Goal: Task Accomplishment & Management: Use online tool/utility

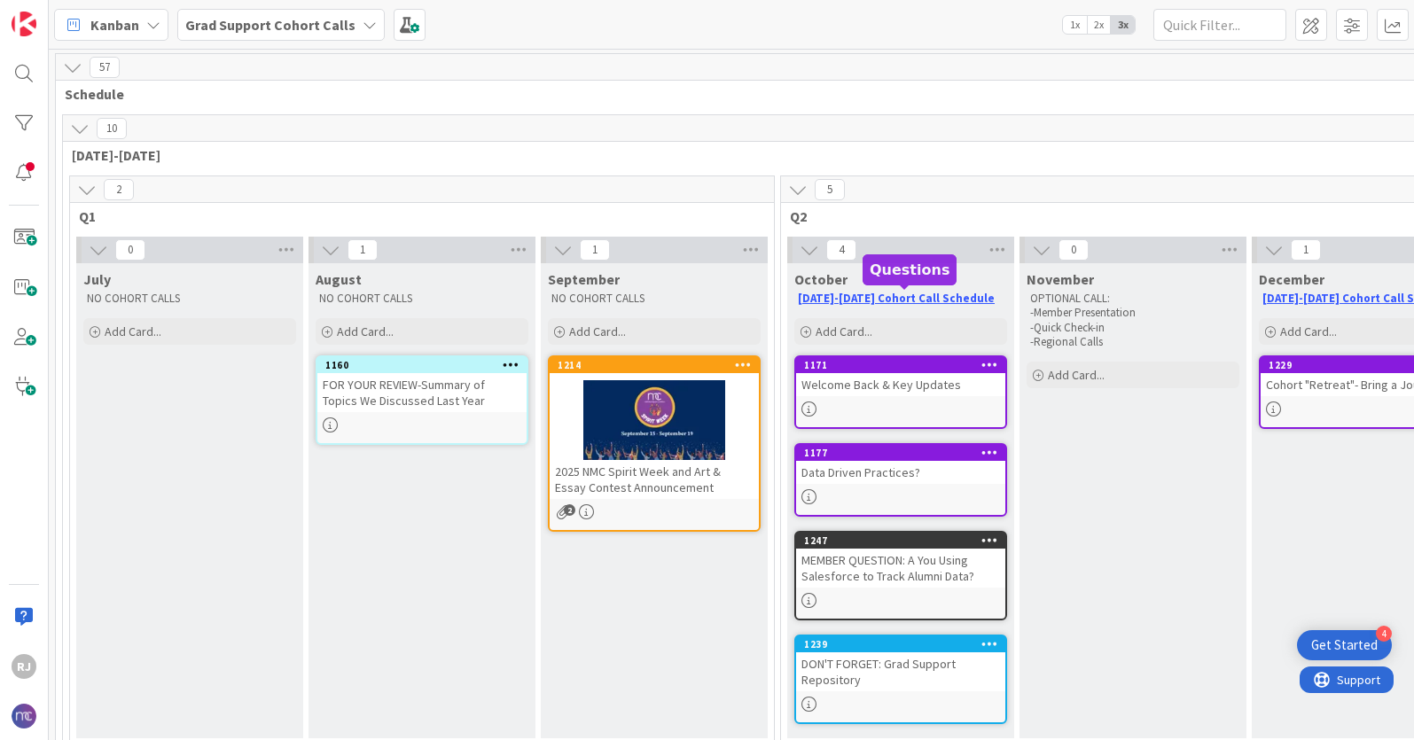
scroll to position [156, 0]
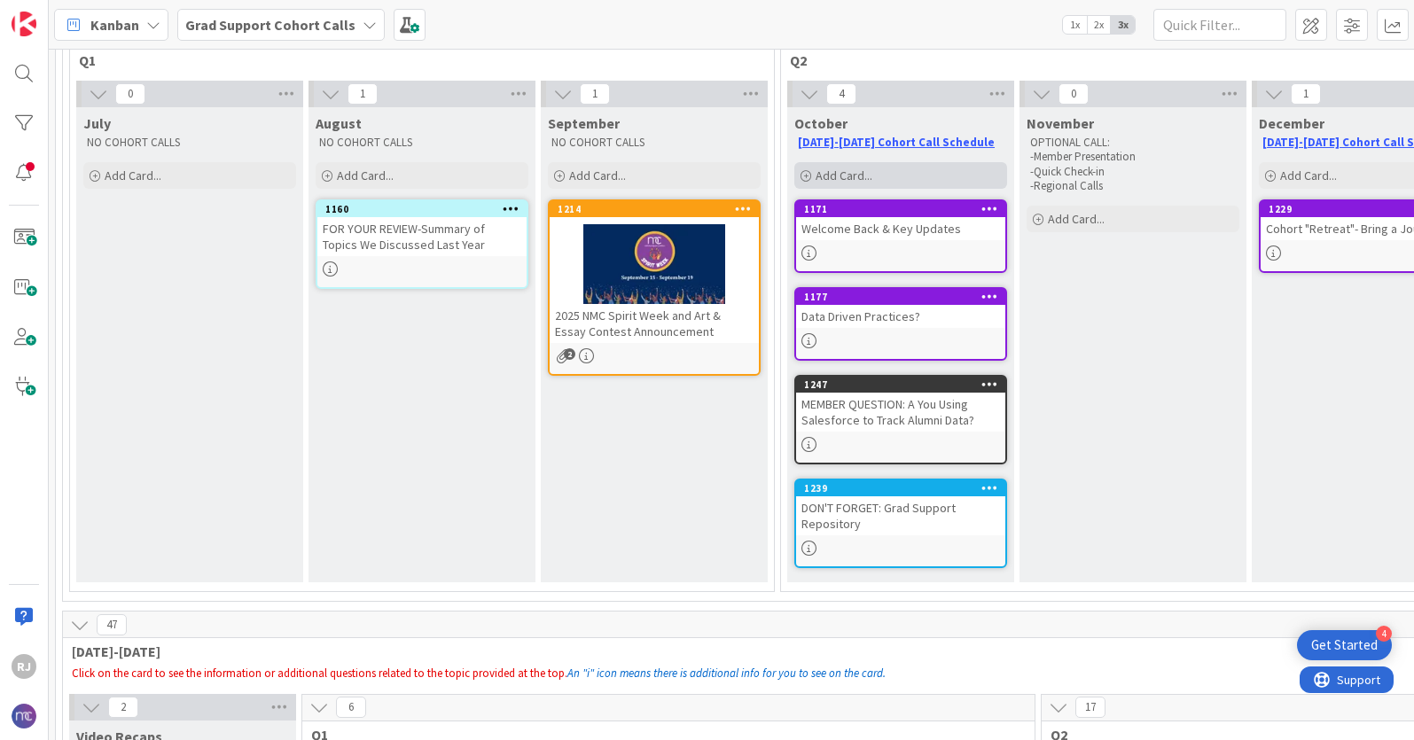
click at [880, 174] on div "Add Card..." at bounding box center [900, 175] width 213 height 27
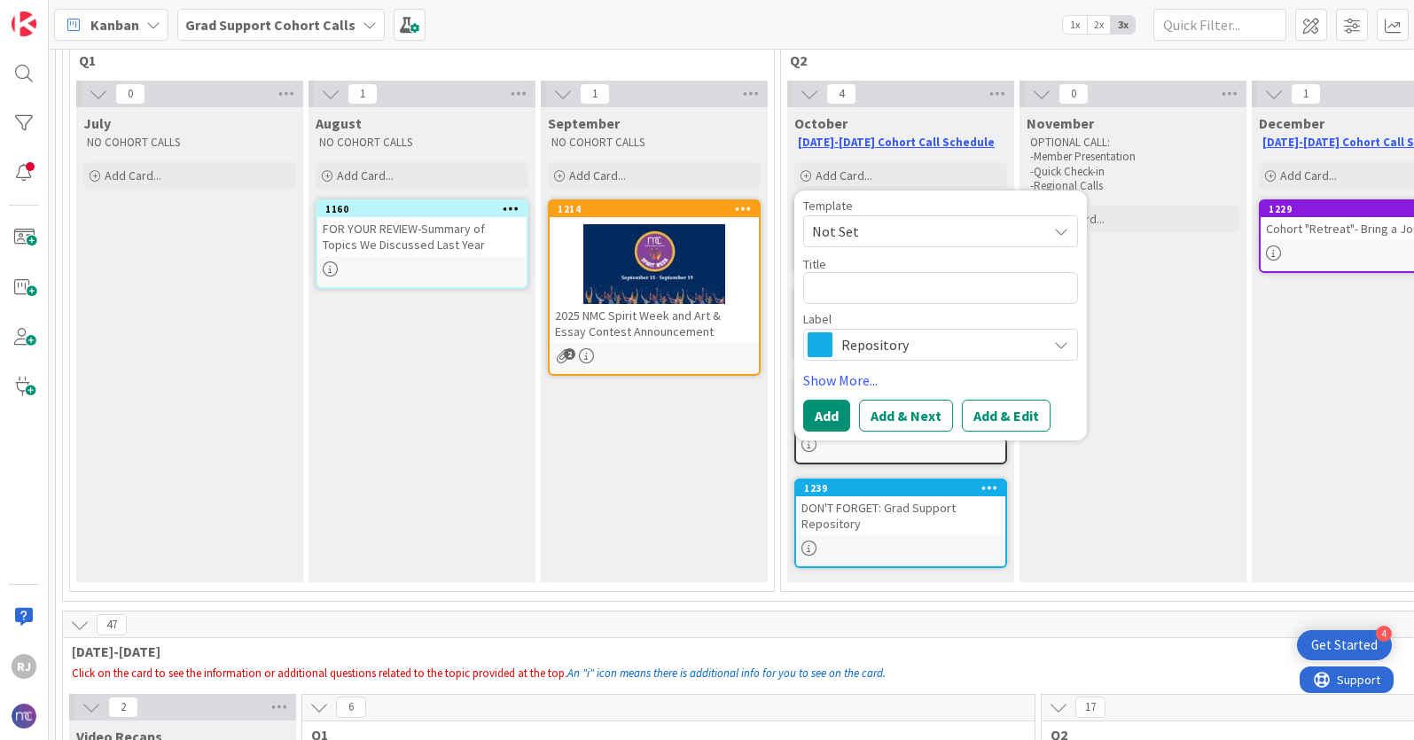
click at [896, 348] on span "Repository" at bounding box center [939, 344] width 197 height 25
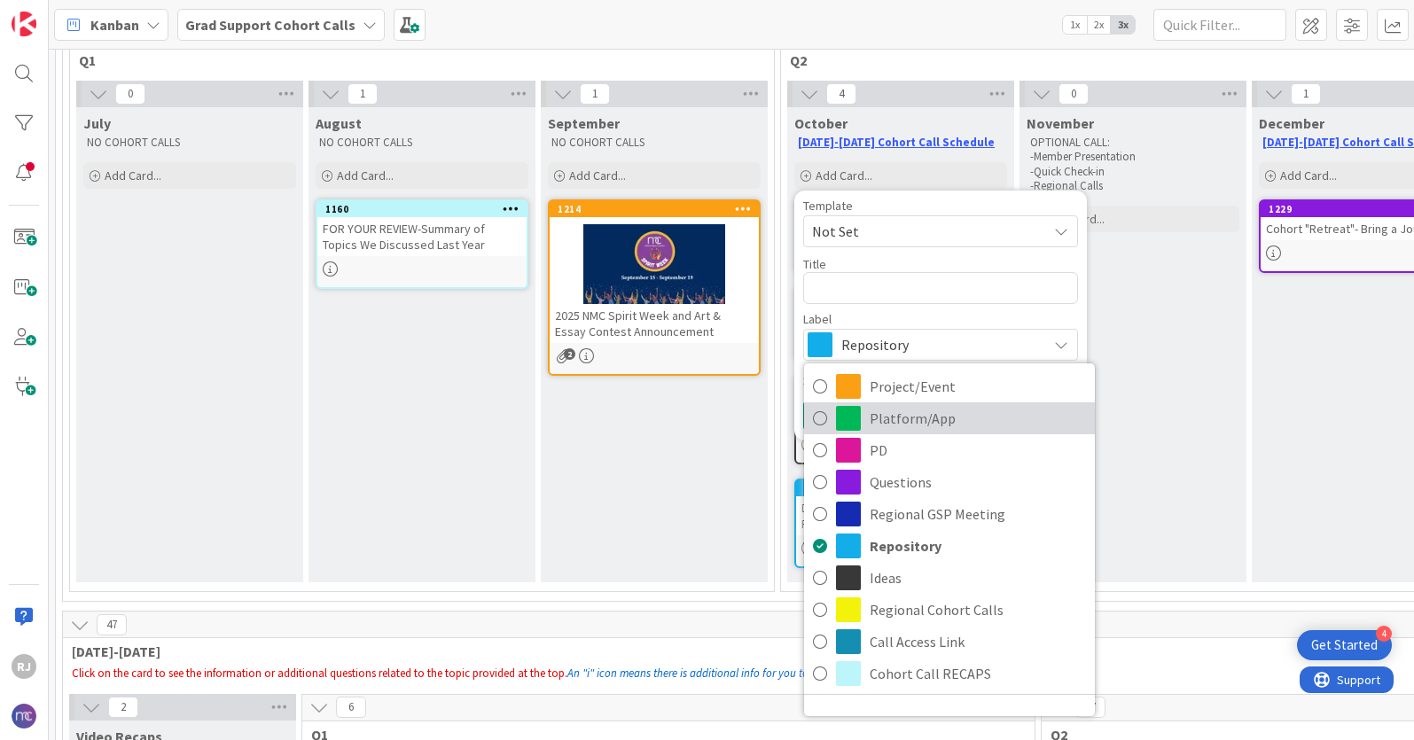
click at [920, 426] on span "Platform/App" at bounding box center [978, 418] width 216 height 27
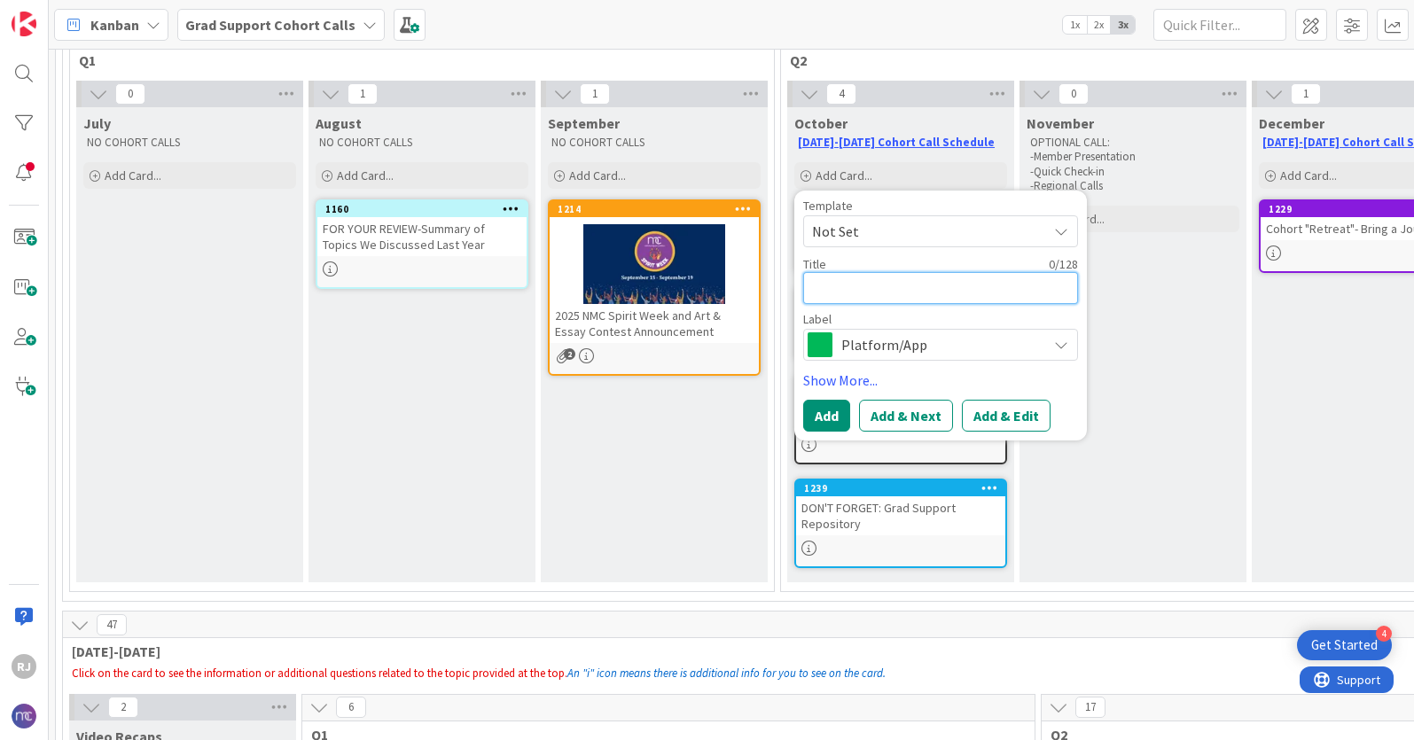
click at [888, 290] on textarea at bounding box center [940, 288] width 275 height 32
type textarea "W"
type textarea "x"
type textarea "Wa"
type textarea "x"
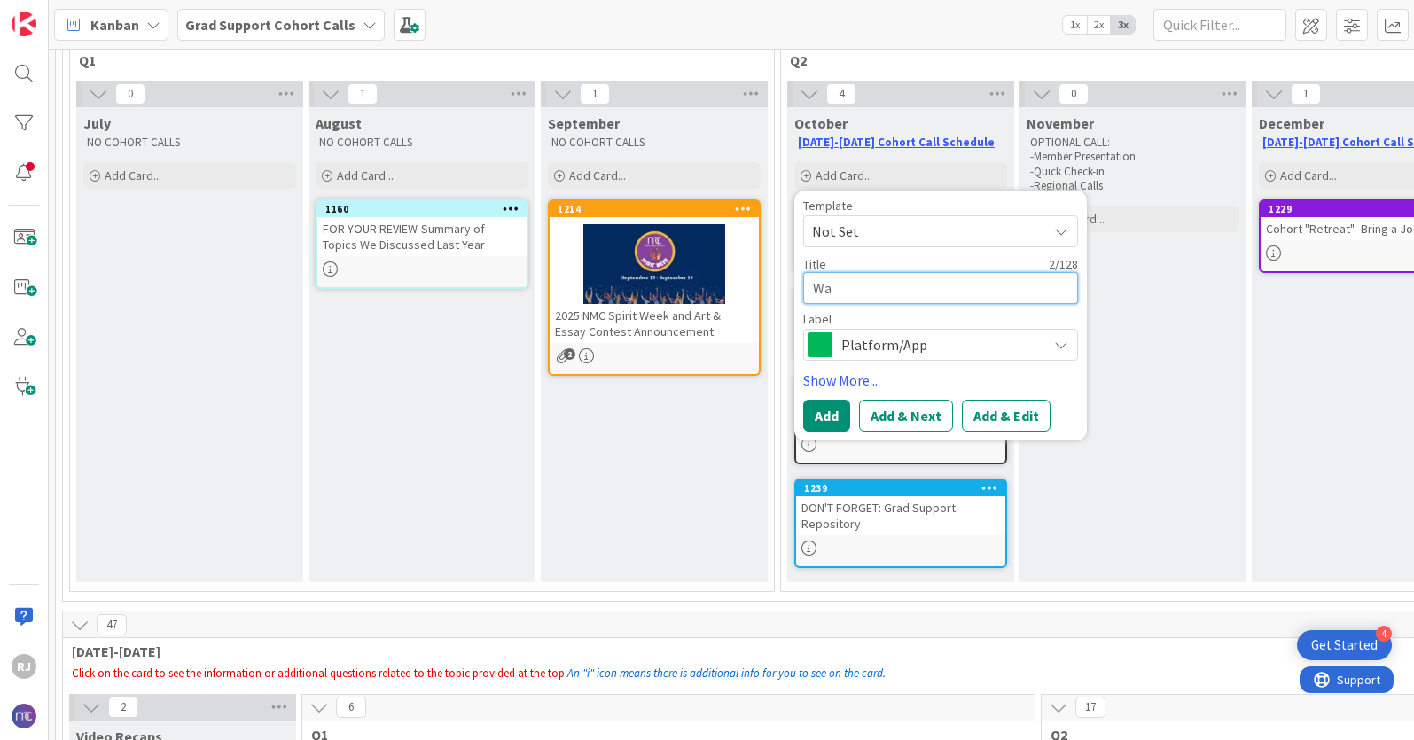
type textarea "Wat"
type textarea "x"
type textarea "Wath"
type textarea "x"
type textarea "Wat"
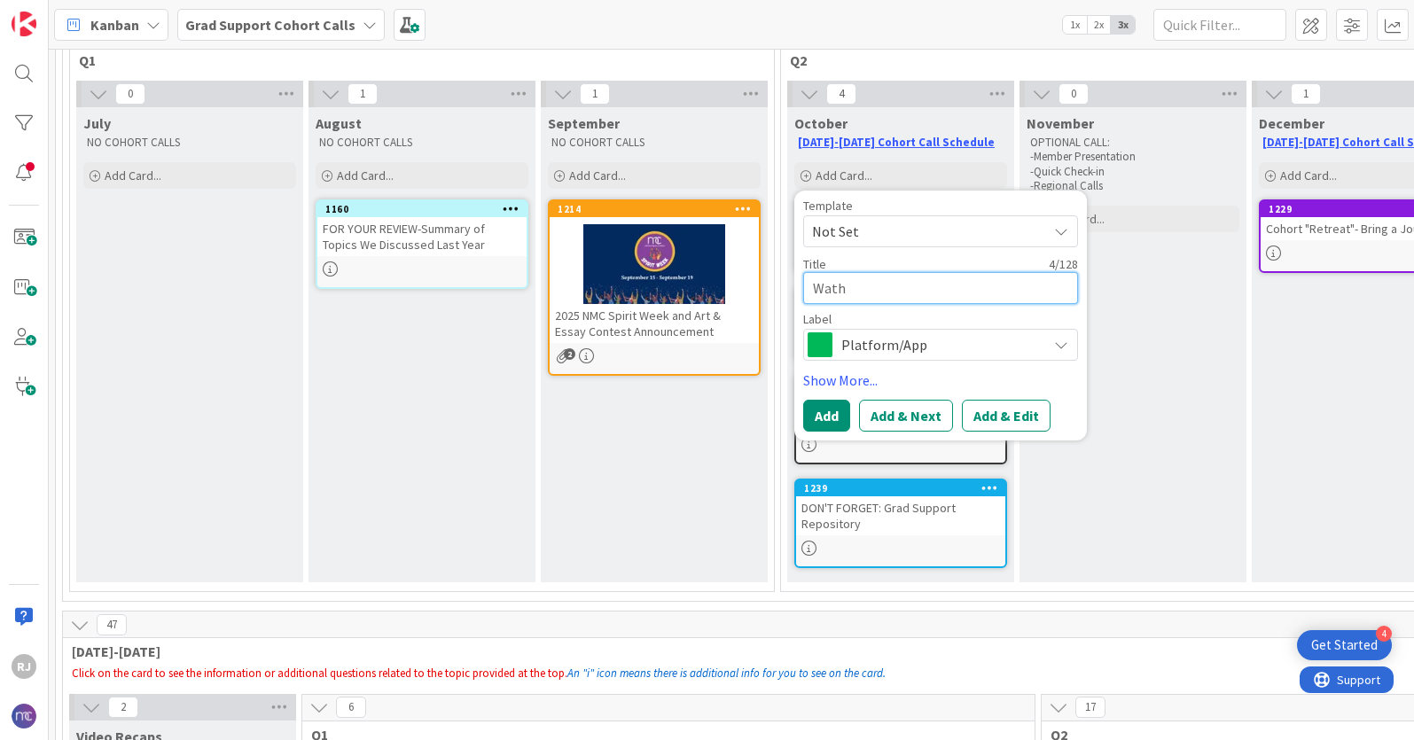
type textarea "x"
type textarea "Wa"
type textarea "x"
type textarea "W"
type textarea "x"
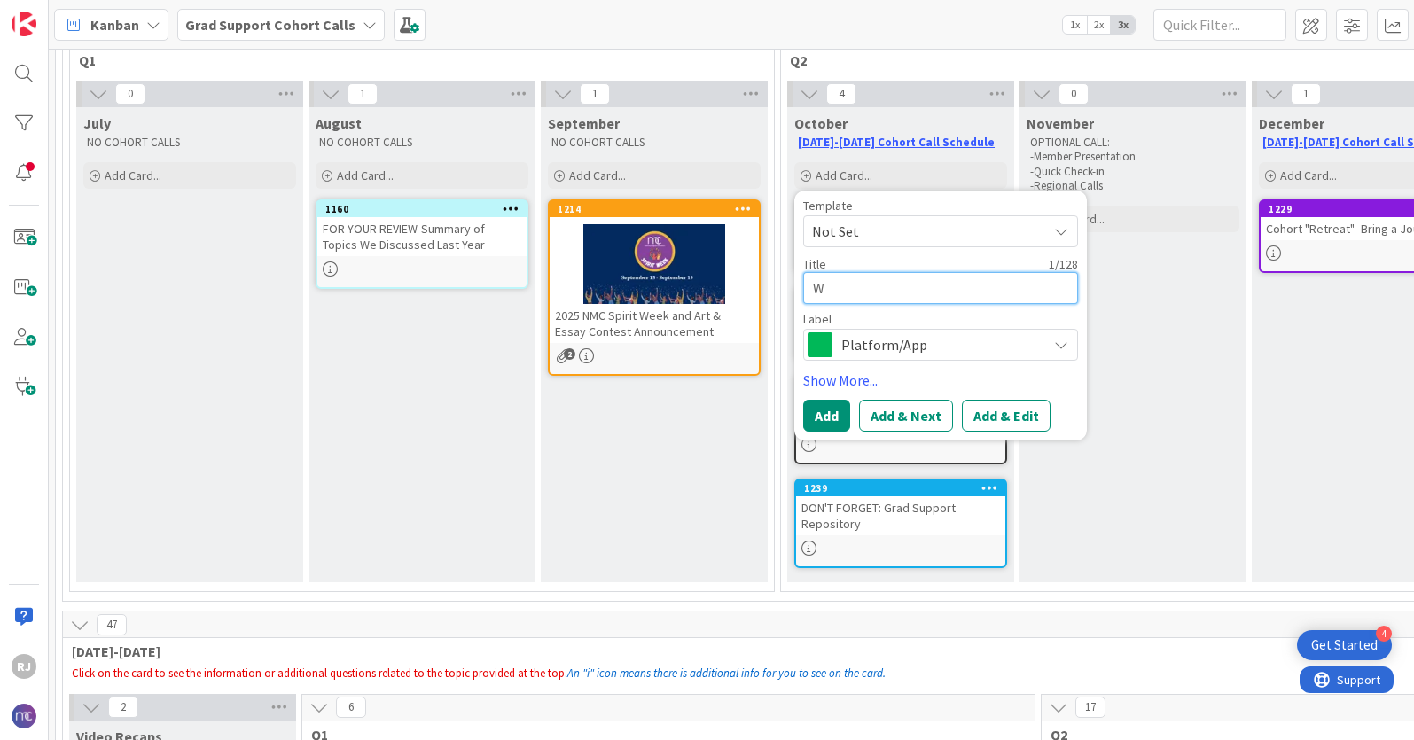
type textarea "Wh"
type textarea "x"
type textarea "Wha"
type textarea "x"
type textarea "What"
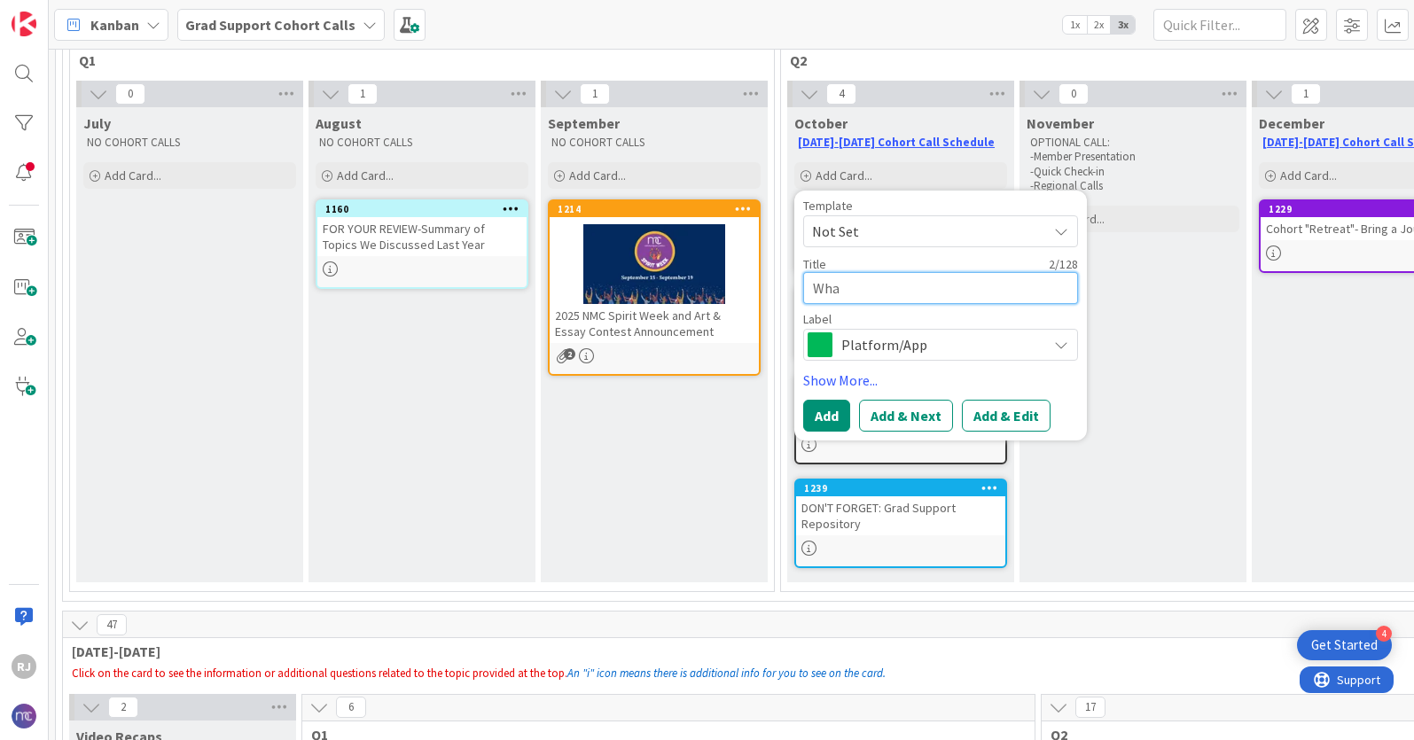
type textarea "x"
type textarea "What"
type textarea "x"
type textarea "What T"
type textarea "x"
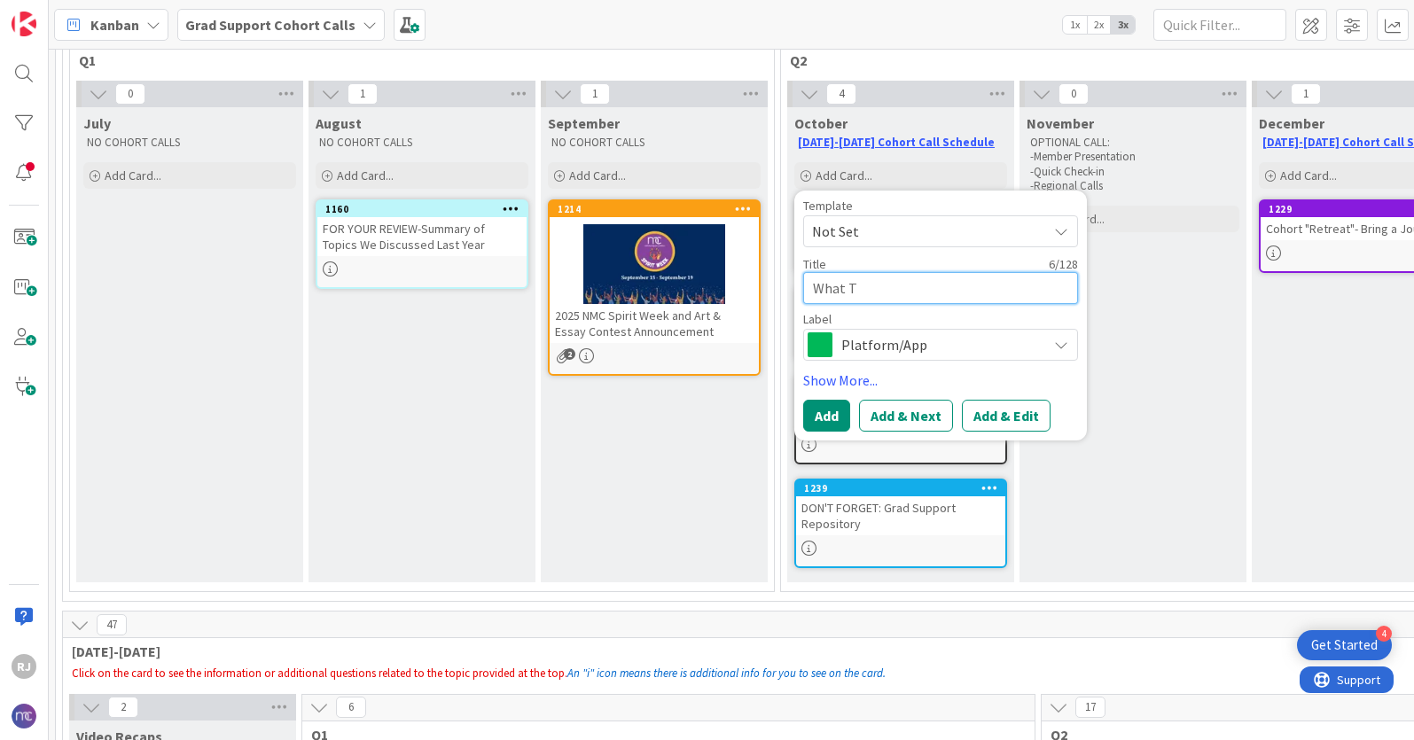
type textarea "What To"
type textarea "x"
type textarea "What Too"
type textarea "x"
type textarea "What Tool"
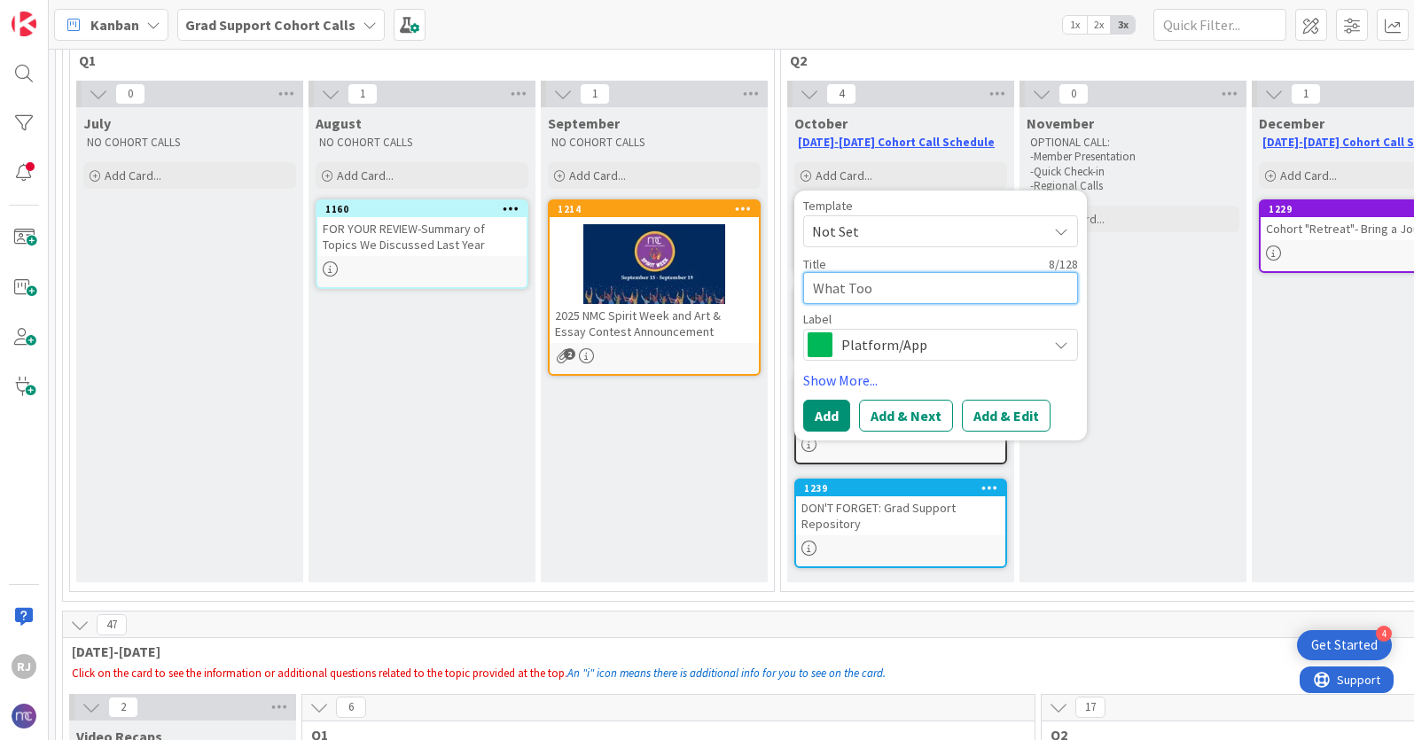
type textarea "x"
type textarea "What Tools"
type textarea "x"
type textarea "What Tools"
type textarea "x"
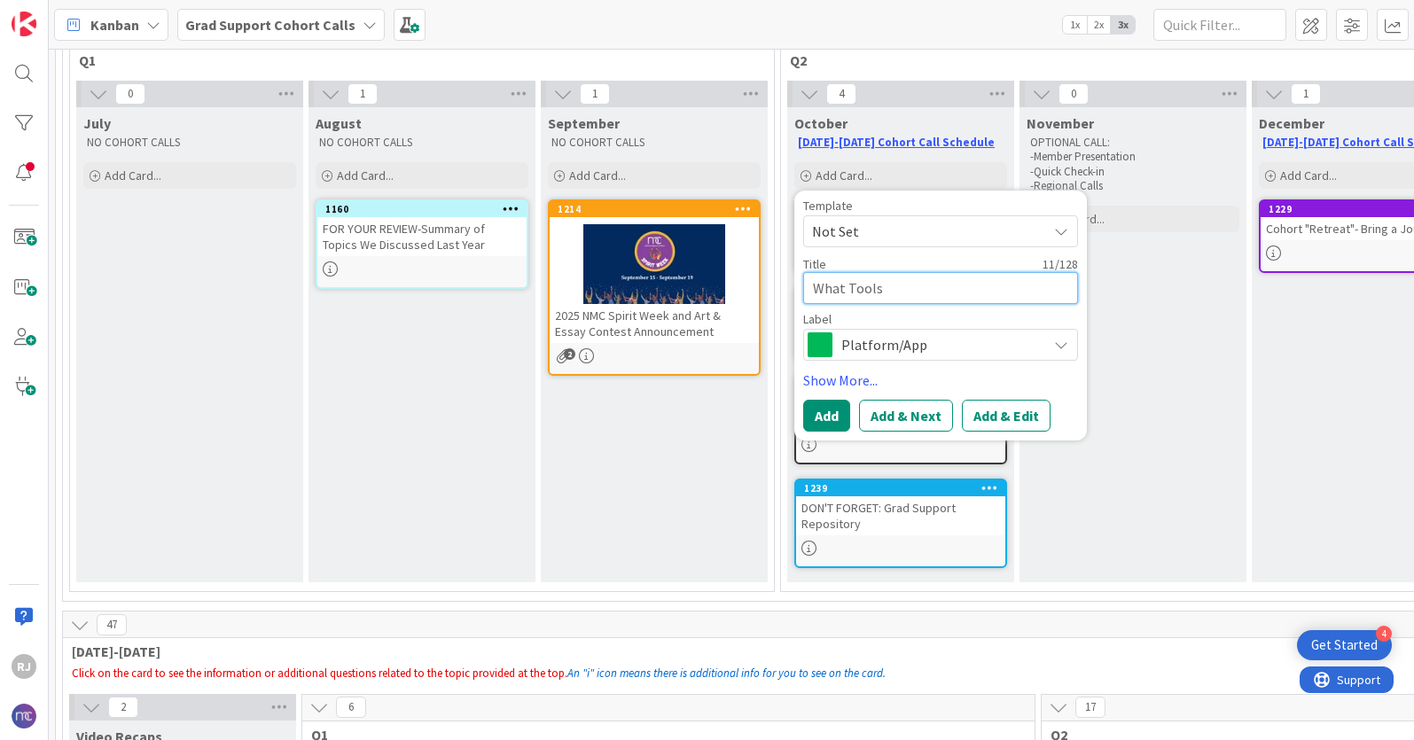
type textarea "What Tools d"
type textarea "x"
type textarea "What Tools do"
type textarea "x"
type textarea "What Tools d"
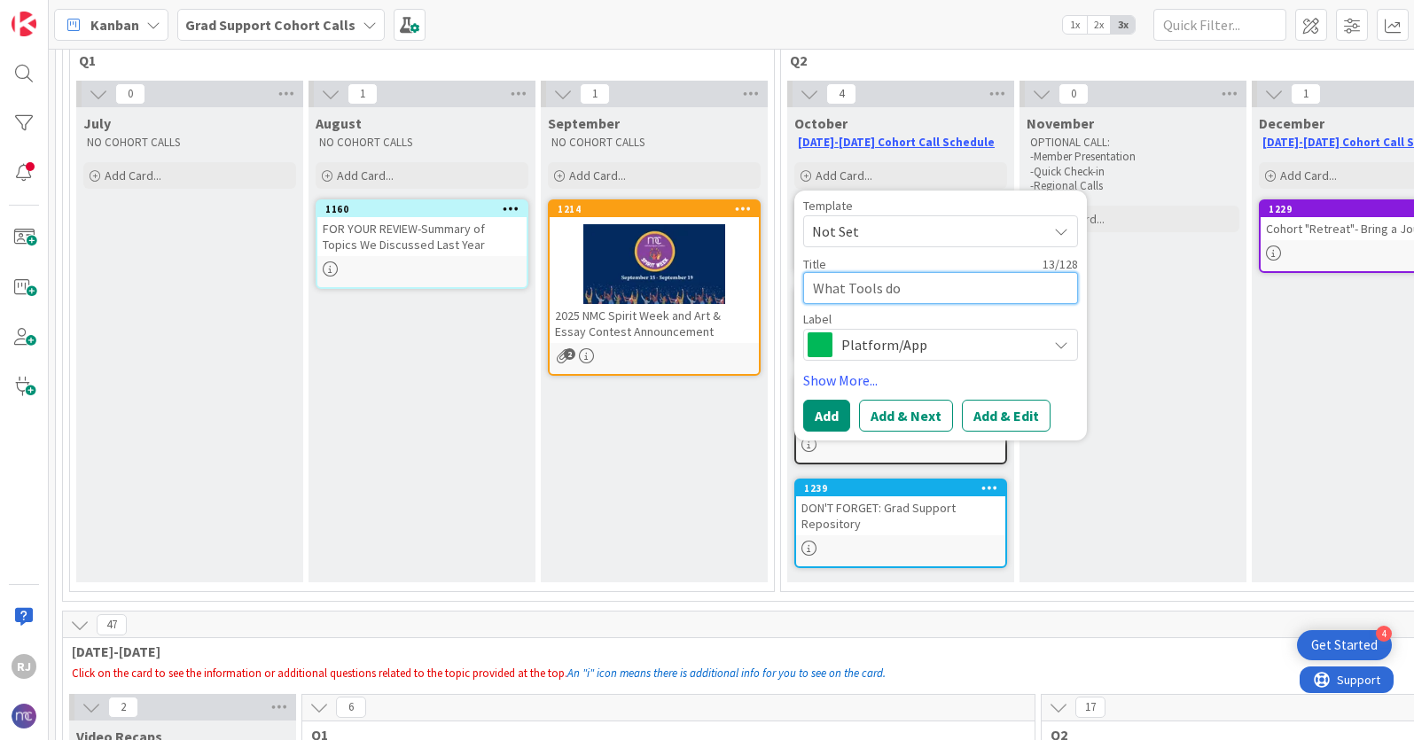
type textarea "x"
type textarea "What Tools"
type textarea "x"
type textarea "What Tools D"
type textarea "x"
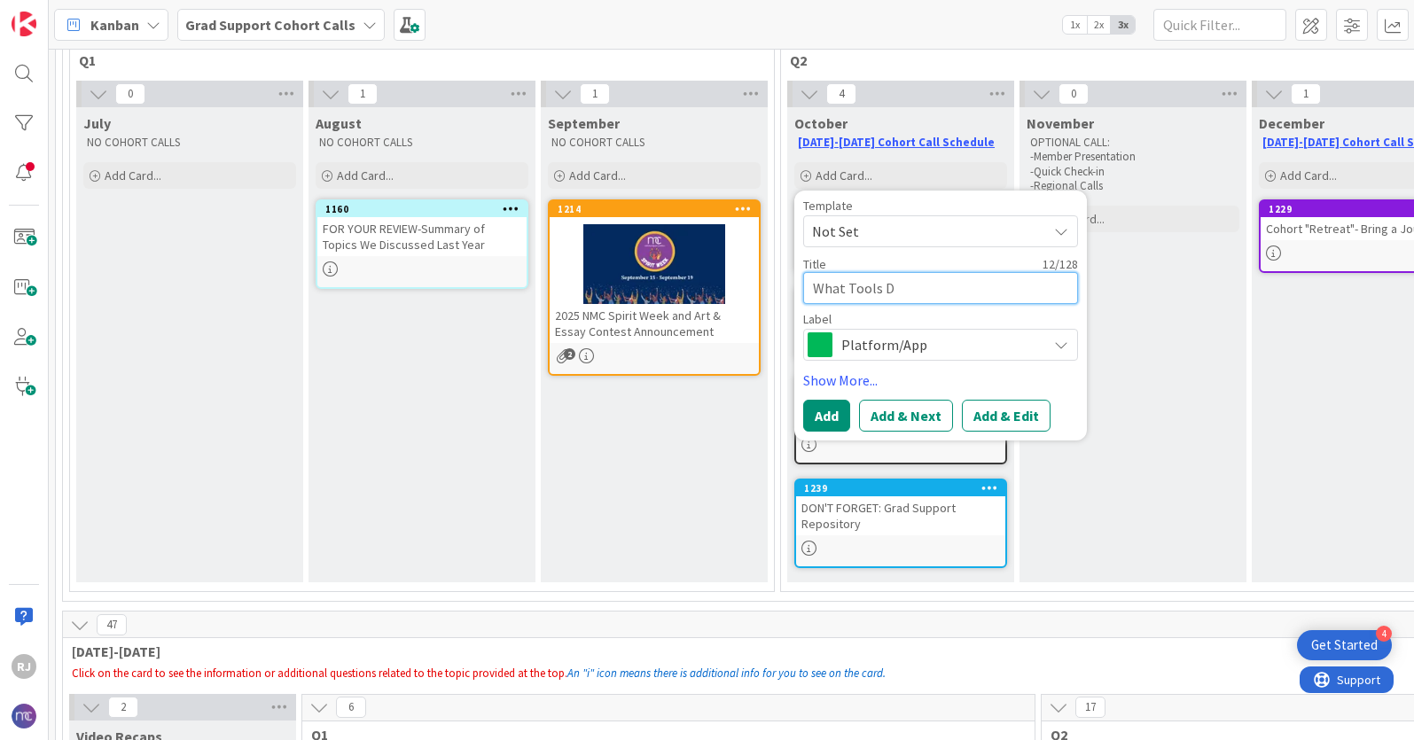
type textarea "What Tools Do"
type textarea "x"
type textarea "What Tools Do"
type textarea "x"
type textarea "What Tools Do Y"
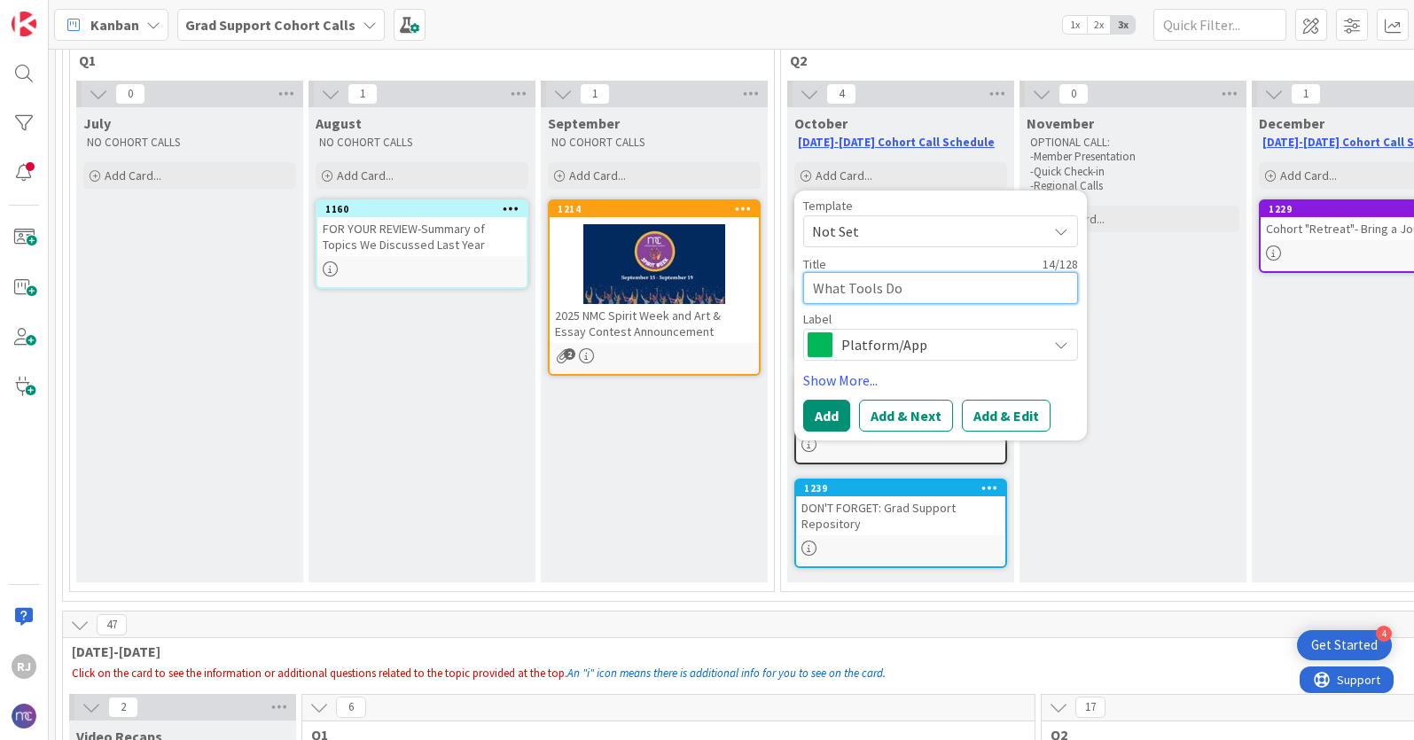
type textarea "x"
type textarea "What Tools Do Yo"
type textarea "x"
type textarea "What Tools Do You"
type textarea "x"
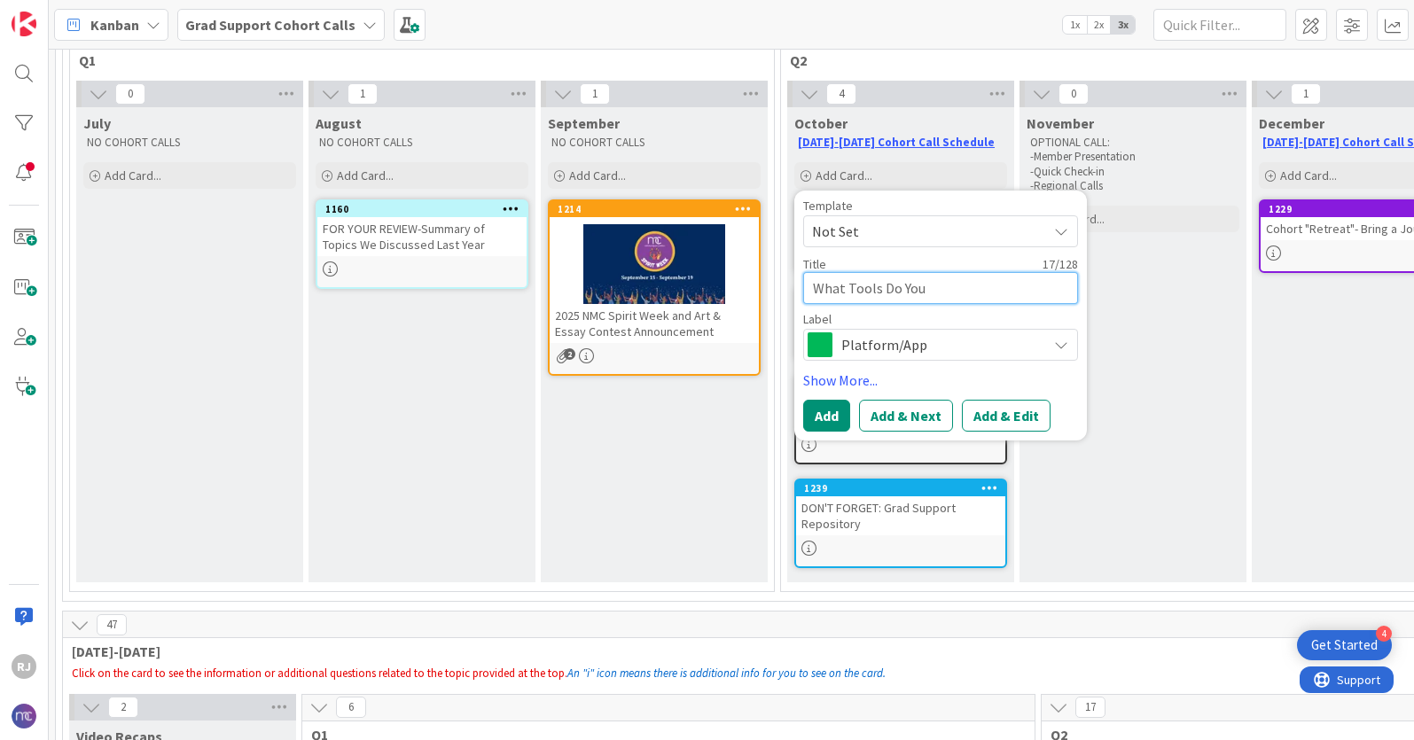
type textarea "What Tools Do Yo"
type textarea "x"
type textarea "What Tools Do Y"
type textarea "x"
type textarea "What Tools Do"
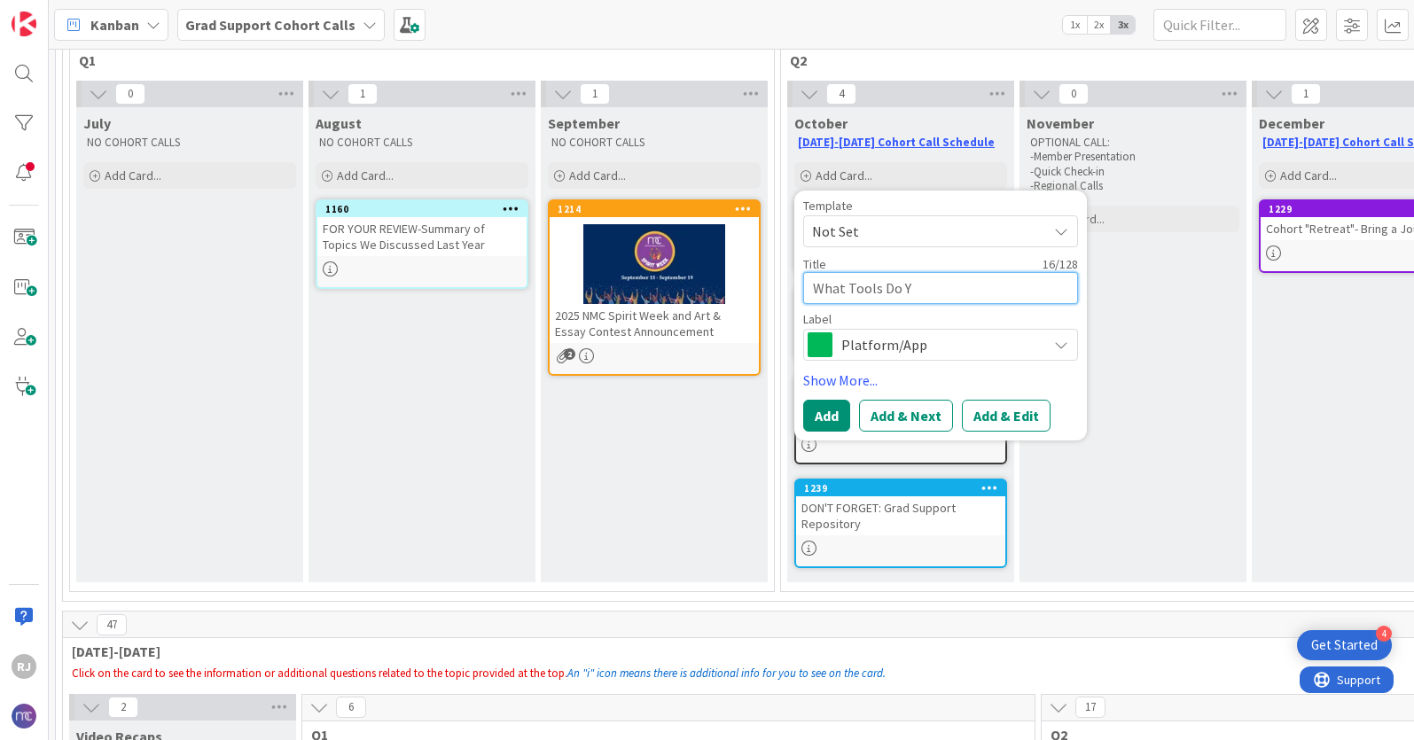
type textarea "x"
type textarea "What Tools Do"
type textarea "x"
type textarea "What Tools D"
type textarea "x"
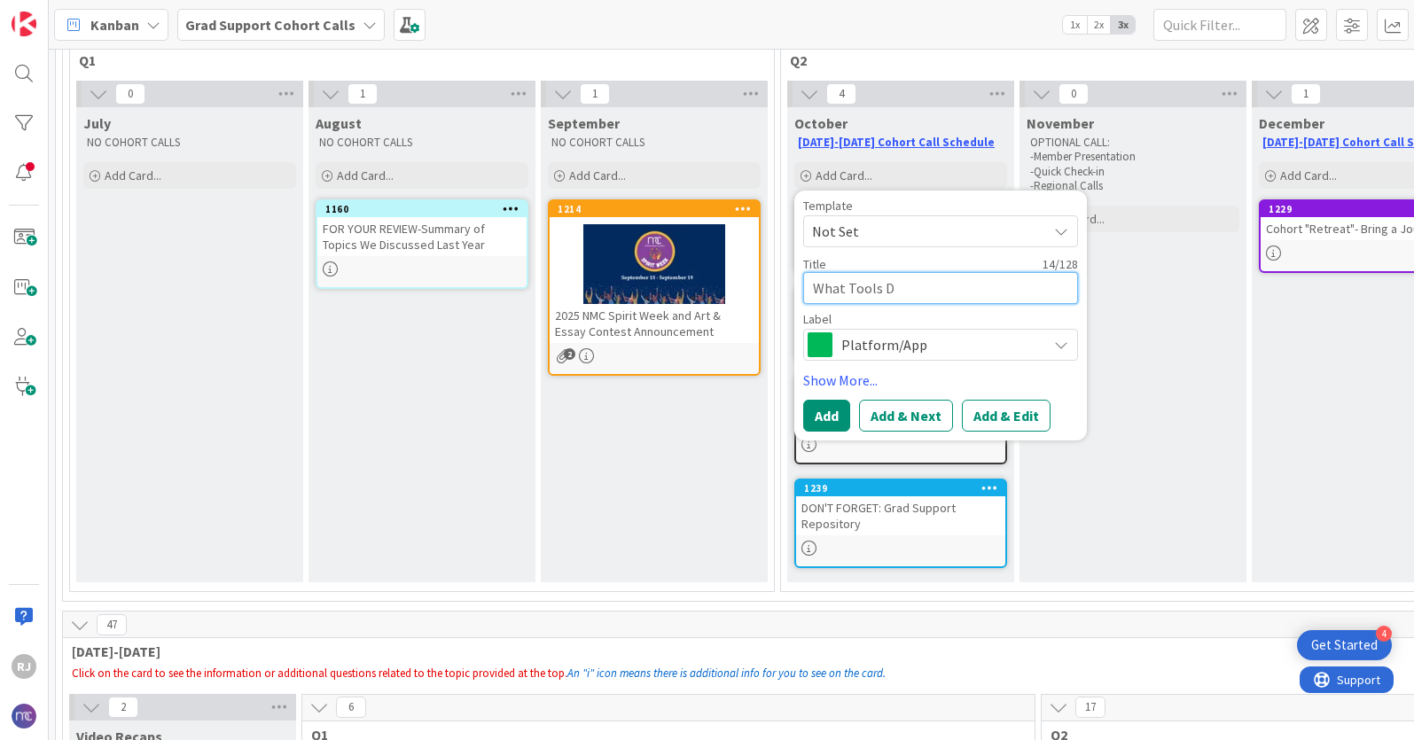
type textarea "What Tools"
type textarea "x"
type textarea "What Tools"
type textarea "x"
type textarea "What Tool"
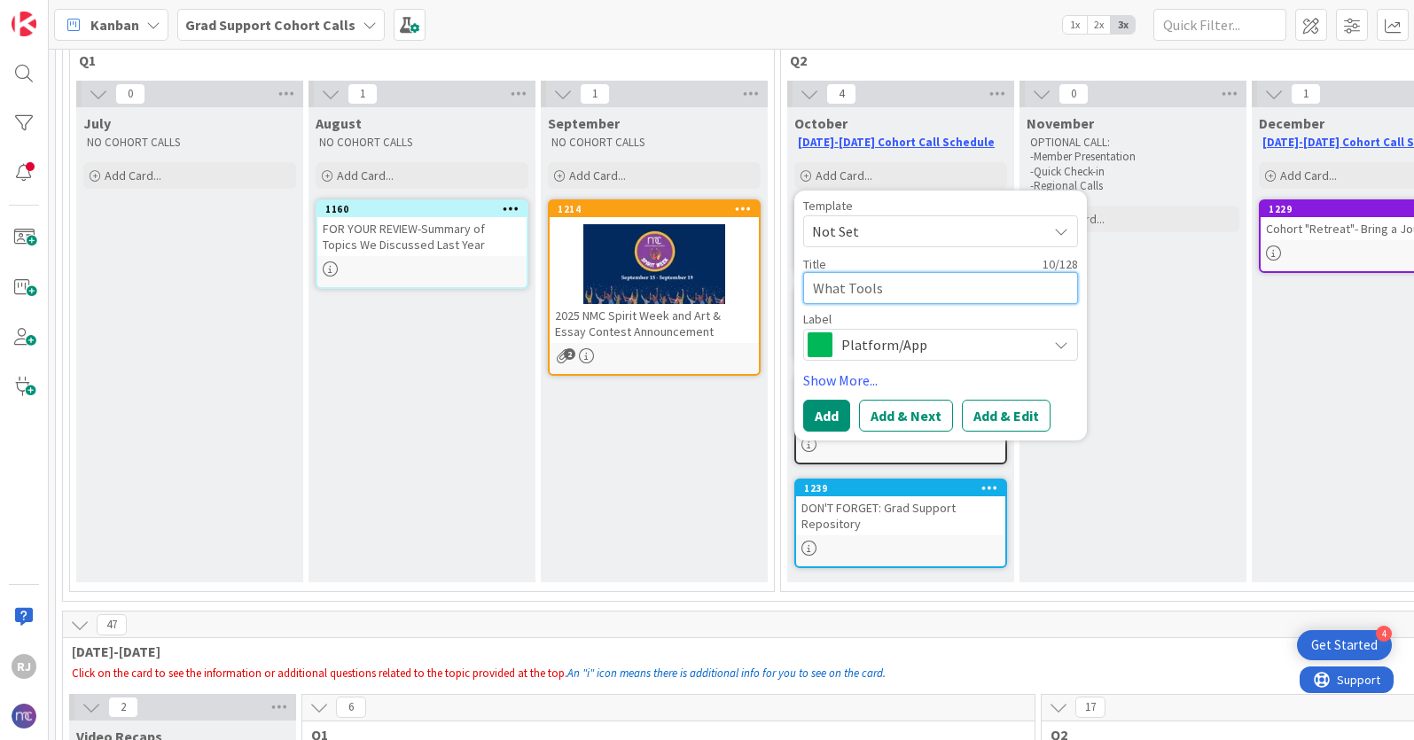
type textarea "x"
type textarea "What Too"
type textarea "x"
type textarea "What To"
type textarea "x"
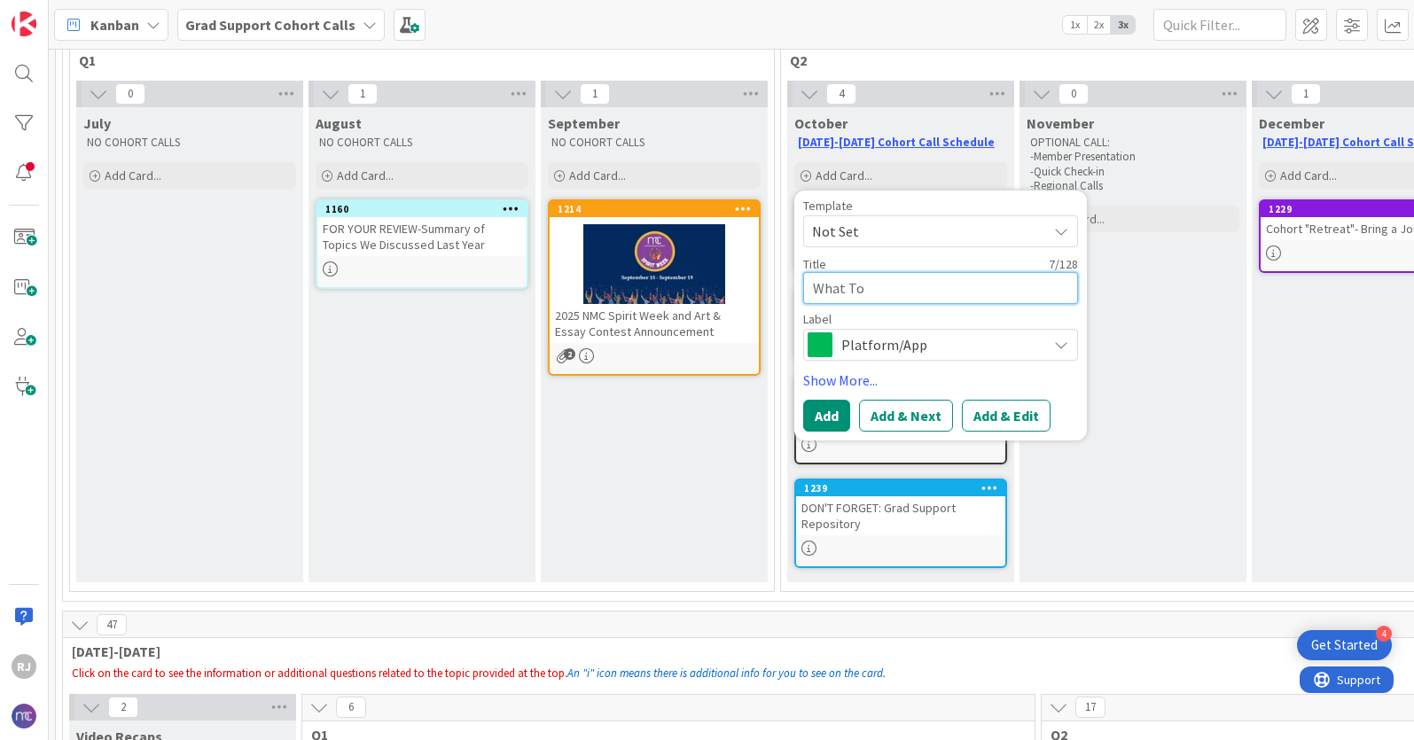
type textarea "What T"
type textarea "x"
type textarea "What"
type textarea "x"
type textarea "What"
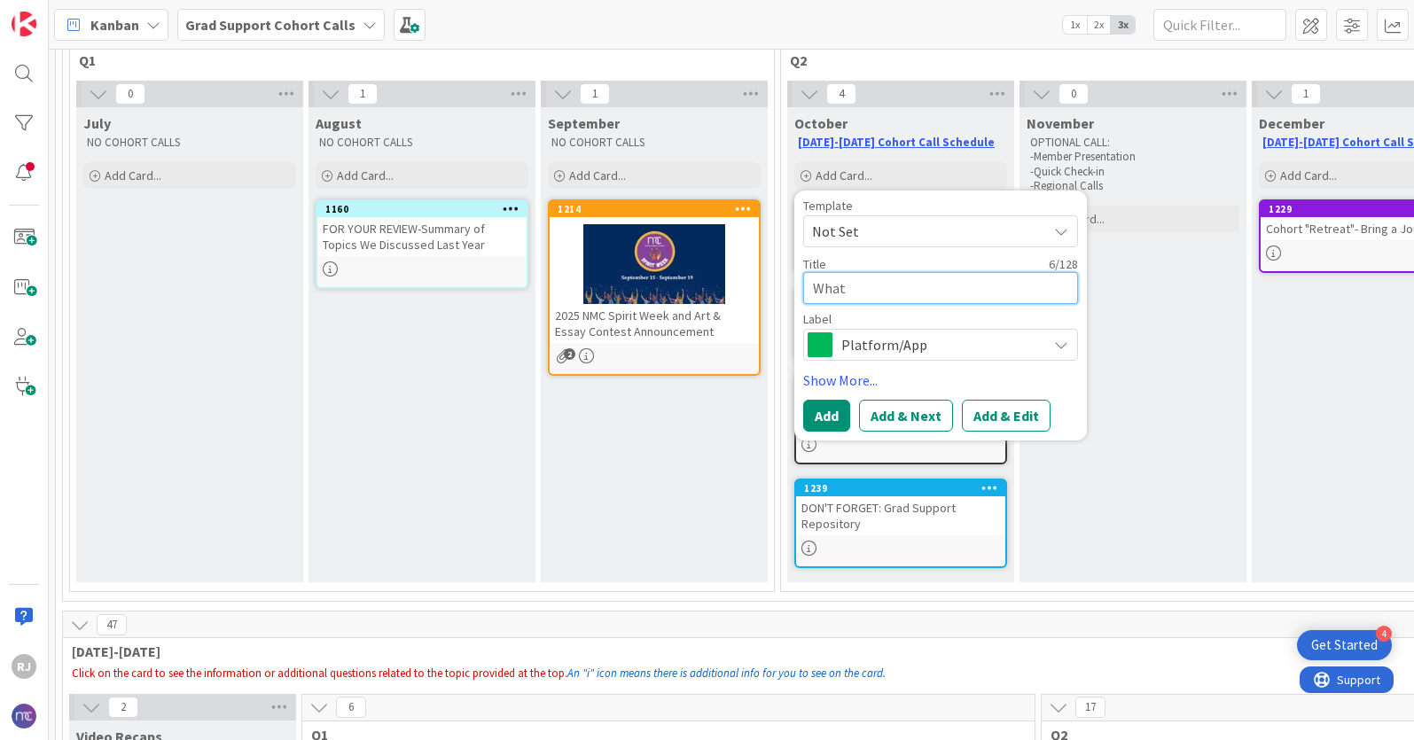
type textarea "x"
type textarea "Wha"
type textarea "x"
type textarea "Wh"
type textarea "x"
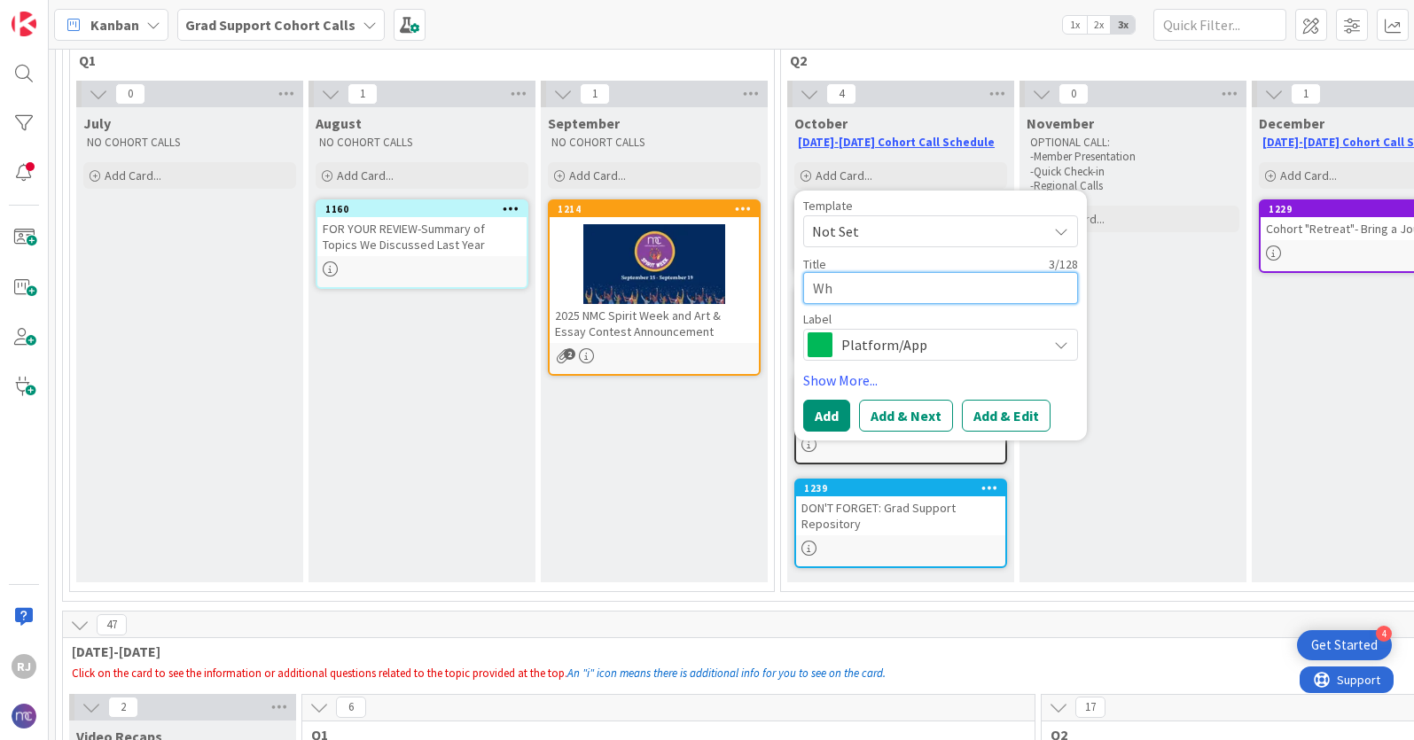
type textarea "W"
type textarea "x"
type textarea "H"
type textarea "x"
type textarea "Ha"
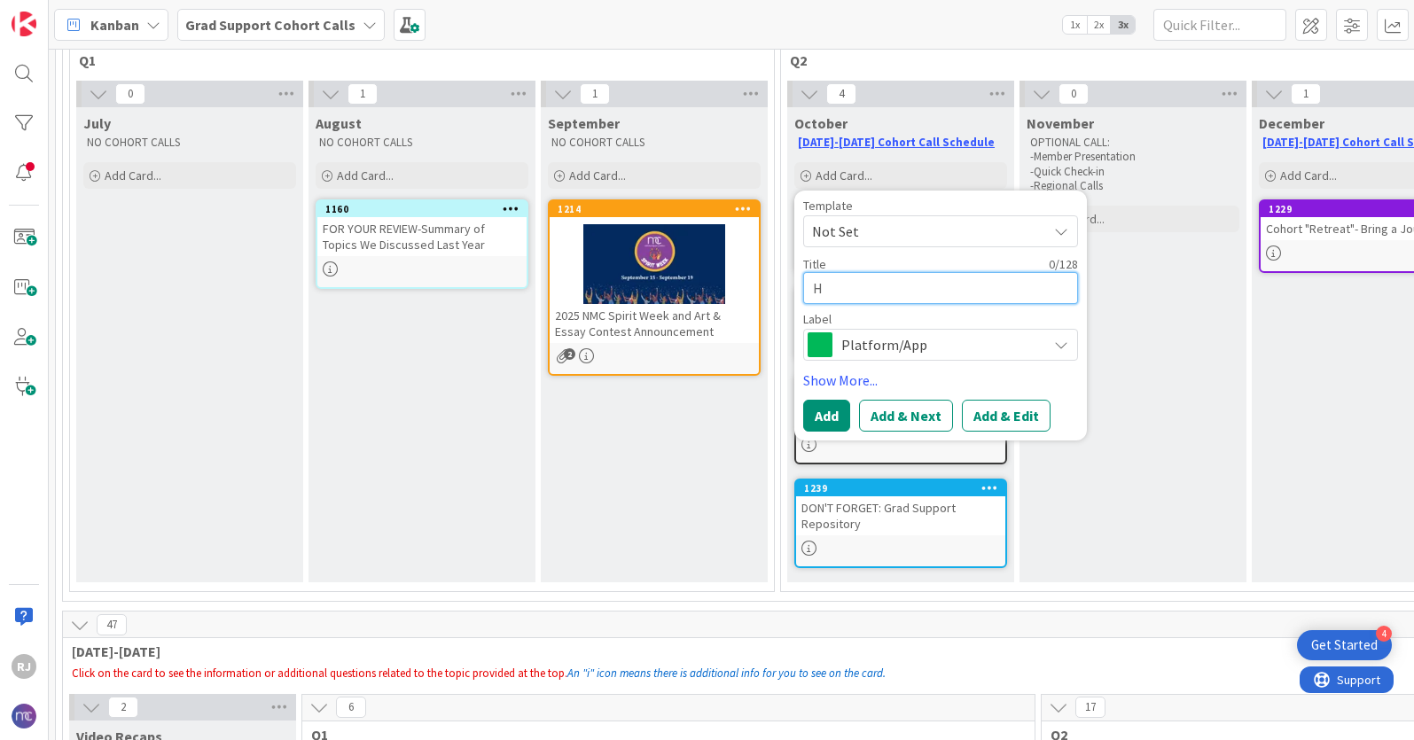
type textarea "x"
type textarea "Hav"
type textarea "x"
type textarea "Have"
type textarea "x"
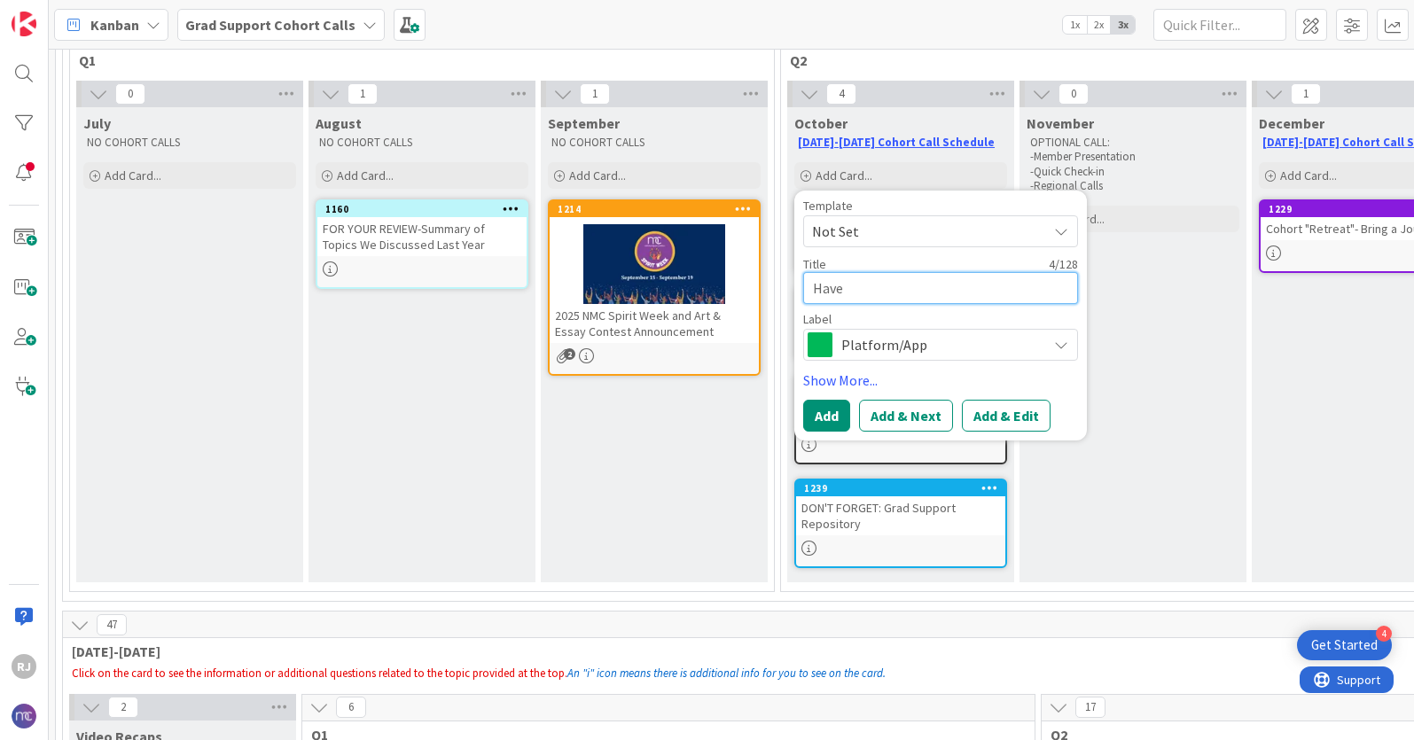
type textarea "Have"
type textarea "x"
type textarea "Have Y"
type textarea "x"
type textarea "Have Yo"
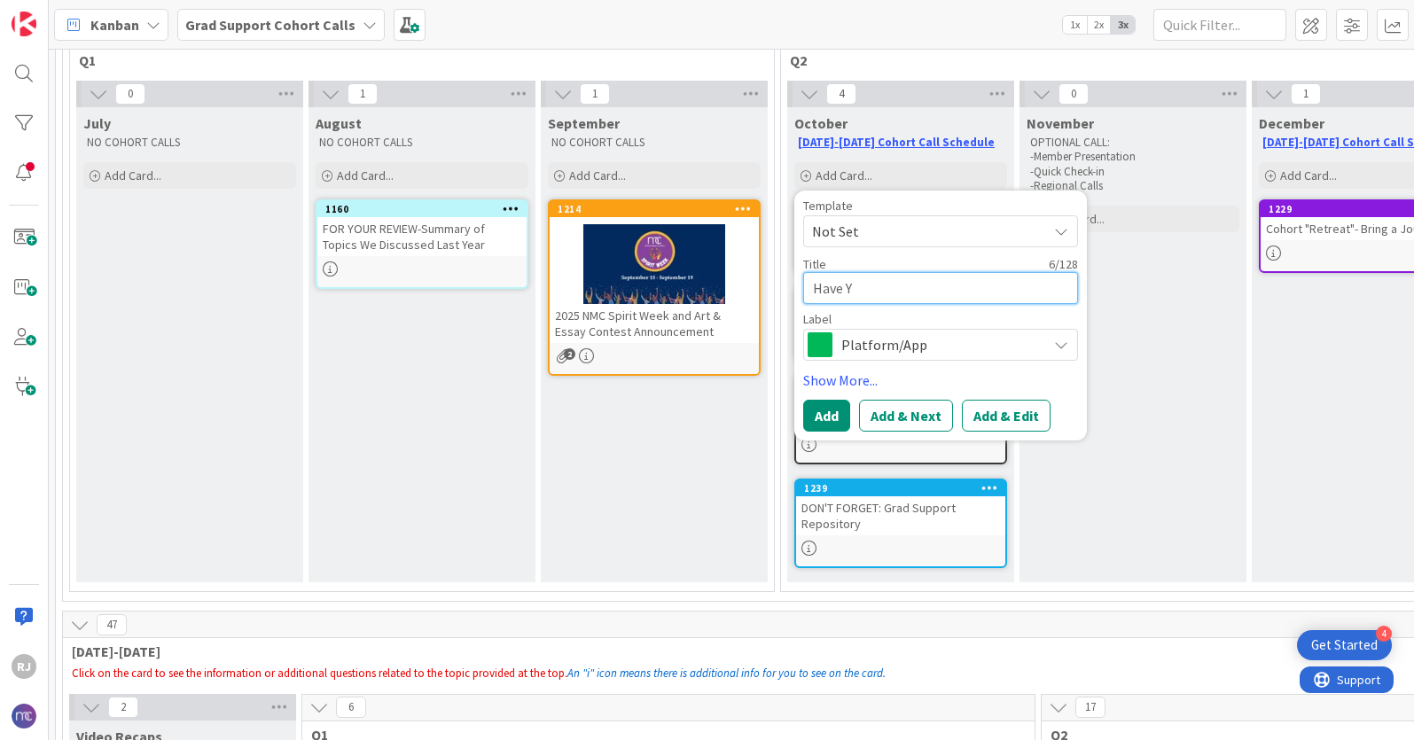
type textarea "x"
type textarea "Have You"
type textarea "x"
type textarea "Have You"
type textarea "x"
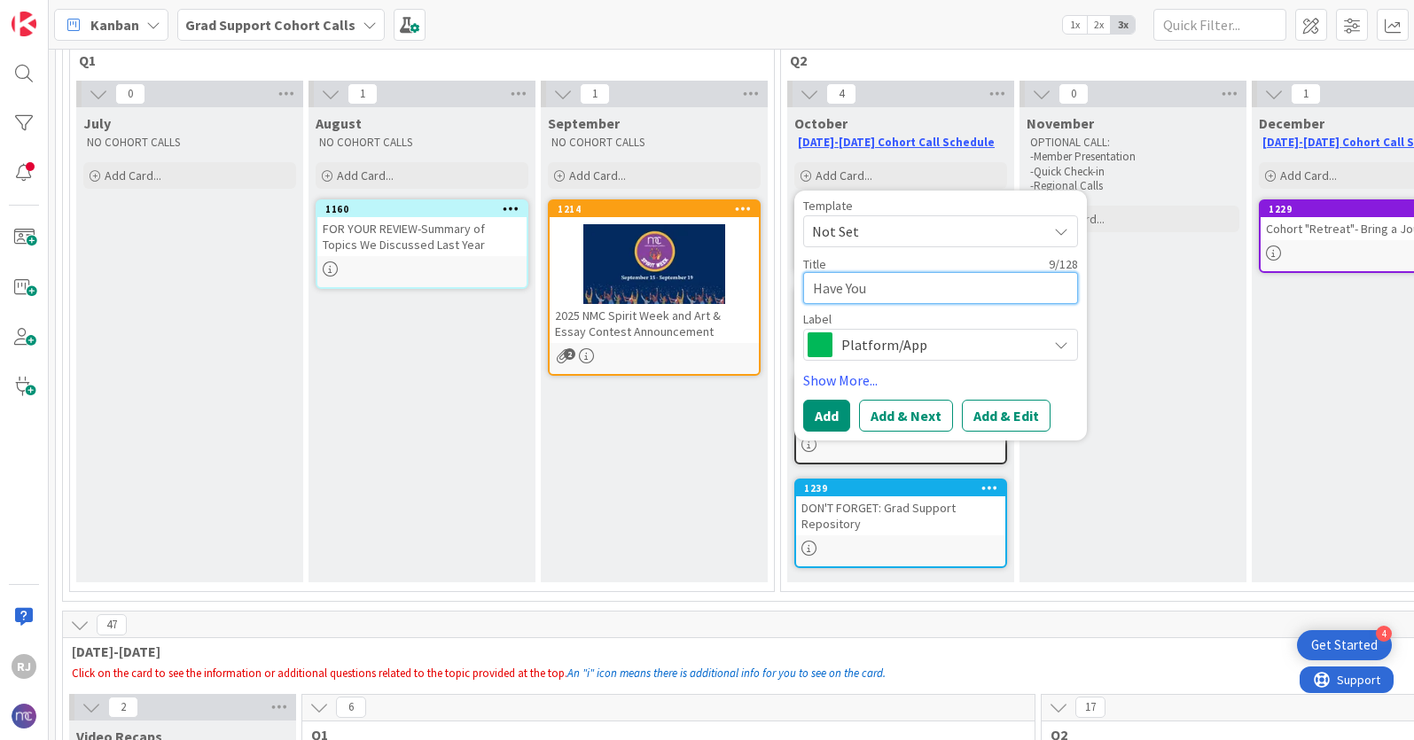
type textarea "Have You S"
type textarea "x"
type textarea "Have You Sh"
type textarea "x"
type textarea "Have You Sha"
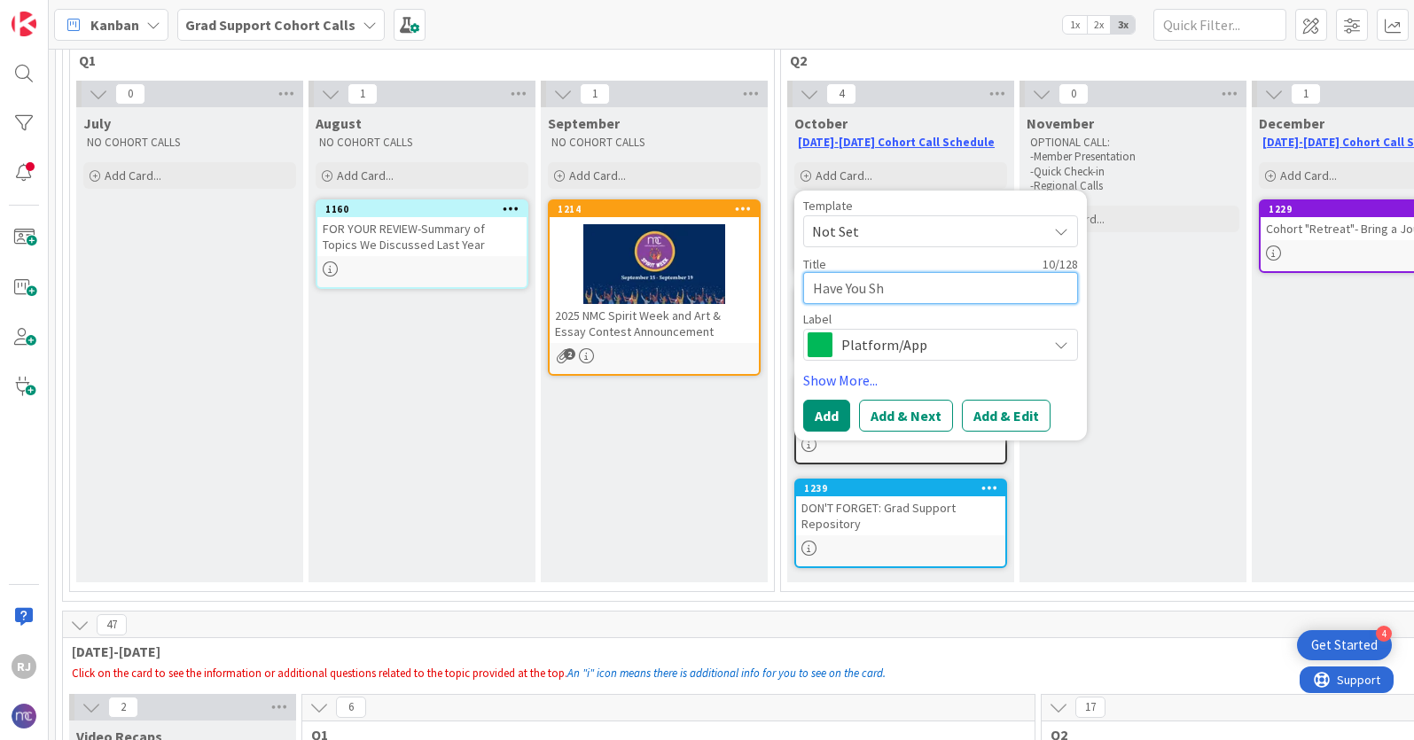
type textarea "x"
type textarea "Have You Shar"
type textarea "x"
type textarea "Have You Share"
type textarea "x"
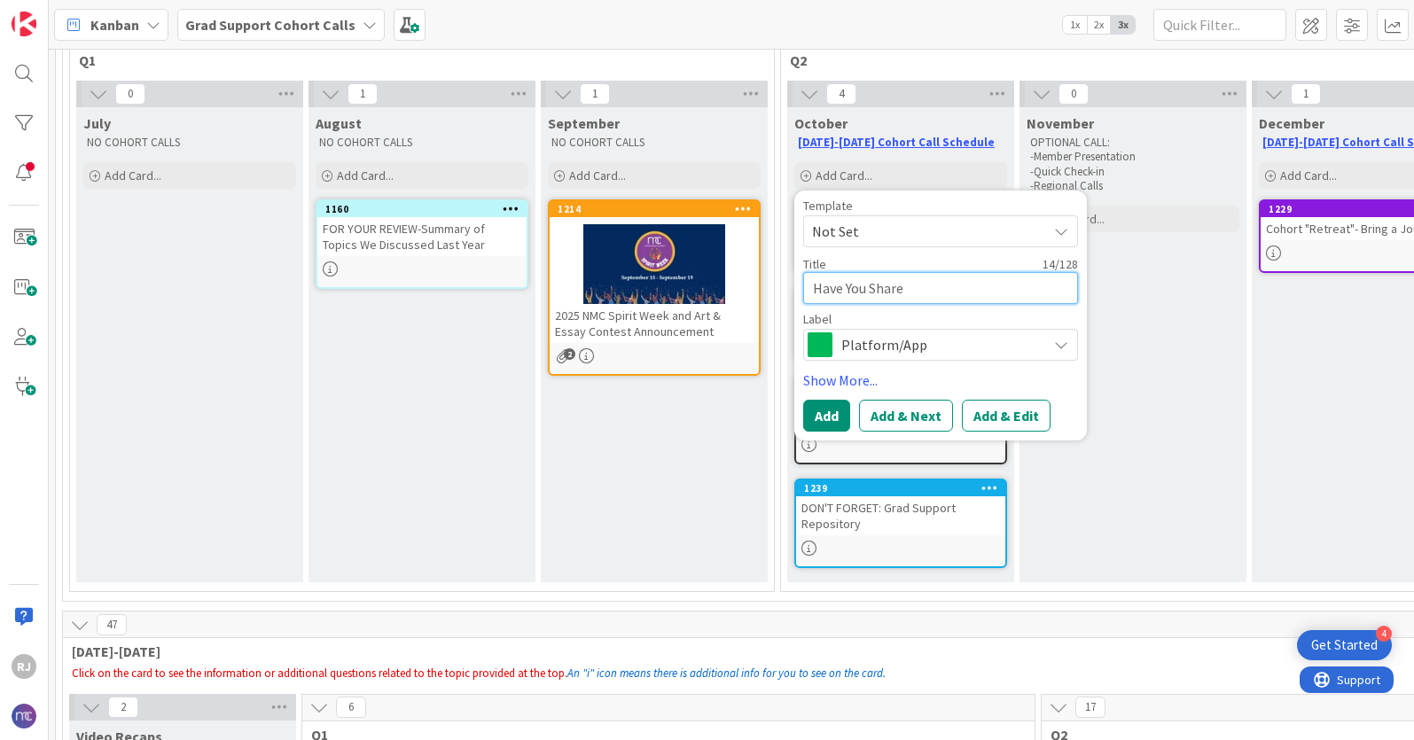
type textarea "Have You Shared"
type textarea "x"
type textarea "Have You Shared"
type textarea "x"
type textarea "Have You Shared W"
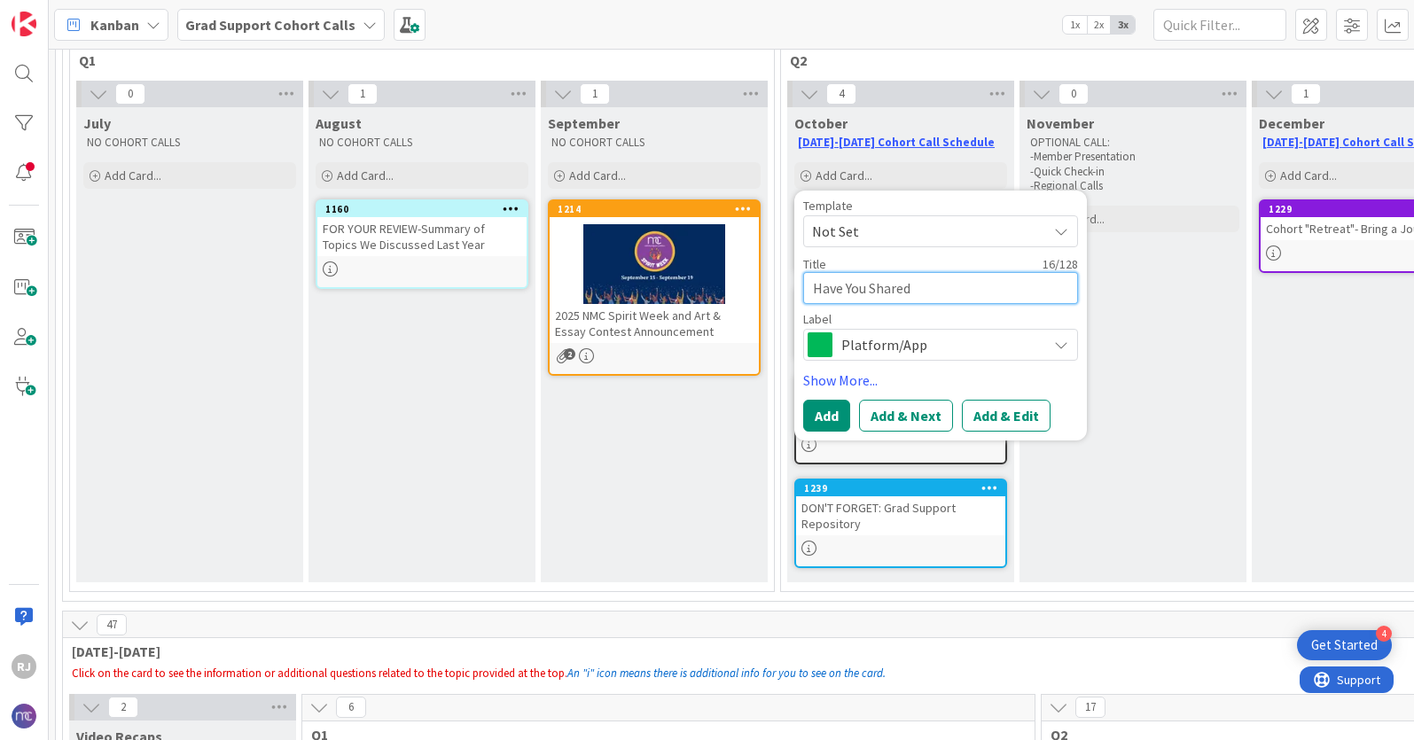
type textarea "x"
type textarea "Have You Shared Wh"
type textarea "x"
type textarea "Have You Shared Wha"
type textarea "x"
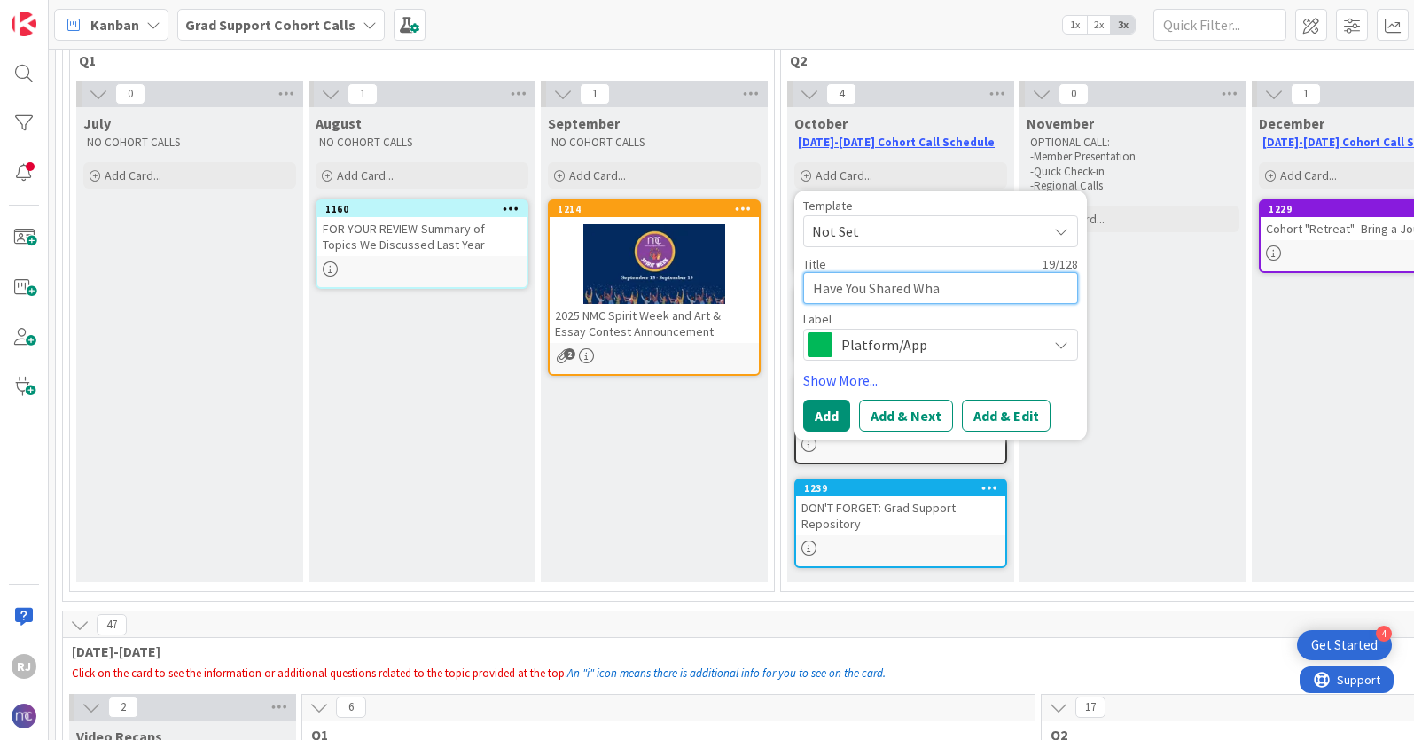
type textarea "Have You Shared What"
type textarea "x"
type textarea "Have You Shared What"
type textarea "x"
type textarea "Have You Shared What R"
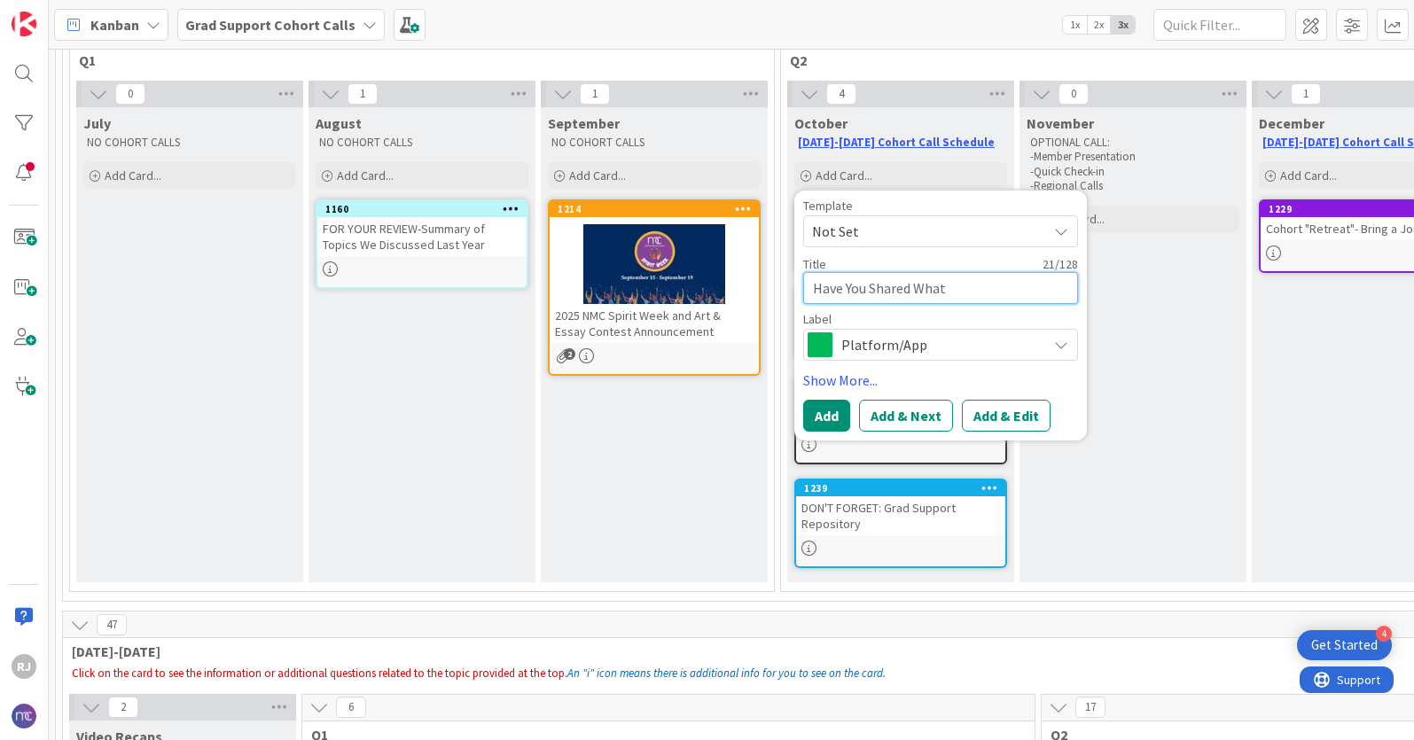
type textarea "x"
type textarea "Have You Shared What Re"
type textarea "x"
type textarea "Have You Shared What Res"
type textarea "x"
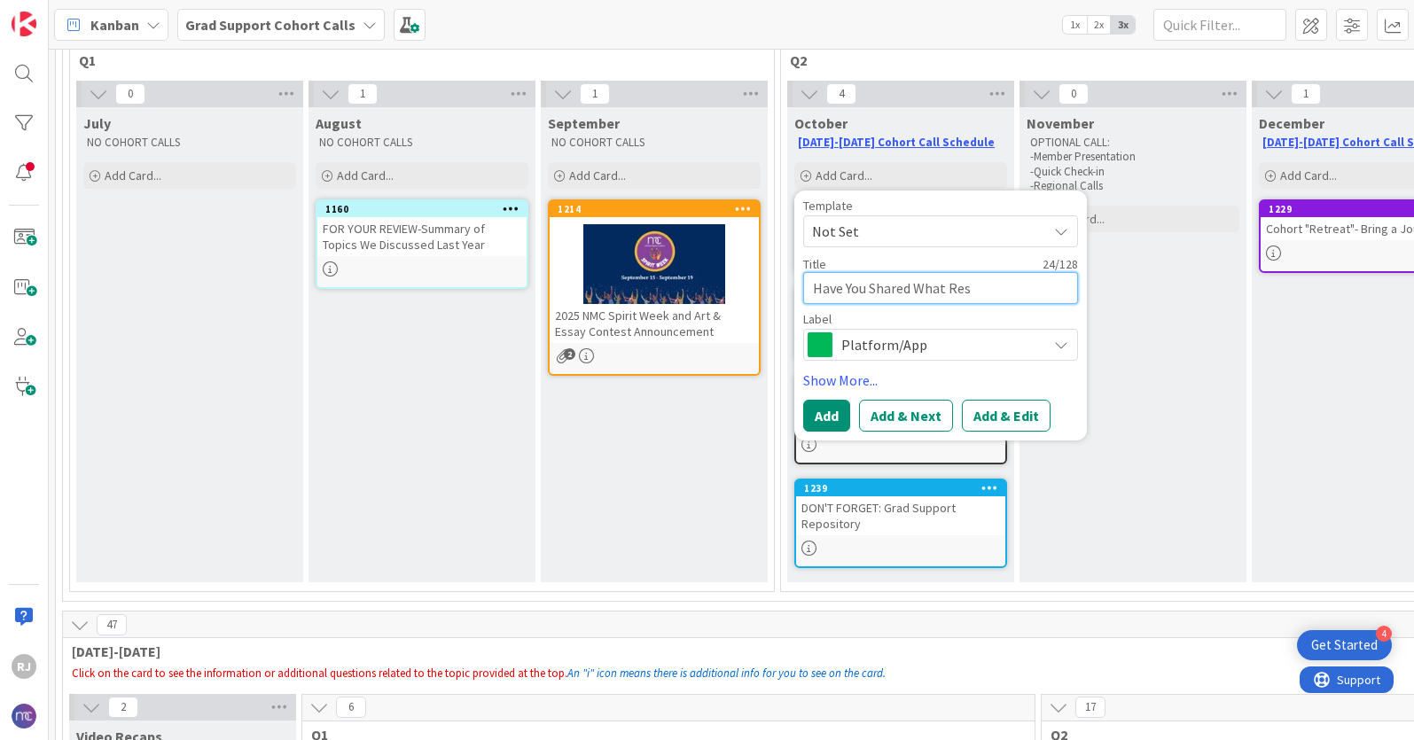
type textarea "Have You Shared What Reso"
type textarea "x"
type textarea "Have You Shared What Resou"
type textarea "x"
type textarea "Have You Shared What Resour"
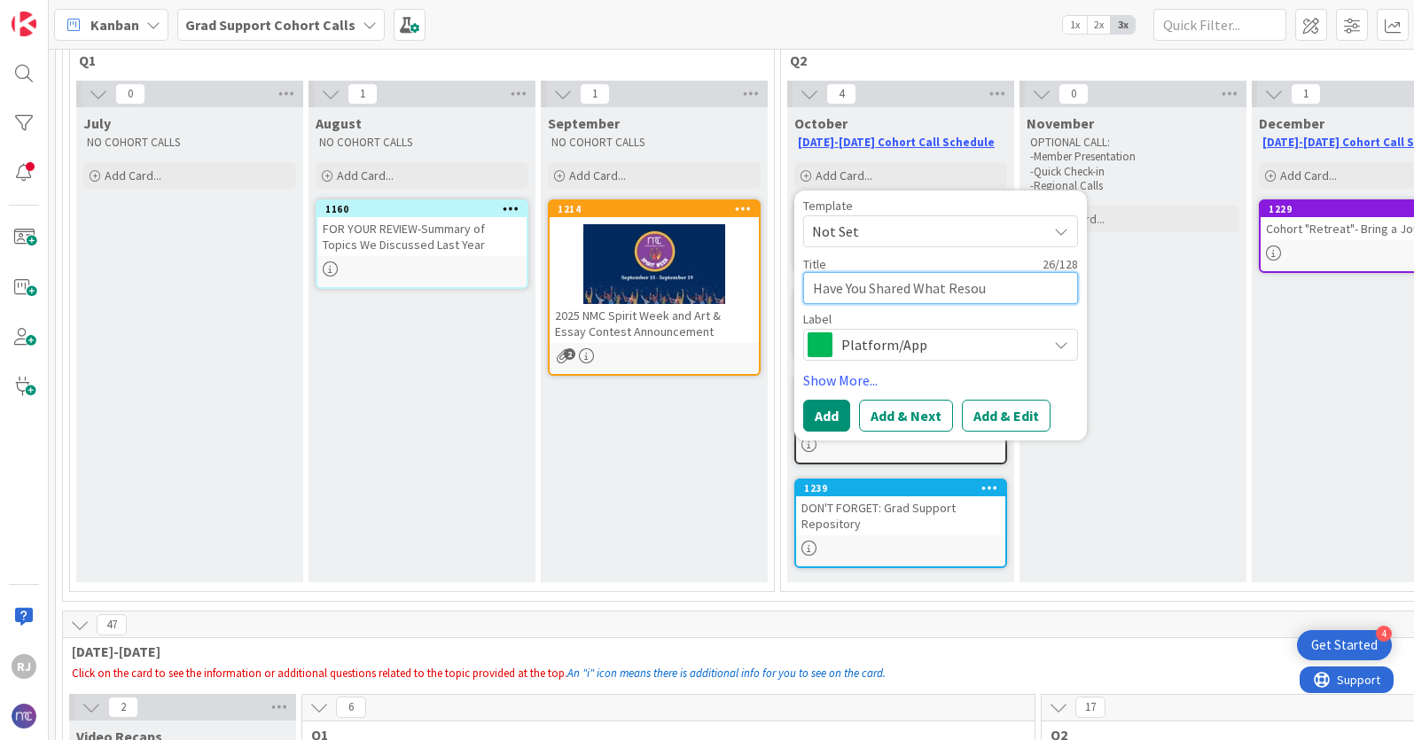
type textarea "x"
type textarea "Have You Shared What Resourc"
type textarea "x"
type textarea "Have You Shared What Resource"
type textarea "x"
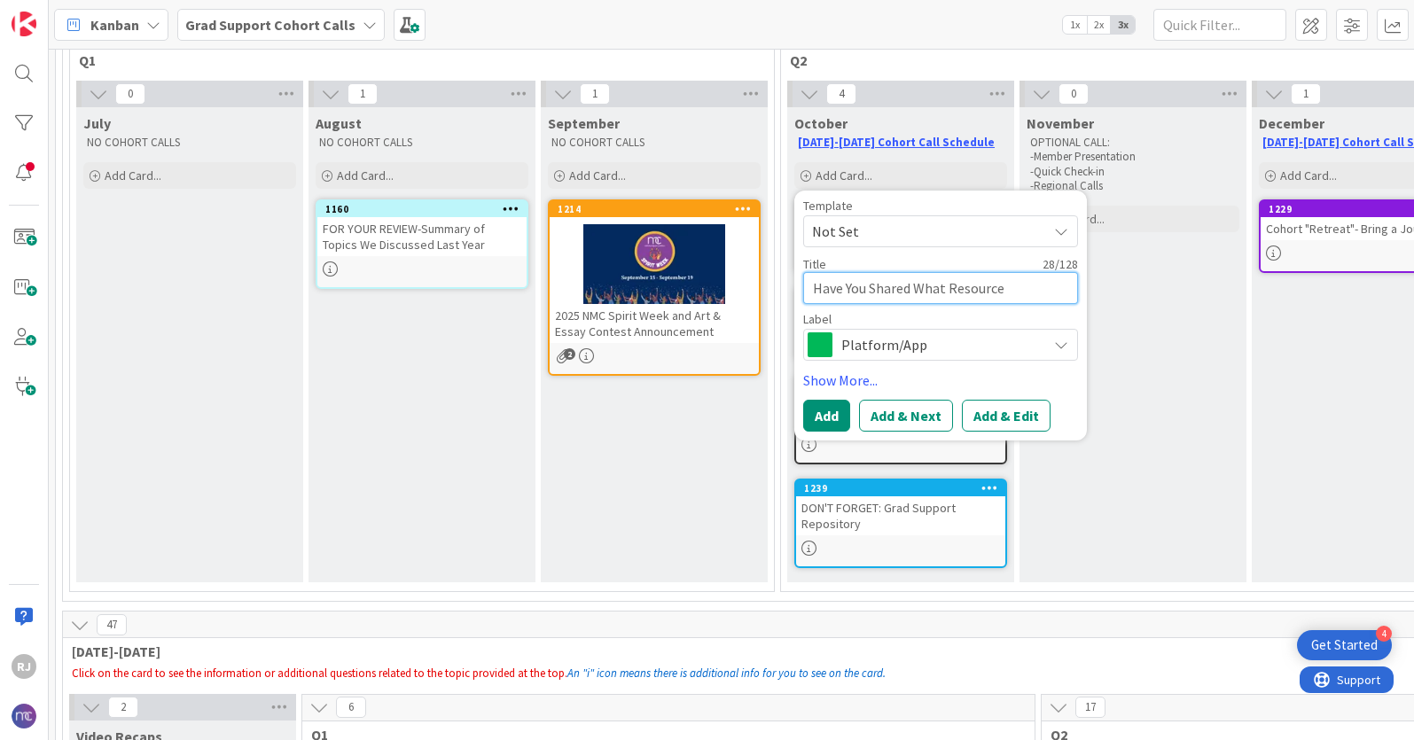
type textarea "Have You Shared What Resources"
type textarea "x"
type textarea "Have You Shared What Resources"
type textarea "x"
type textarea "Have You Shared What Resources Y"
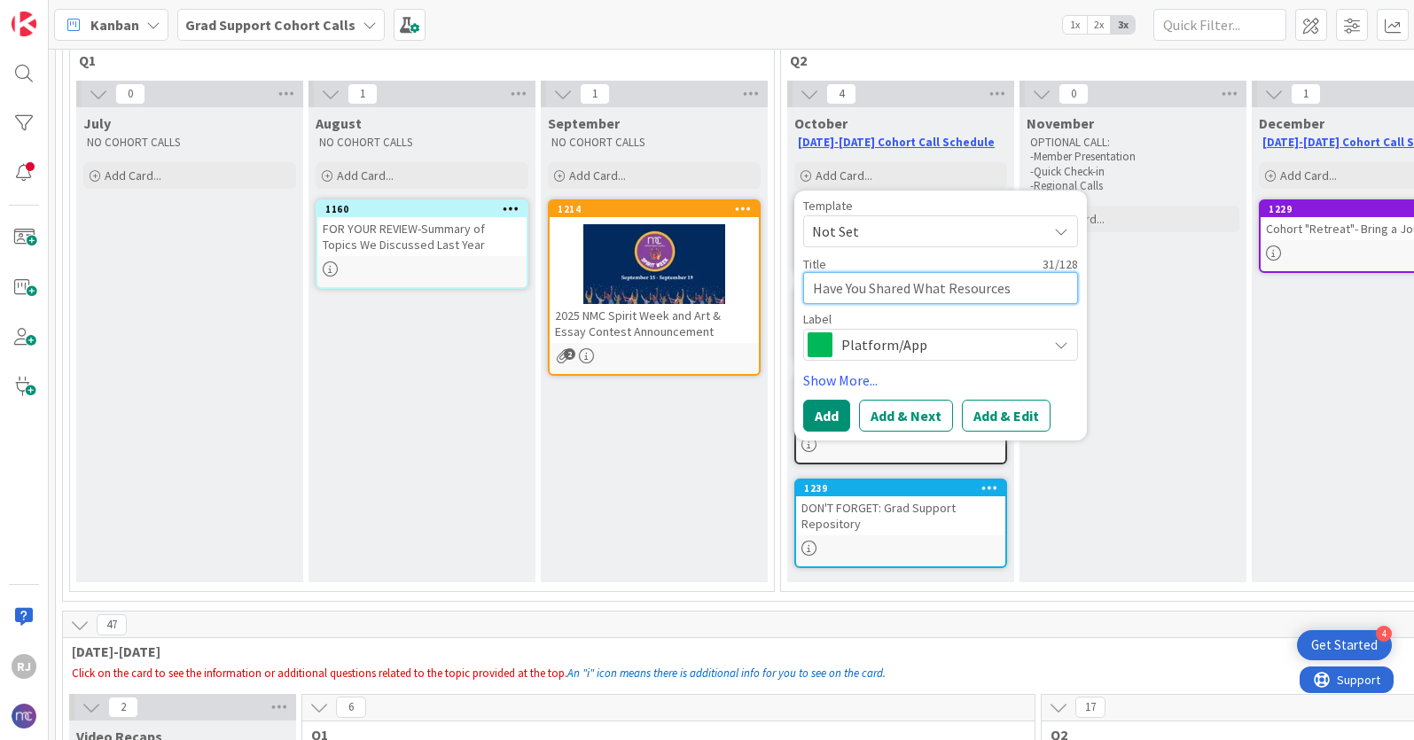
type textarea "x"
type textarea "Have You Shared What Resources Yo"
type textarea "x"
type textarea "Have You Shared What Resources You"
type textarea "x"
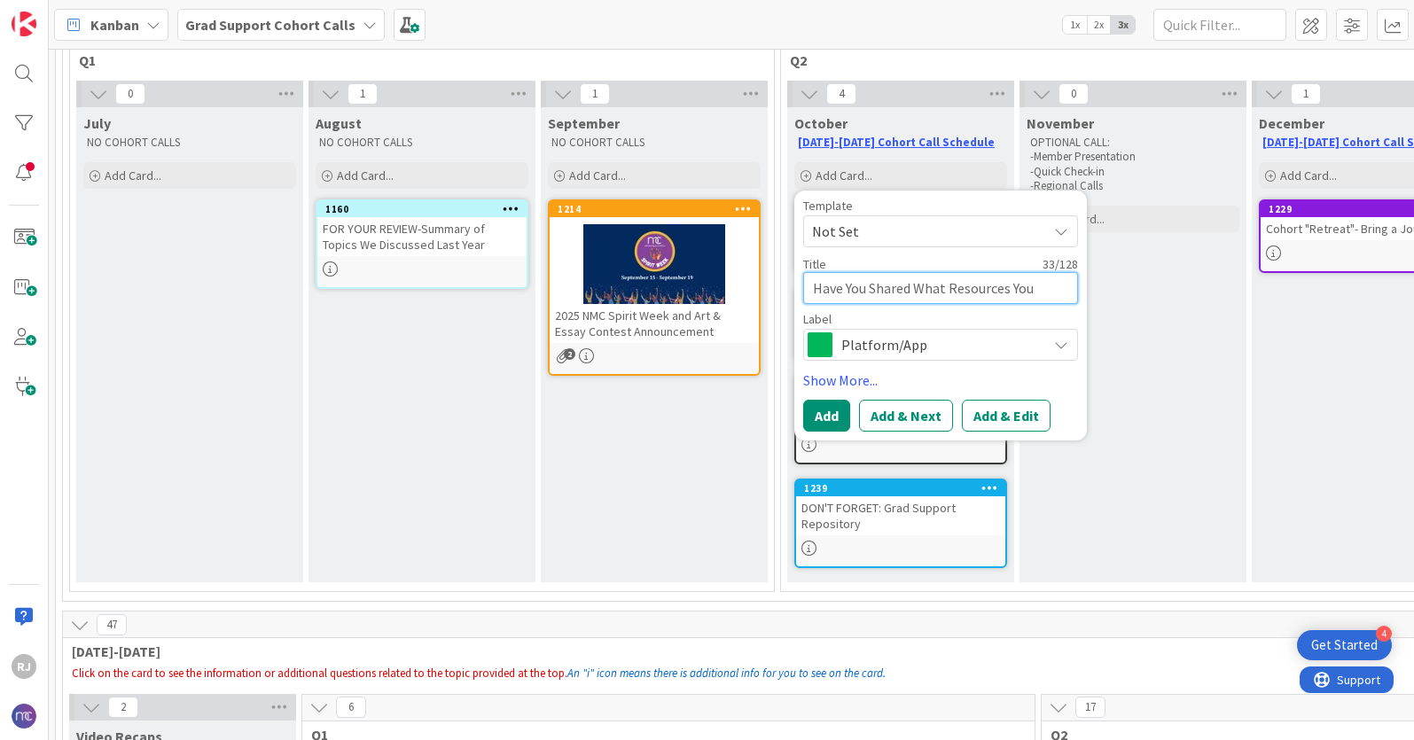
type textarea "Have You Shared What Resources You"
type textarea "x"
type textarea "Have You Shared What Resources You U"
type textarea "x"
type textarea "Have You Shared What Resources You Us"
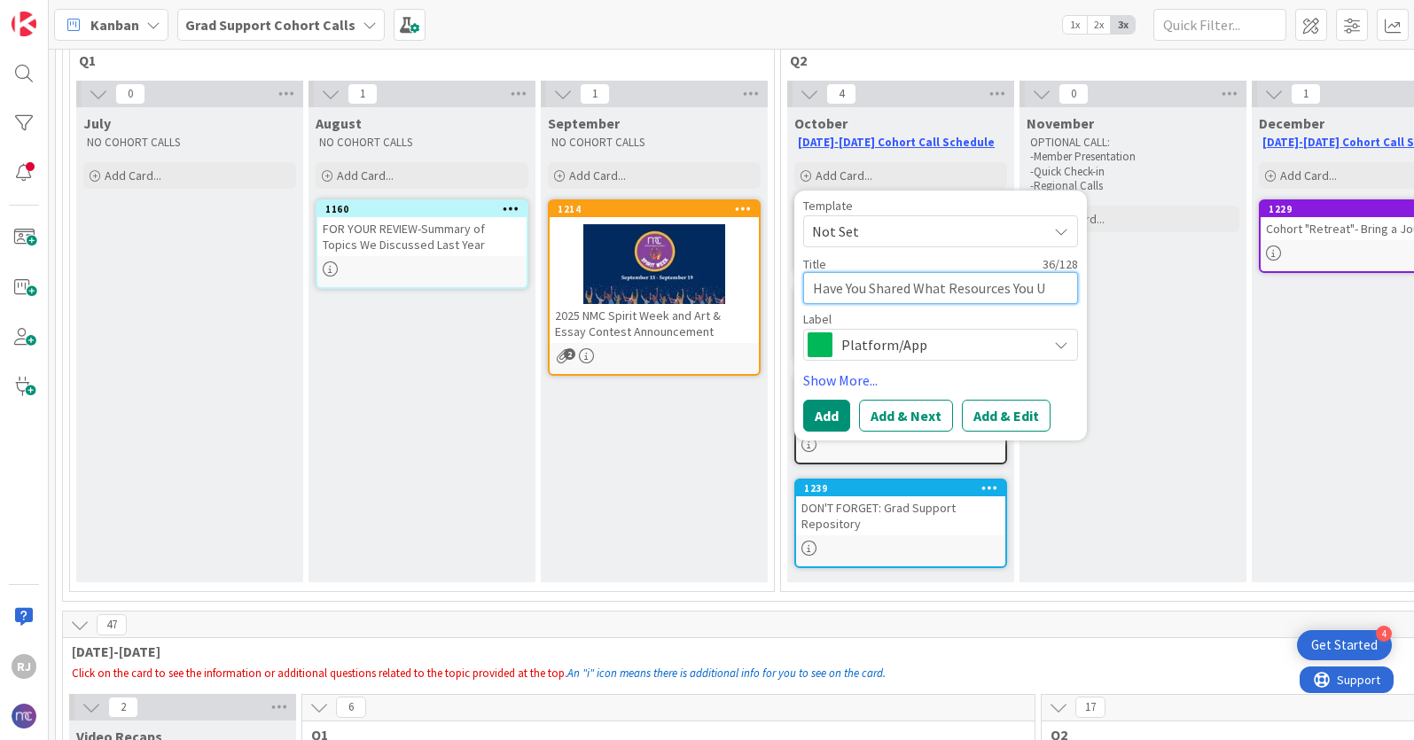
type textarea "x"
type textarea "Have You Shared What Resources You Use"
type textarea "x"
type textarea "Have You Shared What Resources You Use?"
type textarea "x"
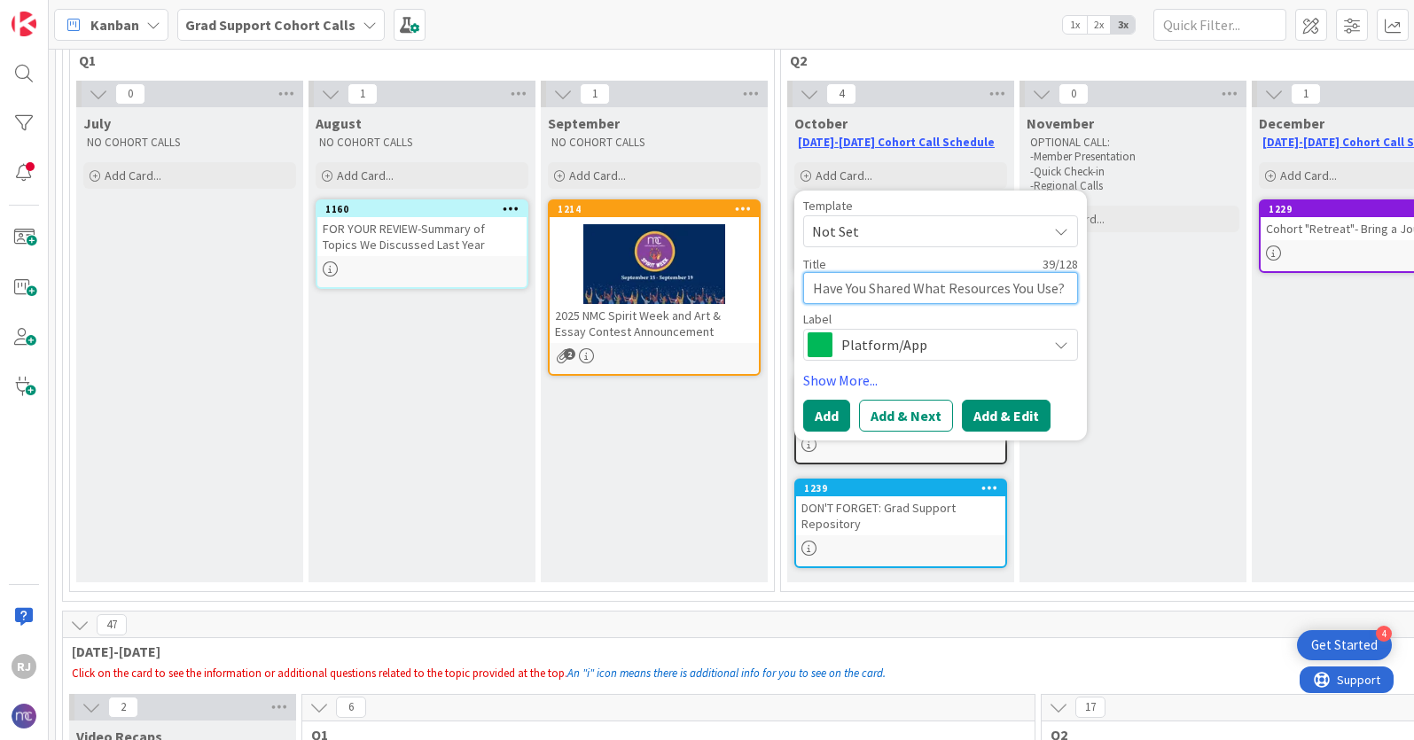
type textarea "Have You Shared What Resources You Use?"
click at [1023, 409] on button "Add & Edit" at bounding box center [1006, 416] width 89 height 32
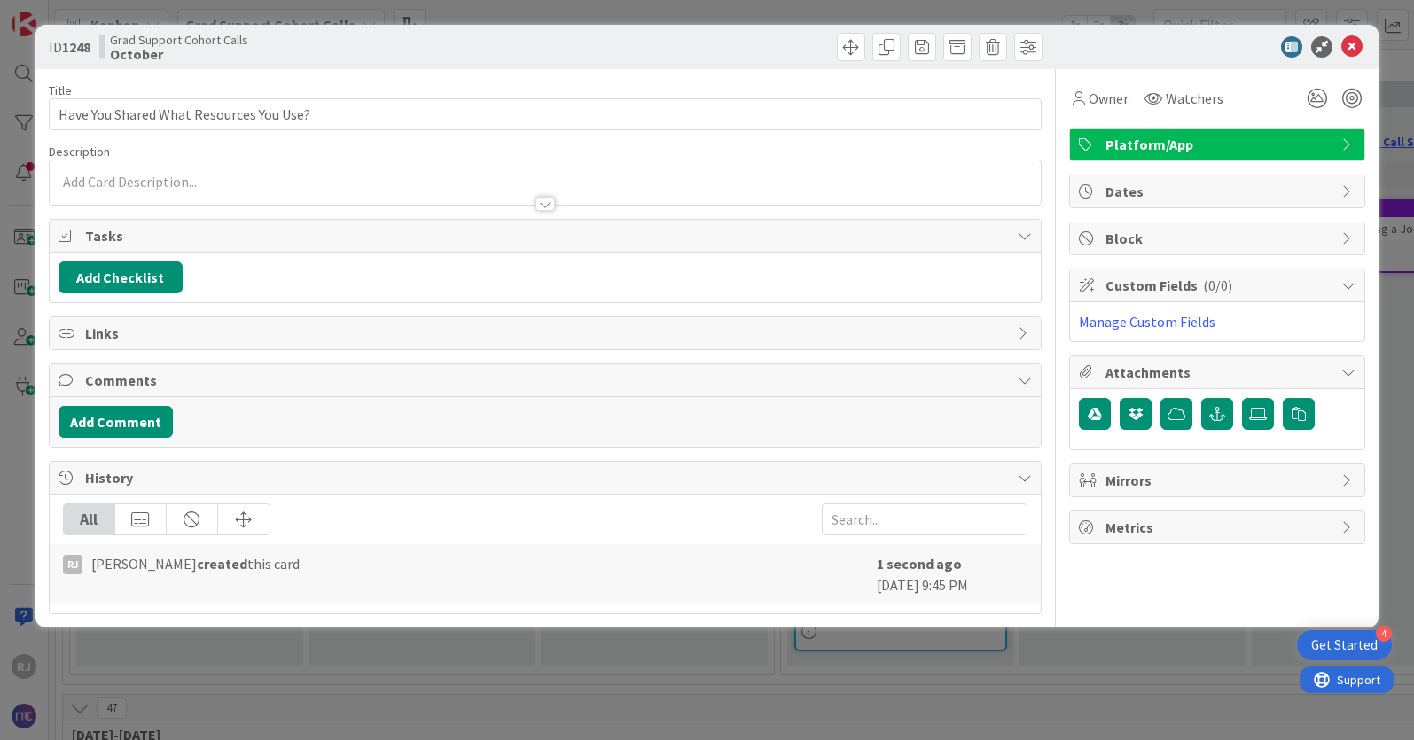
click at [511, 174] on div at bounding box center [545, 182] width 991 height 44
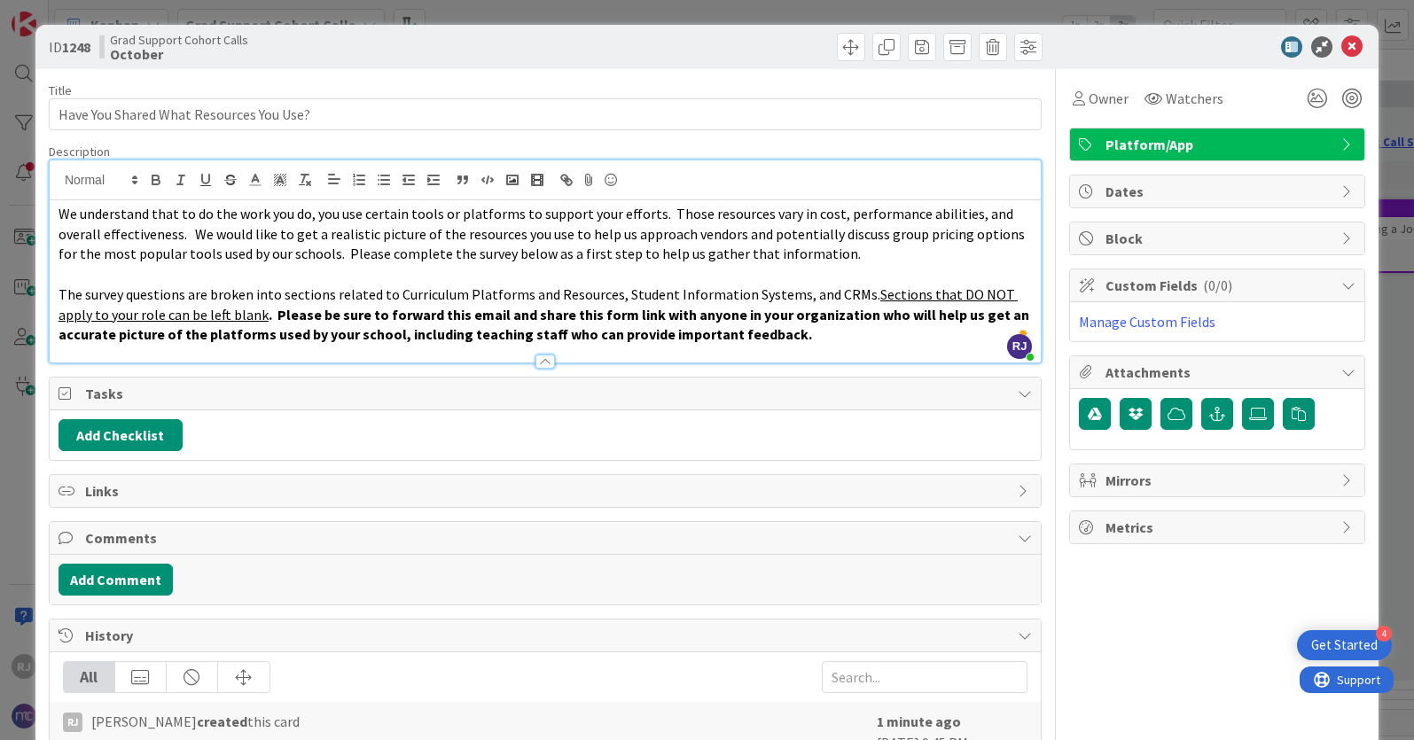
click at [766, 269] on p "To enrich screen reader interactions, please activate Accessibility in Grammarl…" at bounding box center [546, 274] width 974 height 20
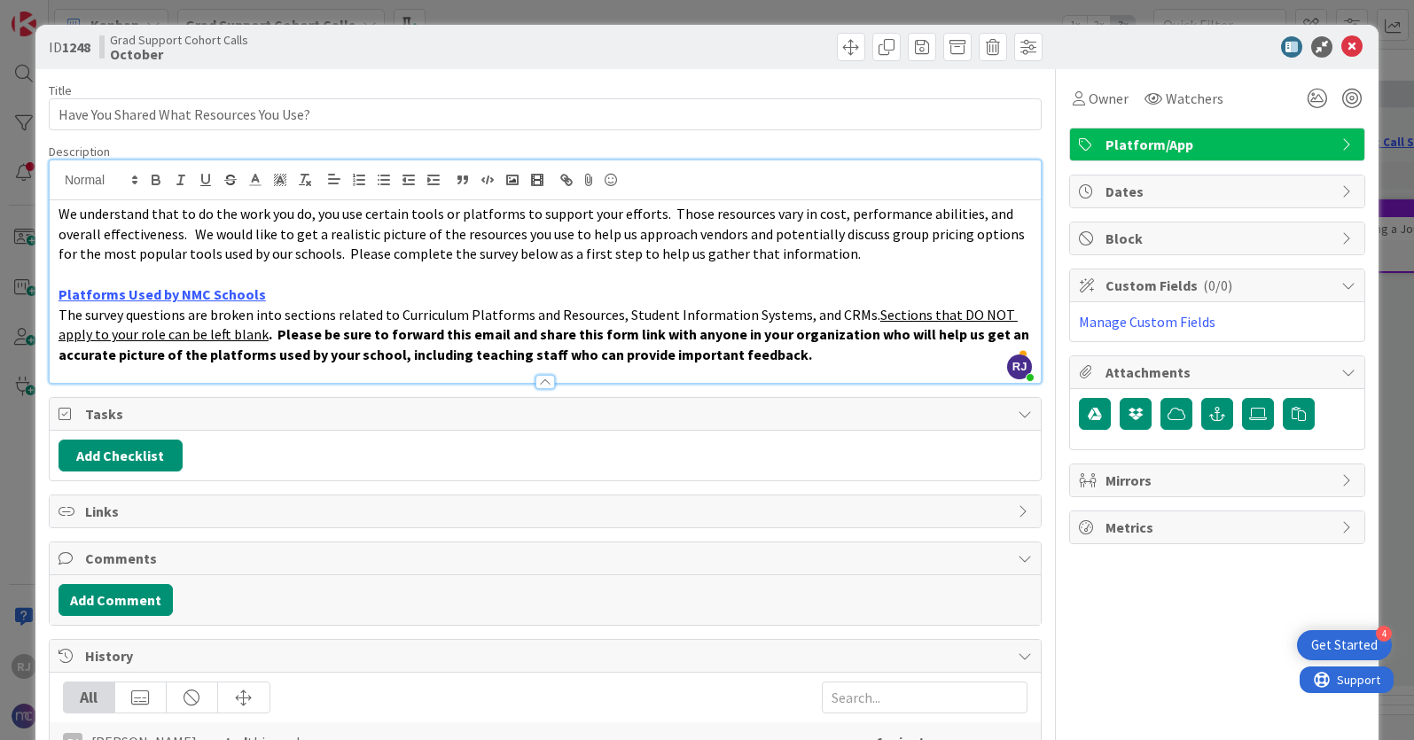
click at [770, 354] on p "The survey questions are broken into sections related to Curriculum Platforms a…" at bounding box center [546, 335] width 974 height 60
click at [892, 44] on span at bounding box center [886, 47] width 28 height 28
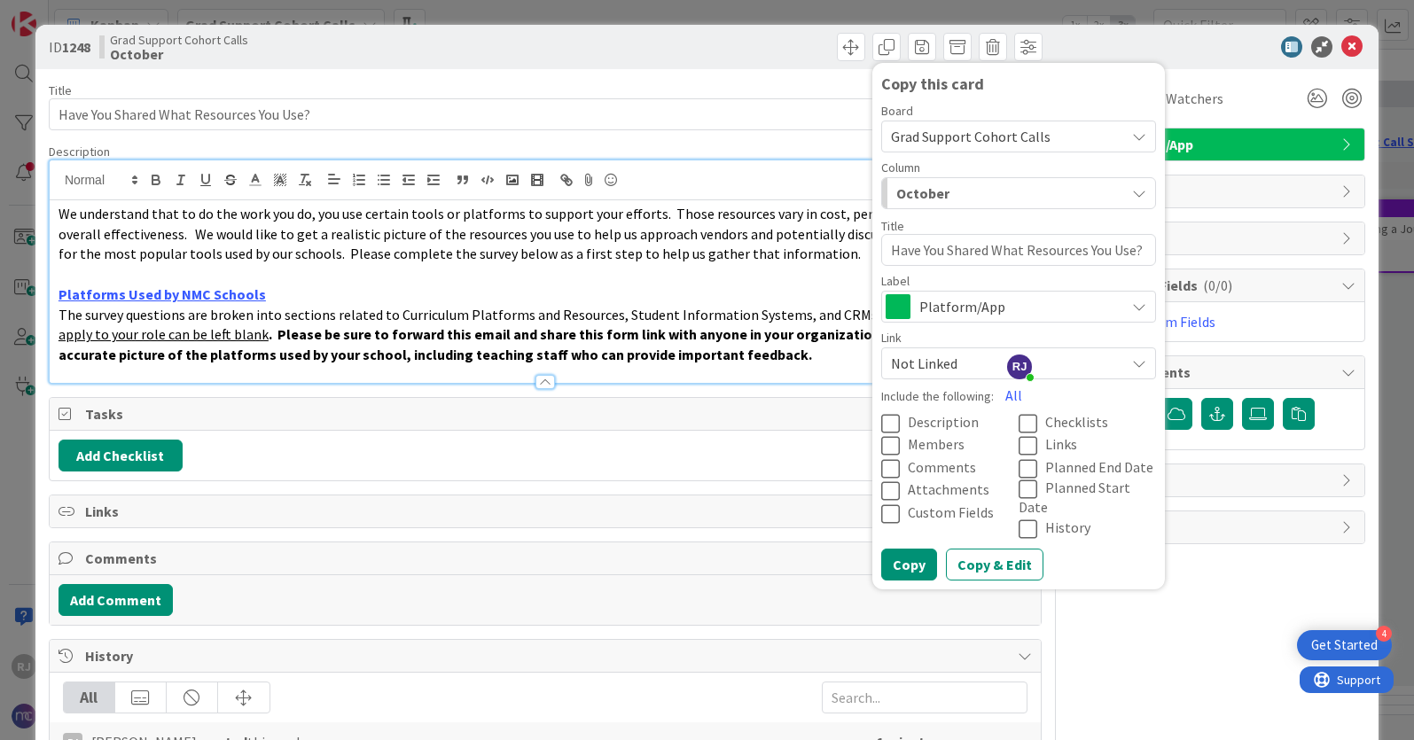
click at [967, 137] on span "Grad Support Cohort Calls" at bounding box center [971, 137] width 160 height 18
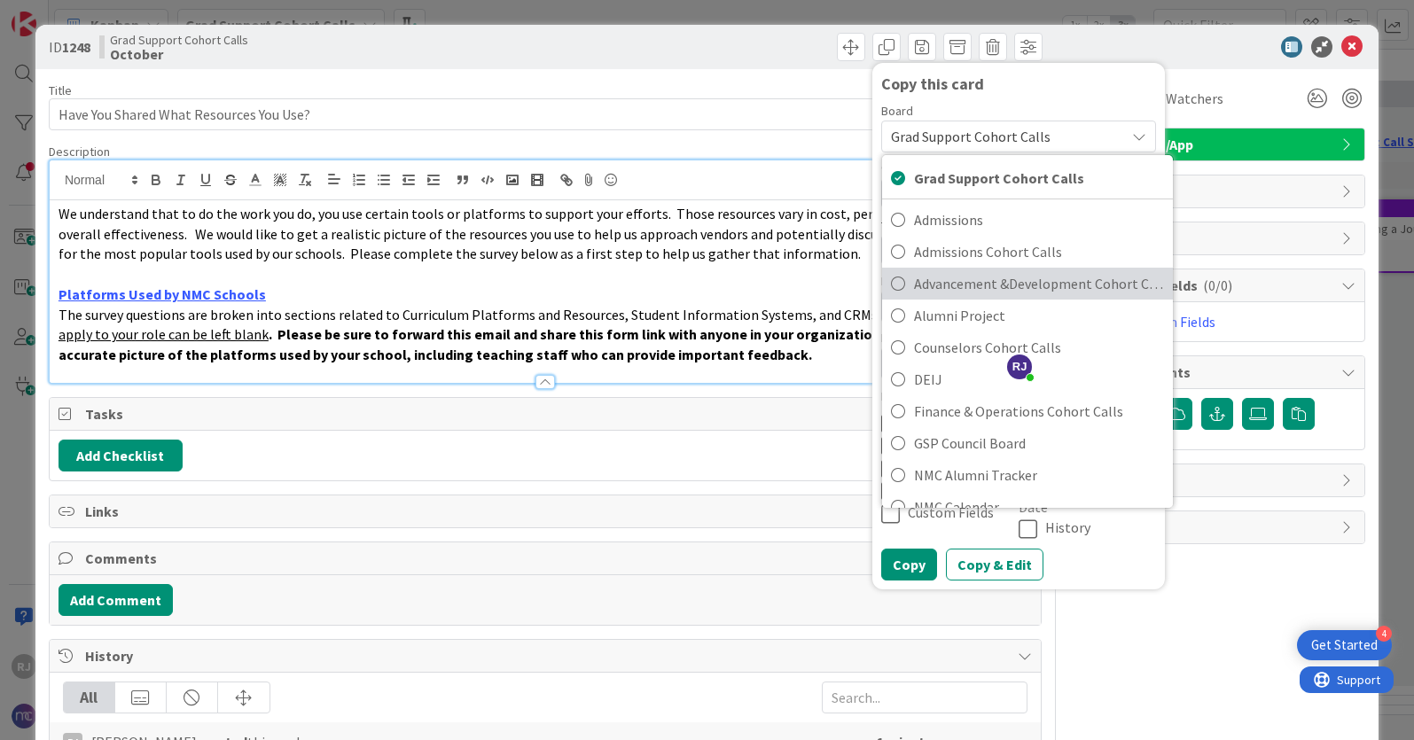
click at [993, 281] on span "Advancement &Development Cohort Calls" at bounding box center [1039, 283] width 250 height 27
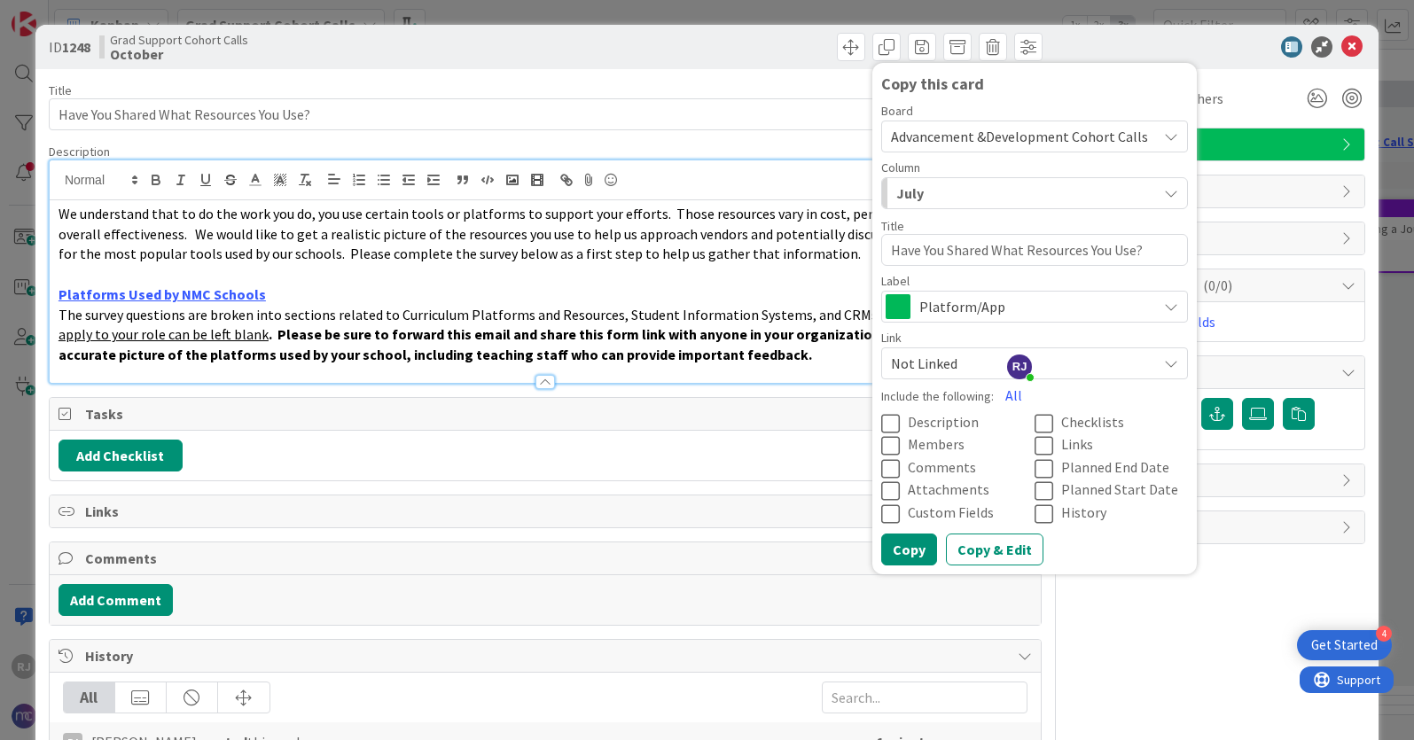
click at [1000, 186] on div "July" at bounding box center [1024, 193] width 265 height 28
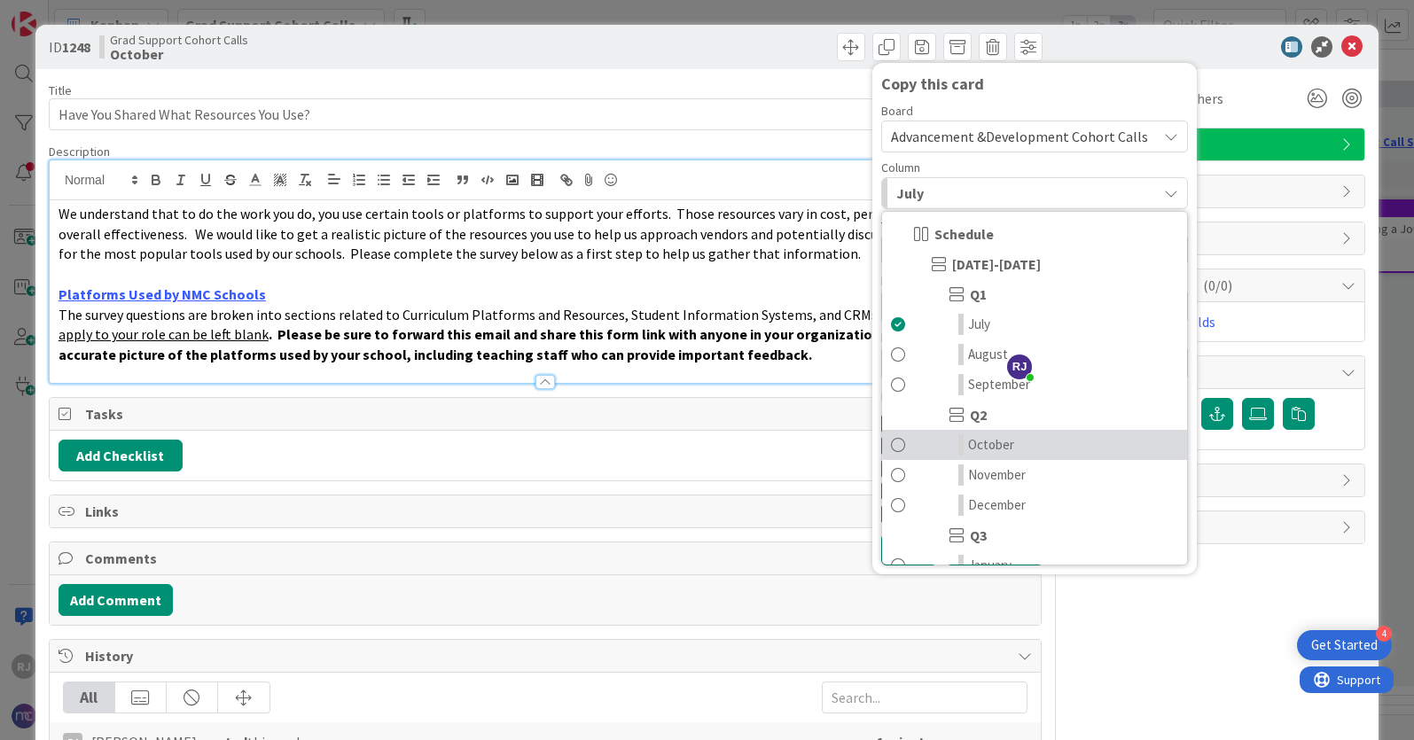
click at [982, 445] on span "October" at bounding box center [991, 444] width 46 height 21
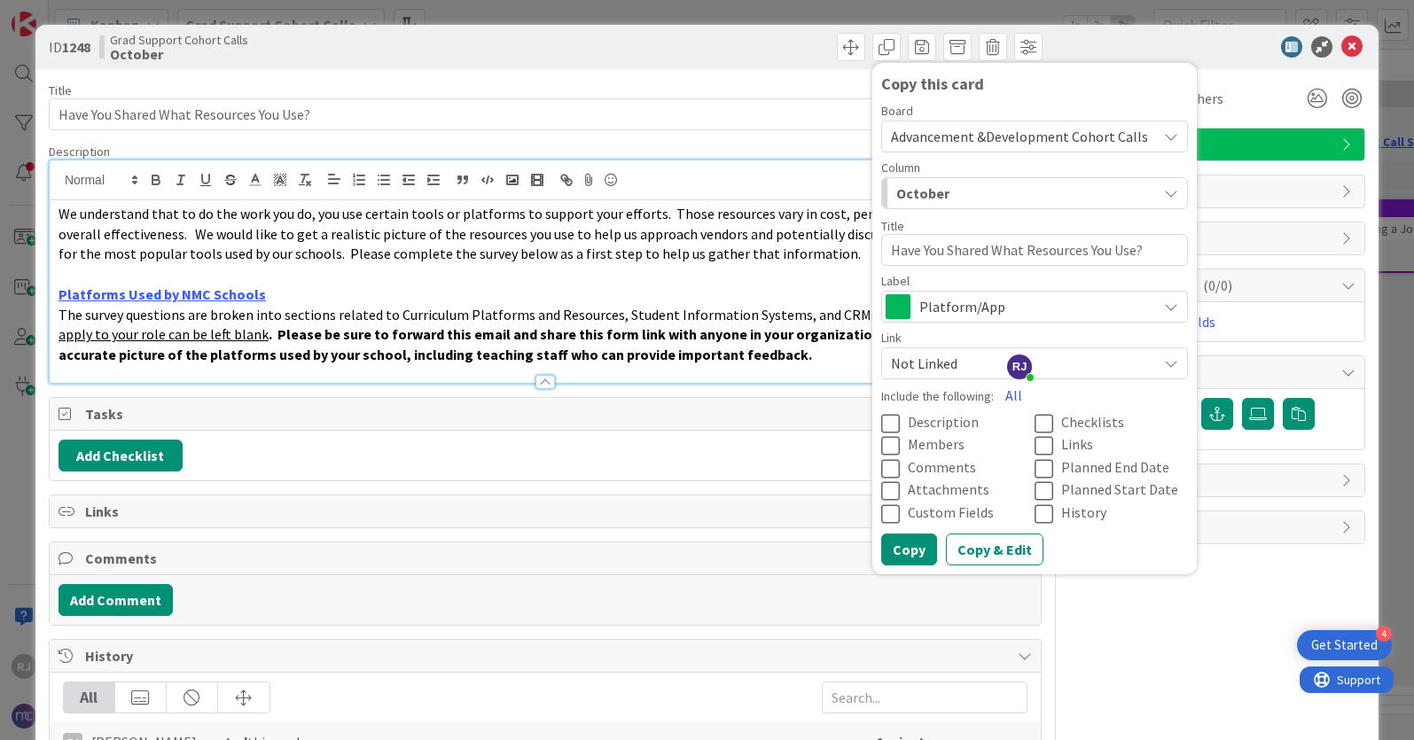
click at [961, 421] on span "Description" at bounding box center [943, 422] width 71 height 18
click at [966, 495] on span "Attachments" at bounding box center [949, 490] width 82 height 18
click at [1076, 439] on span "Links" at bounding box center [1077, 445] width 32 height 18
click at [1002, 548] on button "Copy & Edit" at bounding box center [995, 550] width 98 height 32
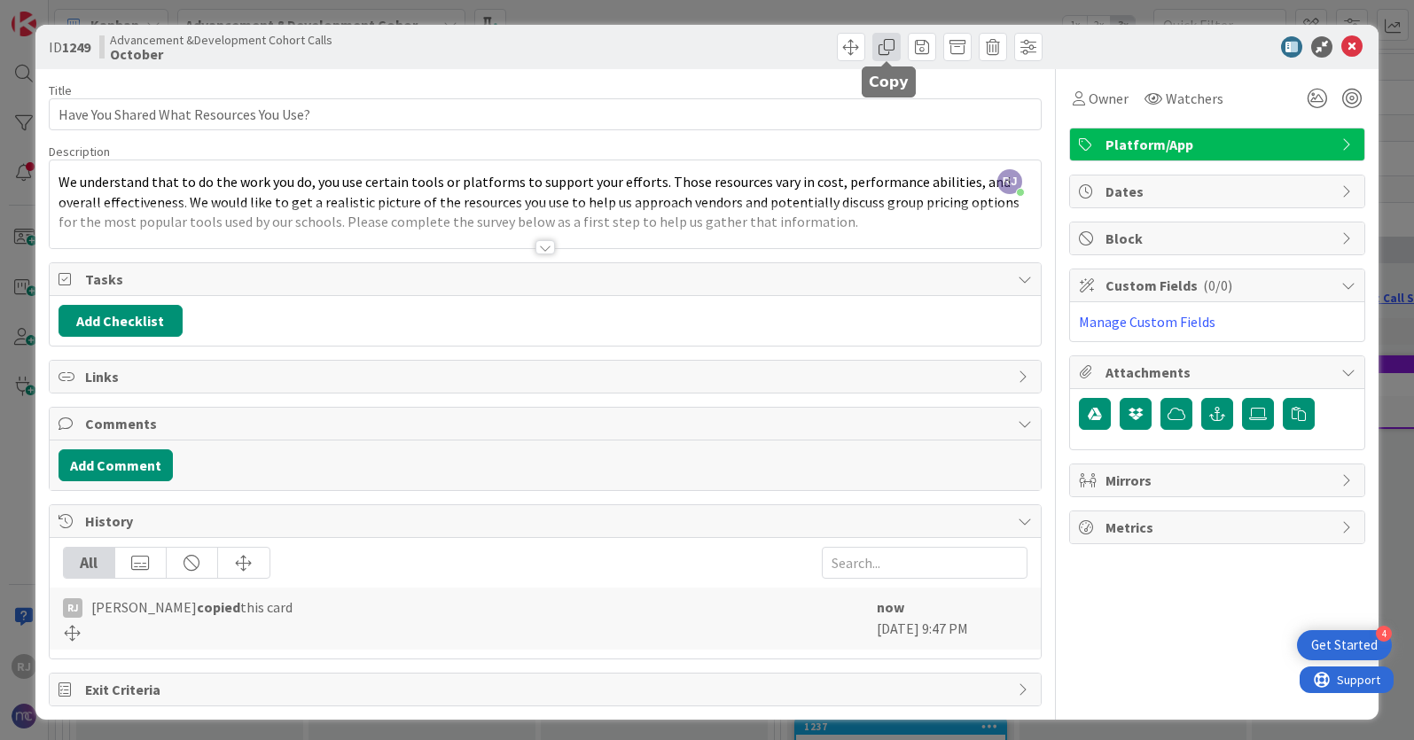
click at [892, 43] on span at bounding box center [886, 47] width 28 height 28
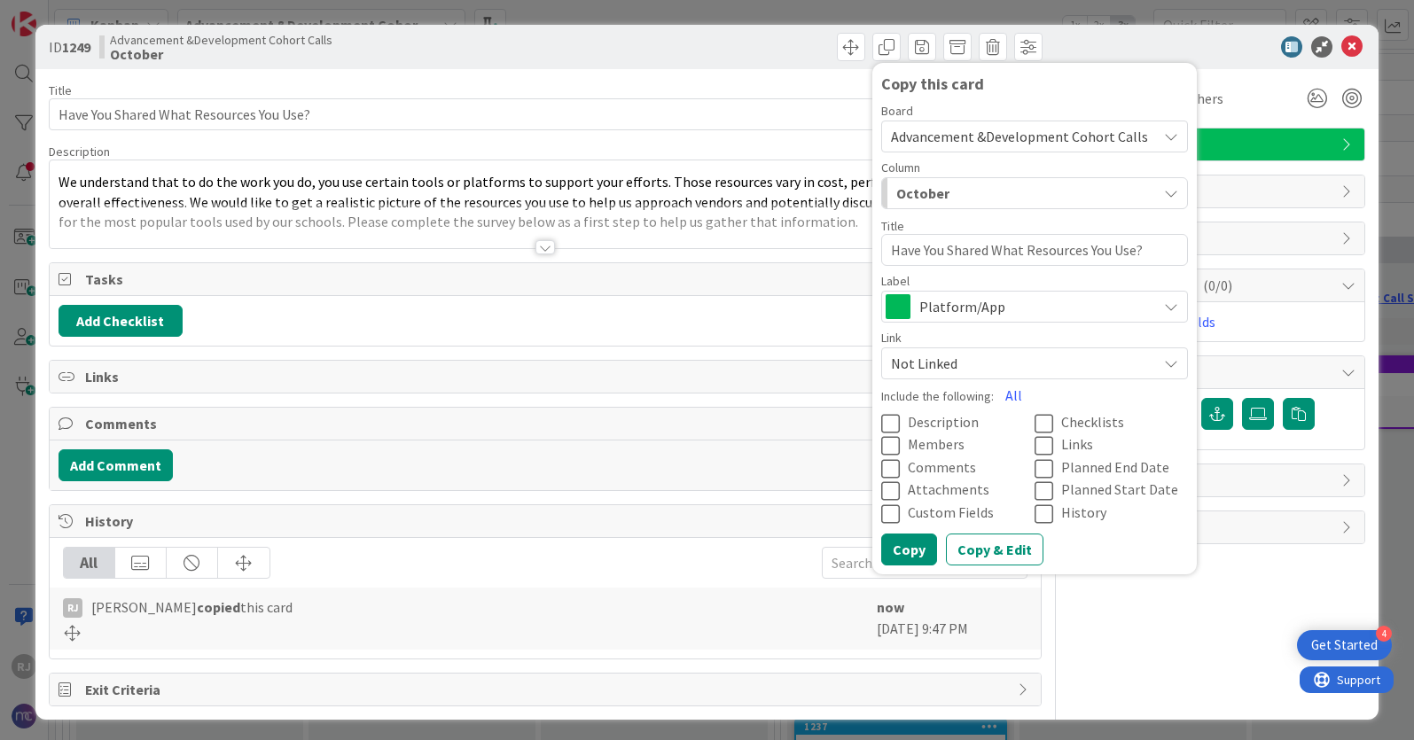
click at [928, 133] on span "Advancement &Development Cohort Calls" at bounding box center [1019, 137] width 257 height 18
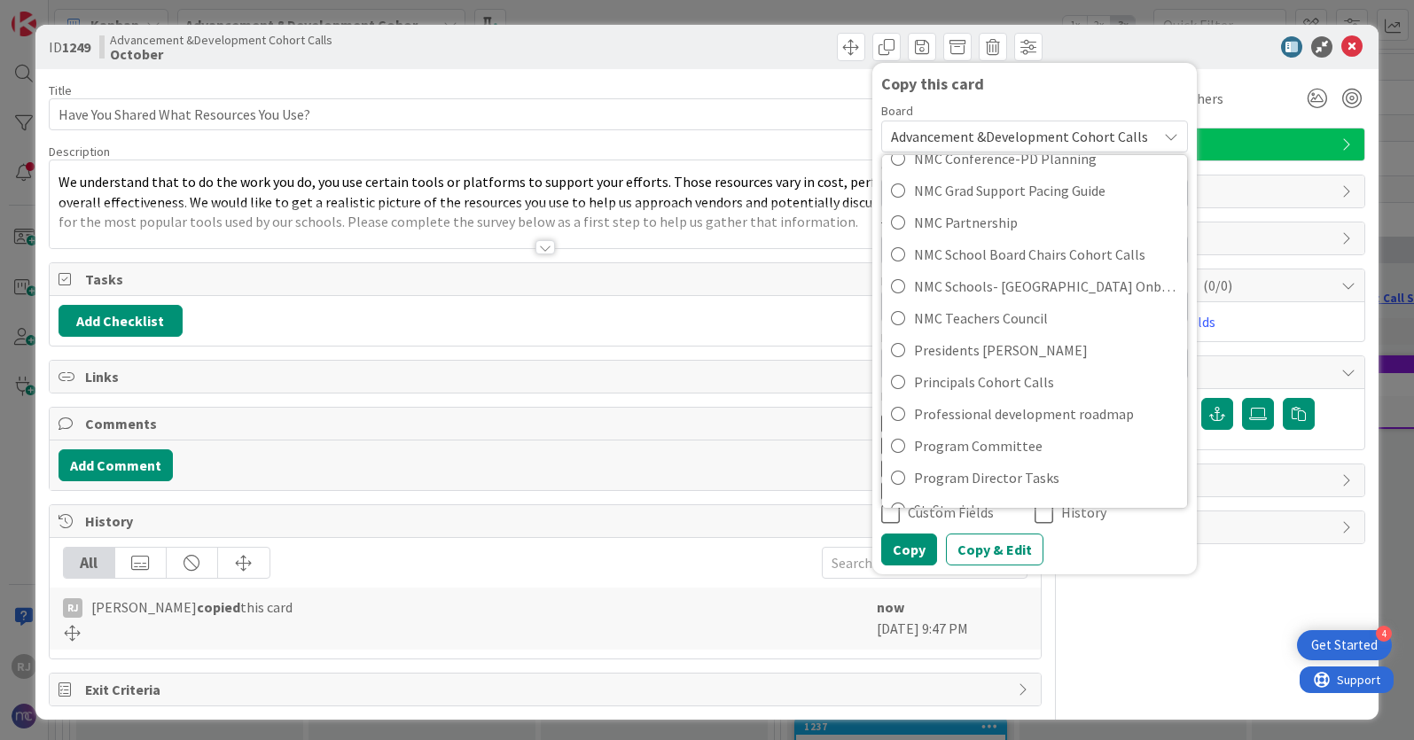
scroll to position [382, 0]
click at [1351, 49] on icon at bounding box center [1351, 46] width 21 height 21
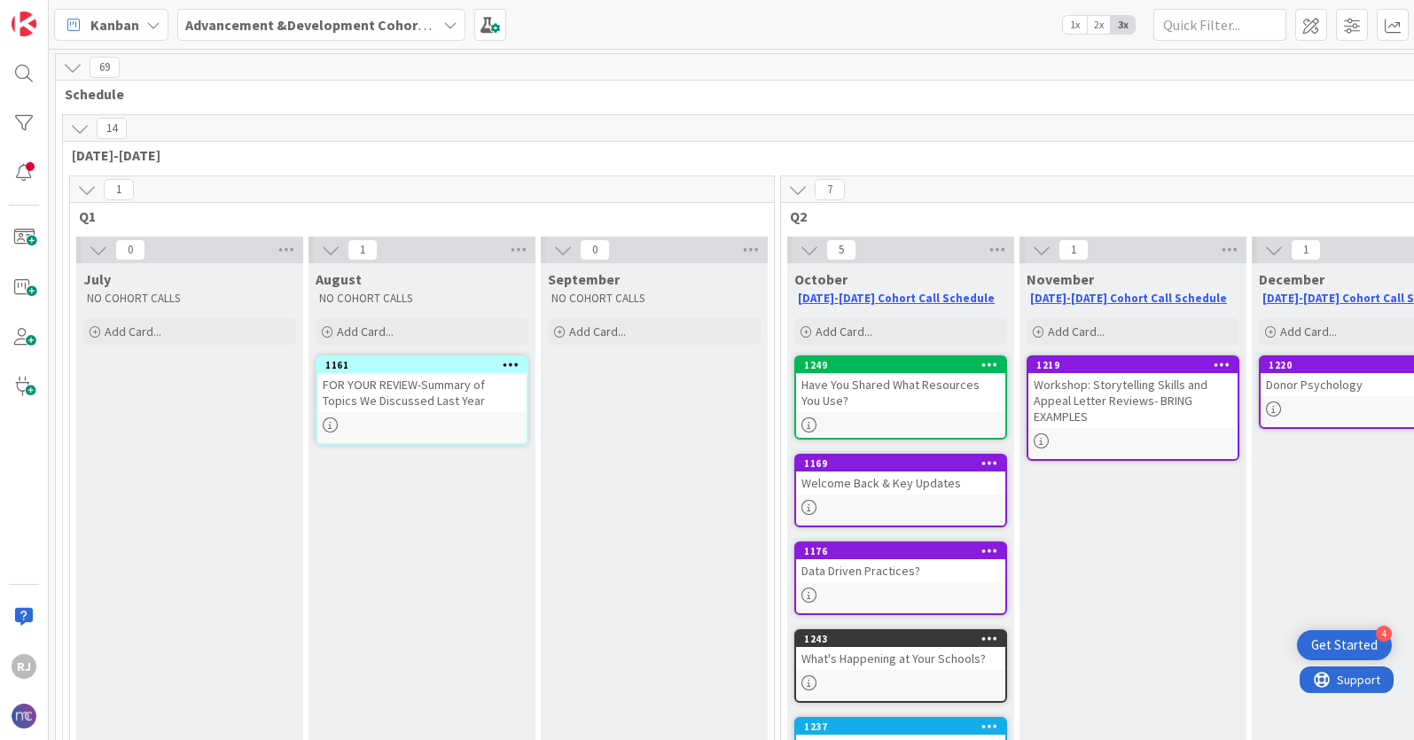
click at [990, 364] on icon at bounding box center [990, 364] width 17 height 12
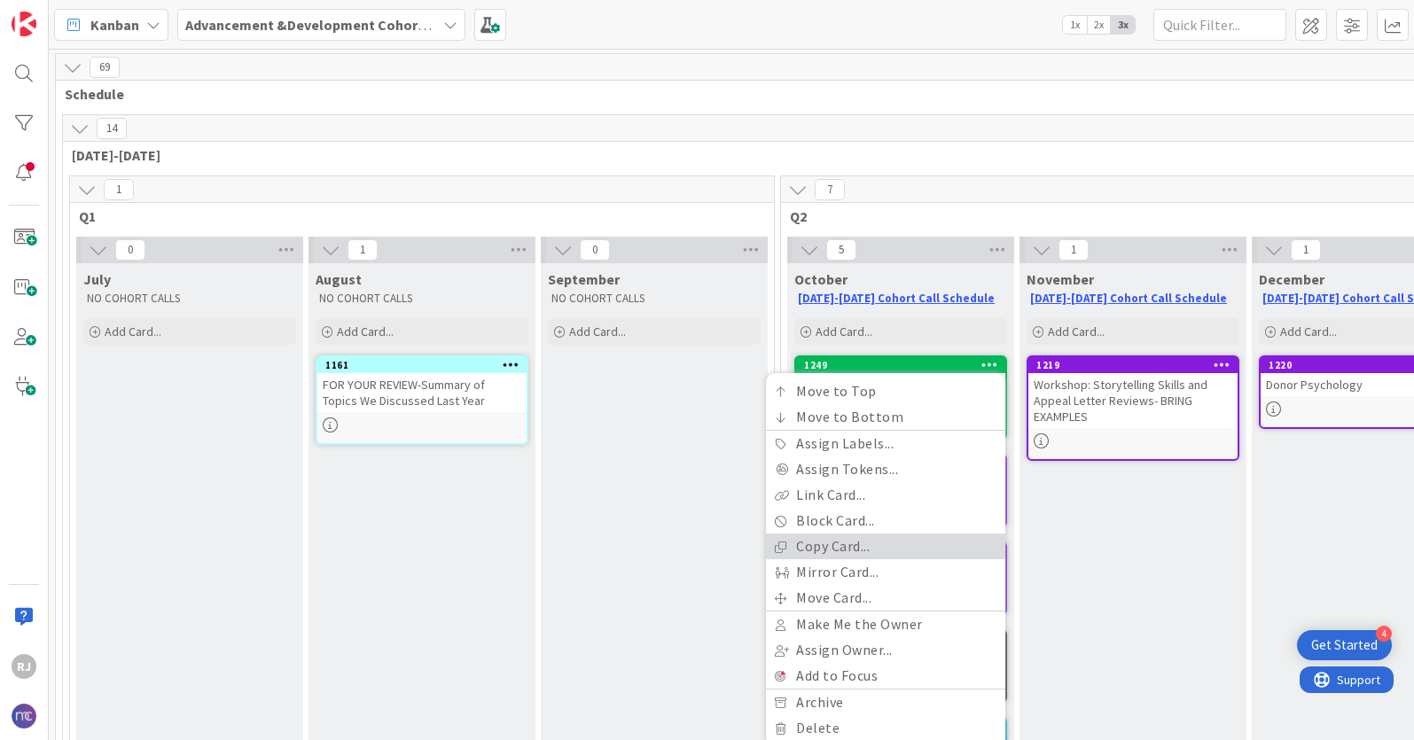
click at [883, 539] on link "Copy Card..." at bounding box center [885, 547] width 239 height 26
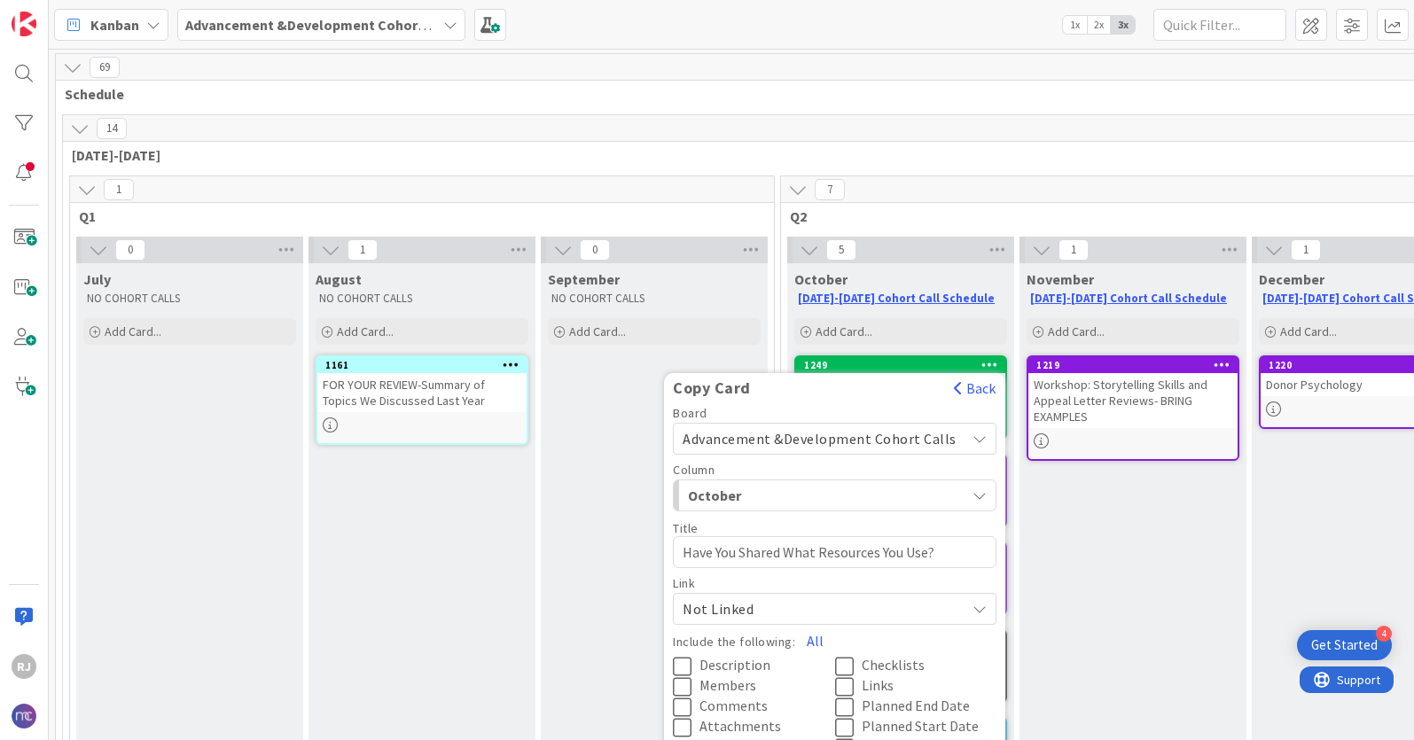
click at [866, 439] on span "Advancement &Development Cohort Calls" at bounding box center [820, 439] width 274 height 18
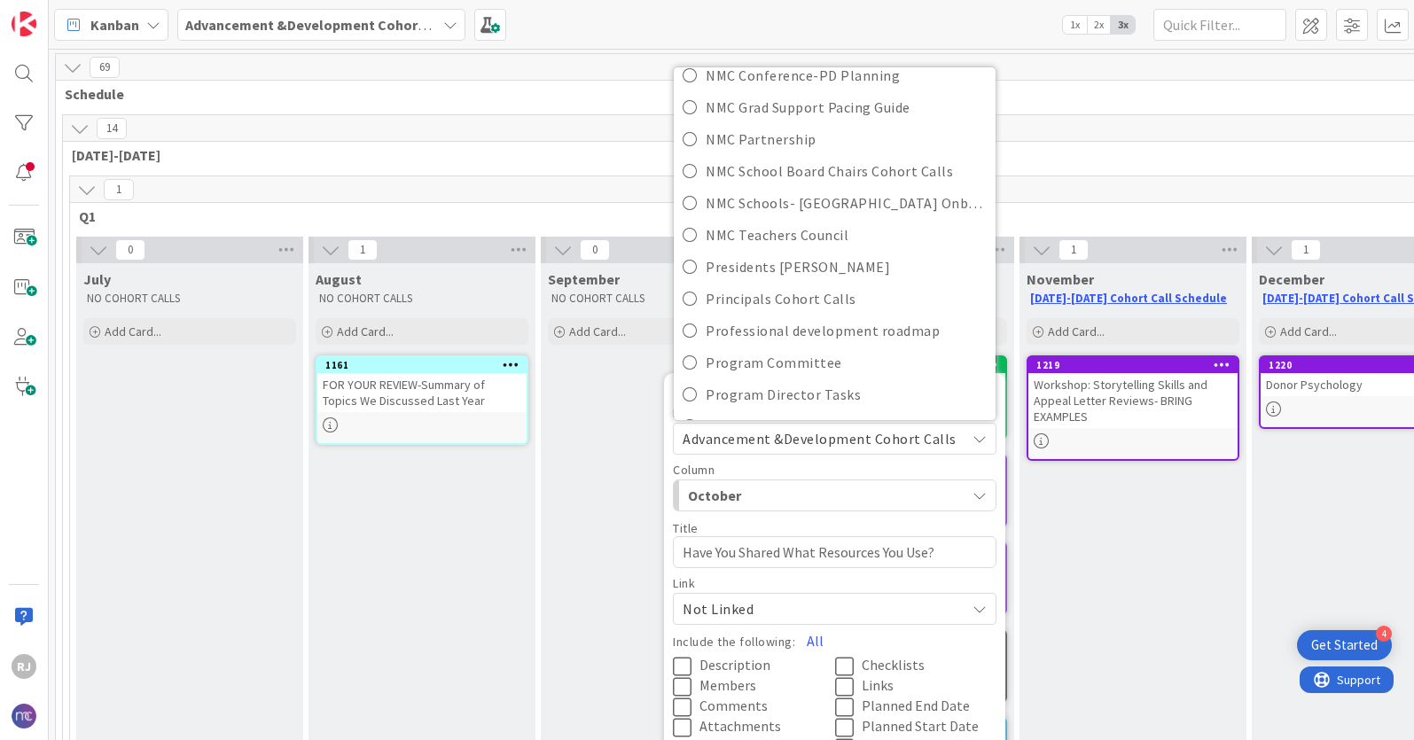
scroll to position [378, 0]
click at [790, 262] on span "Presidents [PERSON_NAME]" at bounding box center [846, 265] width 281 height 27
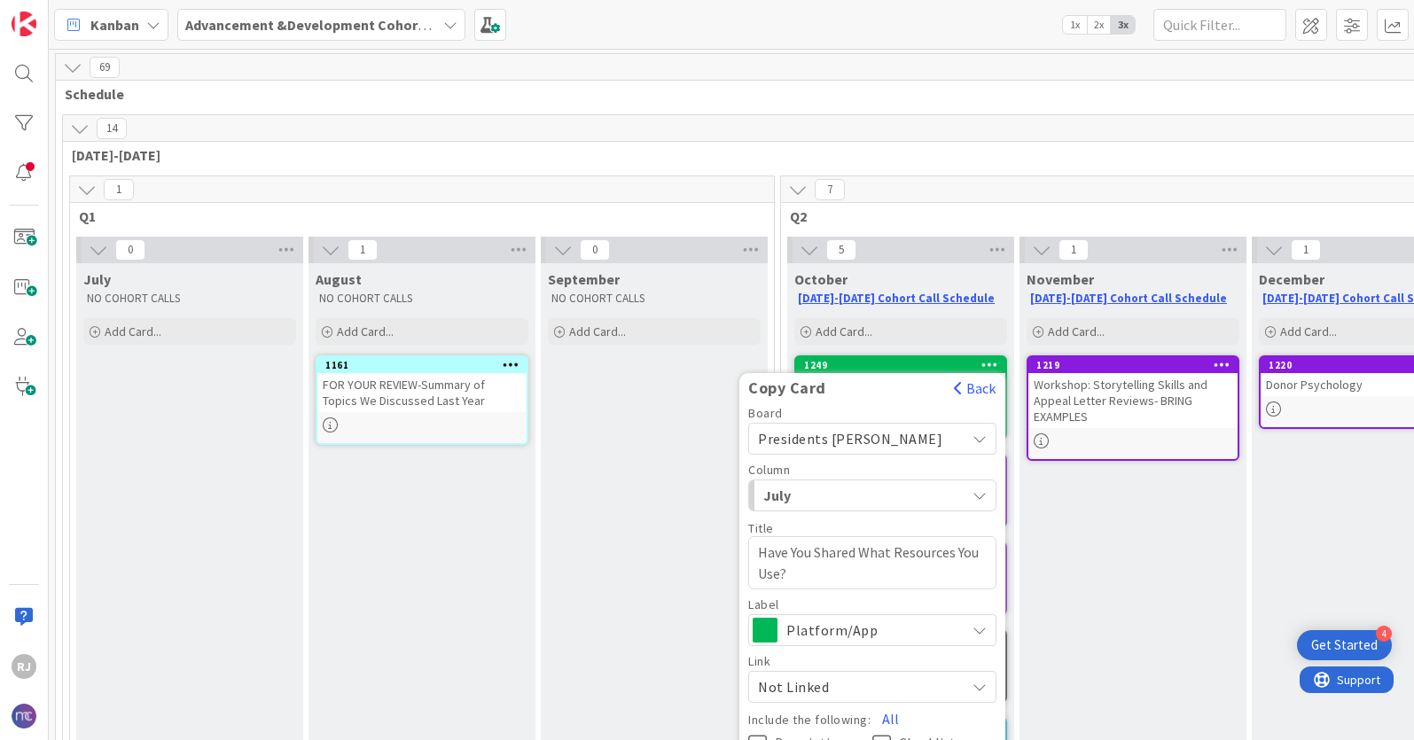
click at [900, 501] on div "July" at bounding box center [862, 495] width 207 height 28
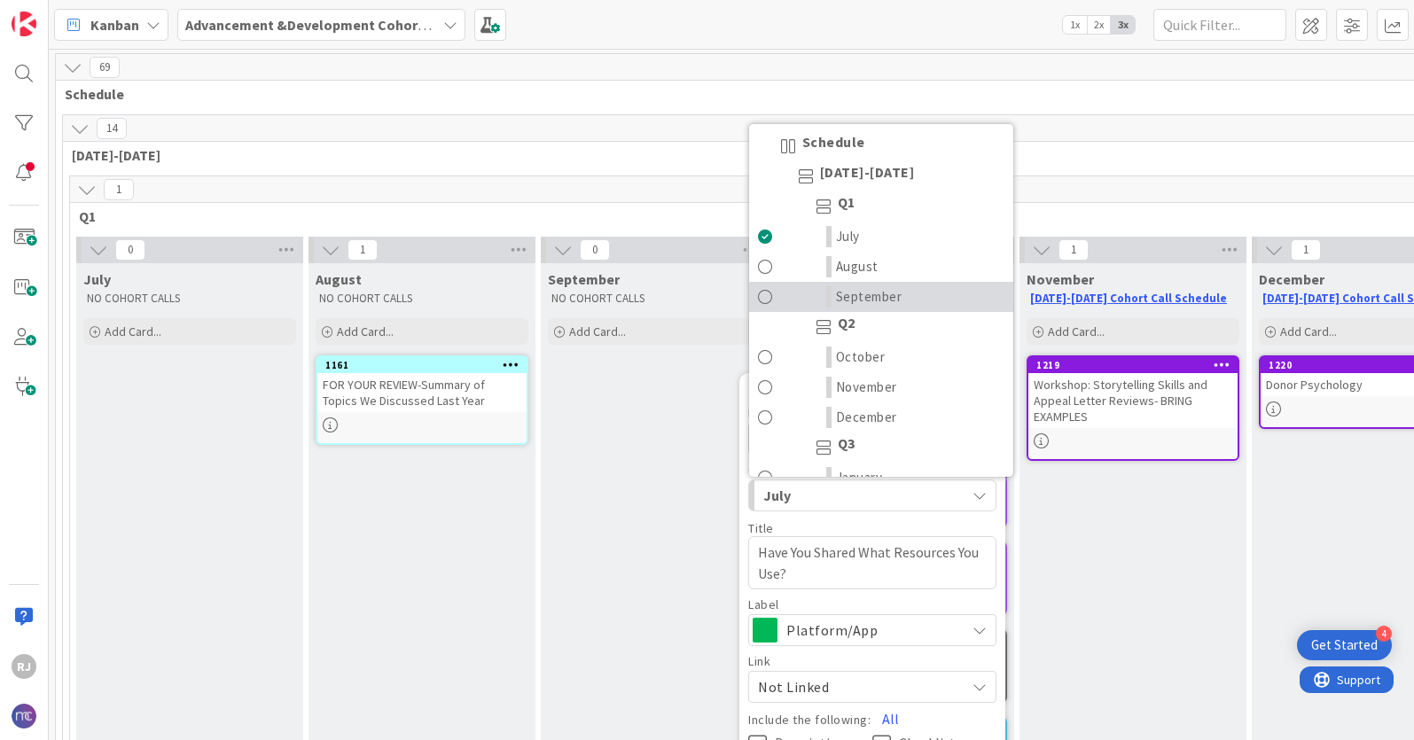
click at [886, 289] on span "September" at bounding box center [869, 296] width 66 height 21
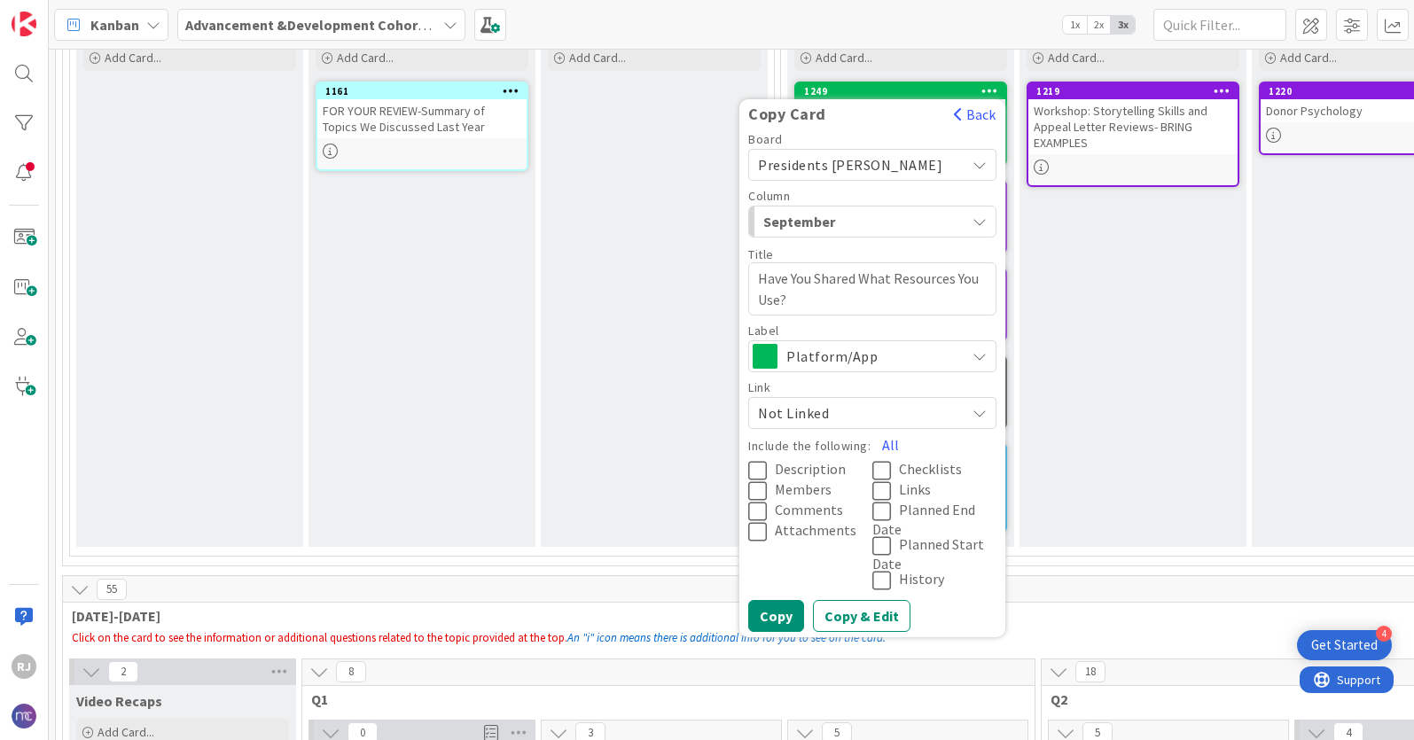
scroll to position [278, 0]
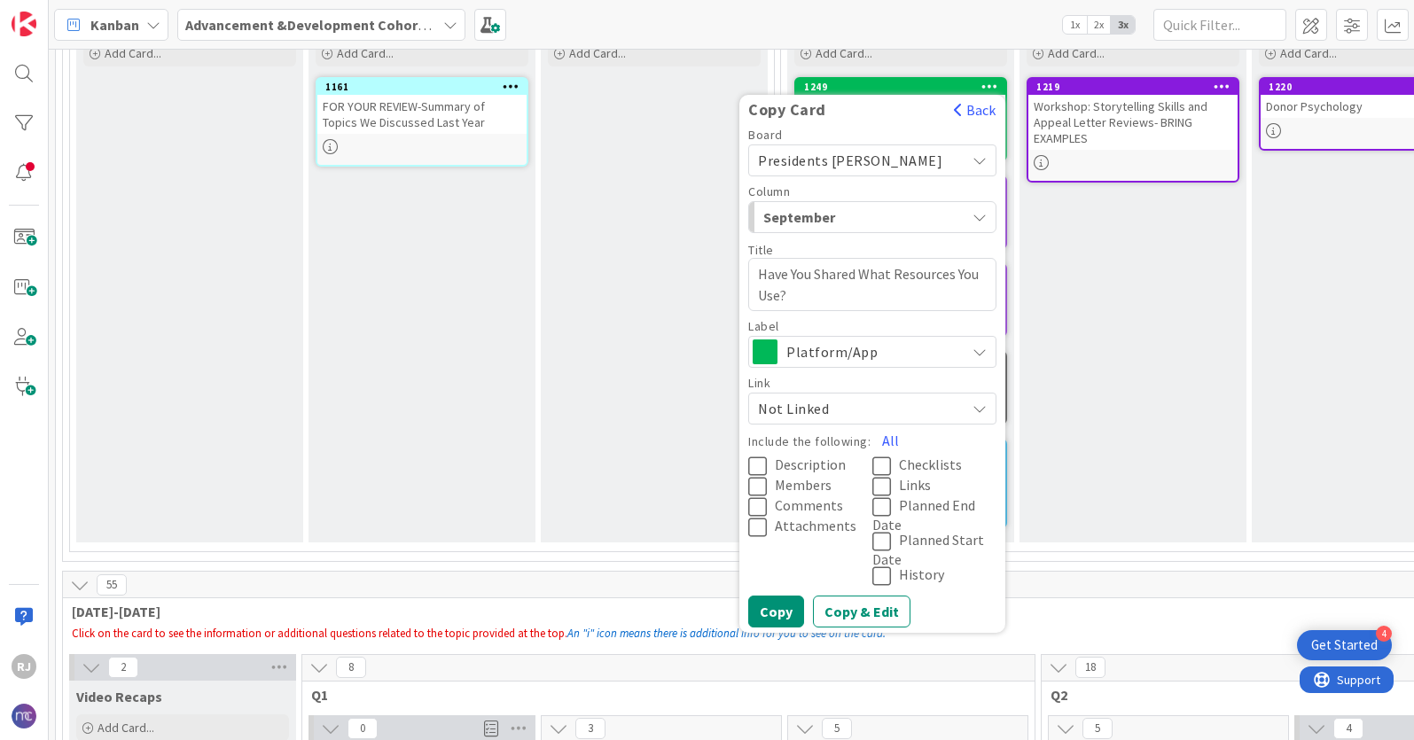
click at [805, 459] on span "Description" at bounding box center [810, 466] width 71 height 18
click at [809, 527] on span "Attachments" at bounding box center [816, 527] width 82 height 18
click at [930, 484] on button "Links" at bounding box center [934, 487] width 124 height 20
click at [779, 603] on button "Copy" at bounding box center [776, 612] width 56 height 32
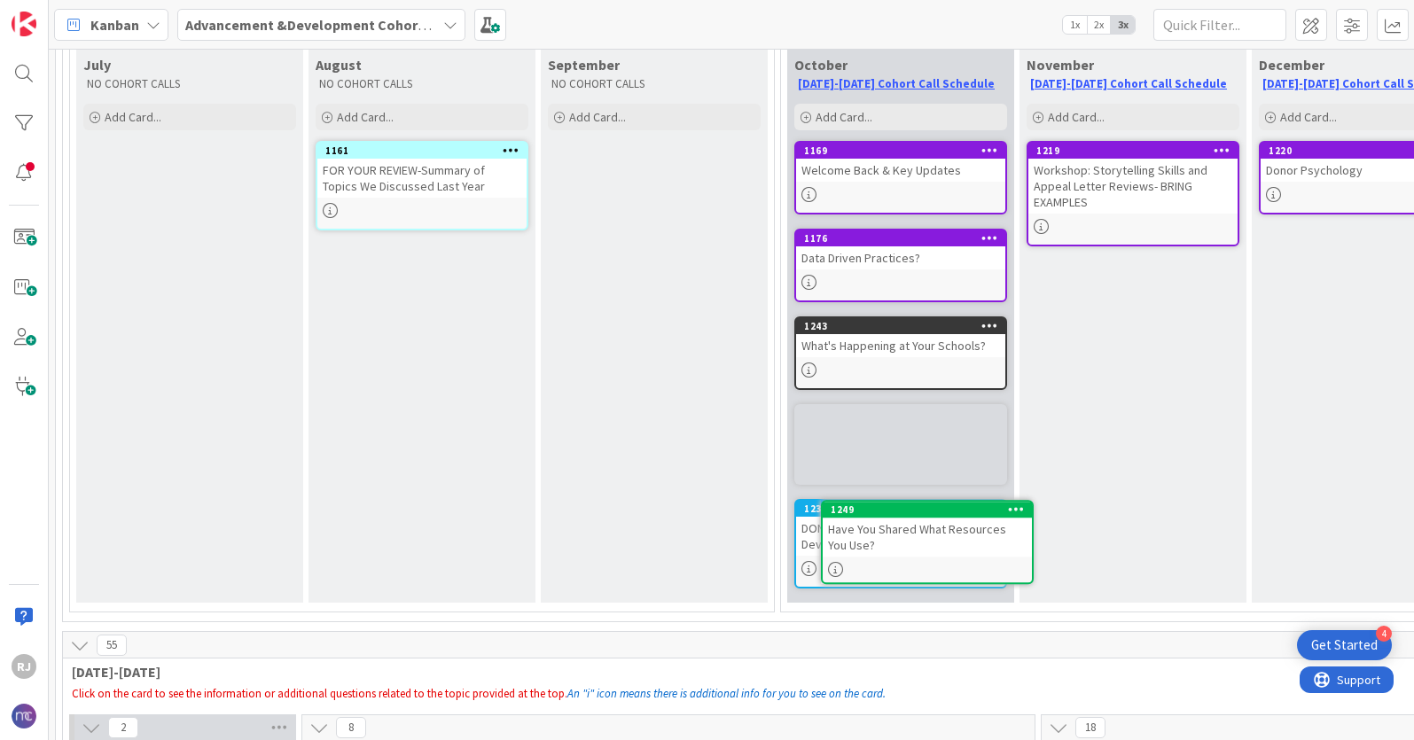
scroll to position [220, 0]
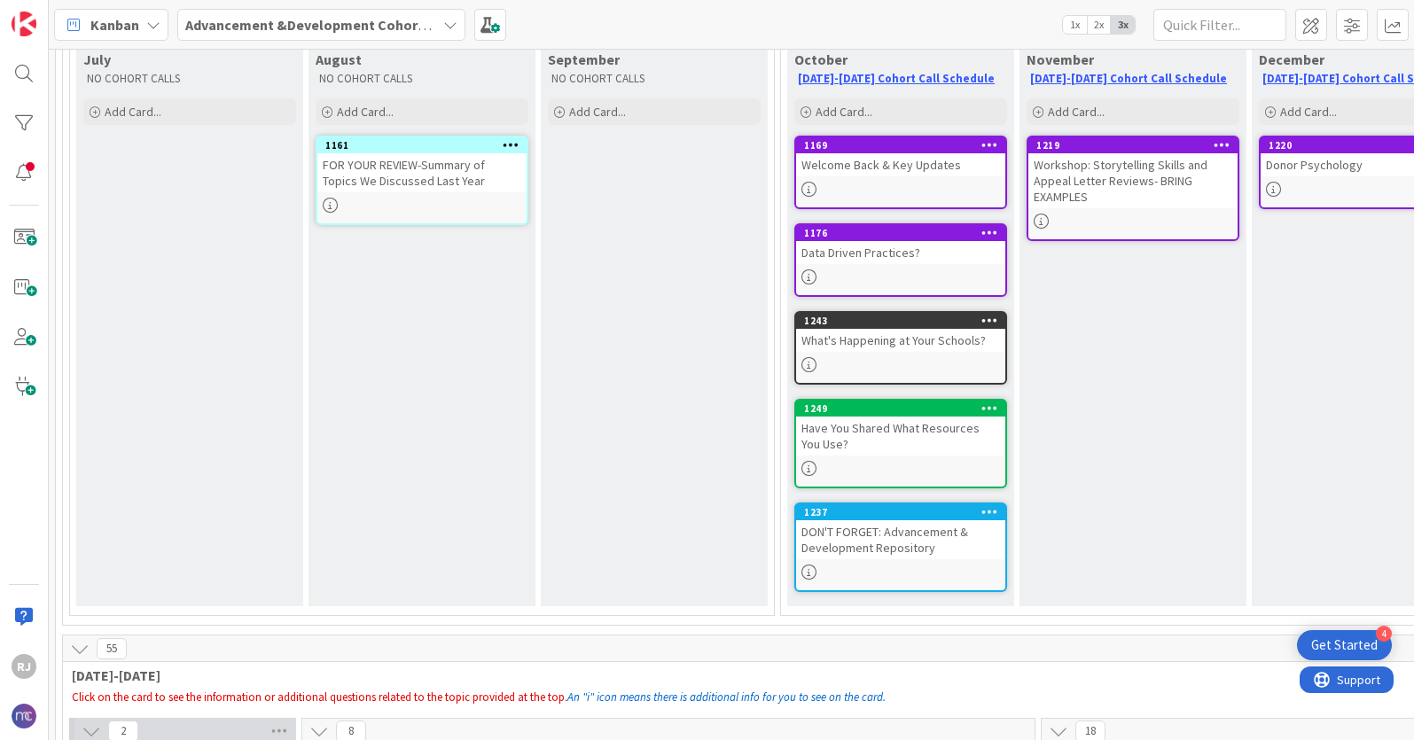
click at [290, 22] on b "Advancement &Development Cohort Calls" at bounding box center [322, 25] width 274 height 18
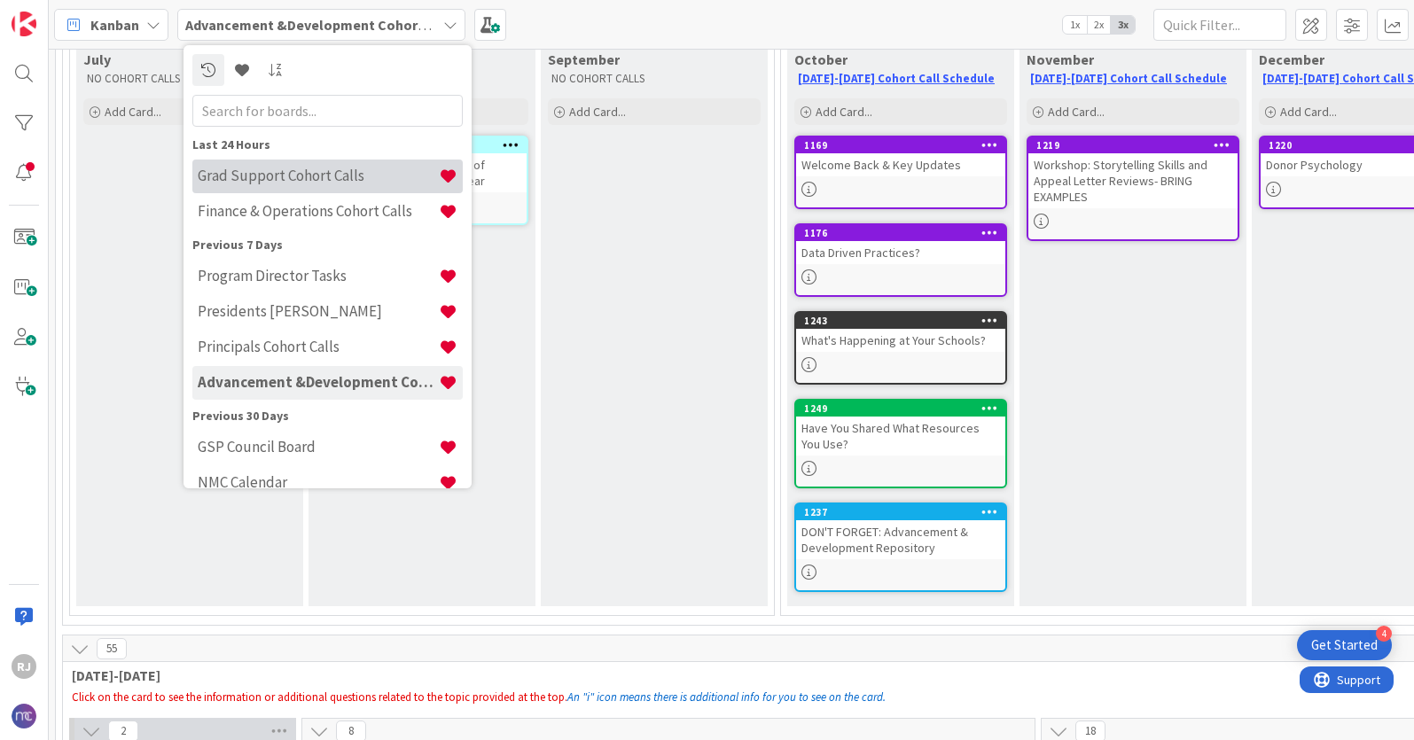
click at [268, 176] on h4 "Grad Support Cohort Calls" at bounding box center [318, 176] width 241 height 18
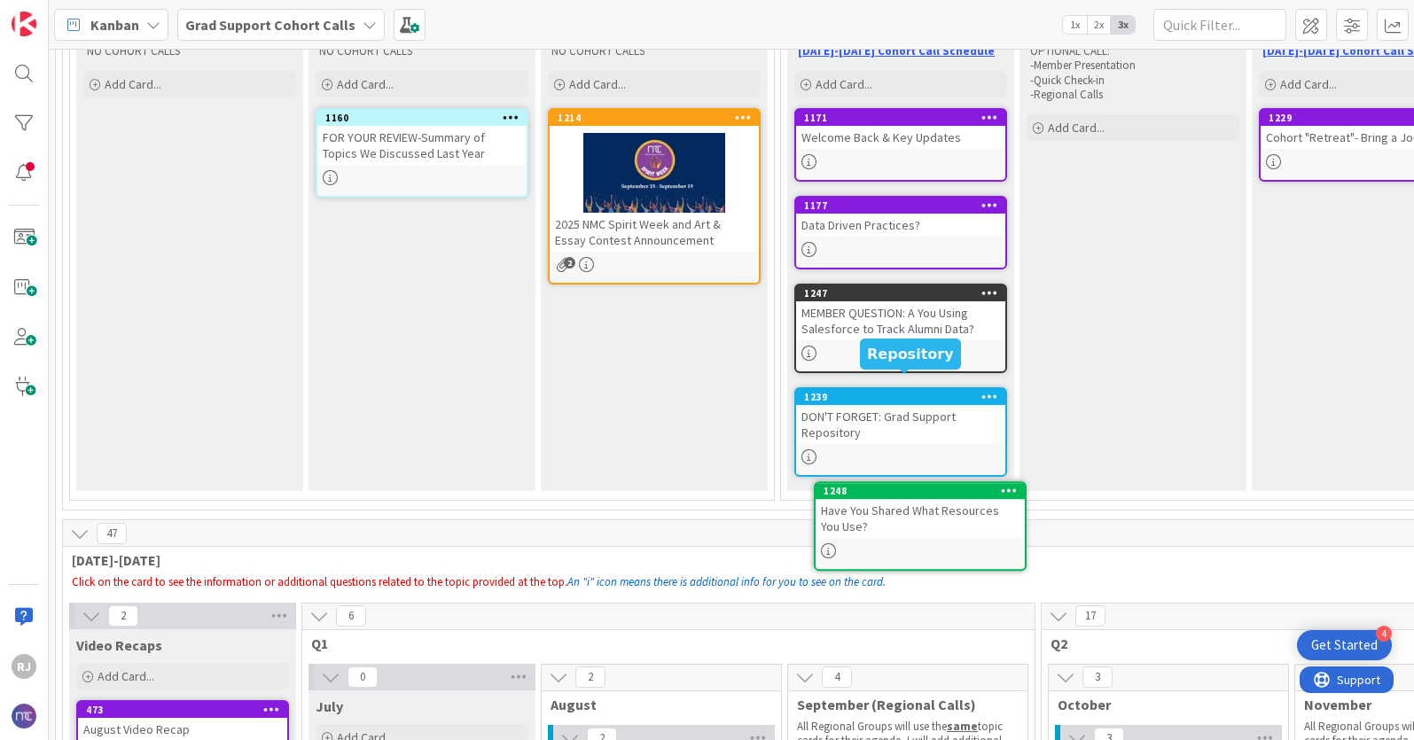
scroll to position [279, 0]
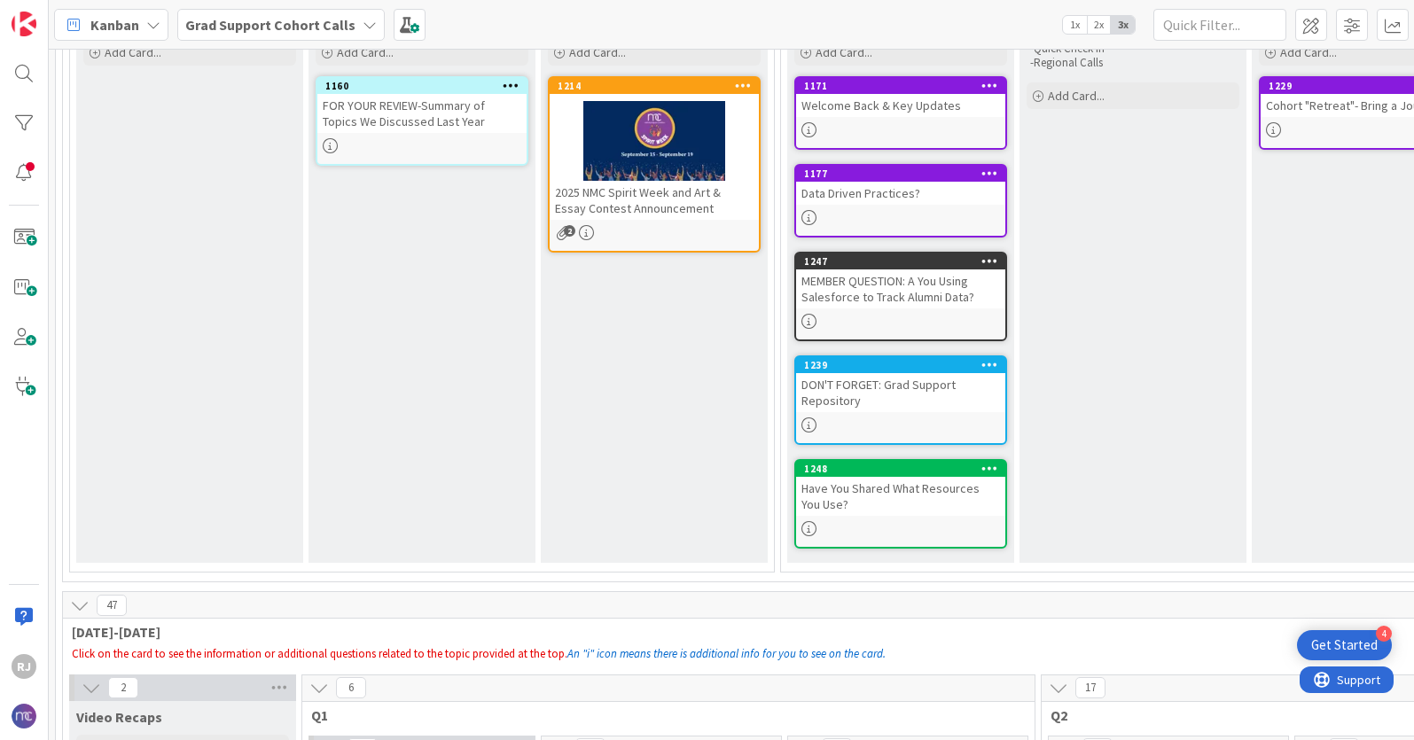
click at [271, 23] on b "Grad Support Cohort Calls" at bounding box center [270, 25] width 170 height 18
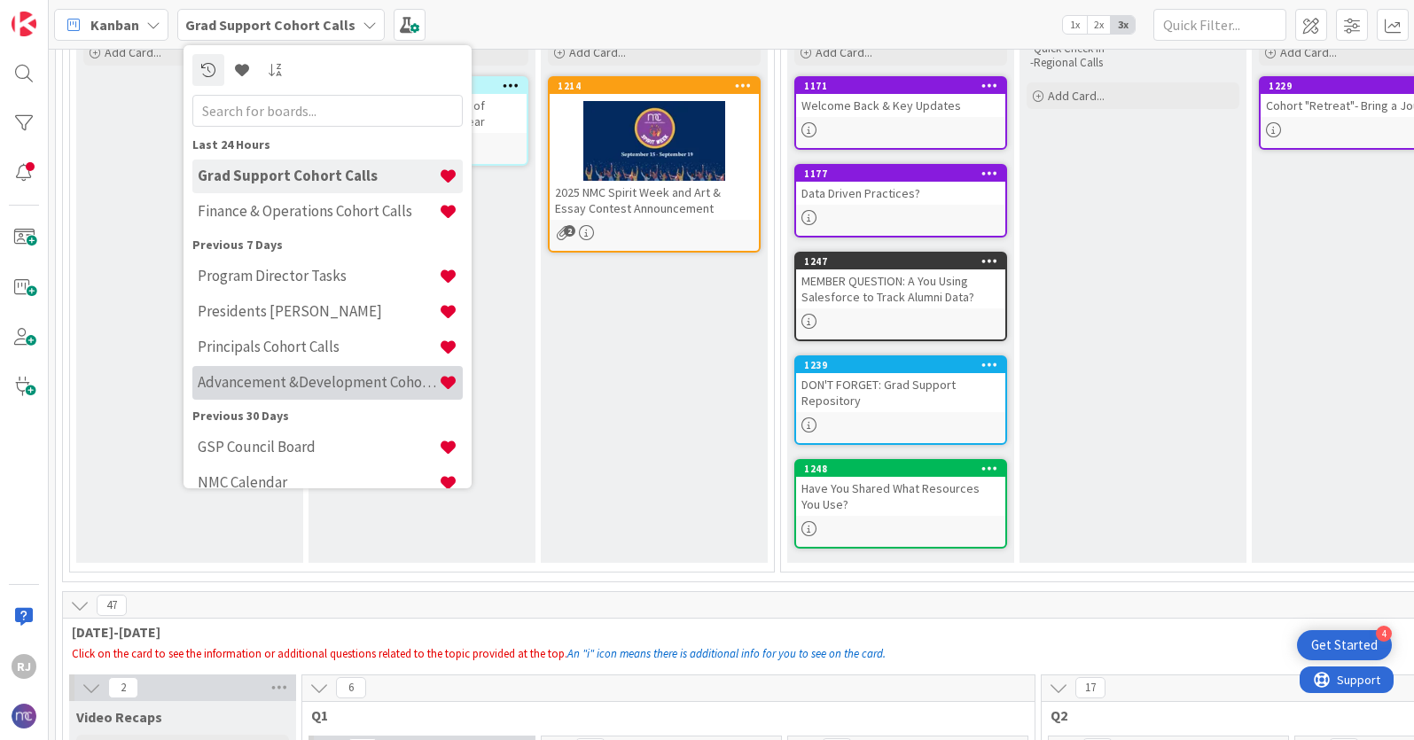
click at [314, 372] on div "Advancement &Development Cohort Calls" at bounding box center [327, 383] width 270 height 34
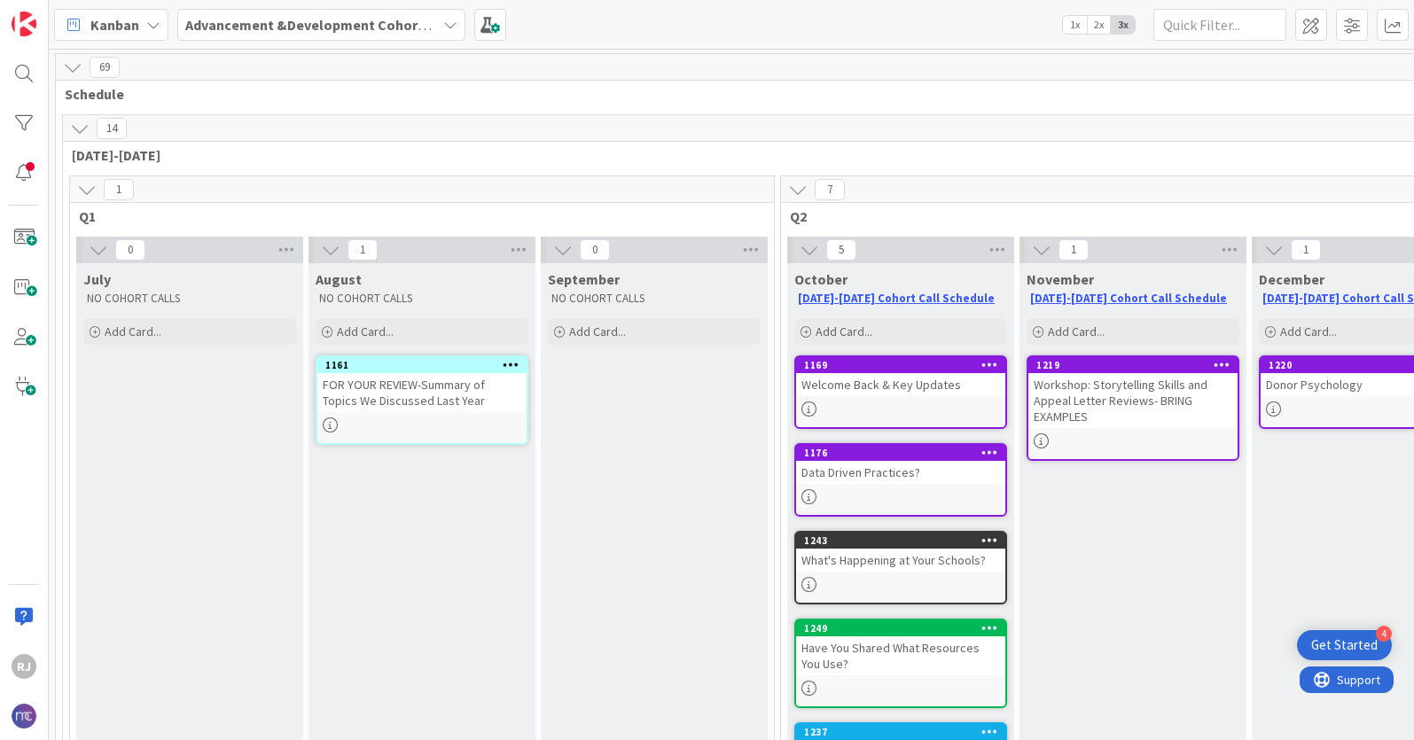
click at [293, 21] on b "Advancement &Development Cohort Calls" at bounding box center [322, 25] width 274 height 18
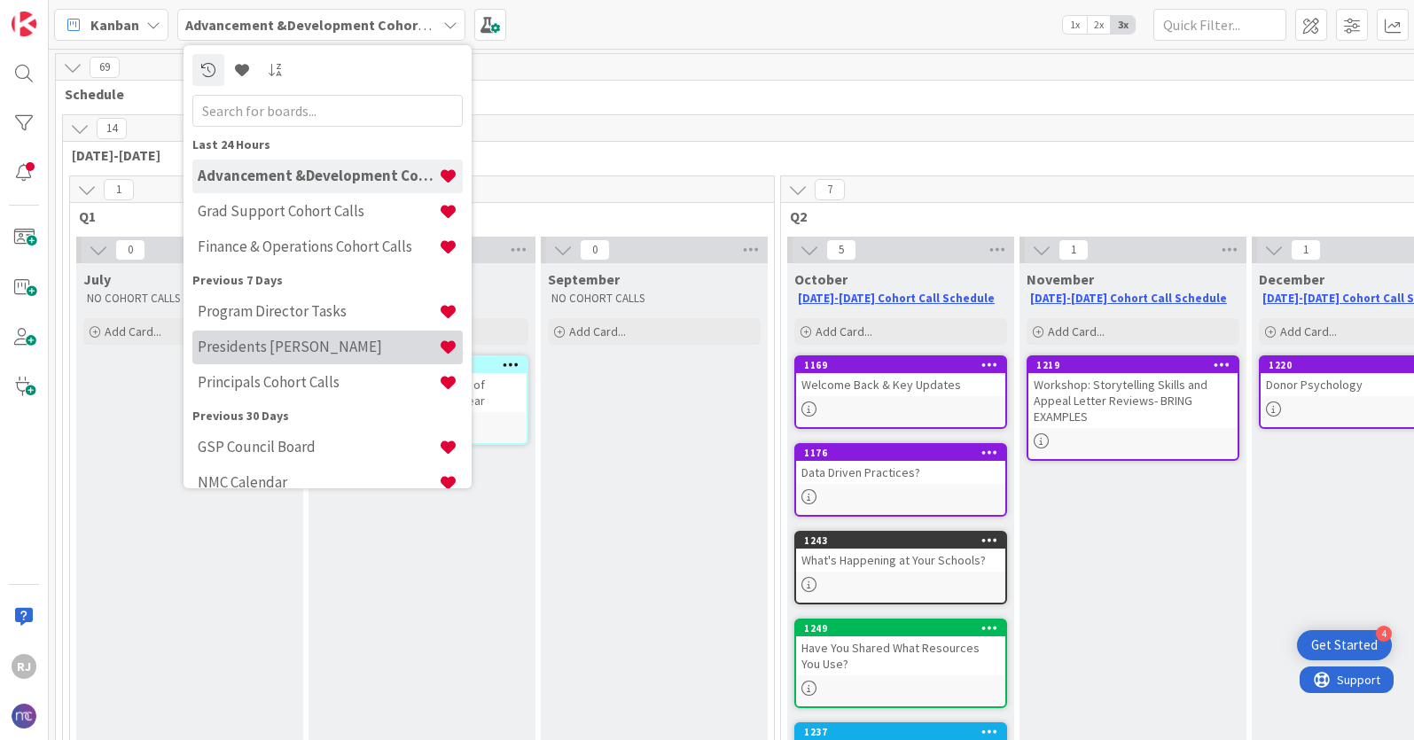
click at [274, 341] on h4 "Presidents [PERSON_NAME]" at bounding box center [318, 347] width 241 height 18
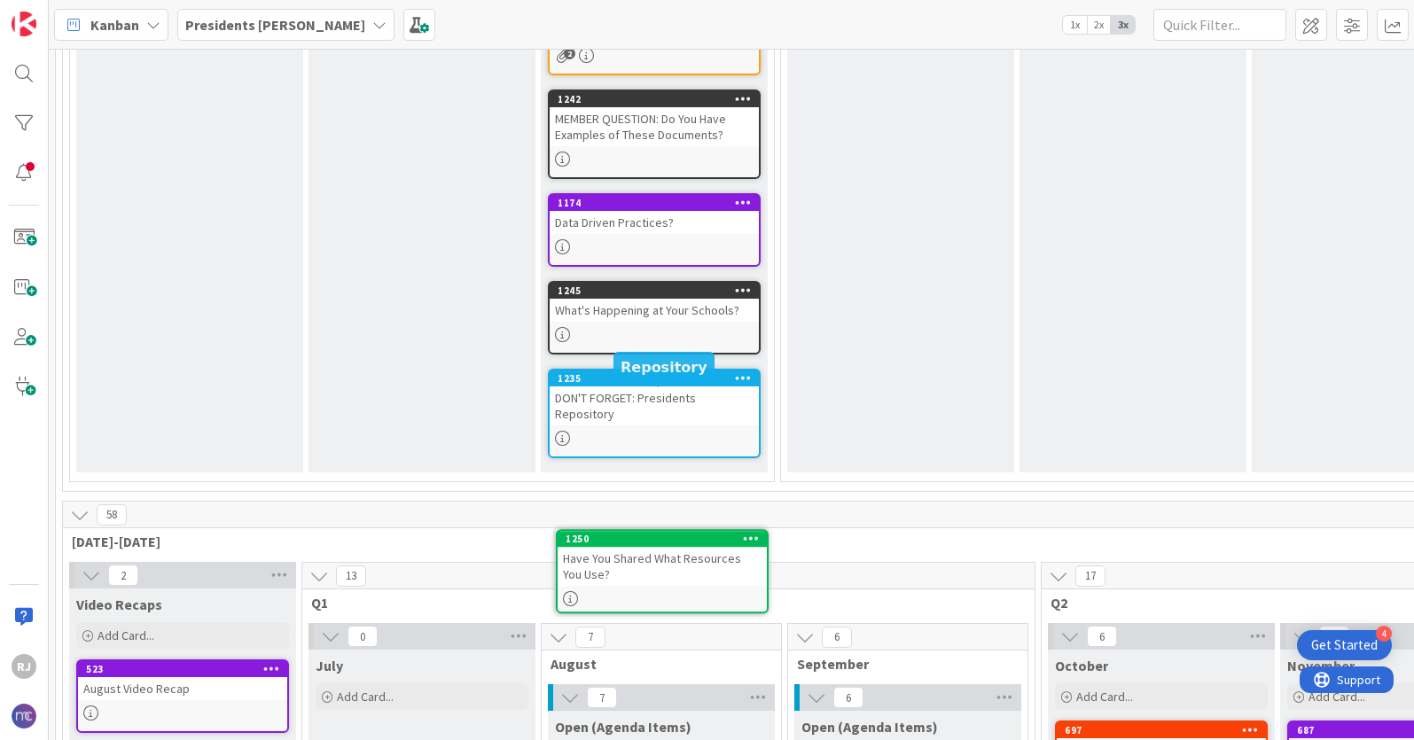
scroll to position [563, 0]
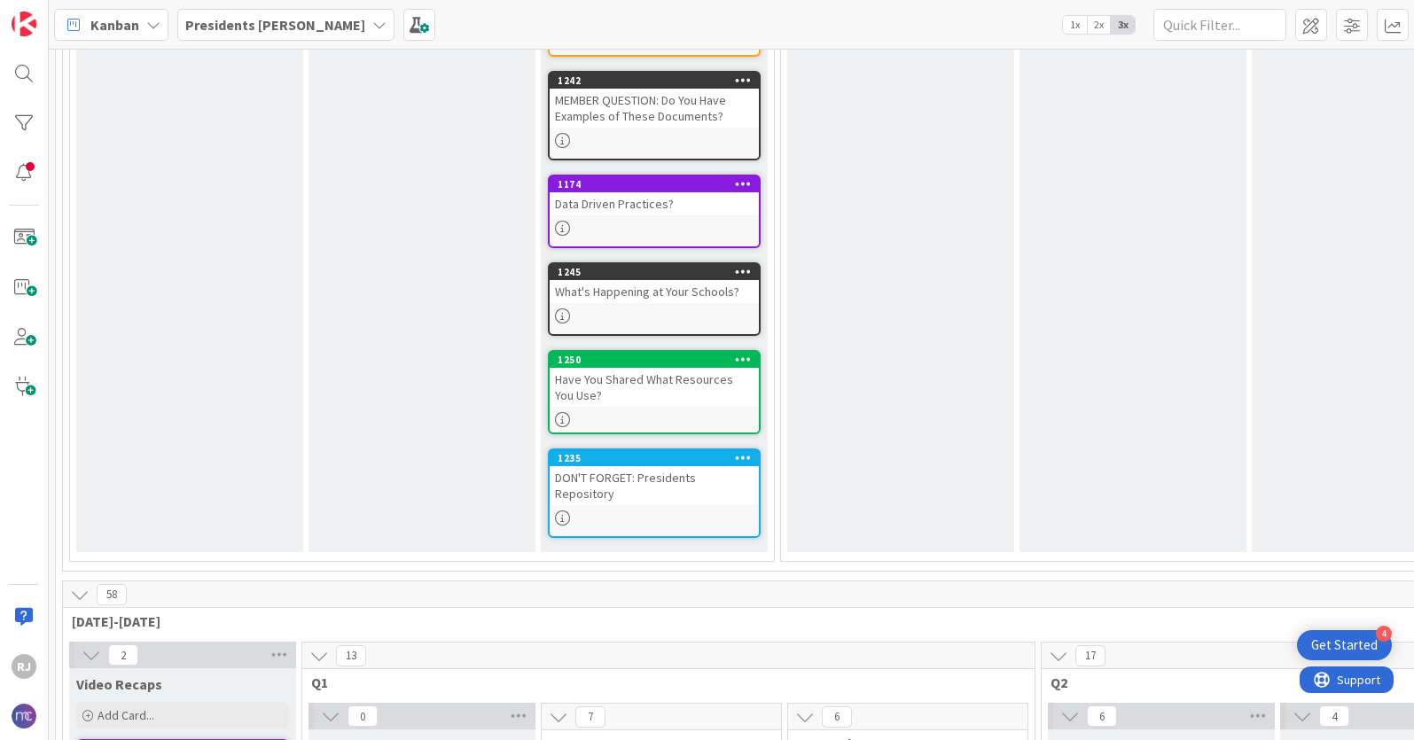
click at [748, 359] on icon at bounding box center [743, 359] width 17 height 12
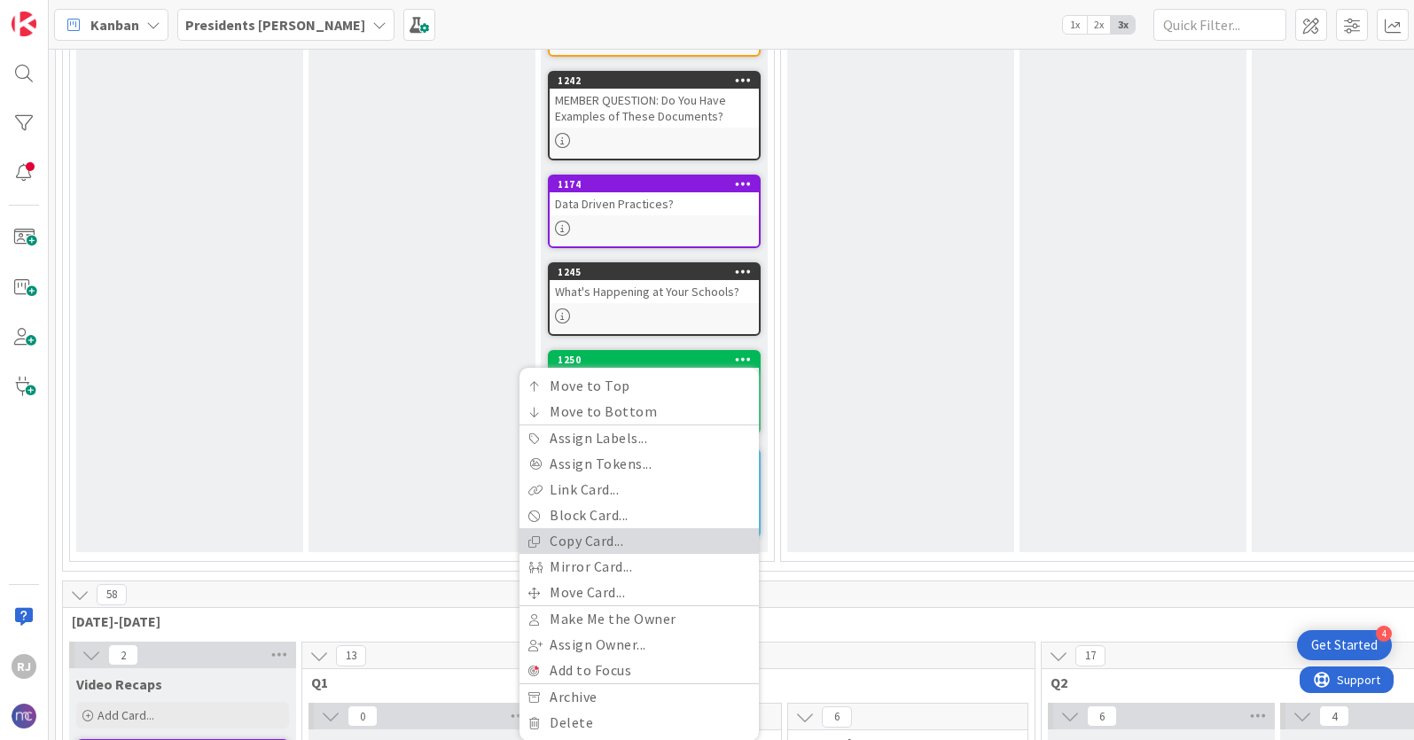
click at [590, 541] on link "Copy Card..." at bounding box center [639, 541] width 239 height 26
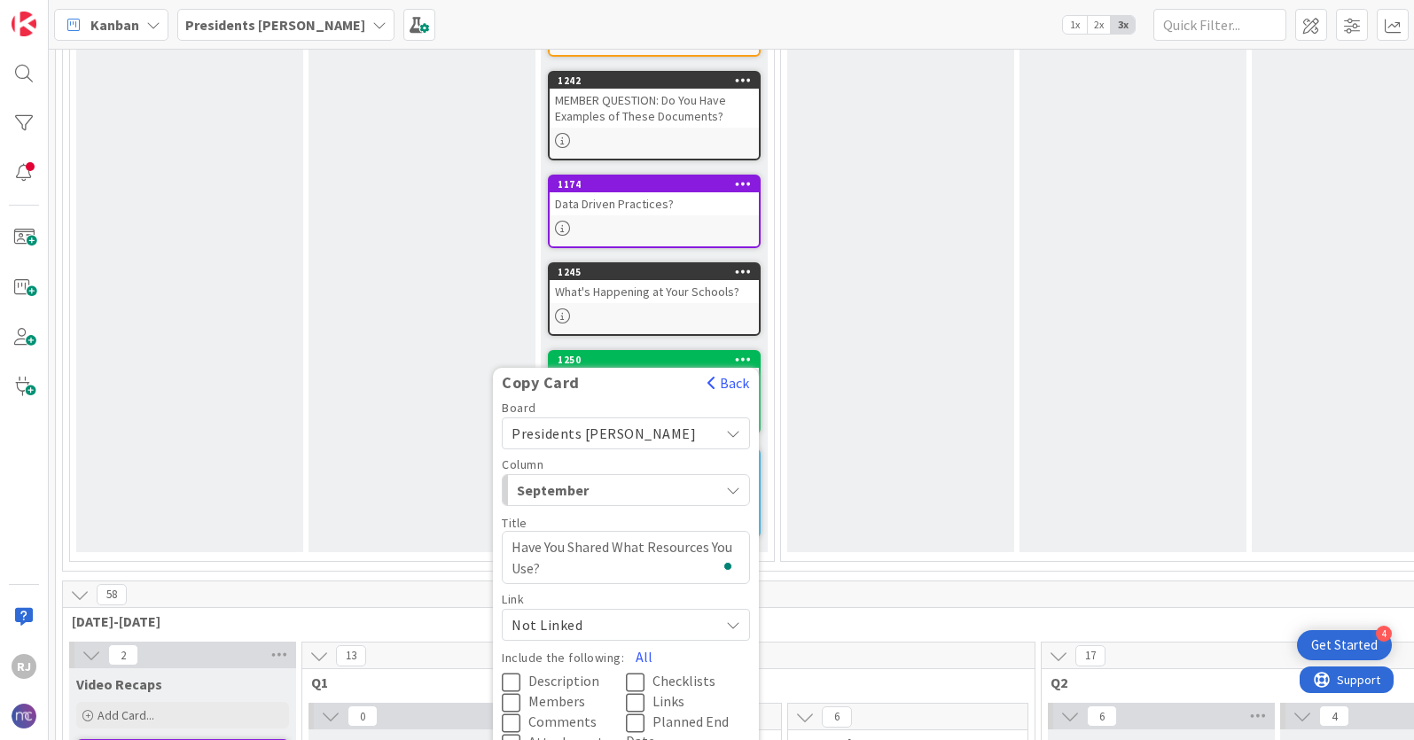
click at [602, 422] on span "Presidents [PERSON_NAME]" at bounding box center [611, 433] width 199 height 25
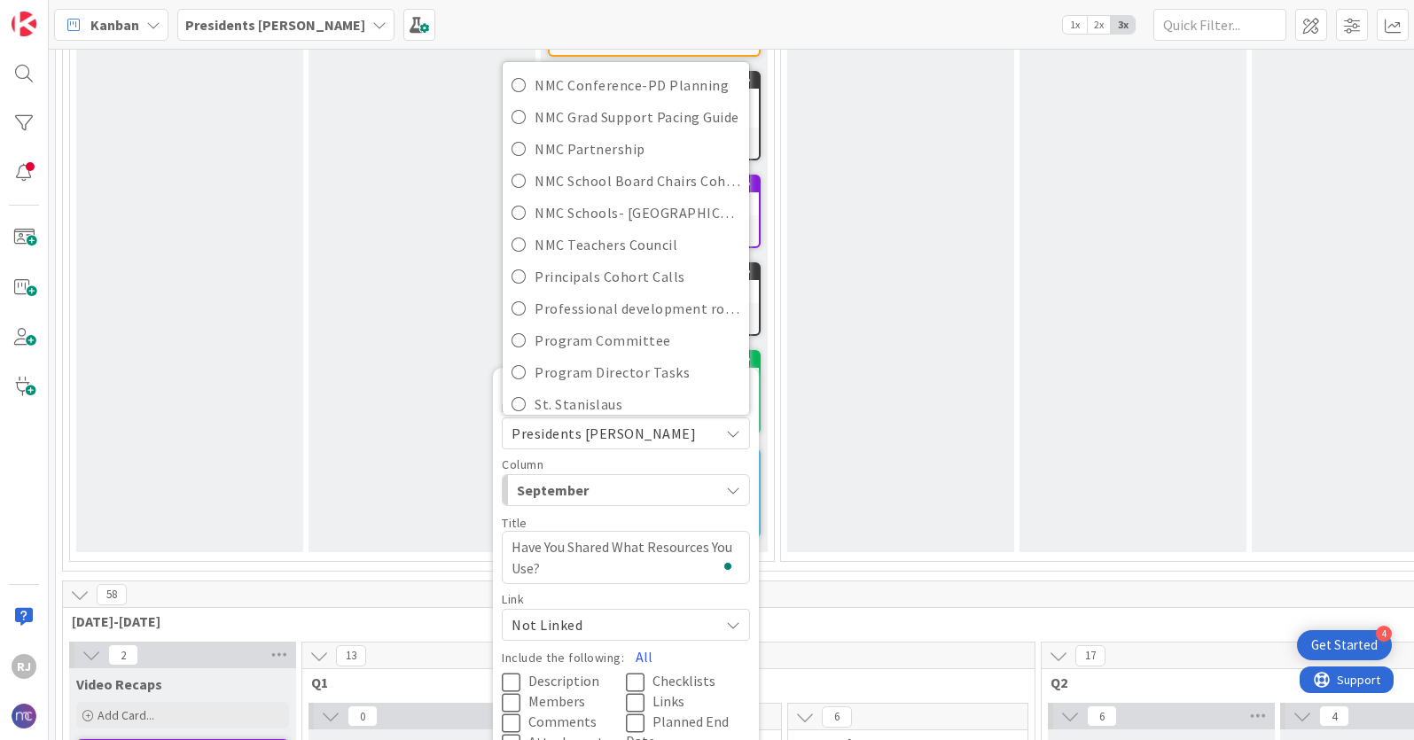
scroll to position [405, 0]
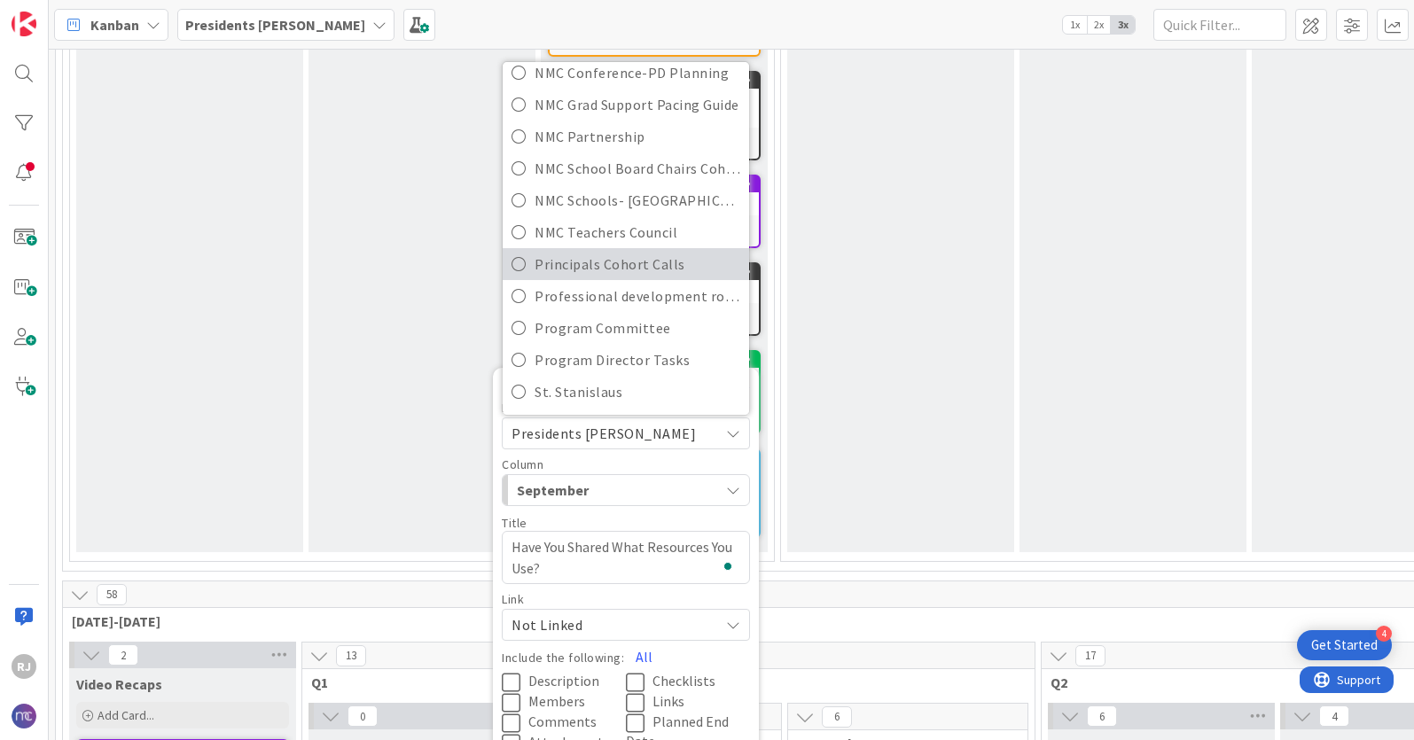
click at [603, 270] on span "Principals Cohort Calls" at bounding box center [638, 264] width 206 height 27
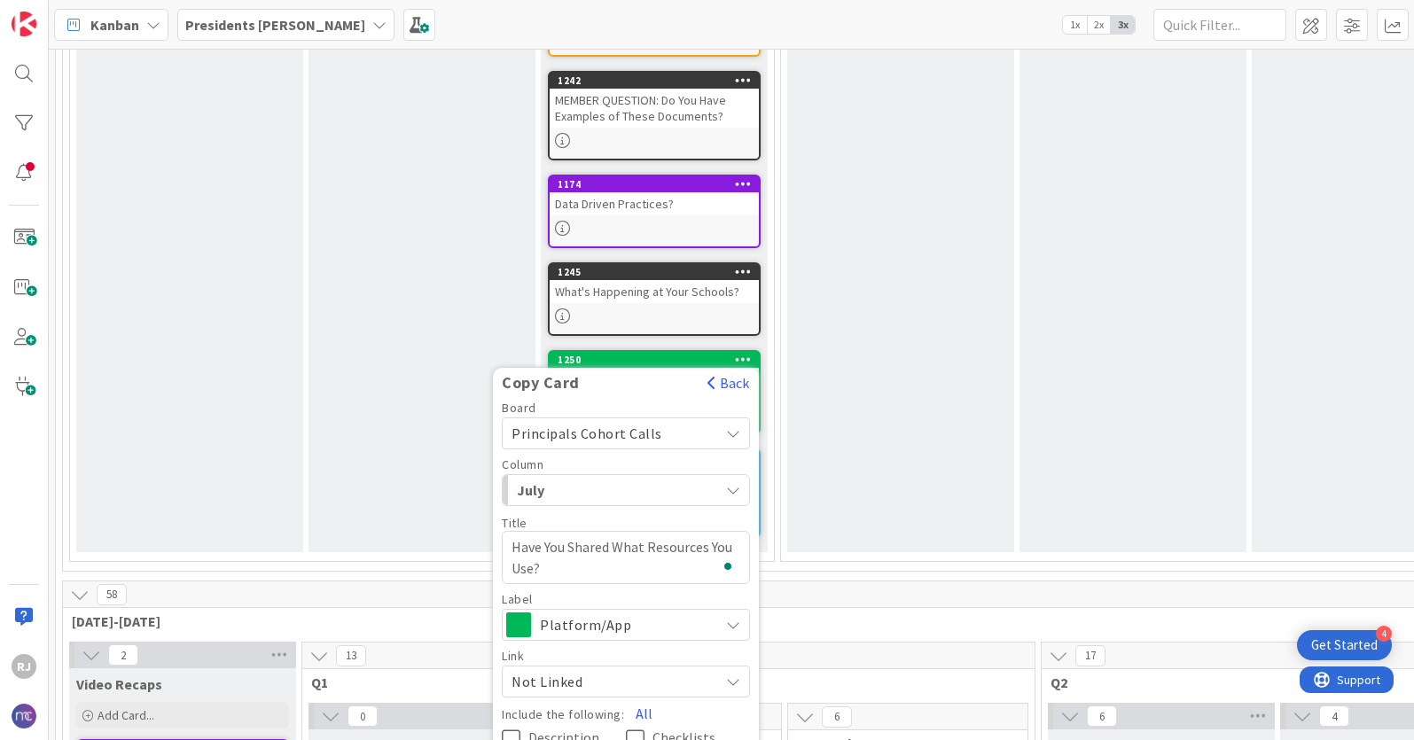
click at [663, 490] on div "July" at bounding box center [615, 490] width 207 height 28
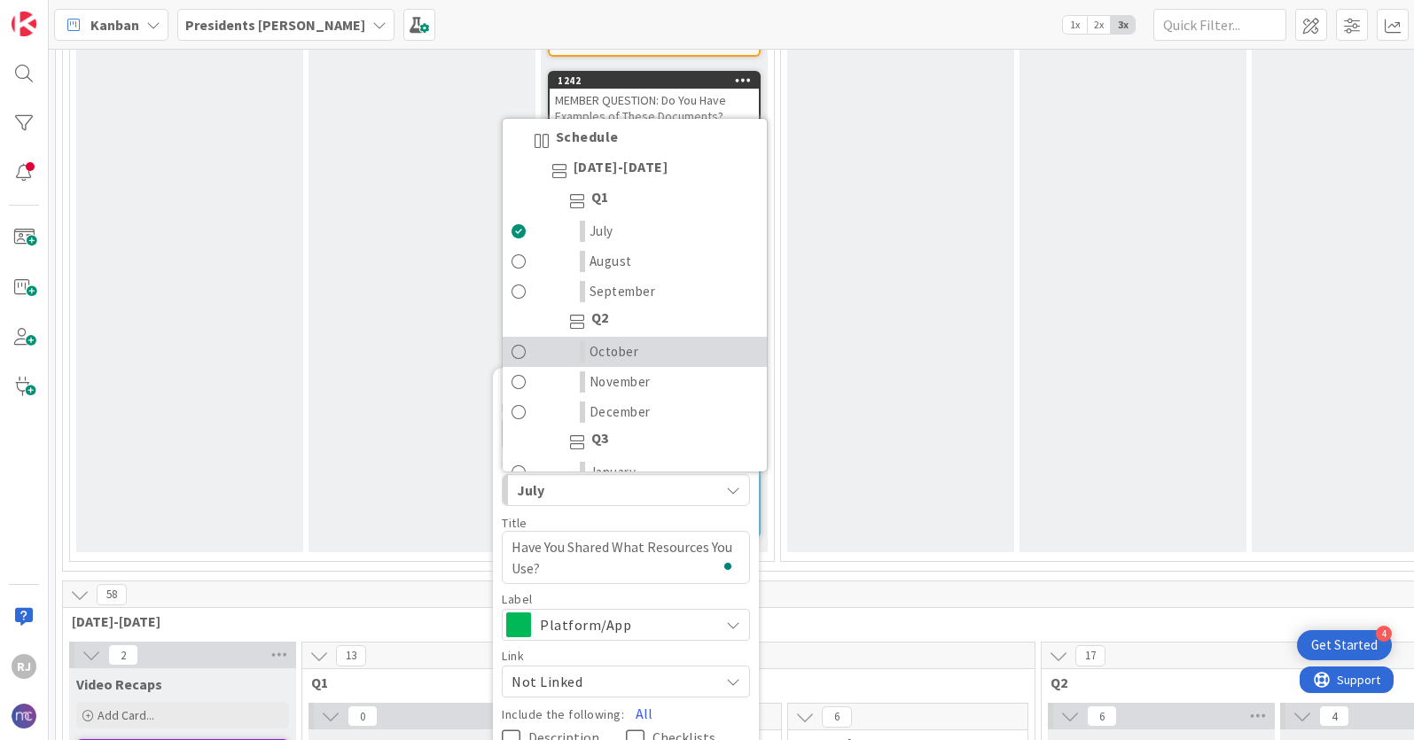
click at [603, 352] on span "October" at bounding box center [615, 351] width 50 height 21
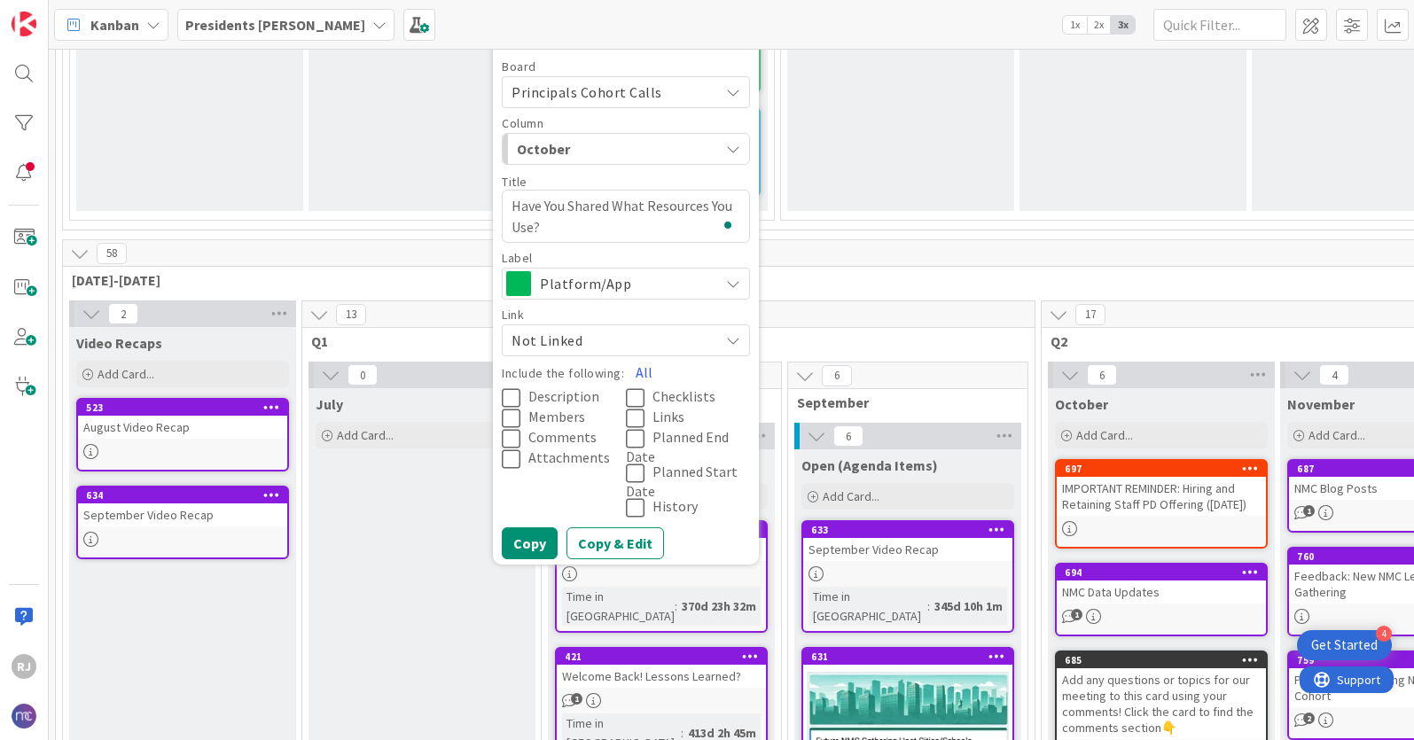
scroll to position [926, 0]
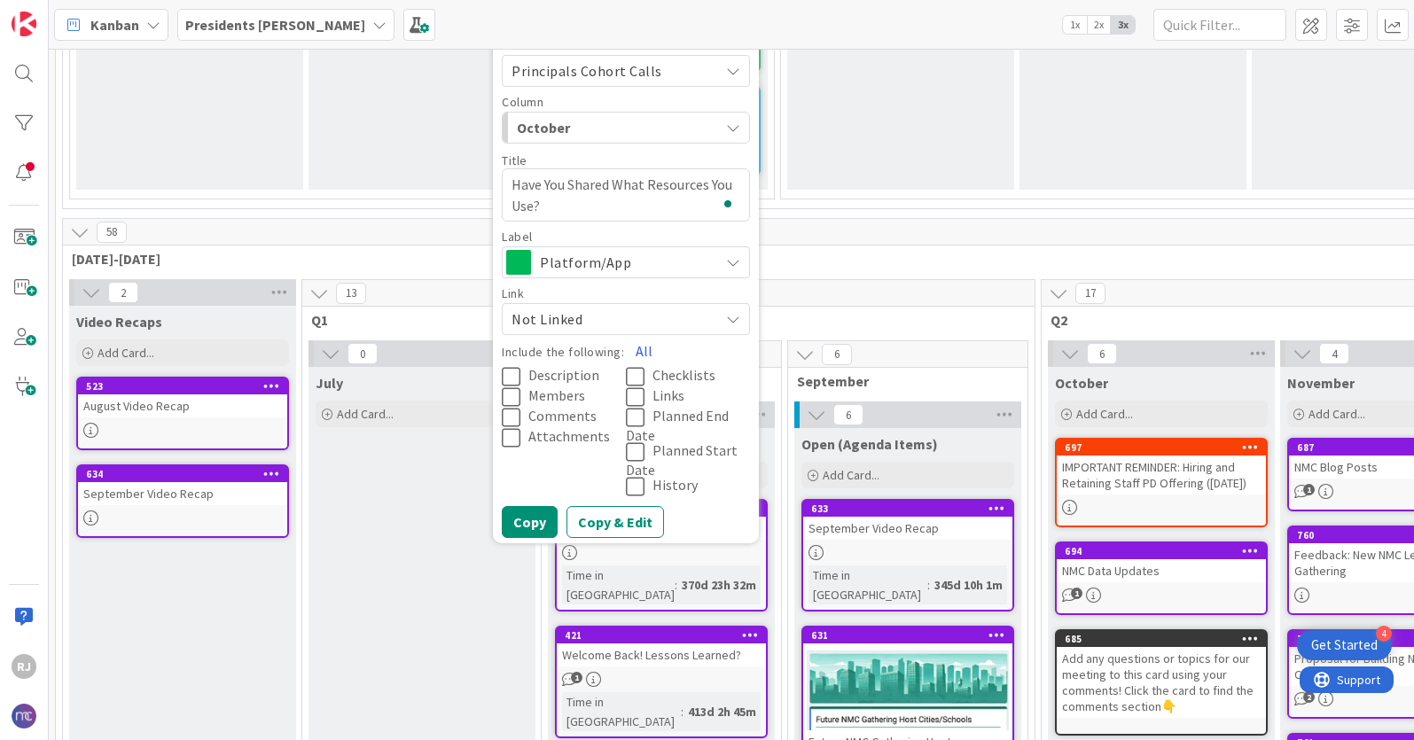
click at [565, 372] on span "Description" at bounding box center [563, 376] width 71 height 18
click at [566, 415] on span "Comments" at bounding box center [562, 417] width 68 height 18
click at [567, 411] on span "Comments" at bounding box center [564, 417] width 72 height 18
click at [567, 437] on span "Attachments" at bounding box center [569, 437] width 82 height 18
click at [670, 398] on span "Links" at bounding box center [669, 396] width 32 height 18
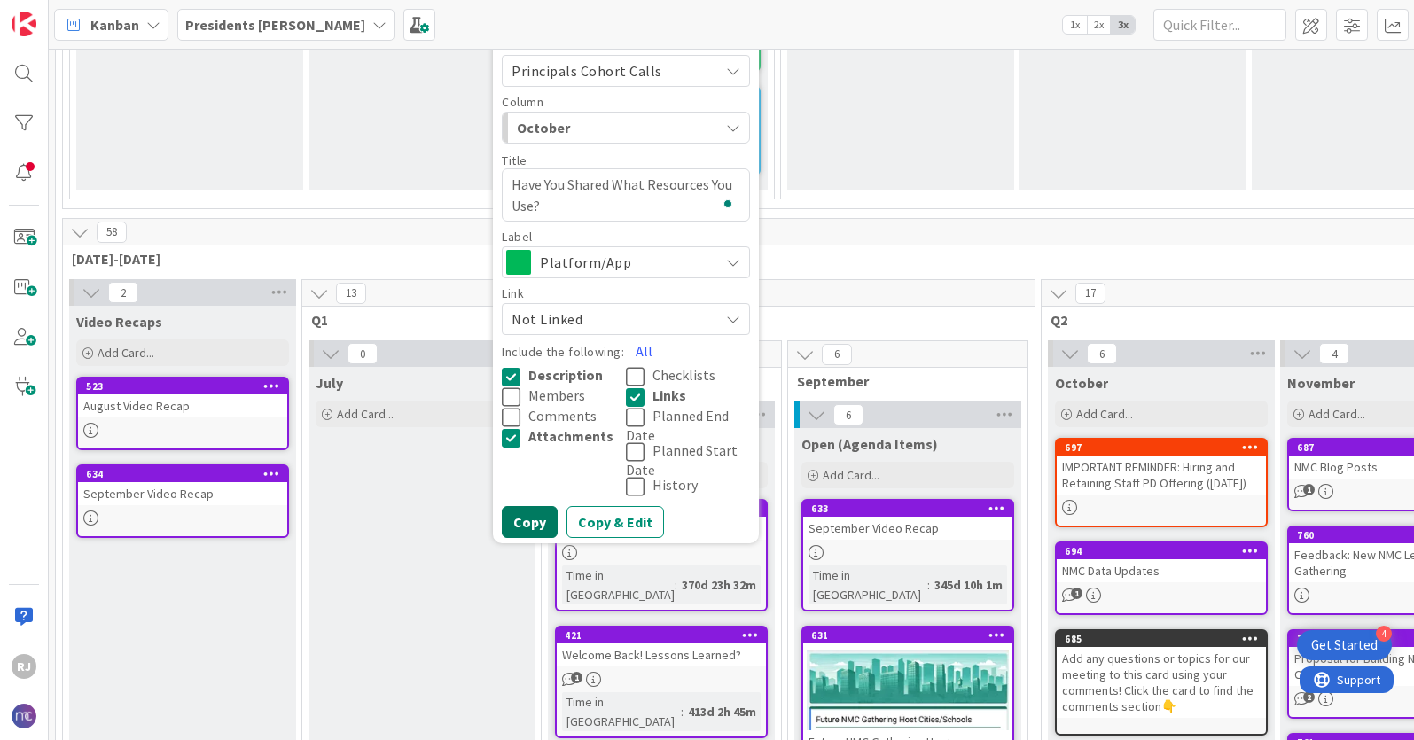
click at [534, 520] on button "Copy" at bounding box center [530, 522] width 56 height 32
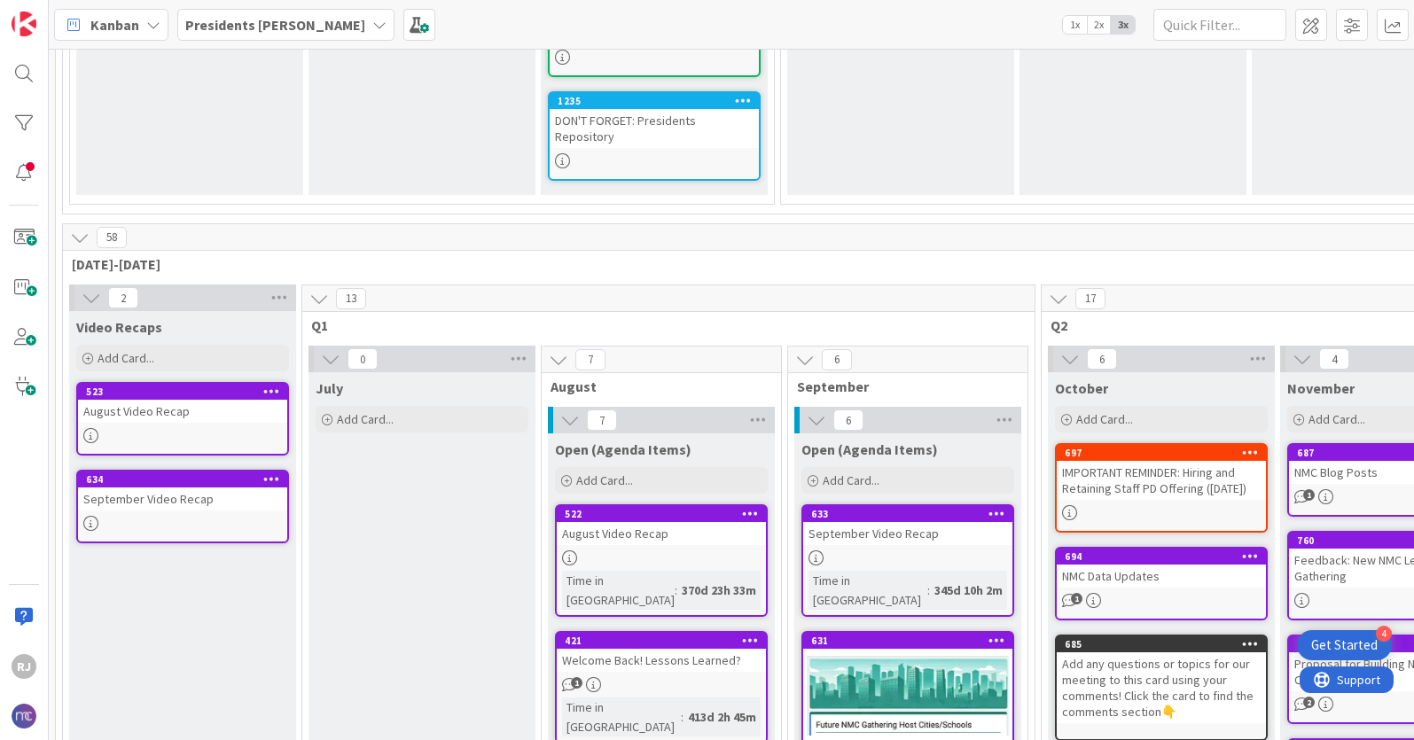
click at [335, 20] on div "Presidents [PERSON_NAME]" at bounding box center [285, 25] width 217 height 32
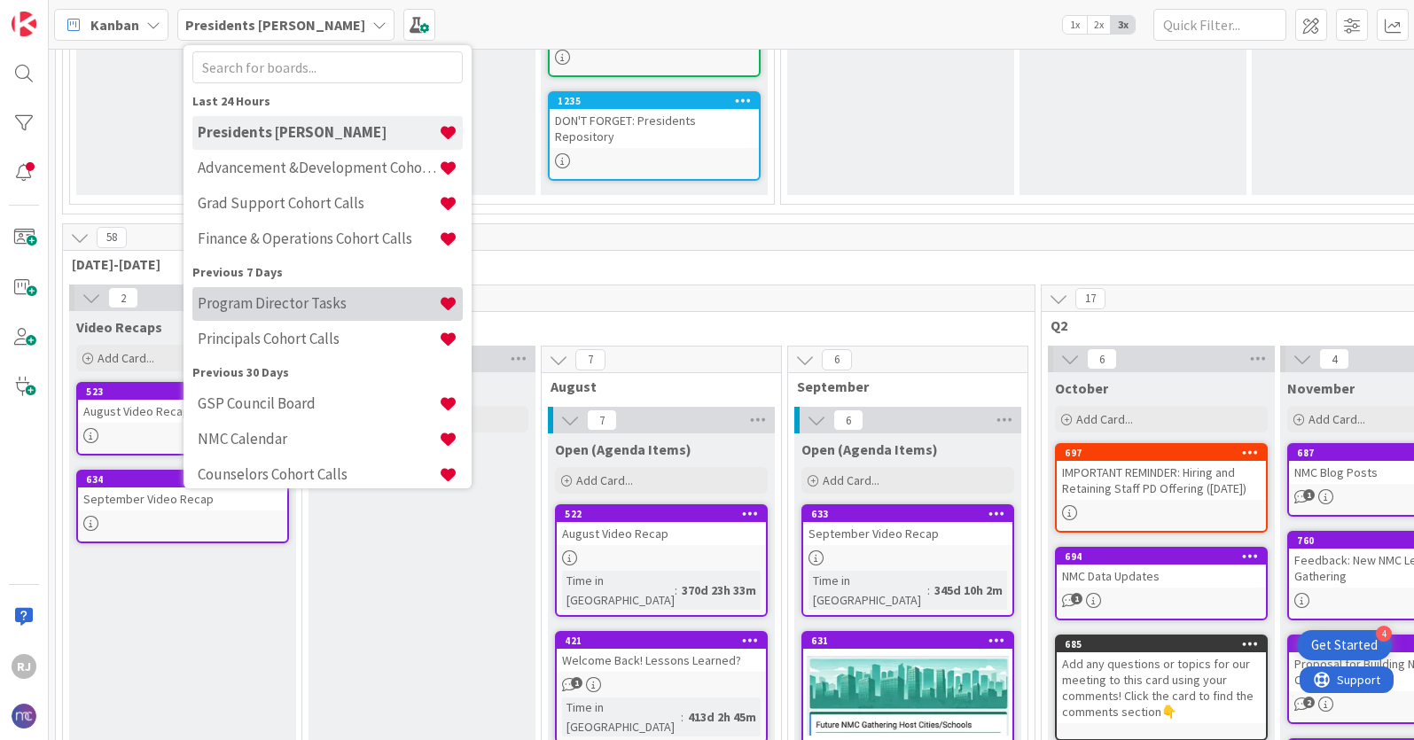
scroll to position [0, 0]
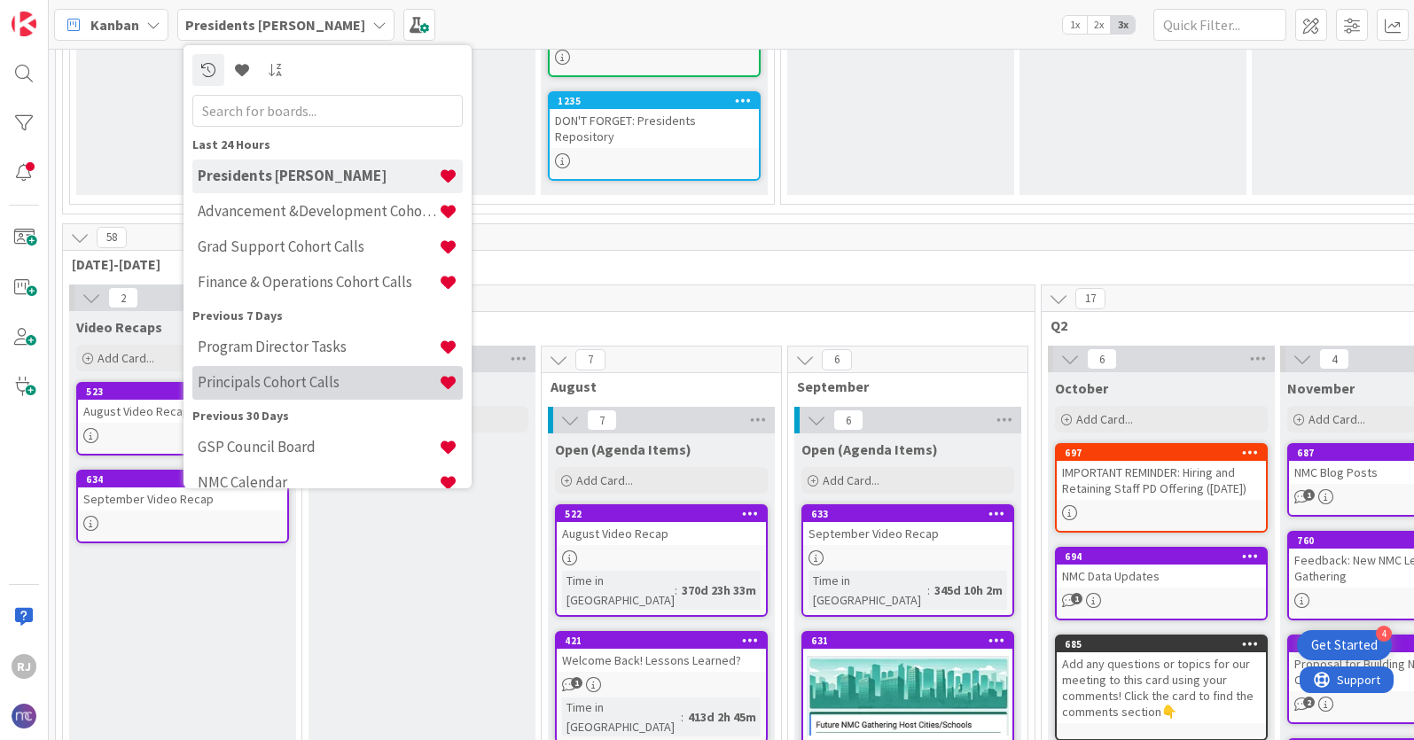
click at [322, 379] on h4 "Principals Cohort Calls" at bounding box center [318, 382] width 241 height 18
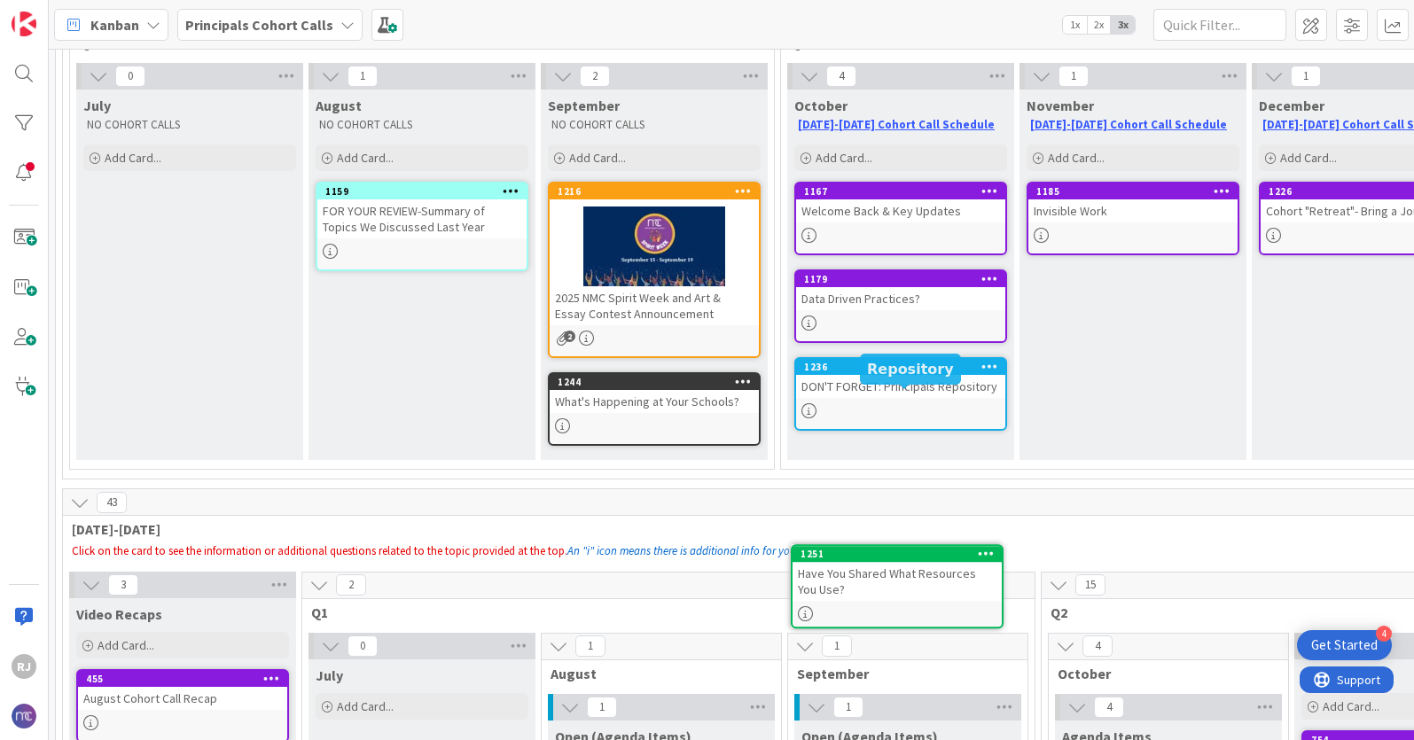
scroll to position [200, 0]
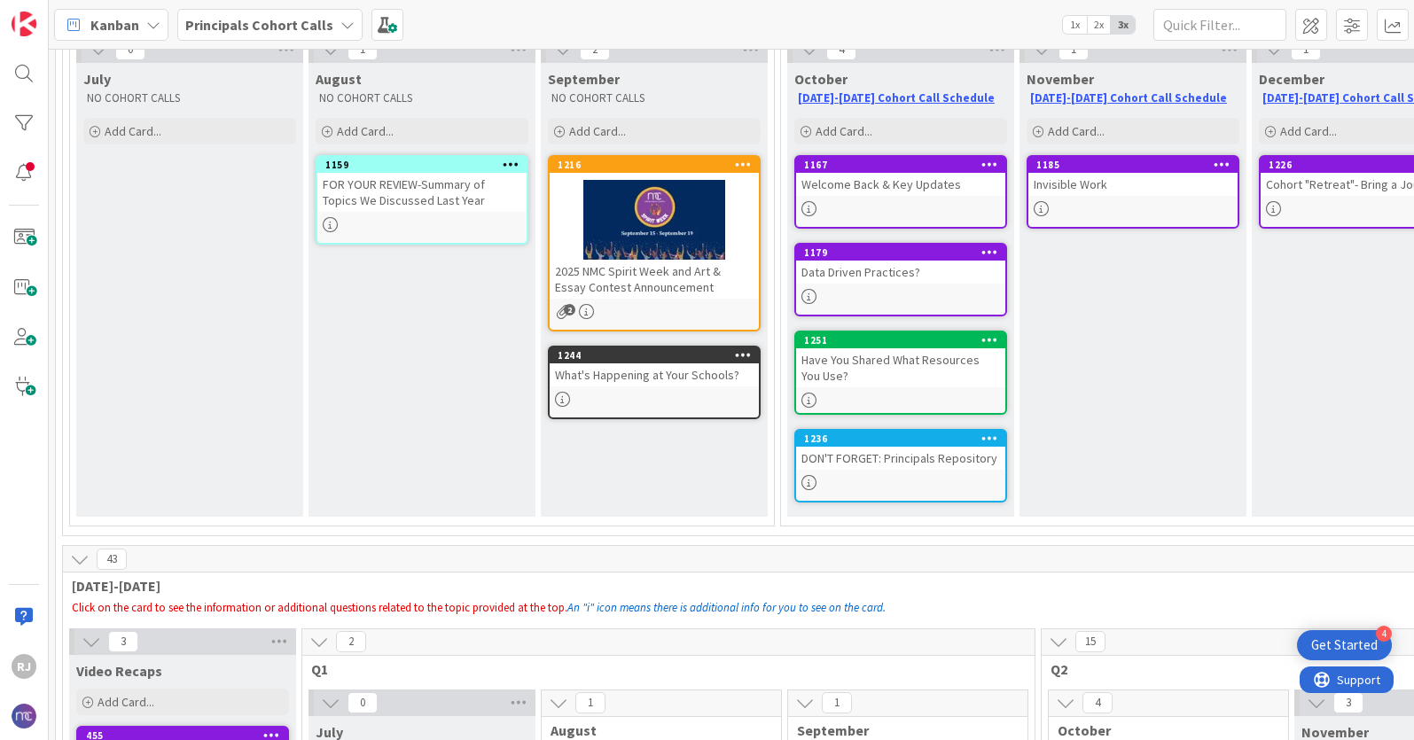
click at [292, 22] on b "Principals Cohort Calls" at bounding box center [259, 25] width 148 height 18
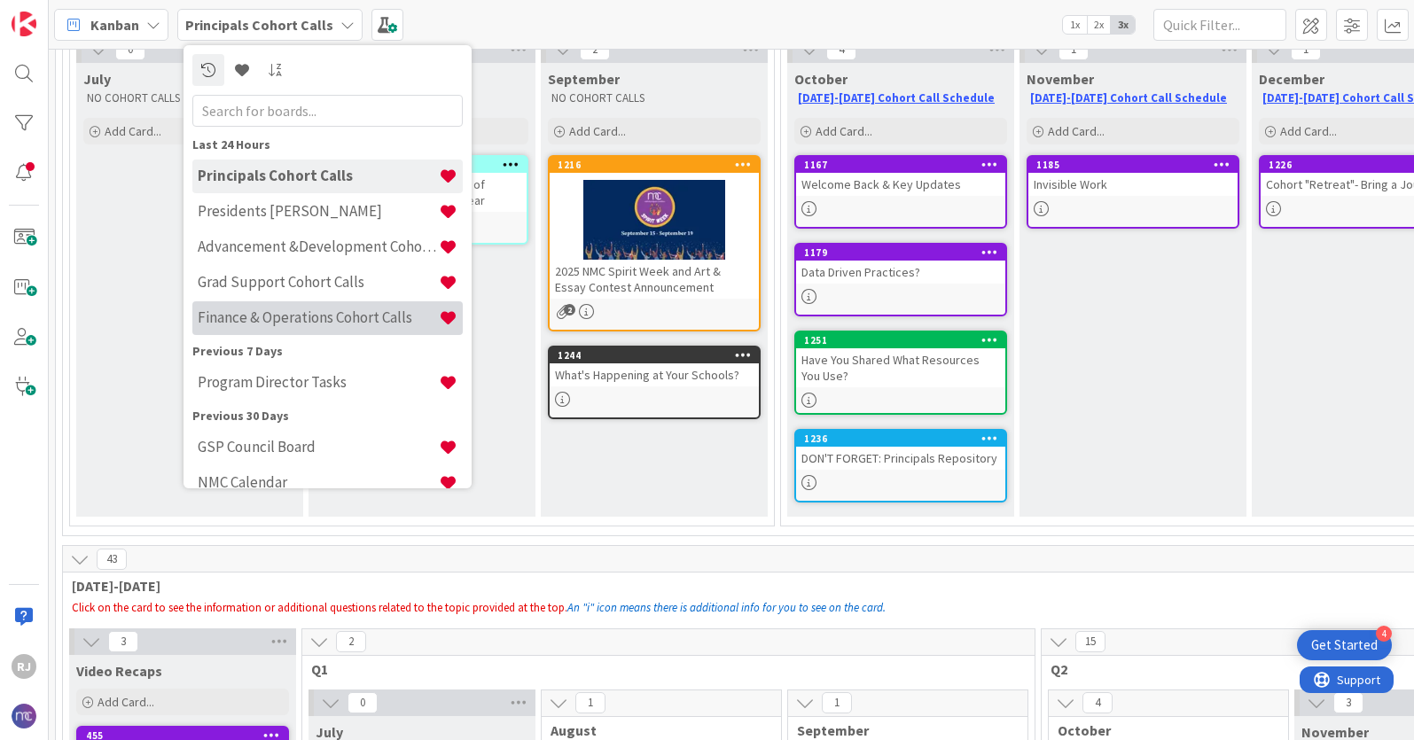
click at [295, 314] on h4 "Finance & Operations Cohort Calls" at bounding box center [318, 318] width 241 height 18
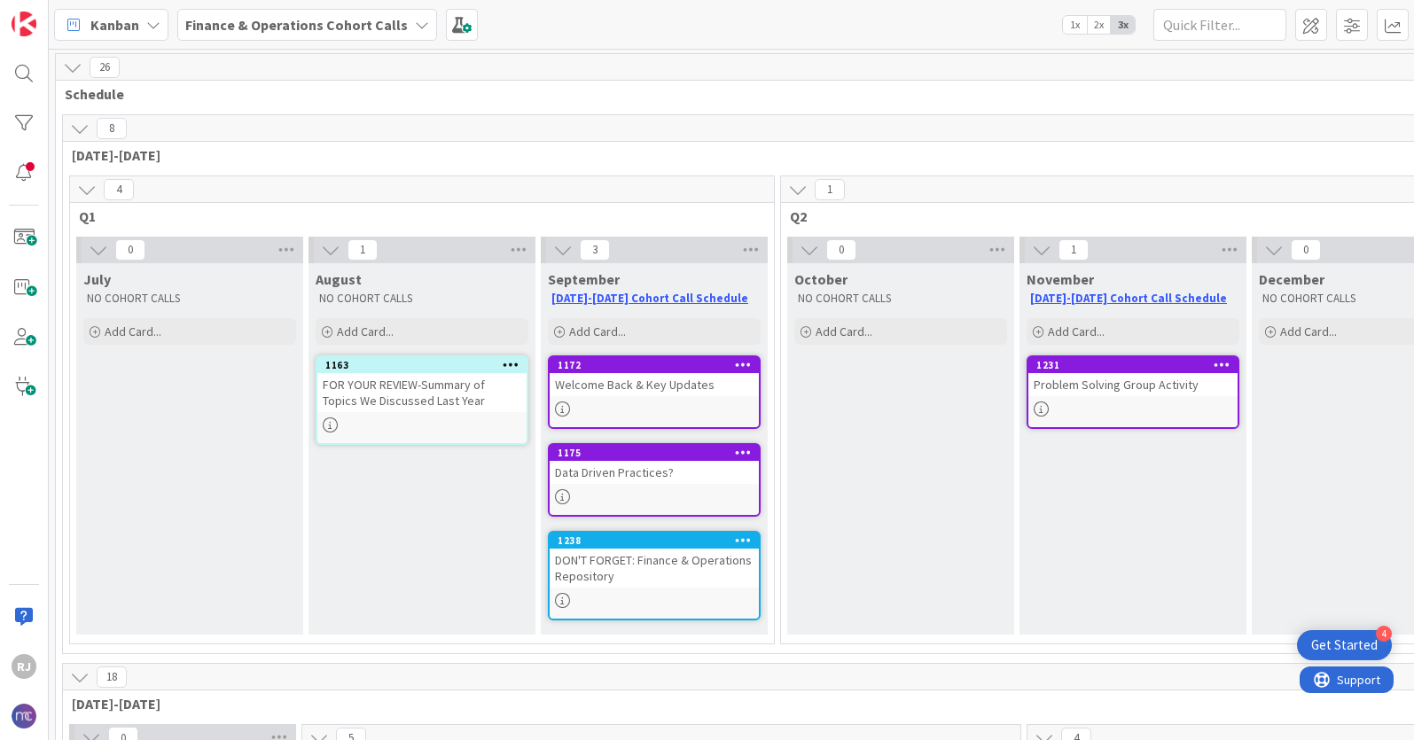
click at [247, 16] on b "Finance & Operations Cohort Calls" at bounding box center [296, 25] width 223 height 18
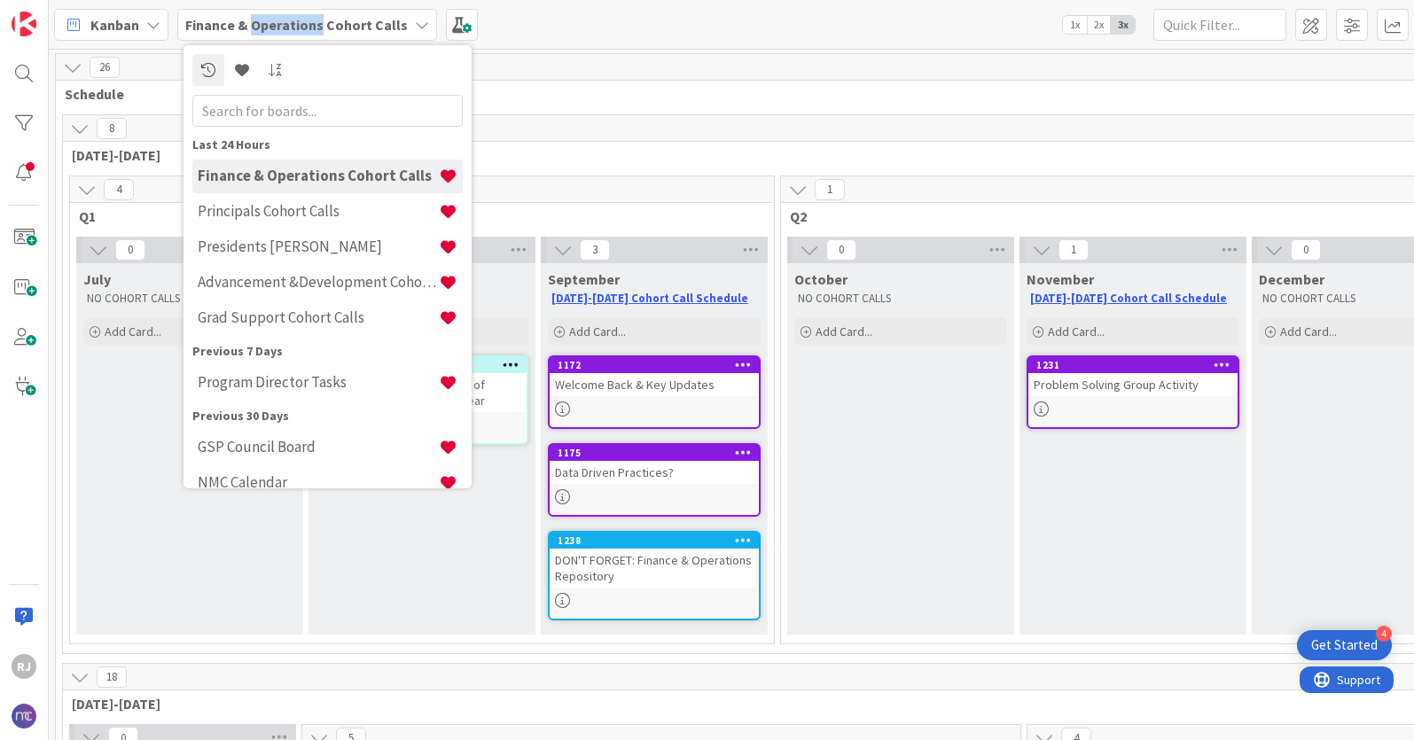
click at [247, 16] on b "Finance & Operations Cohort Calls" at bounding box center [296, 25] width 223 height 18
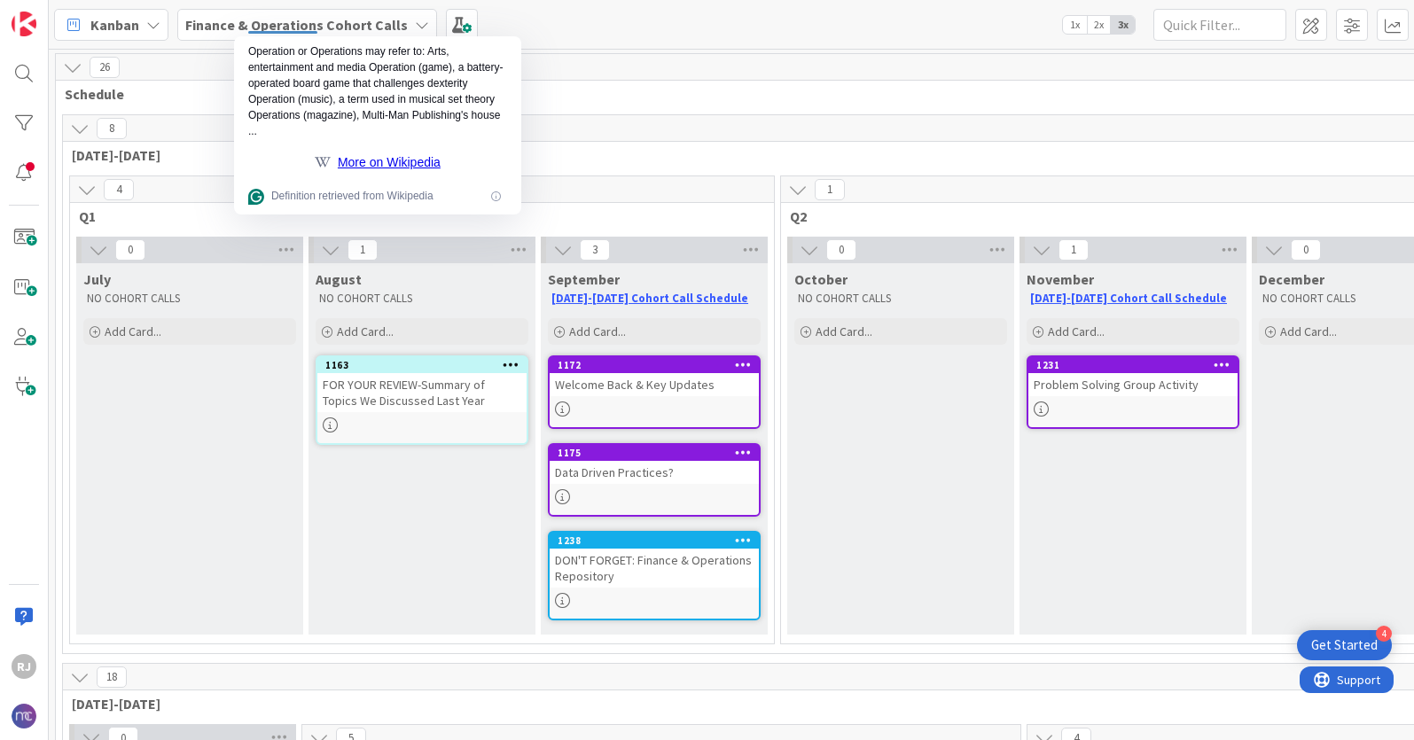
click at [211, 24] on b "Finance & Operations Cohort Calls" at bounding box center [296, 25] width 223 height 18
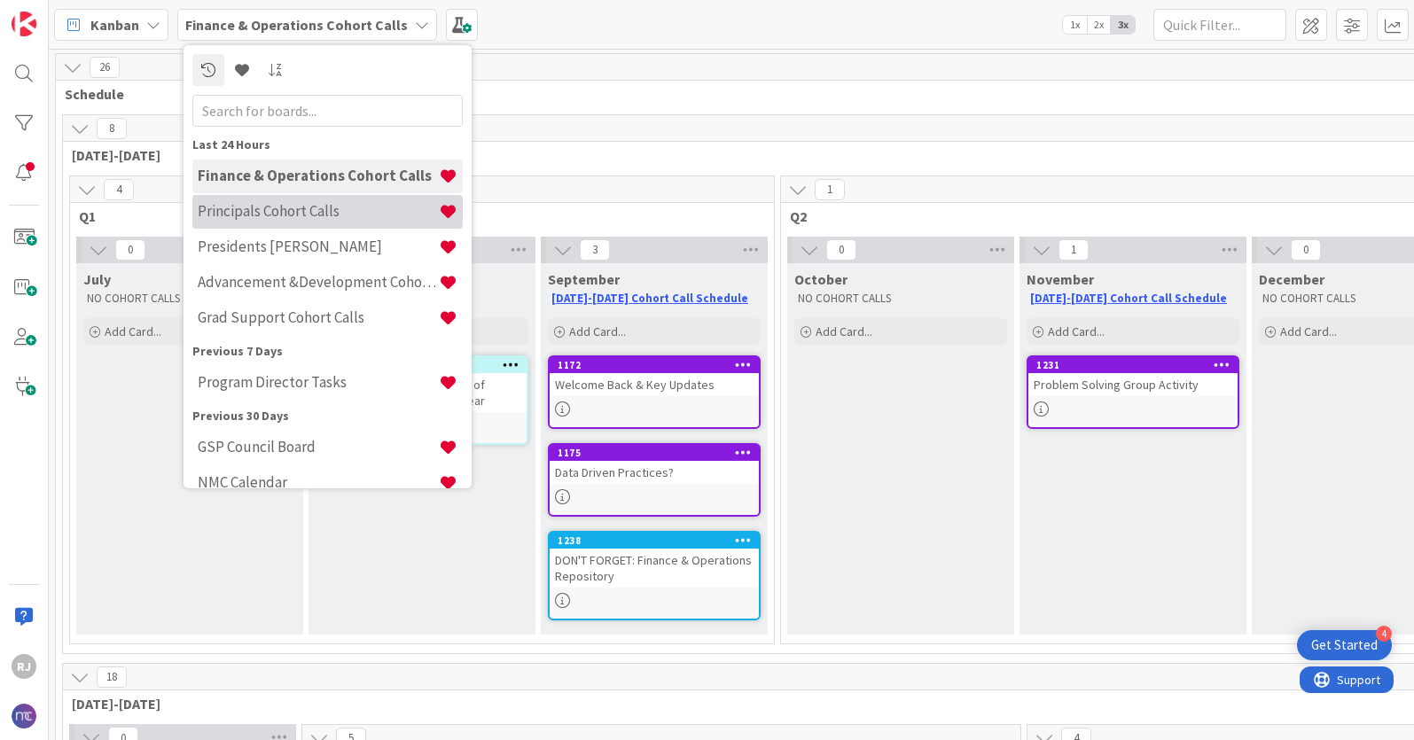
click at [254, 218] on h4 "Principals Cohort Calls" at bounding box center [318, 211] width 241 height 18
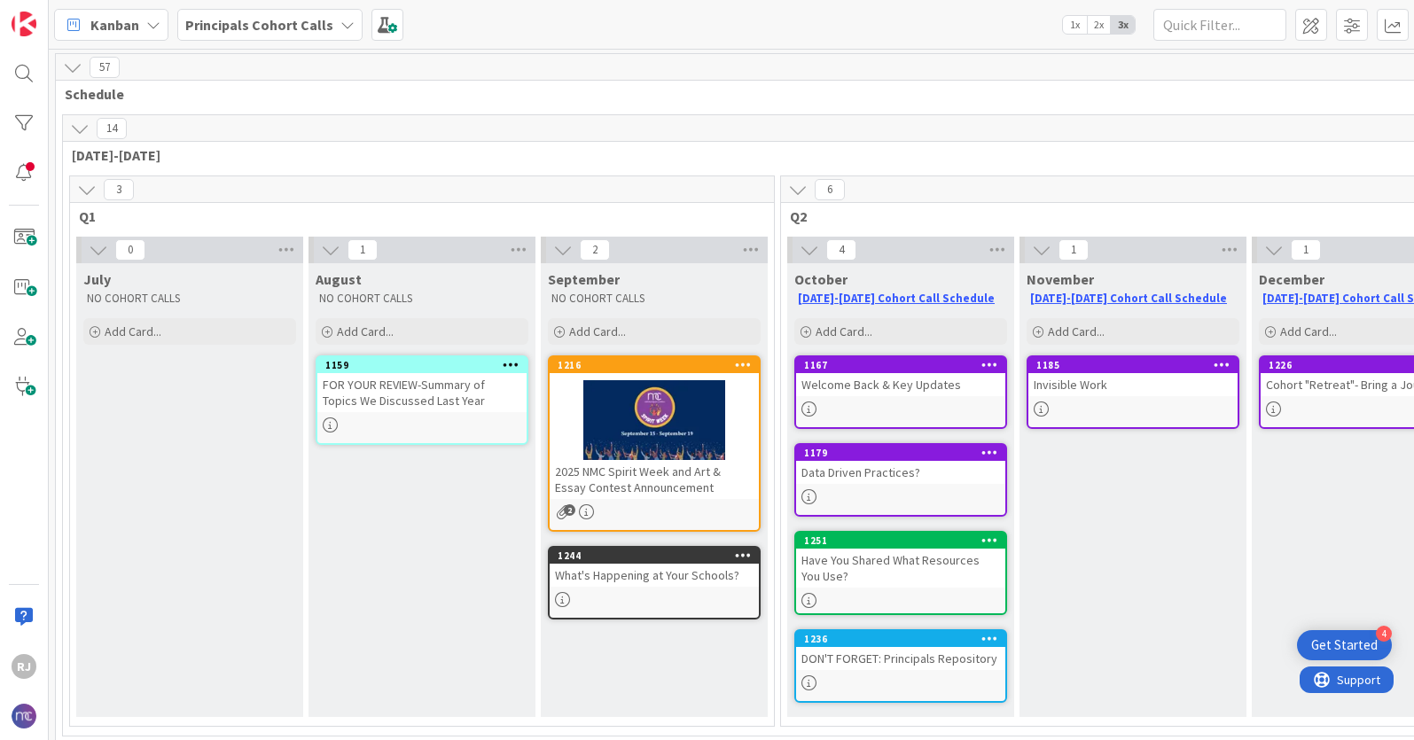
click at [996, 537] on icon at bounding box center [990, 540] width 17 height 12
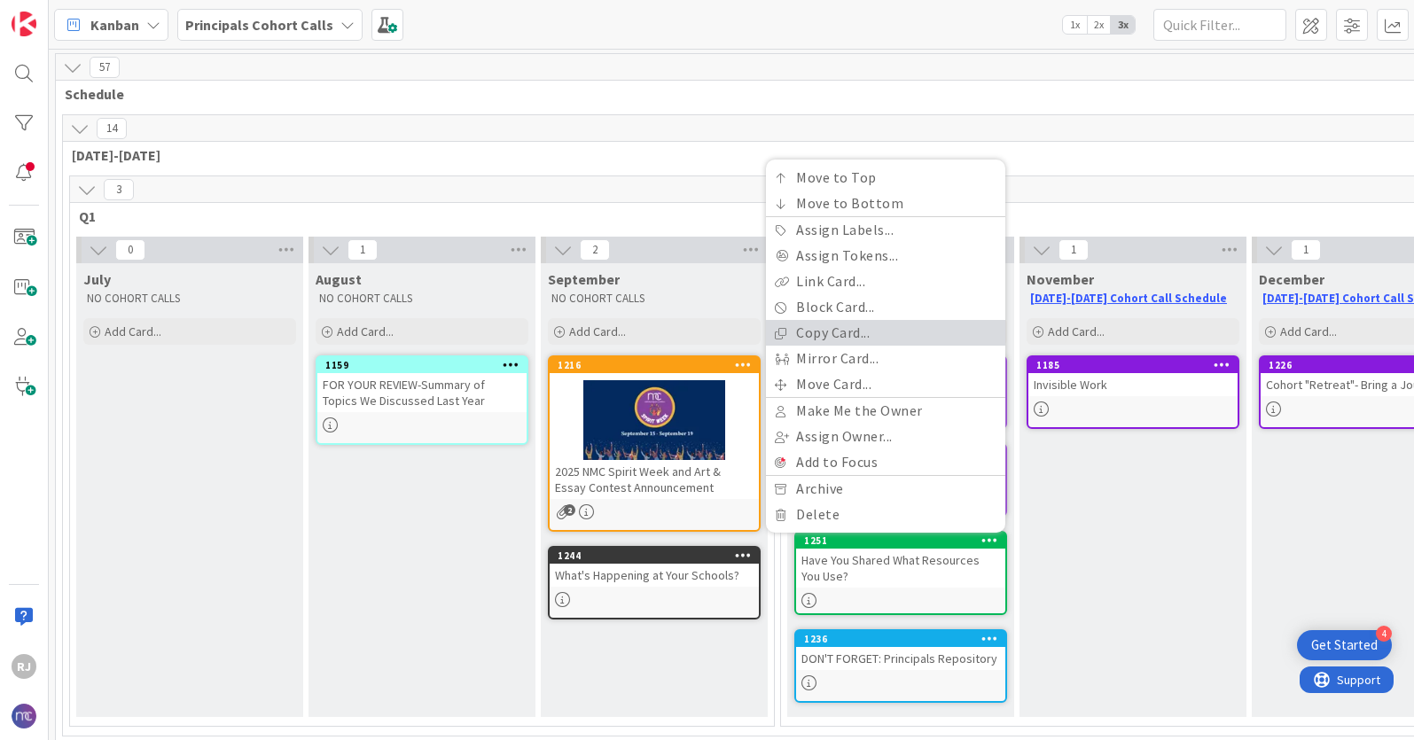
click at [834, 334] on link "Copy Card..." at bounding box center [885, 333] width 239 height 26
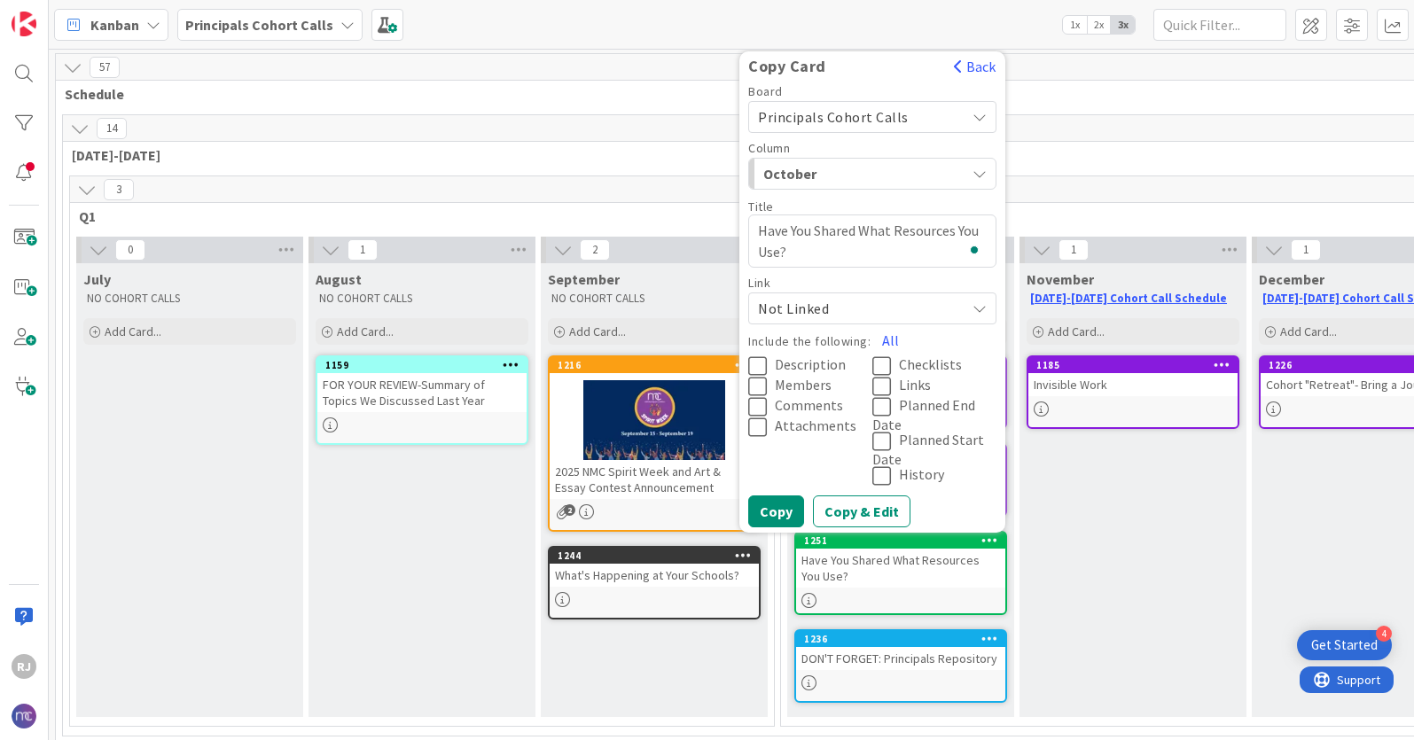
click at [856, 178] on span "October" at bounding box center [829, 173] width 133 height 23
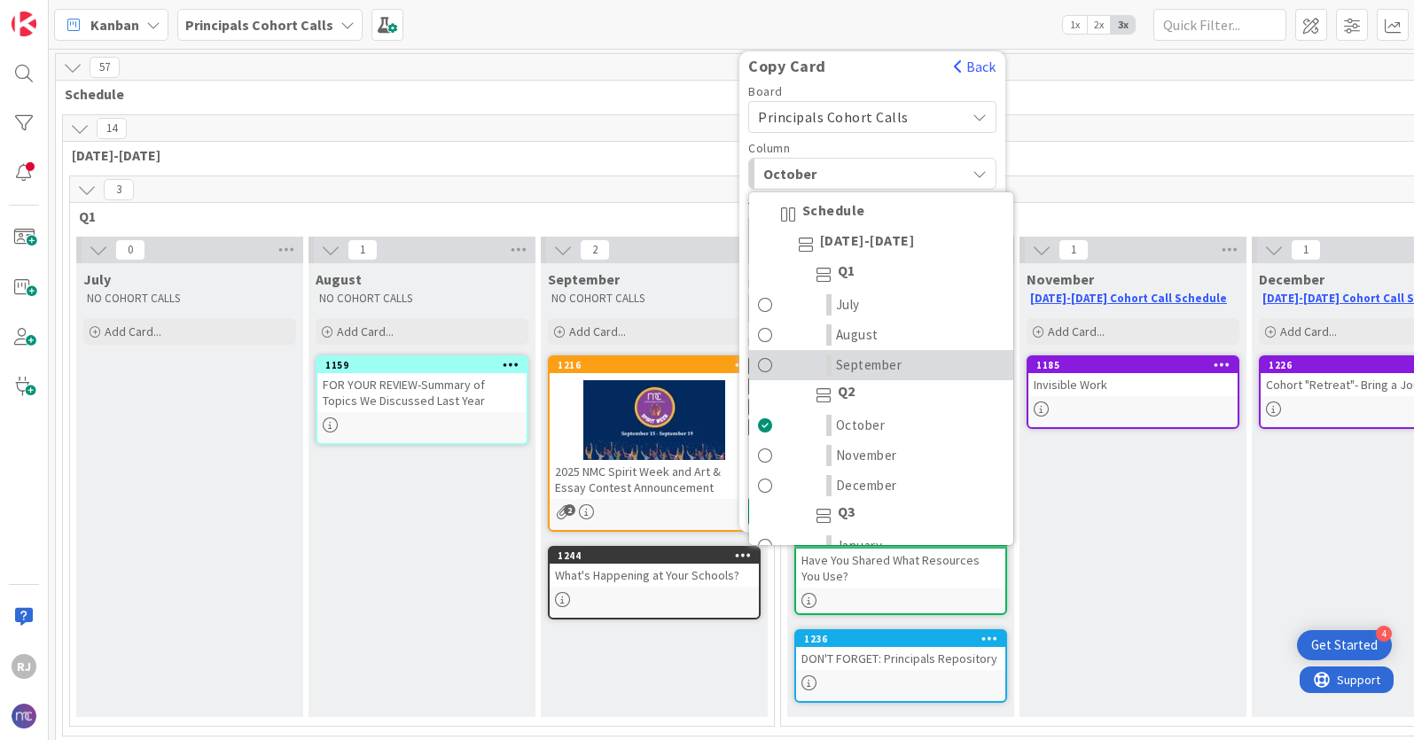
click at [876, 367] on span "September" at bounding box center [869, 365] width 66 height 21
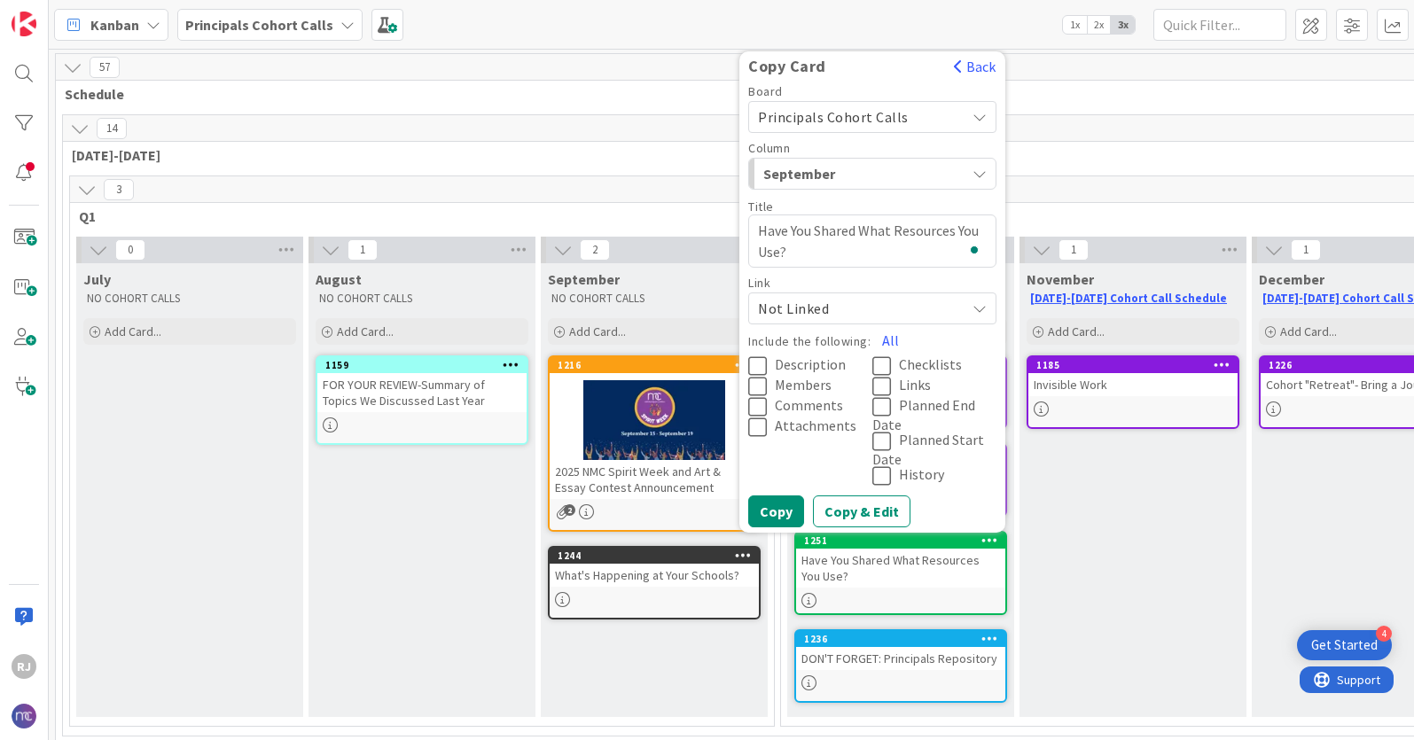
click at [823, 359] on span "Description" at bounding box center [810, 365] width 71 height 18
click at [830, 425] on span "Attachments" at bounding box center [816, 427] width 82 height 18
click at [914, 387] on span "Links" at bounding box center [915, 386] width 32 height 18
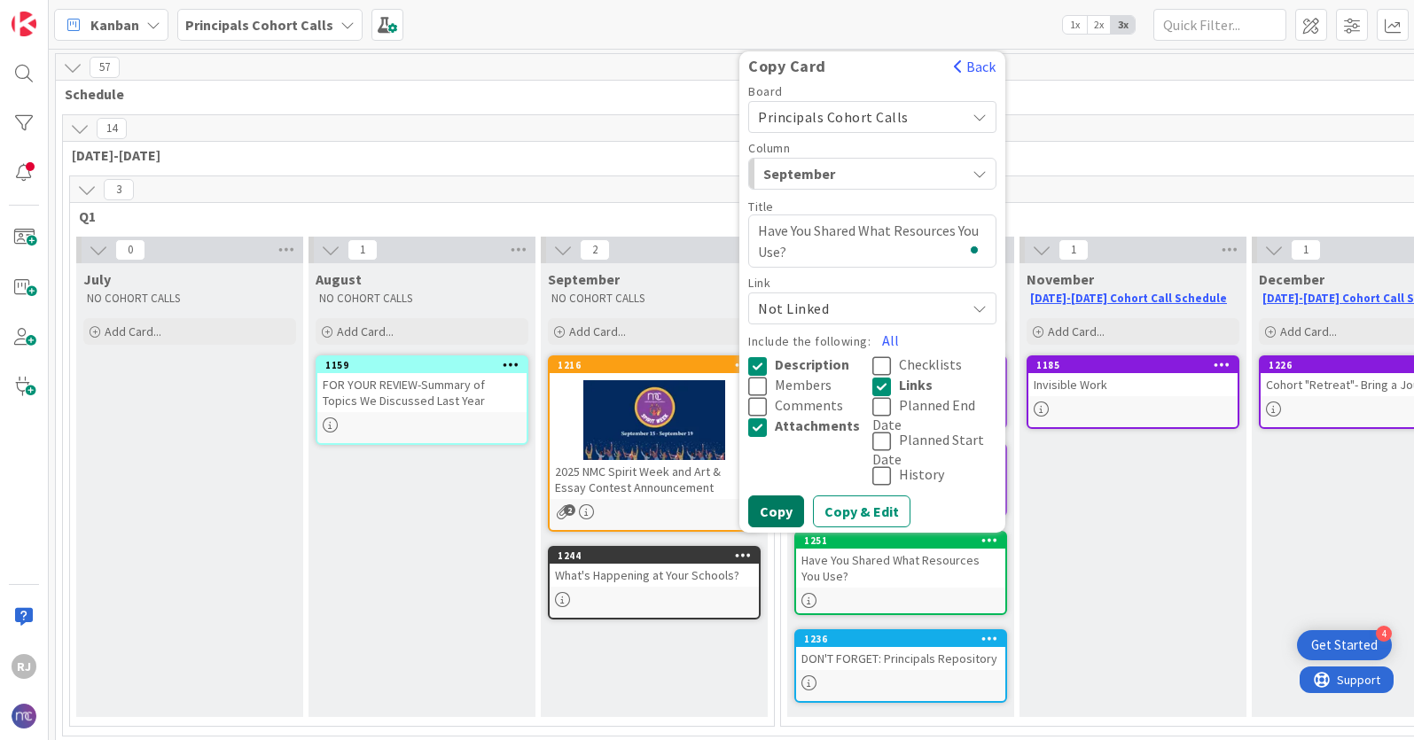
click at [783, 503] on button "Copy" at bounding box center [776, 512] width 56 height 32
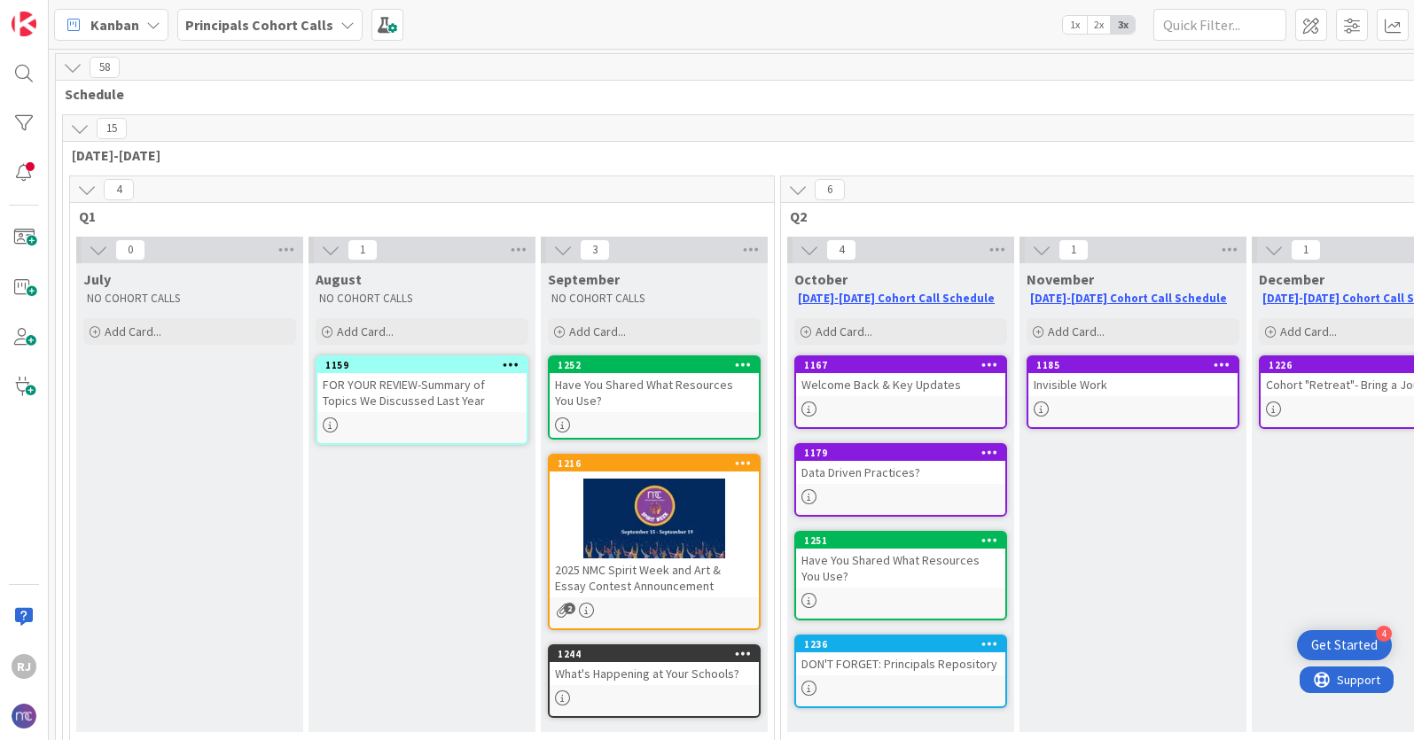
click at [783, 503] on div "6 Q2 [DATE]-[DATE] Cohort Call Schedule Add Card... 1167 Welcome Back & Key Upd…" at bounding box center [1133, 459] width 706 height 567
click at [741, 365] on icon at bounding box center [743, 364] width 17 height 12
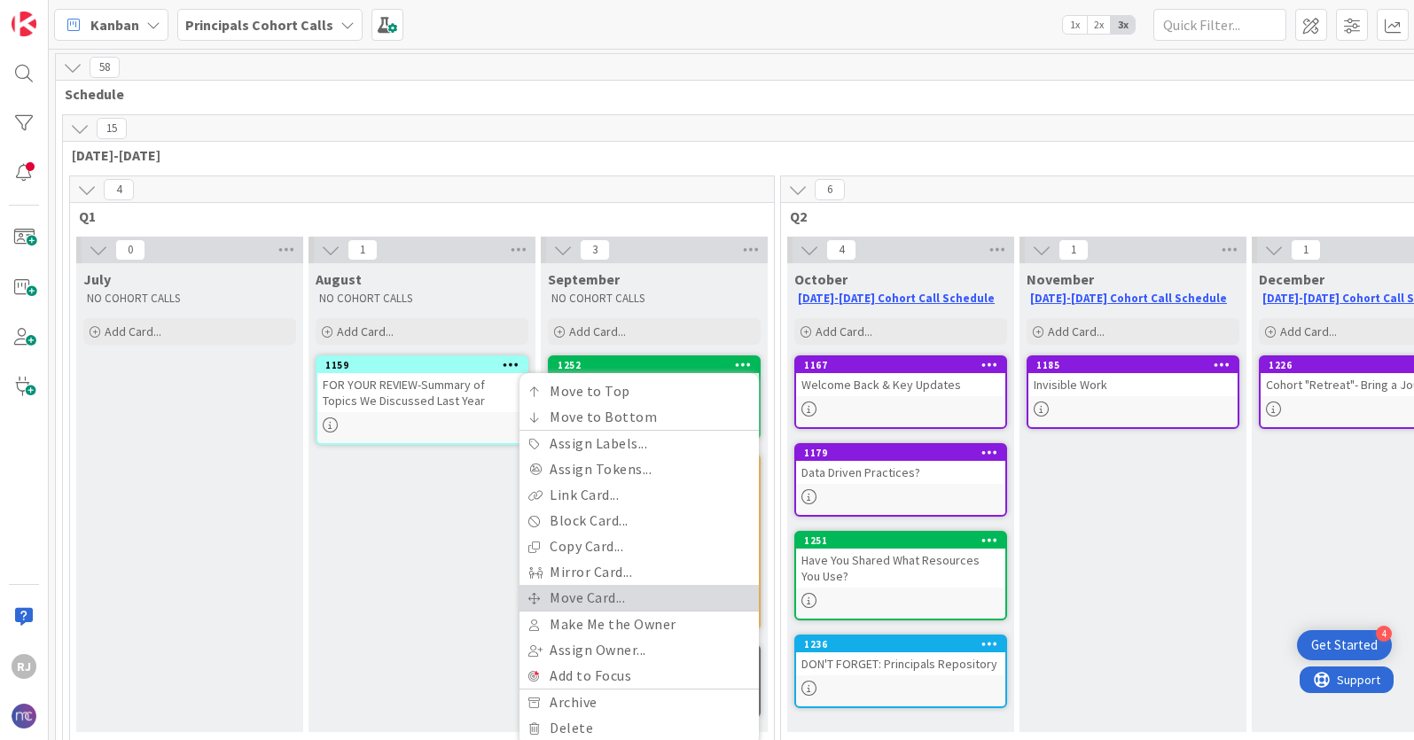
click at [617, 597] on link "Move Card..." at bounding box center [639, 598] width 239 height 26
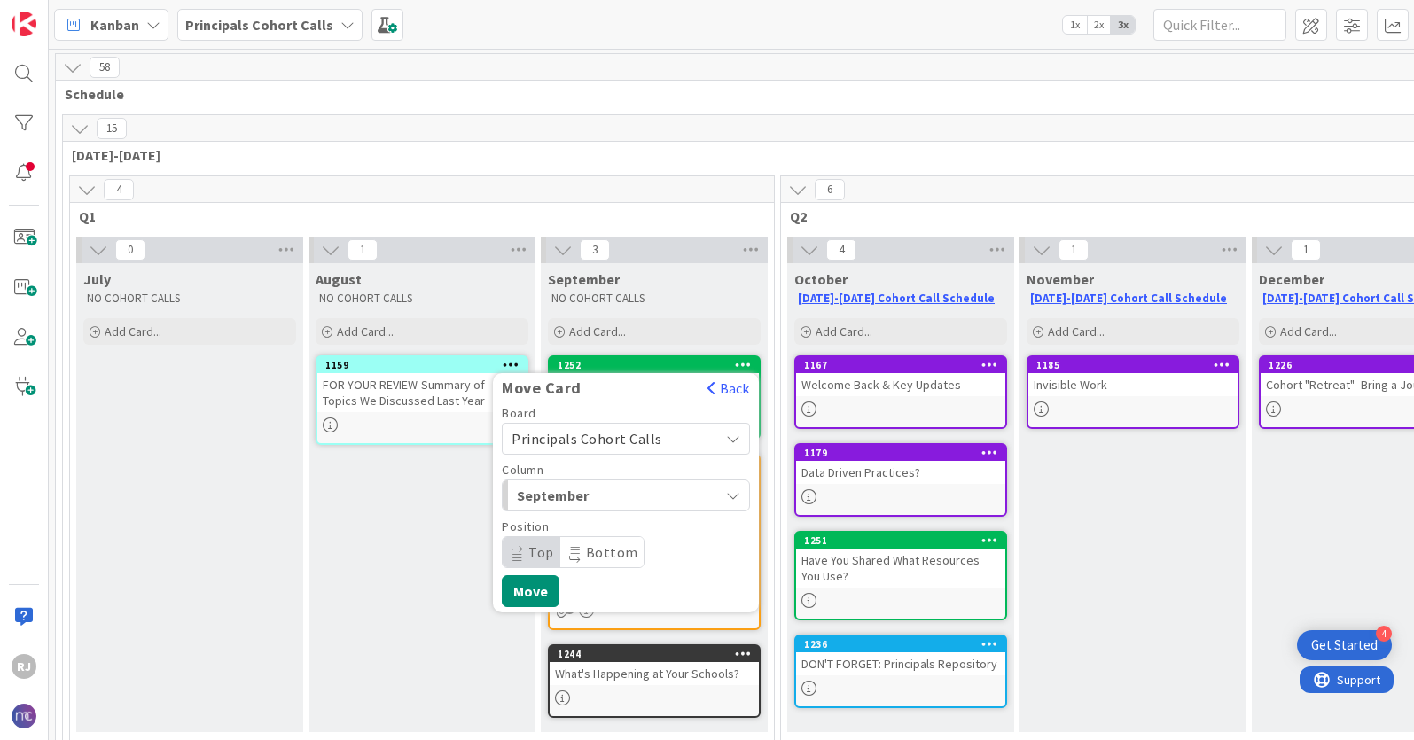
click at [635, 434] on span "Principals Cohort Calls" at bounding box center [587, 439] width 151 height 18
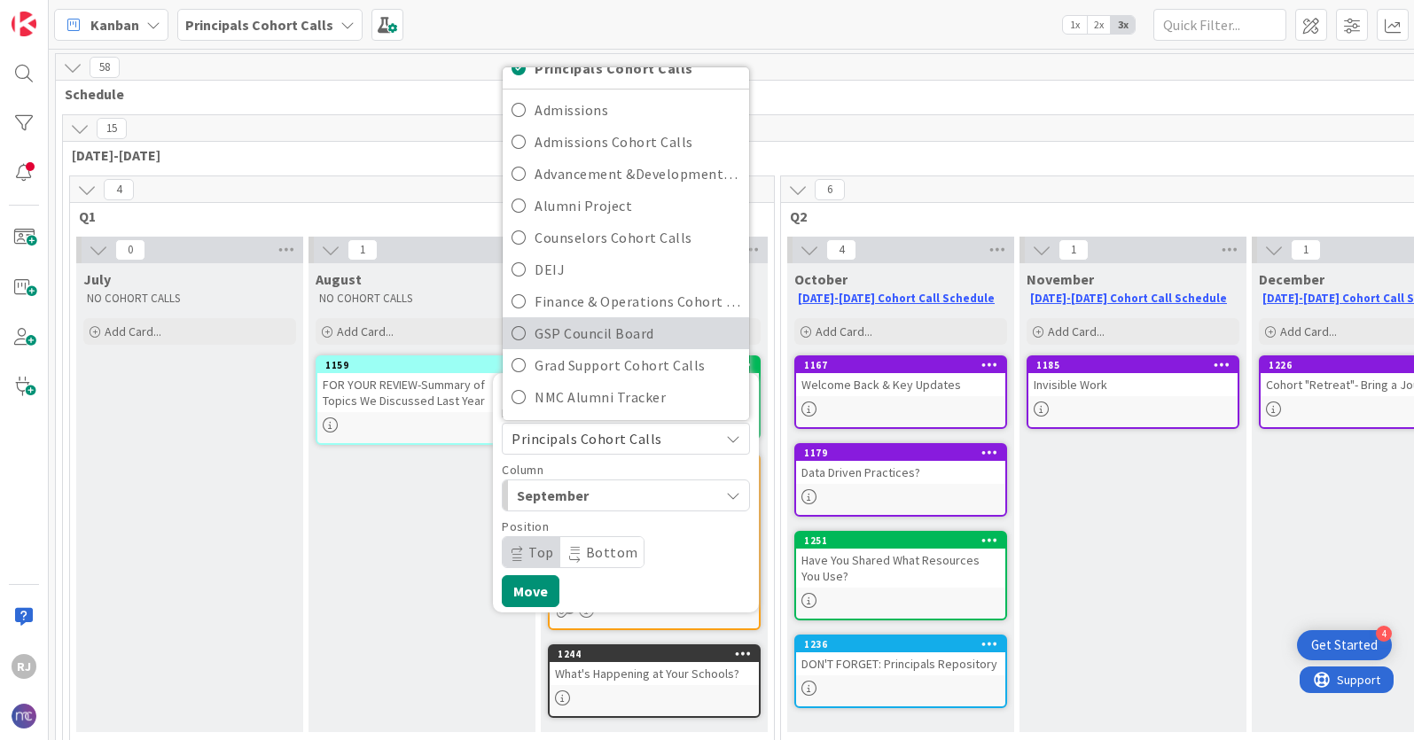
scroll to position [27, 0]
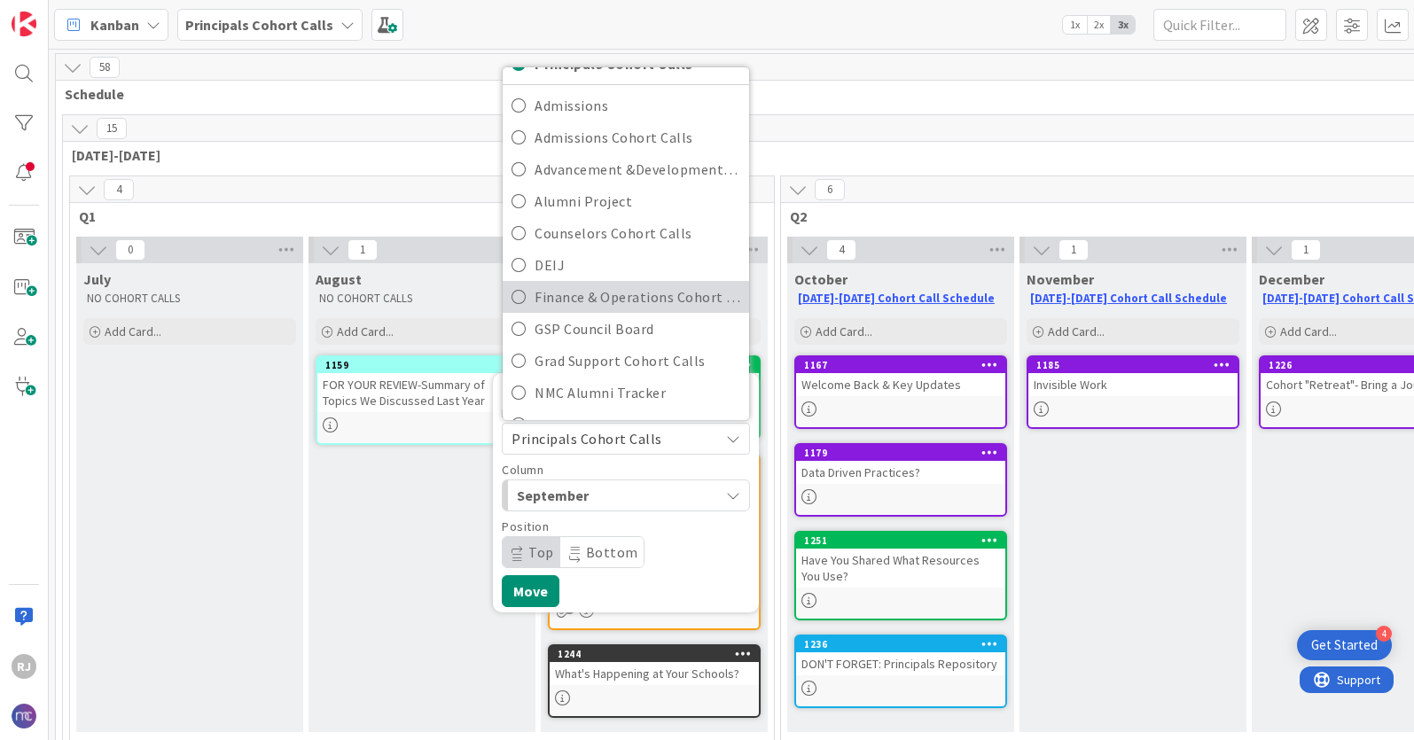
click at [603, 296] on span "Finance & Operations Cohort Calls" at bounding box center [638, 297] width 206 height 27
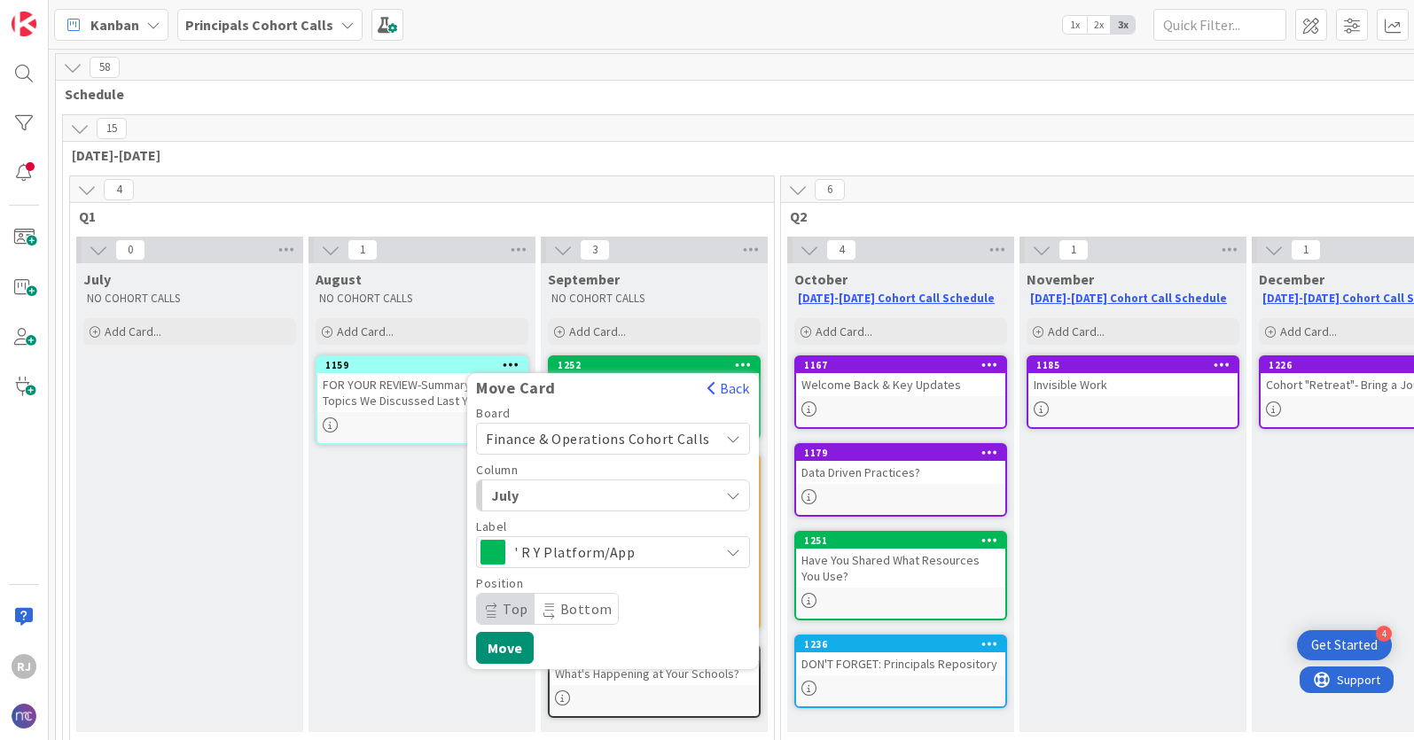
click at [582, 497] on span "July" at bounding box center [557, 495] width 133 height 23
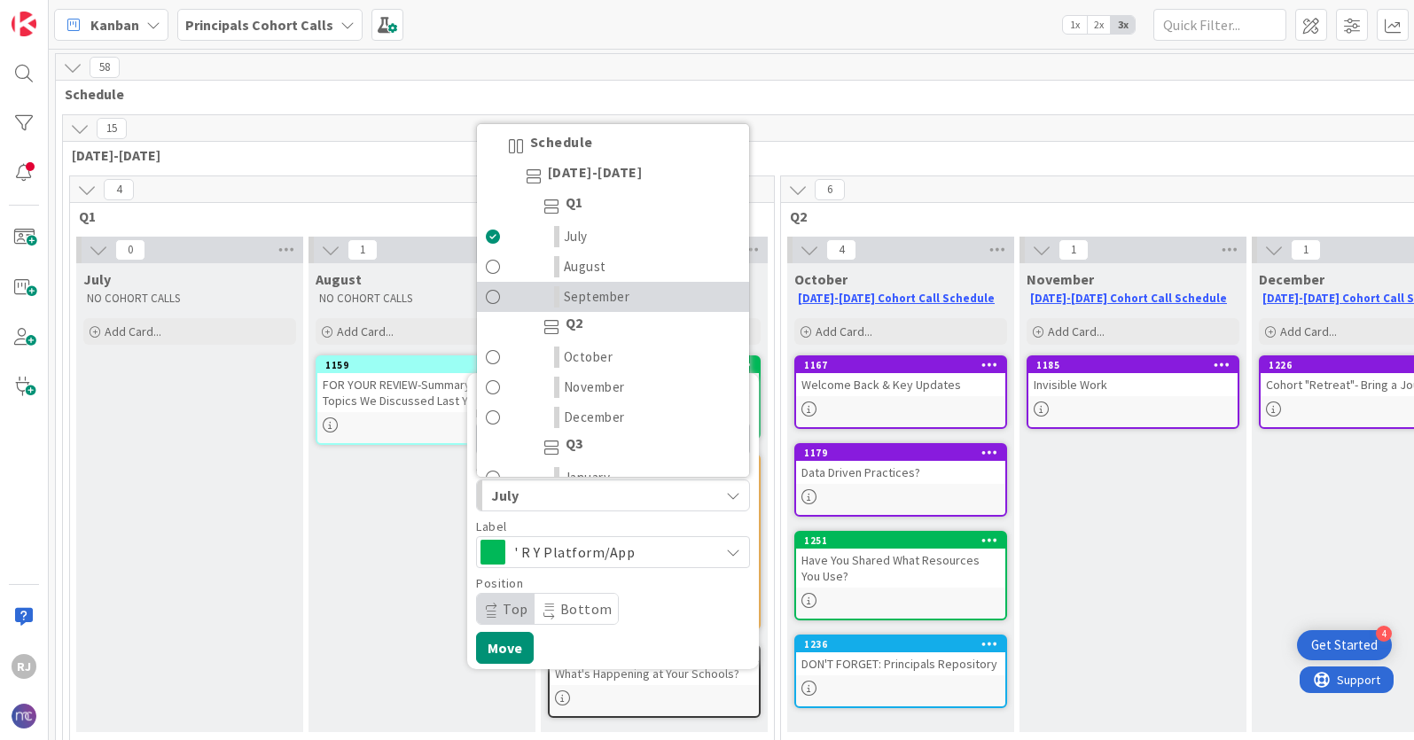
click at [618, 301] on span "September" at bounding box center [597, 296] width 66 height 21
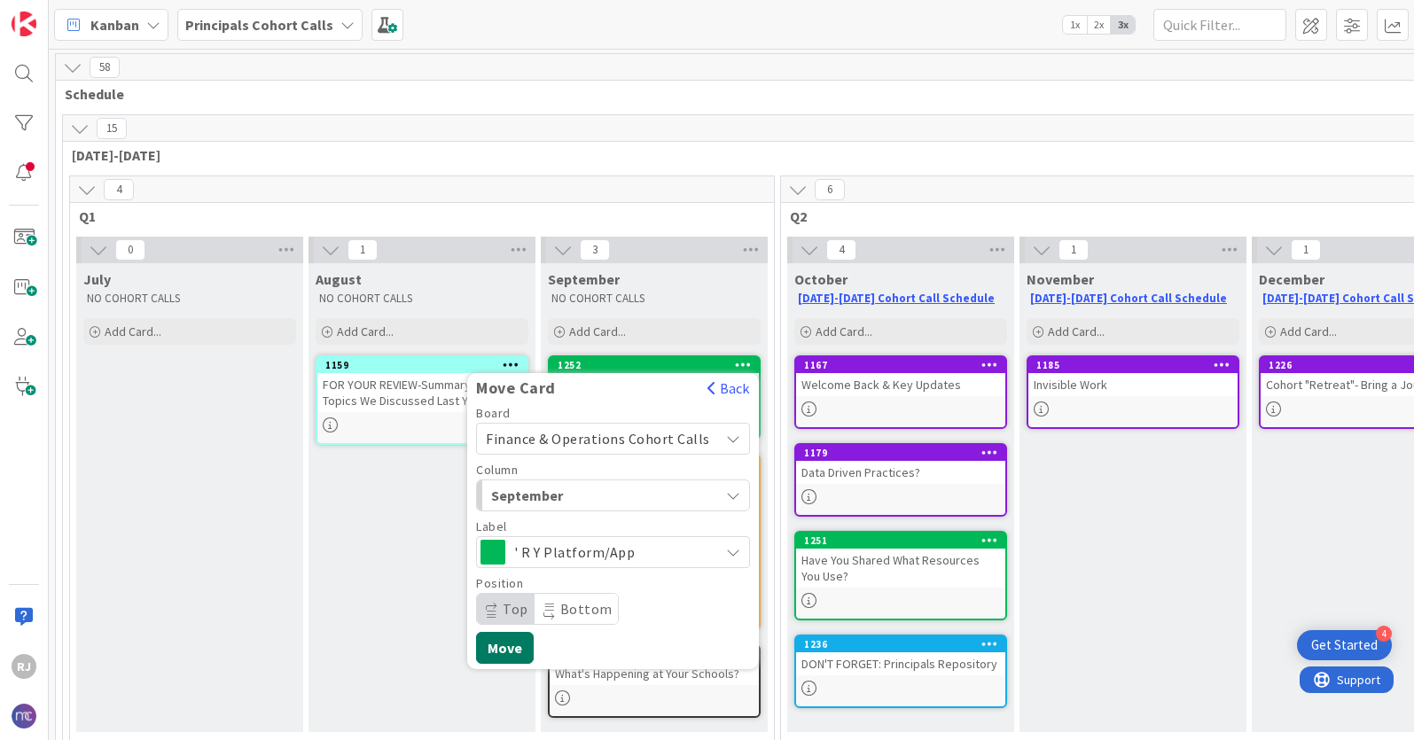
click at [528, 641] on button "Move" at bounding box center [505, 648] width 58 height 32
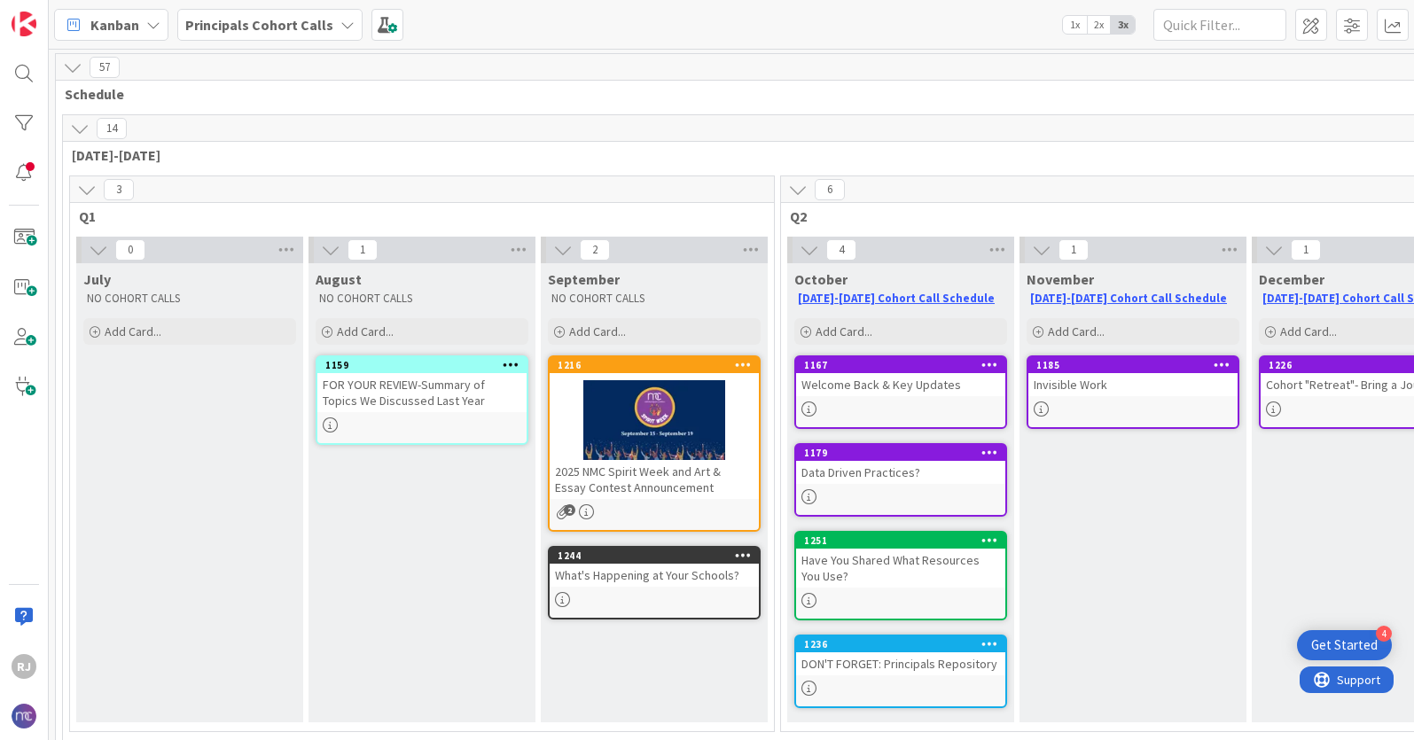
click at [215, 25] on b "Principals Cohort Calls" at bounding box center [259, 25] width 148 height 18
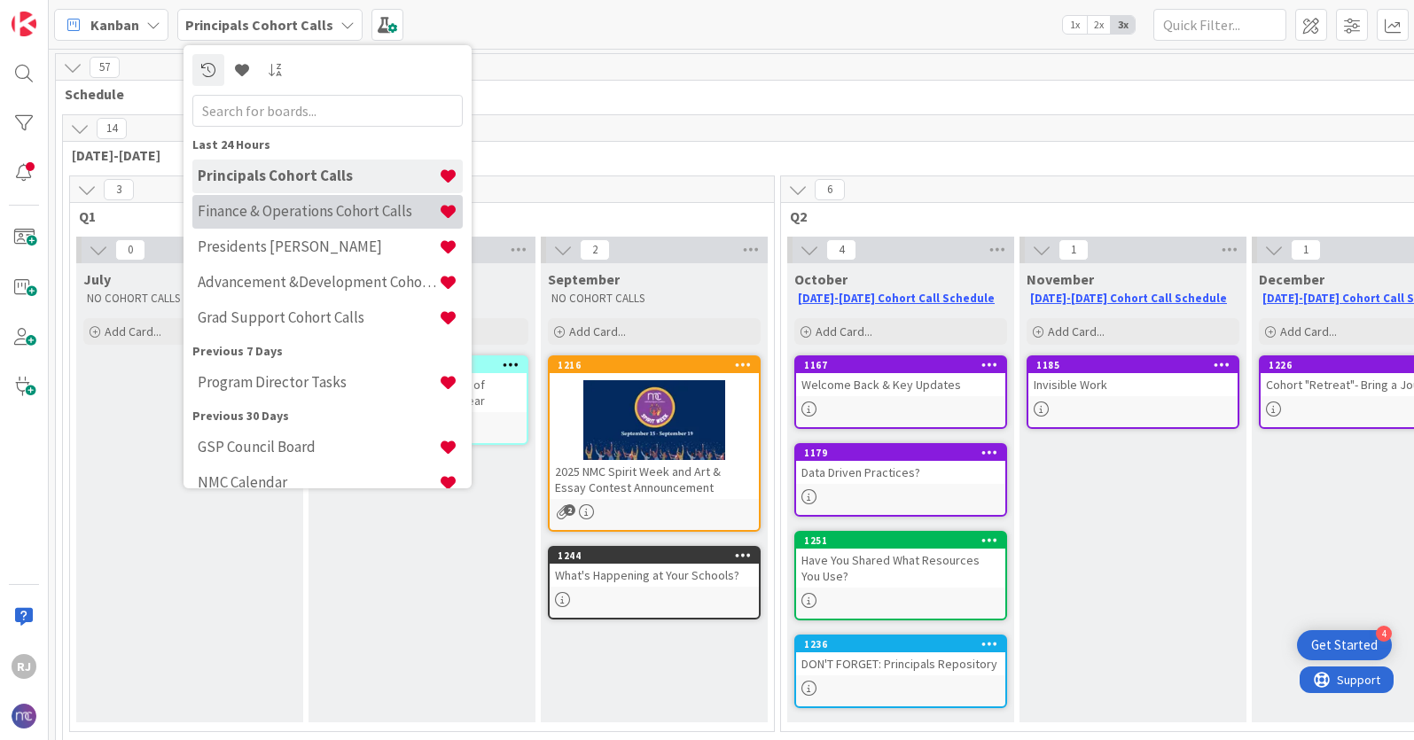
click at [252, 202] on h4 "Finance & Operations Cohort Calls" at bounding box center [318, 211] width 241 height 18
type textarea "x"
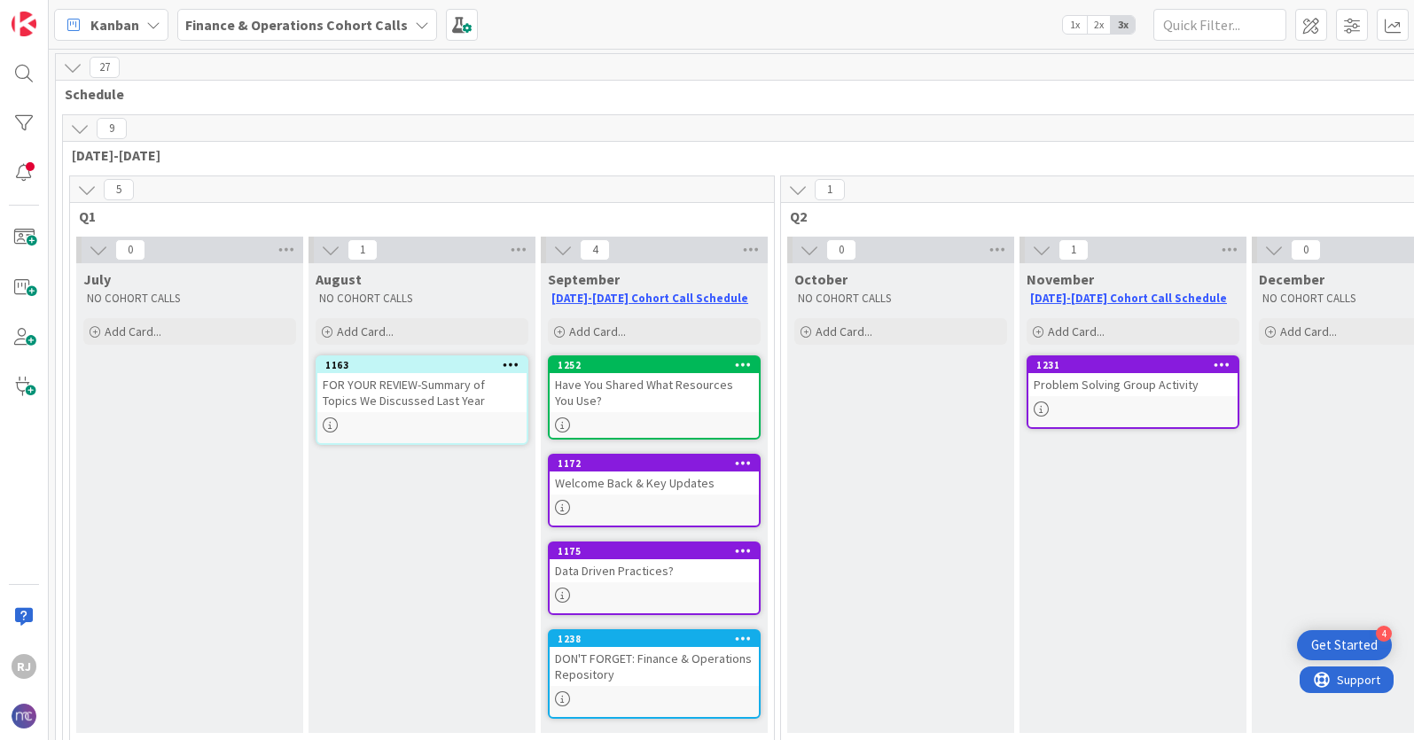
click at [621, 398] on div "Have You Shared What Resources You Use?" at bounding box center [654, 392] width 209 height 39
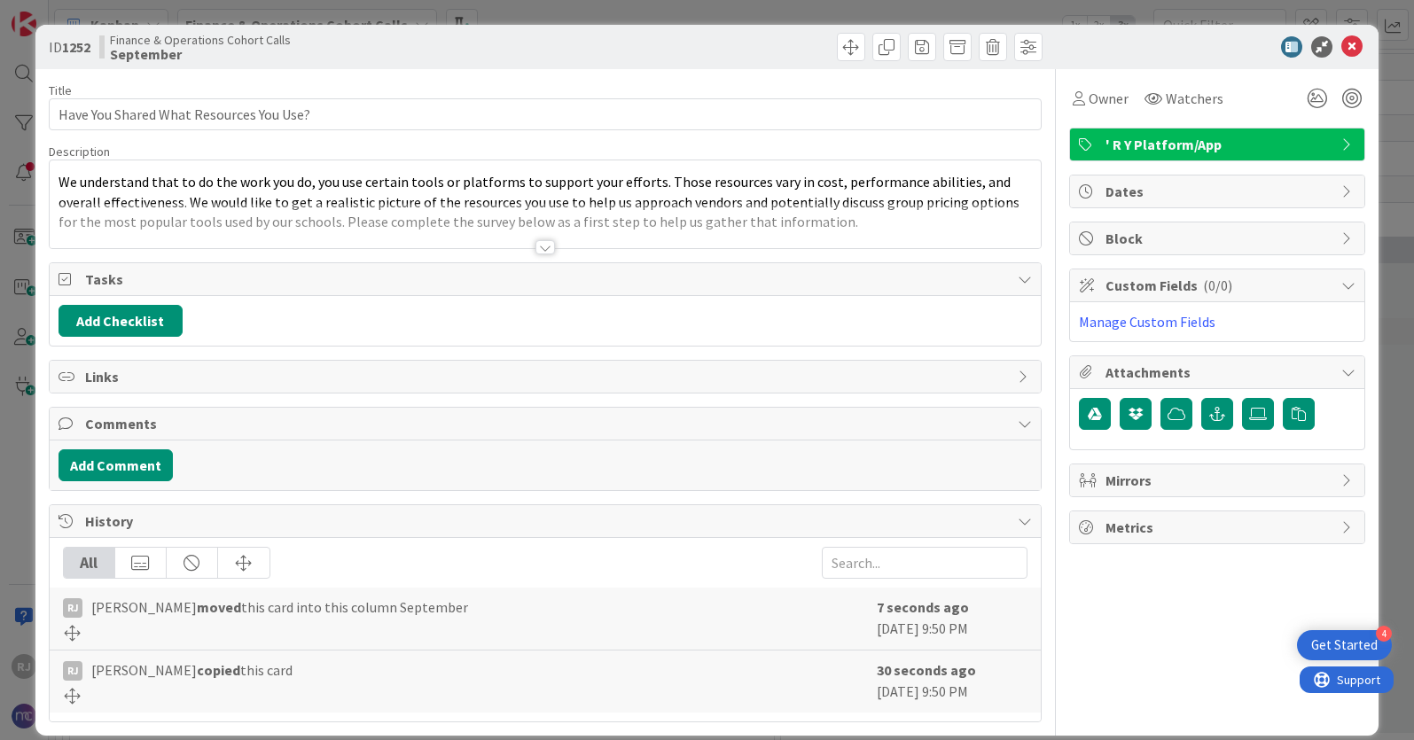
click at [545, 246] on div at bounding box center [546, 247] width 20 height 14
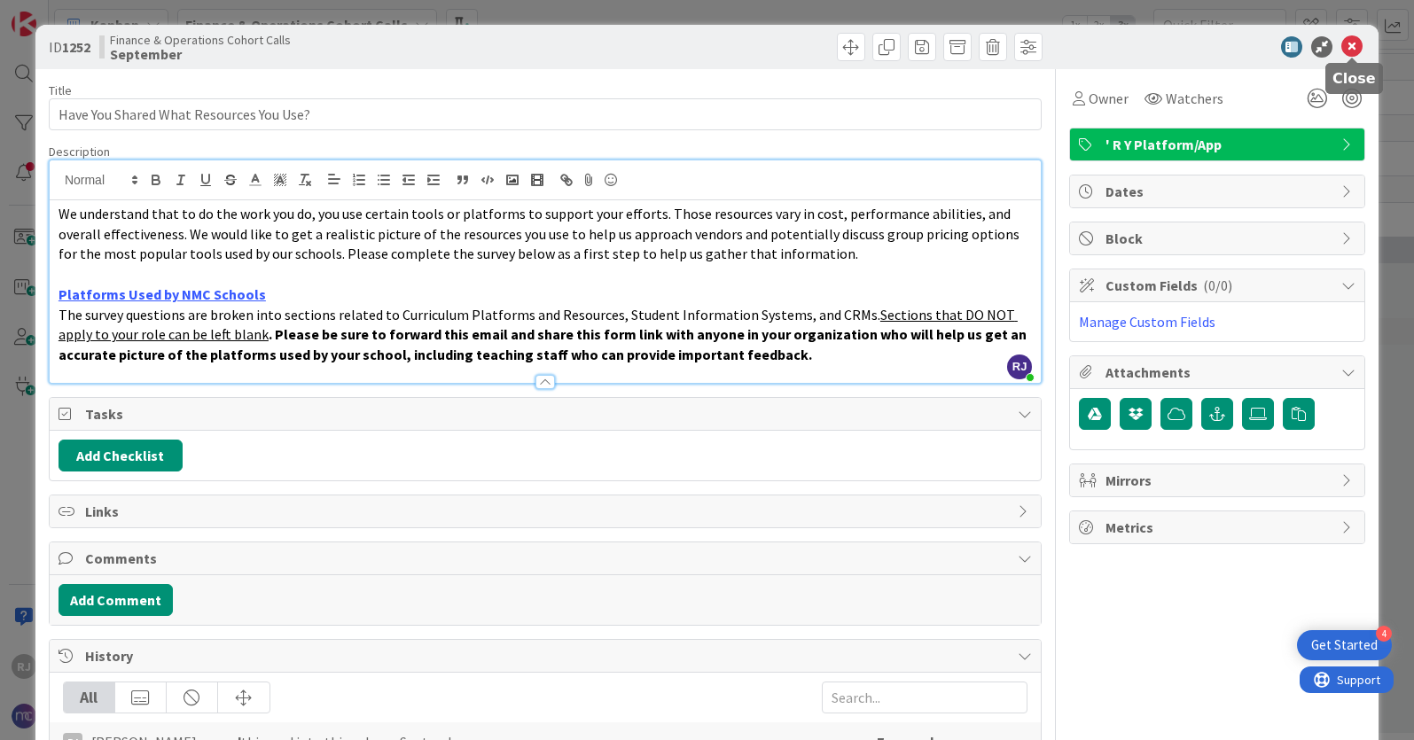
click at [1356, 45] on icon at bounding box center [1351, 46] width 21 height 21
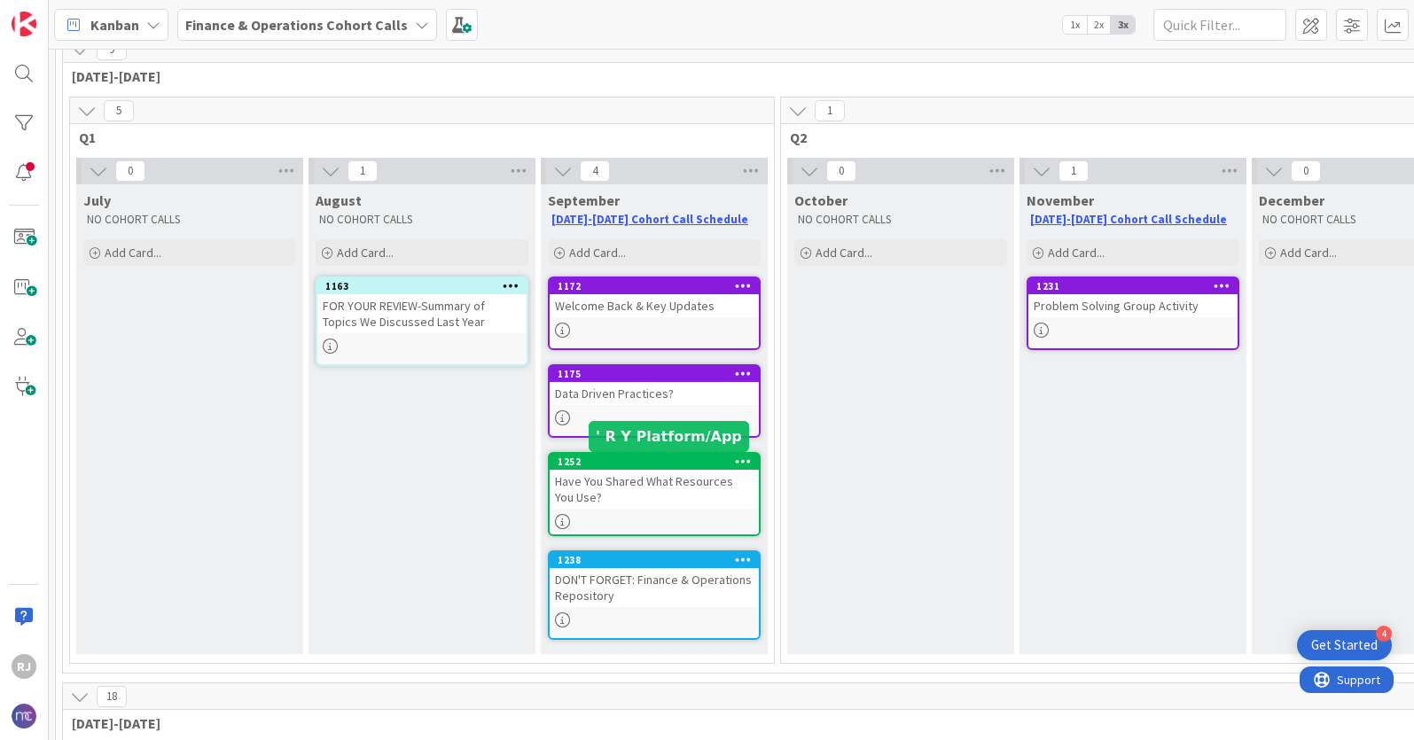
scroll to position [77, 0]
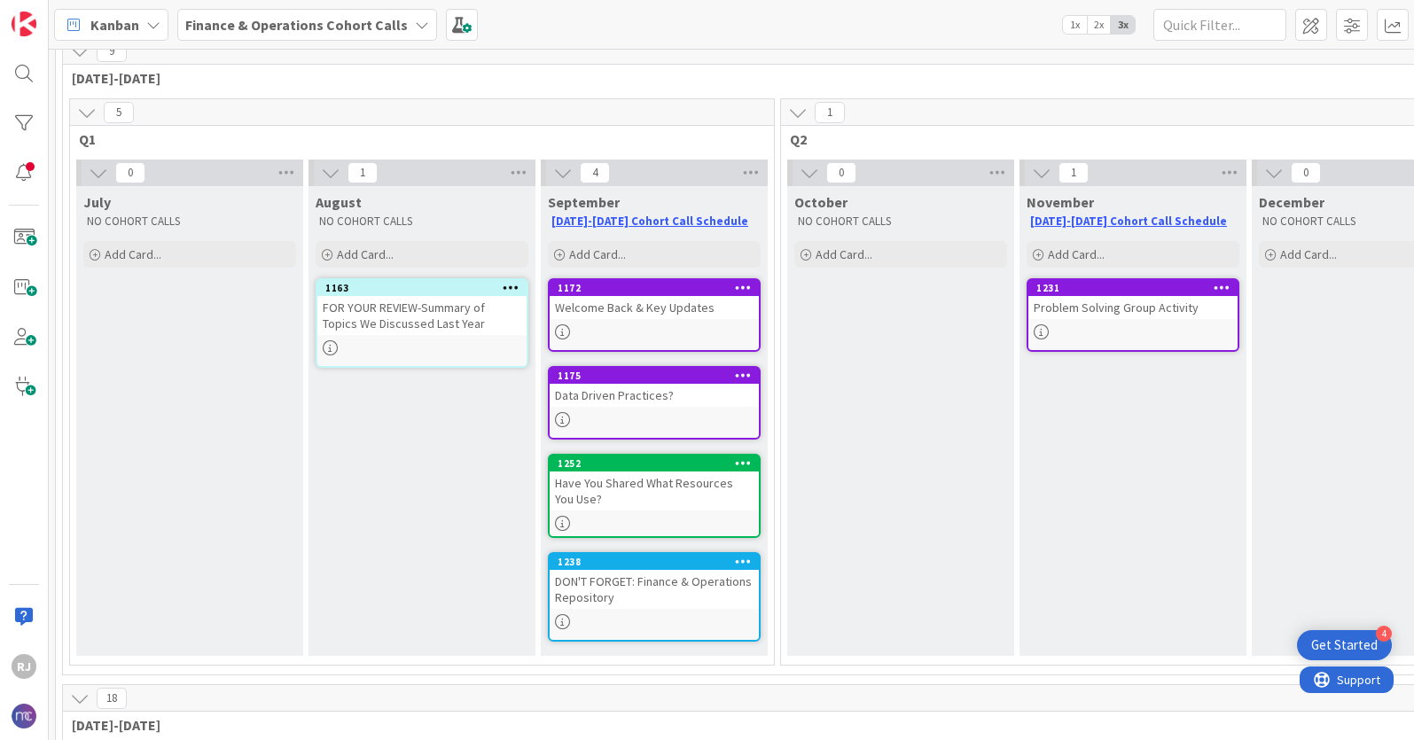
click at [303, 23] on b "Finance & Operations Cohort Calls" at bounding box center [296, 25] width 223 height 18
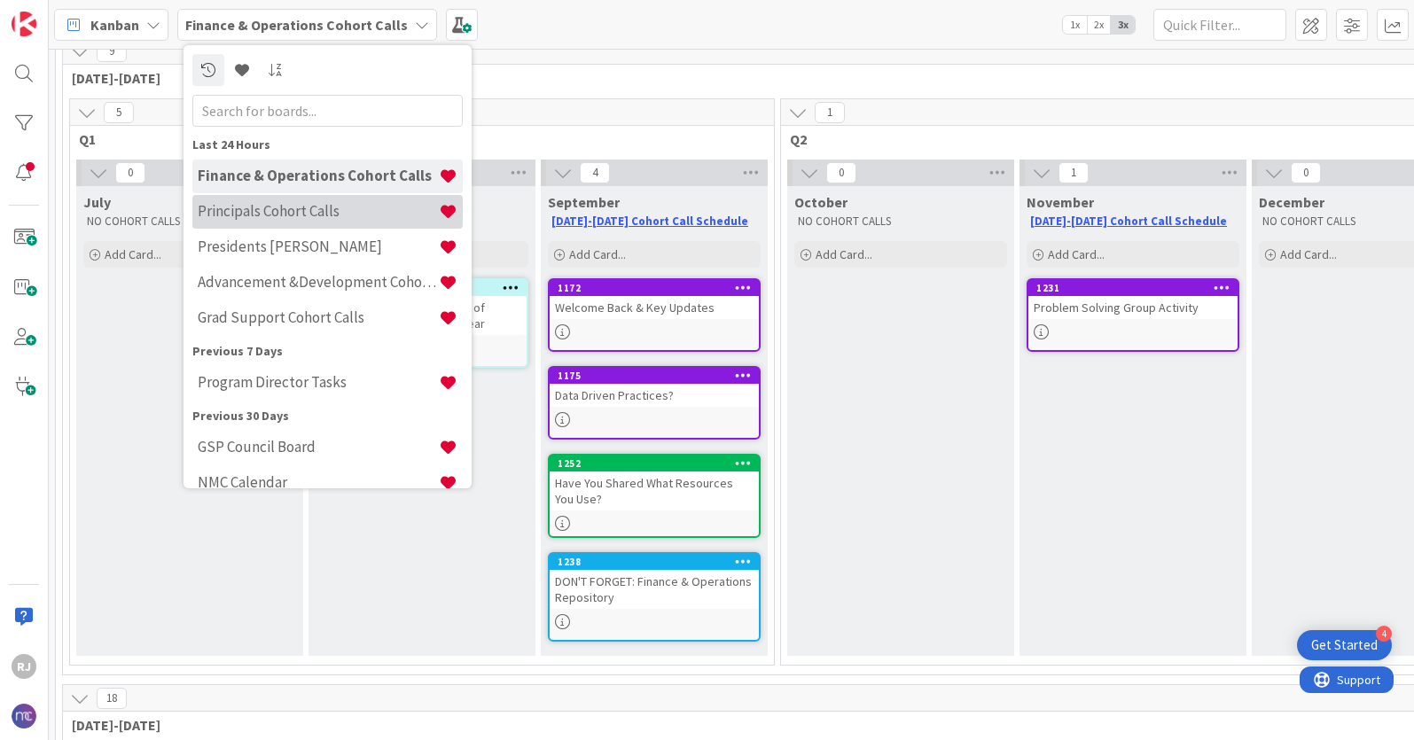
click at [278, 210] on h4 "Principals Cohort Calls" at bounding box center [318, 211] width 241 height 18
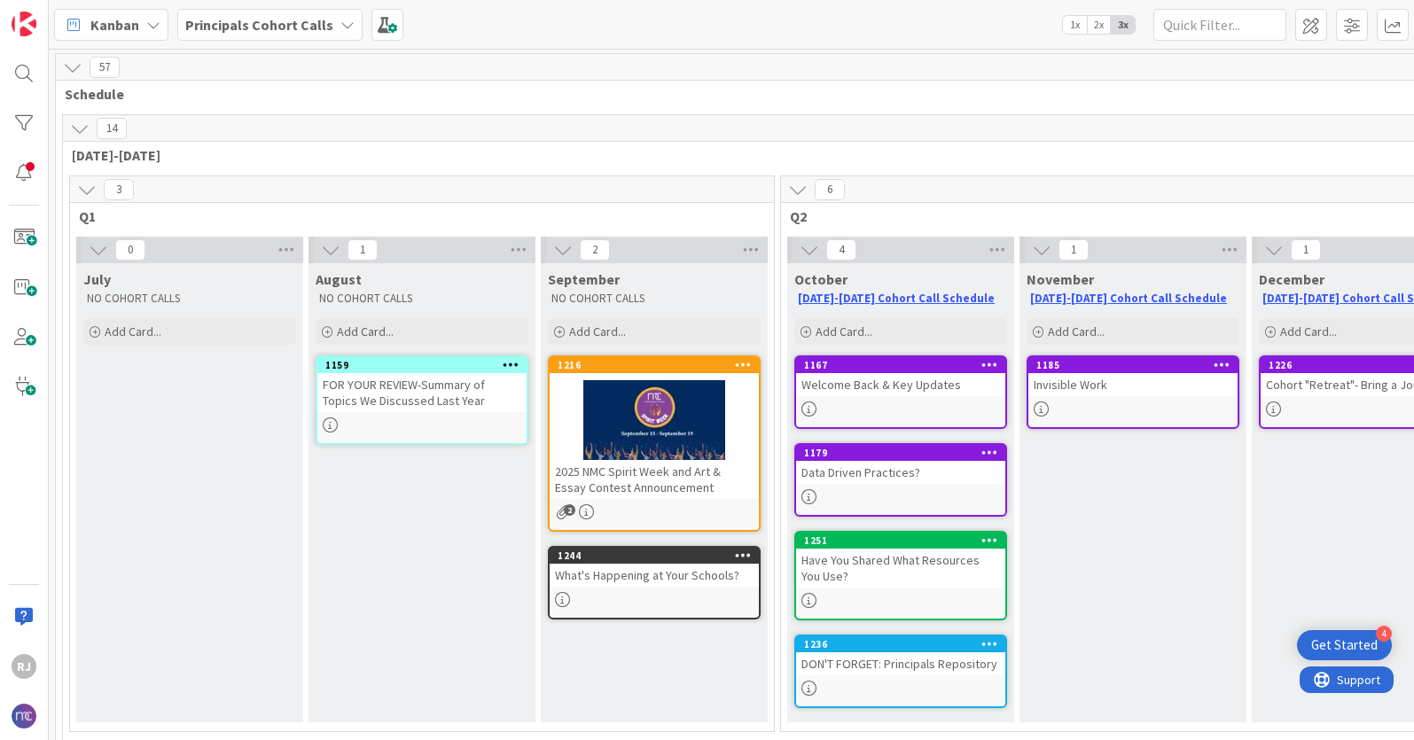
click at [301, 25] on b "Principals Cohort Calls" at bounding box center [259, 25] width 148 height 18
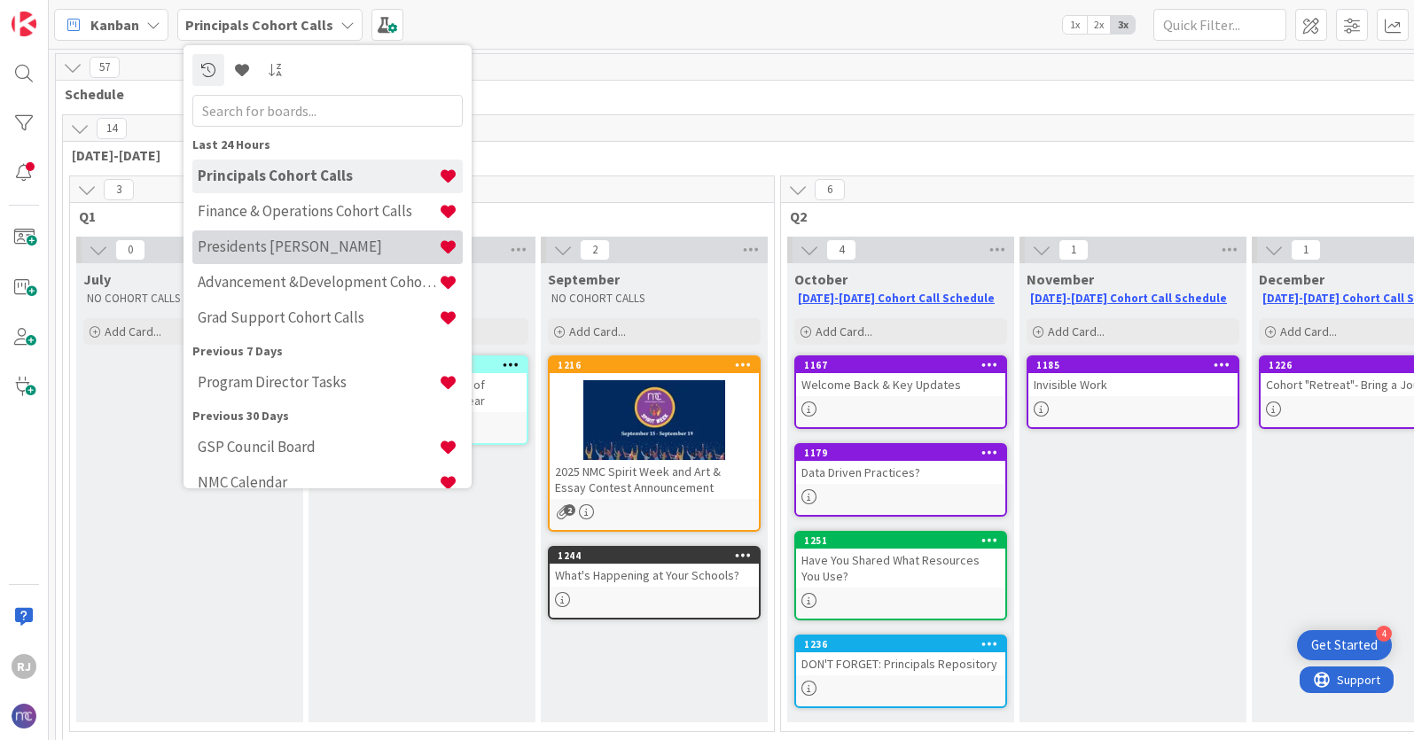
click at [281, 251] on h4 "Presidents [PERSON_NAME]" at bounding box center [318, 247] width 241 height 18
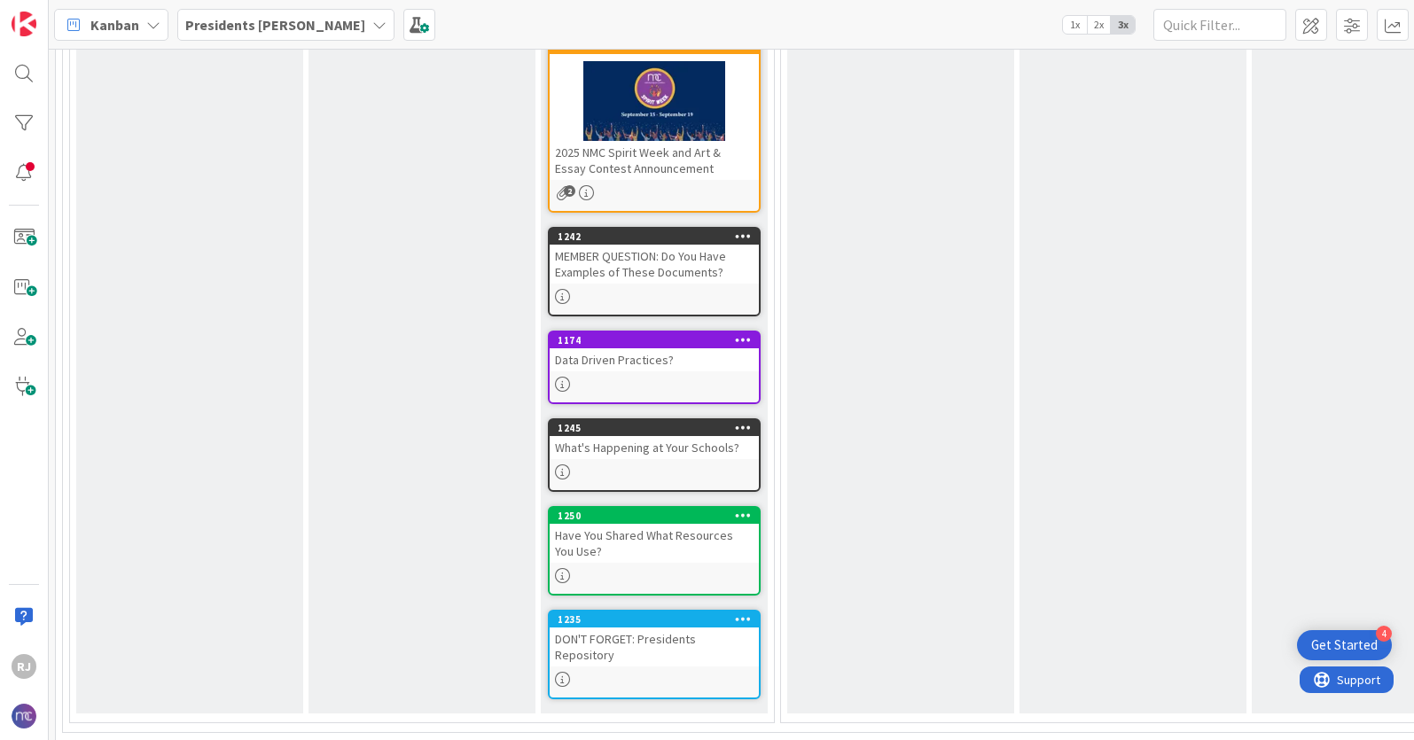
scroll to position [406, 0]
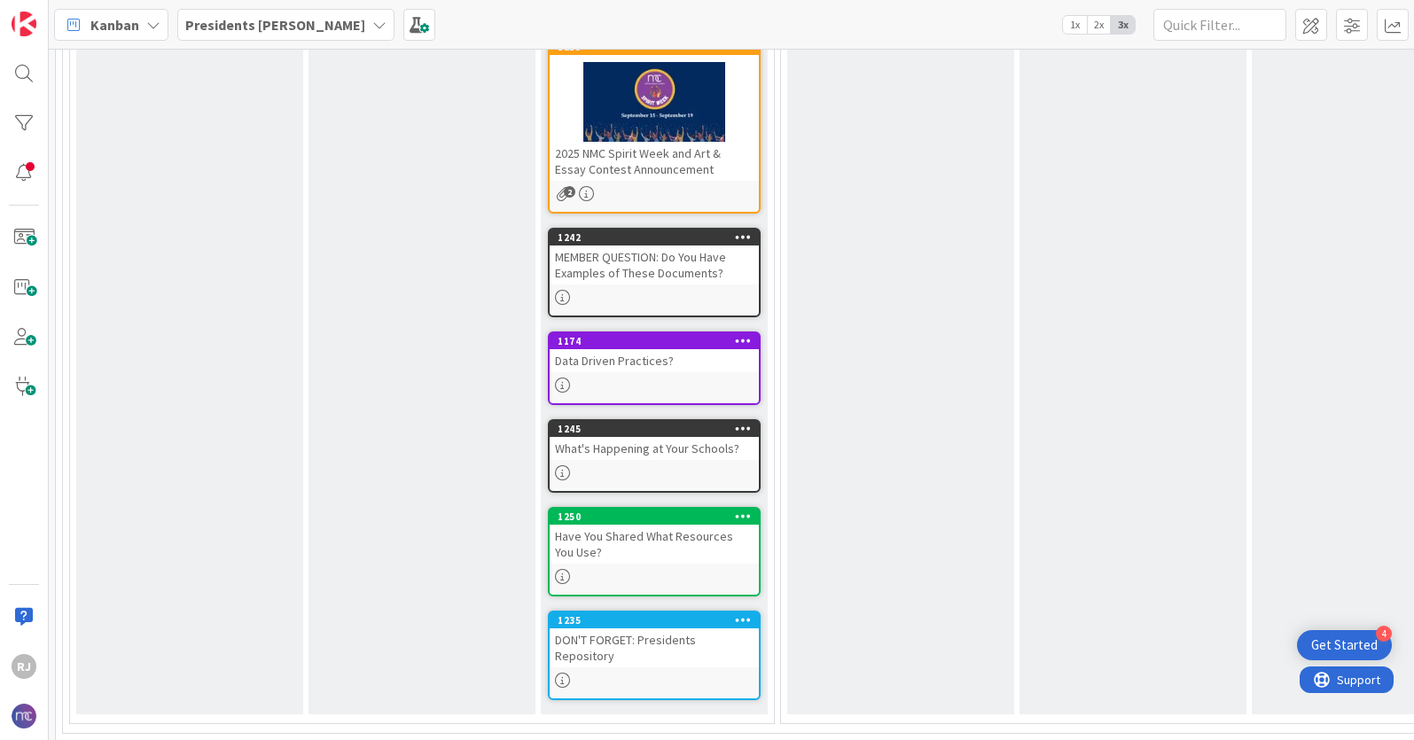
click at [638, 440] on div "What's Happening at Your Schools?" at bounding box center [654, 448] width 209 height 23
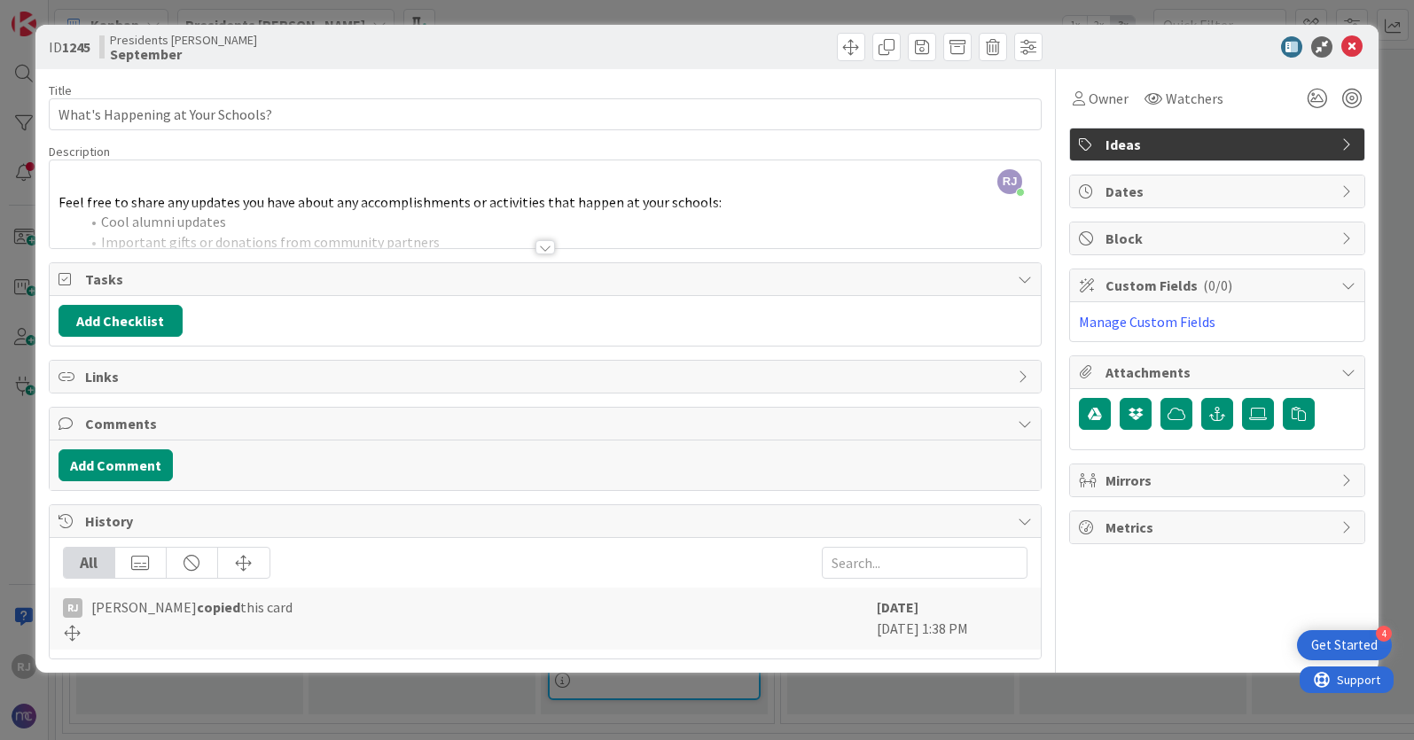
click at [540, 247] on div at bounding box center [546, 247] width 20 height 14
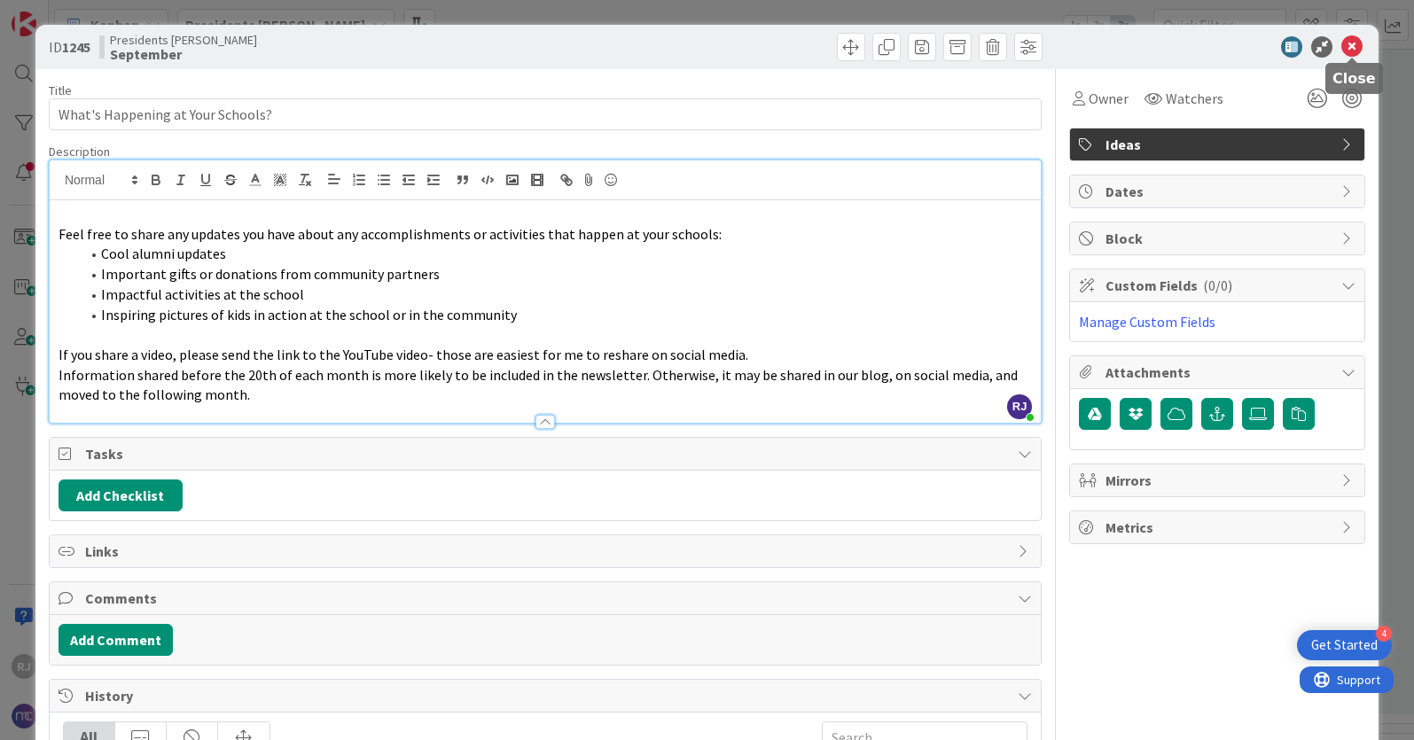
click at [1358, 45] on icon at bounding box center [1351, 46] width 21 height 21
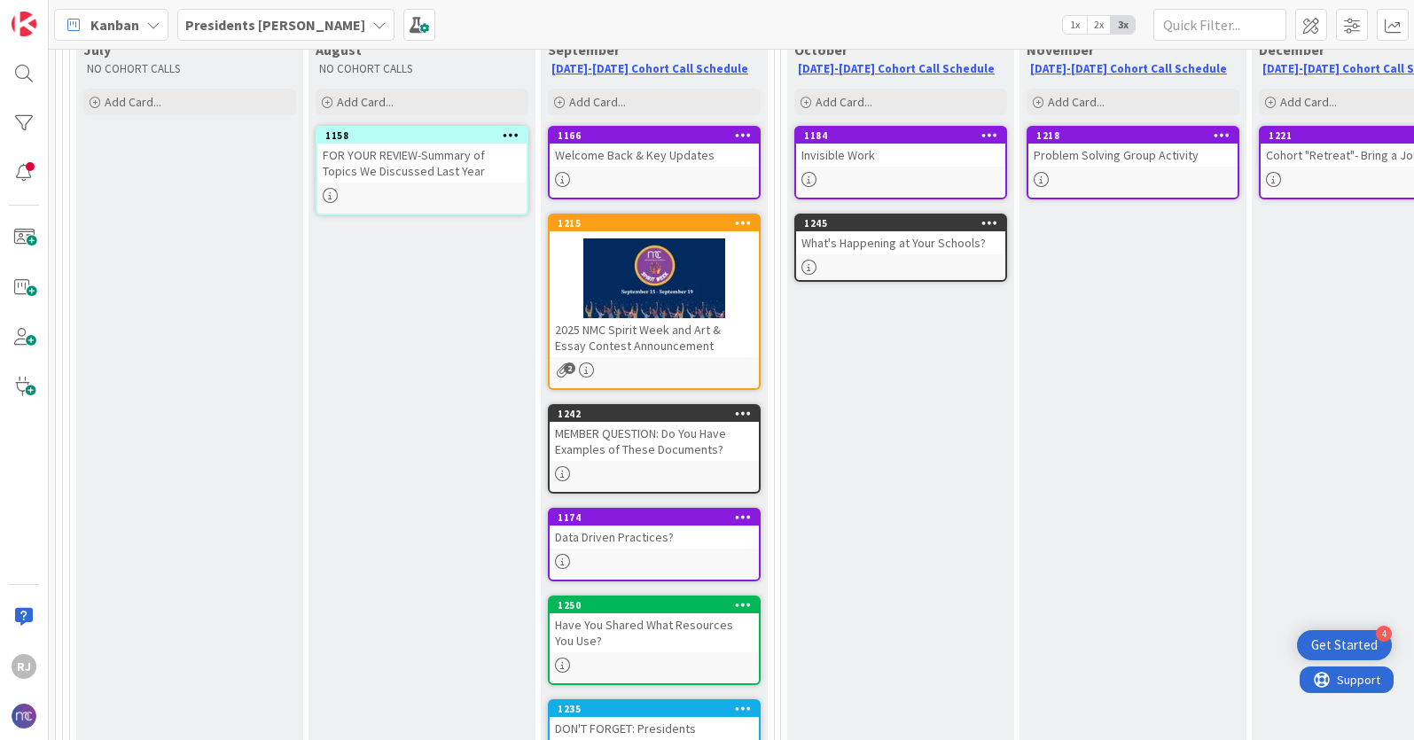
scroll to position [227, 0]
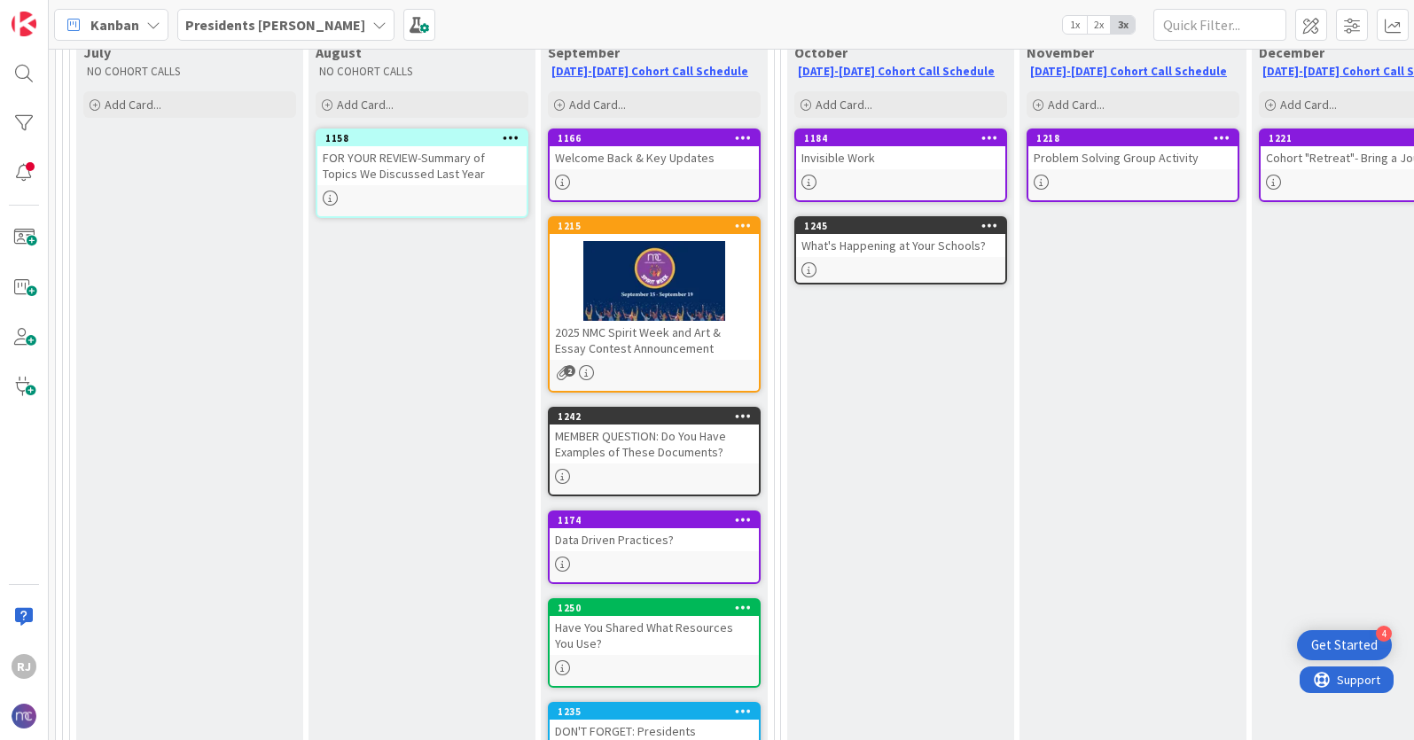
click at [278, 20] on b "Presidents [PERSON_NAME]" at bounding box center [275, 25] width 180 height 18
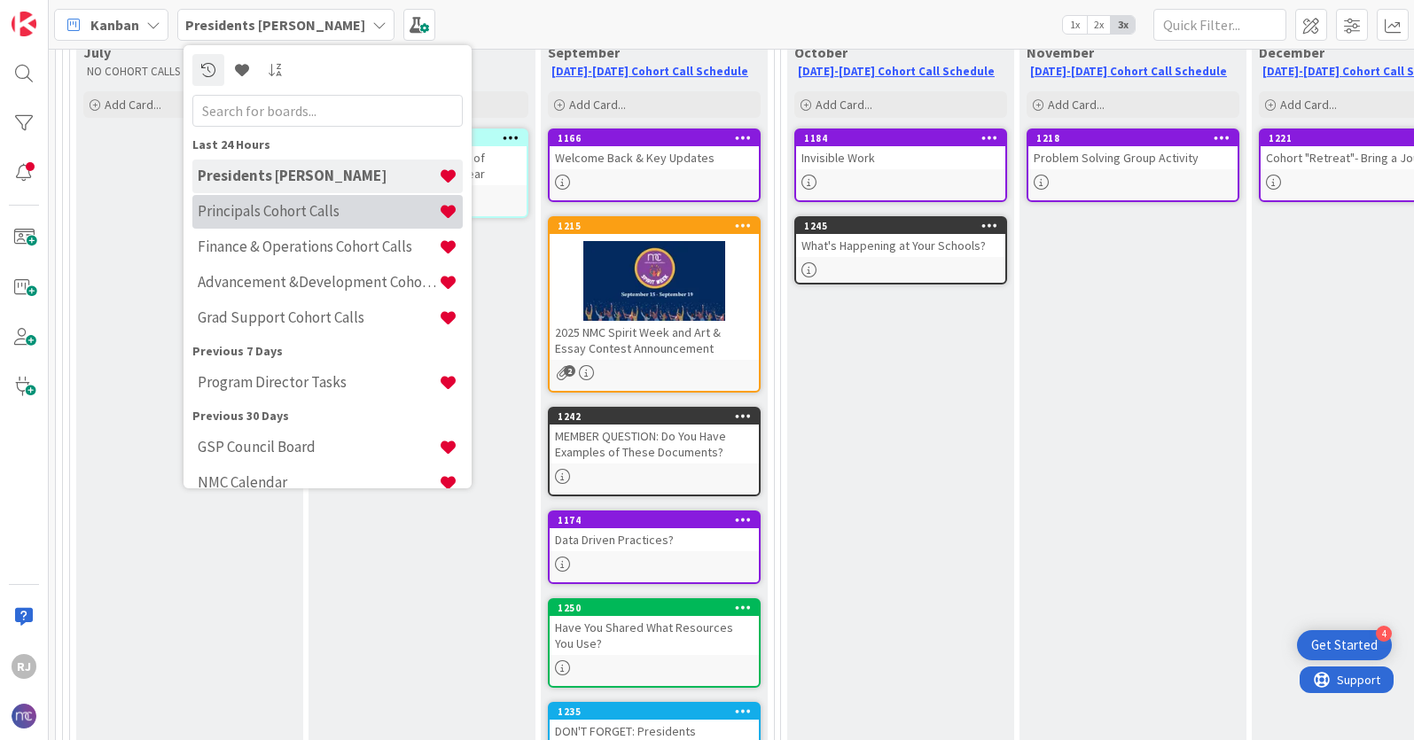
click at [280, 215] on h4 "Principals Cohort Calls" at bounding box center [318, 211] width 241 height 18
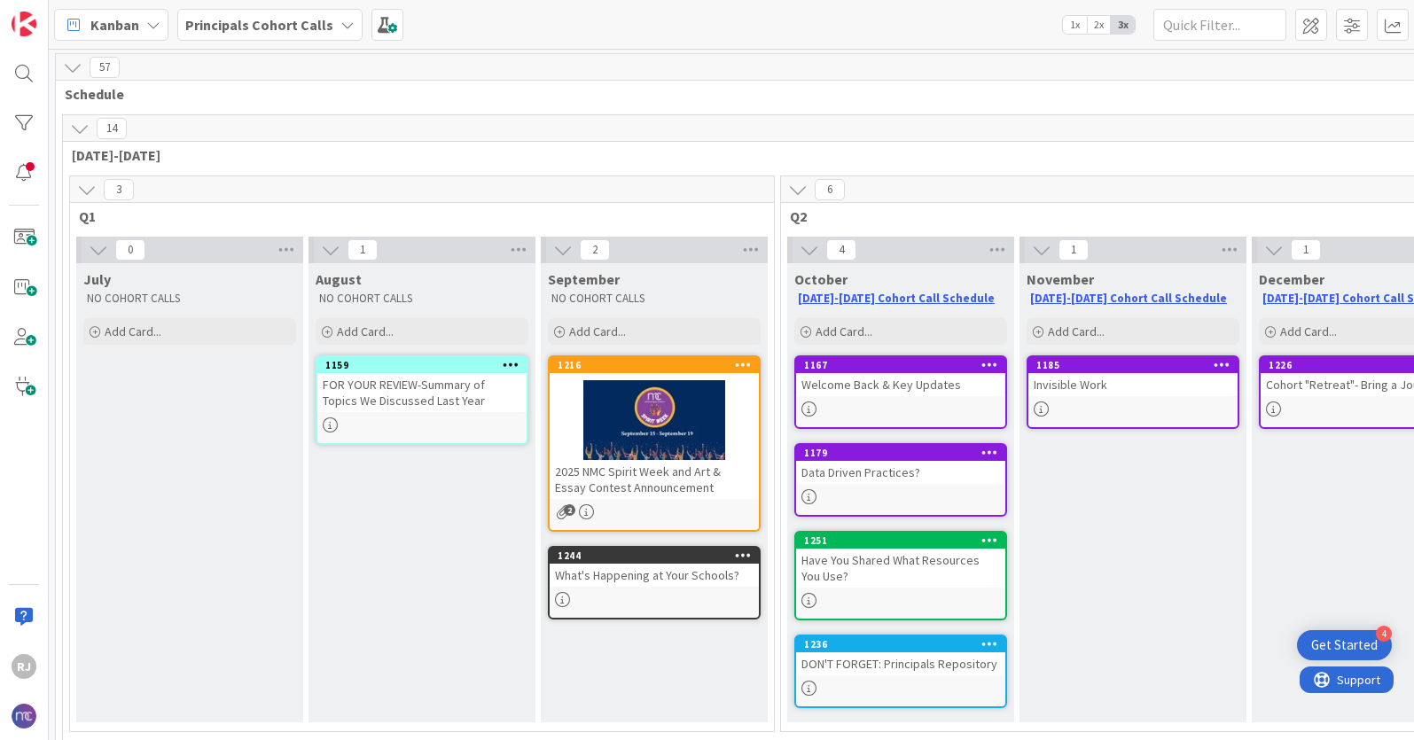
click at [261, 20] on b "Principals Cohort Calls" at bounding box center [259, 25] width 148 height 18
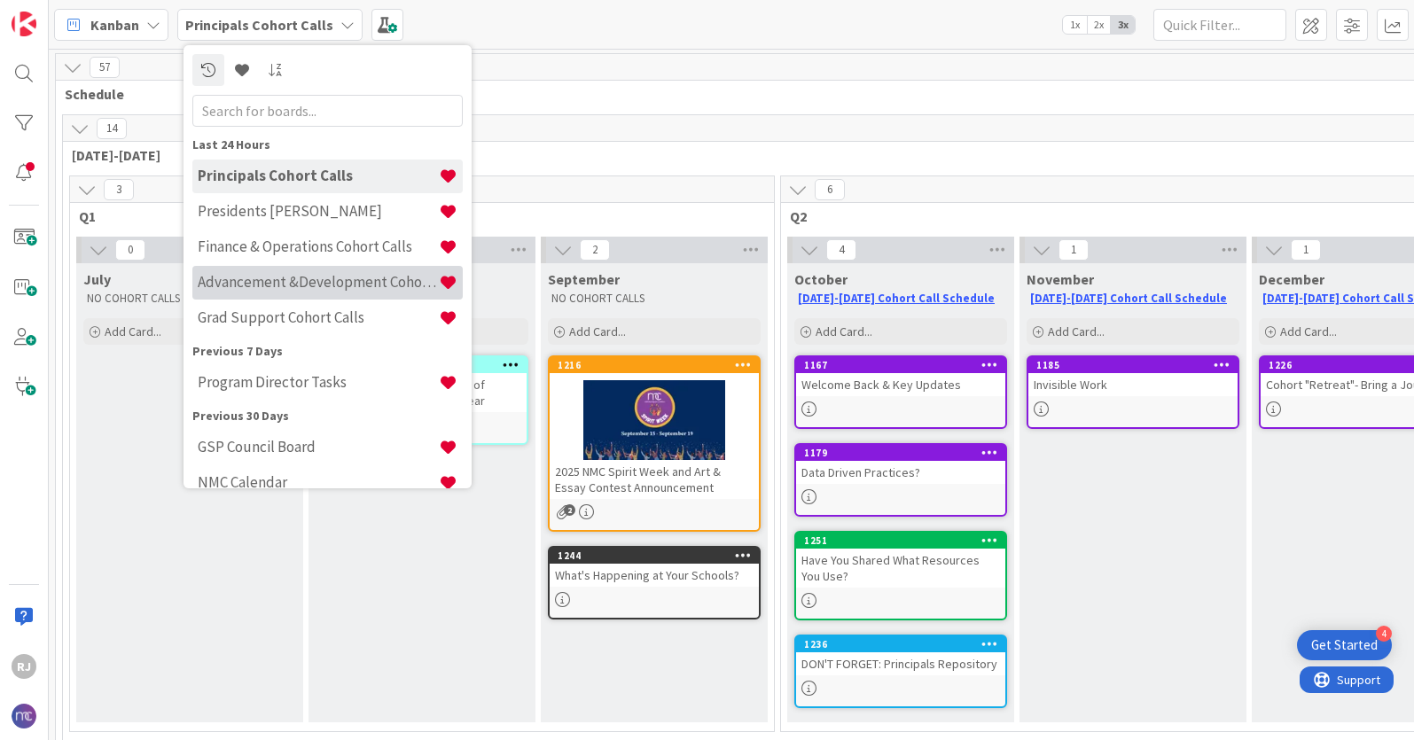
click at [275, 275] on h4 "Advancement &Development Cohort Calls" at bounding box center [318, 282] width 241 height 18
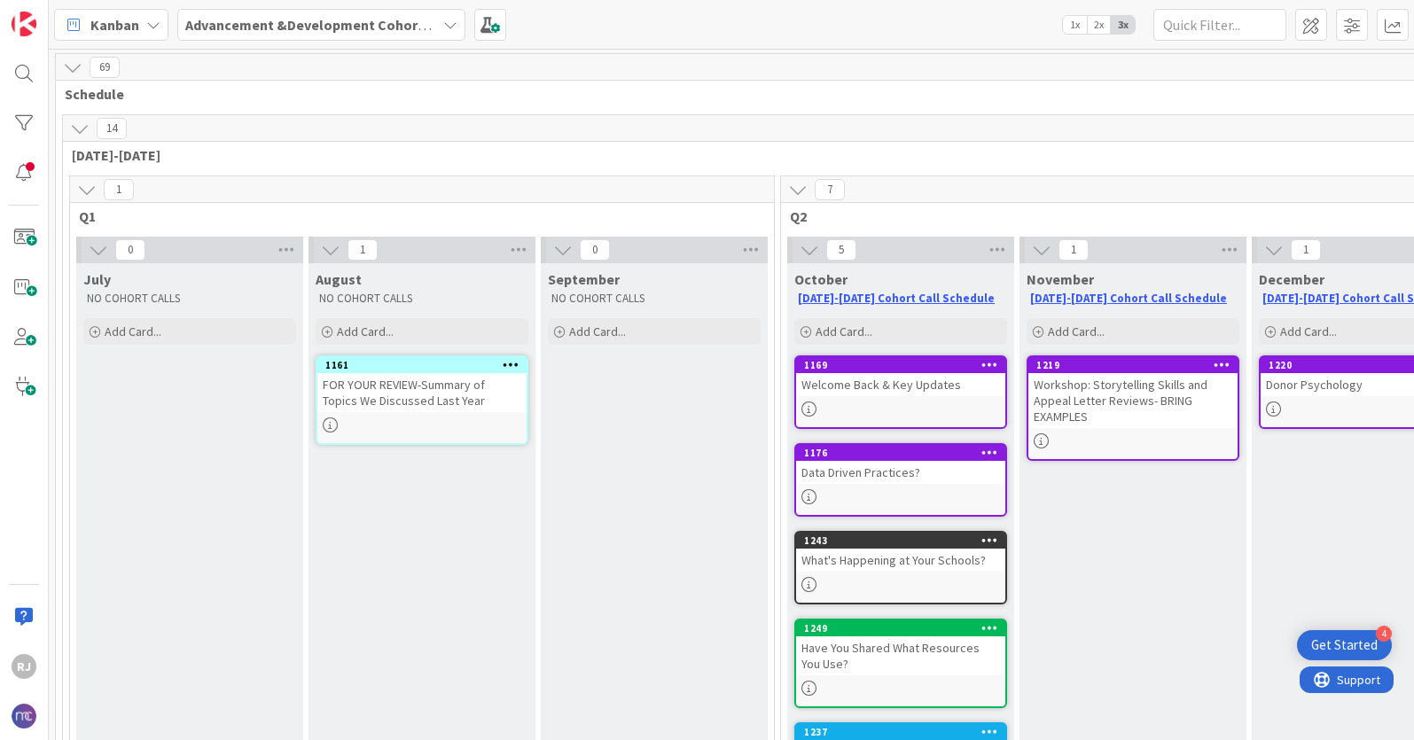
click at [248, 29] on b "Advancement &Development Cohort Calls" at bounding box center [322, 25] width 274 height 18
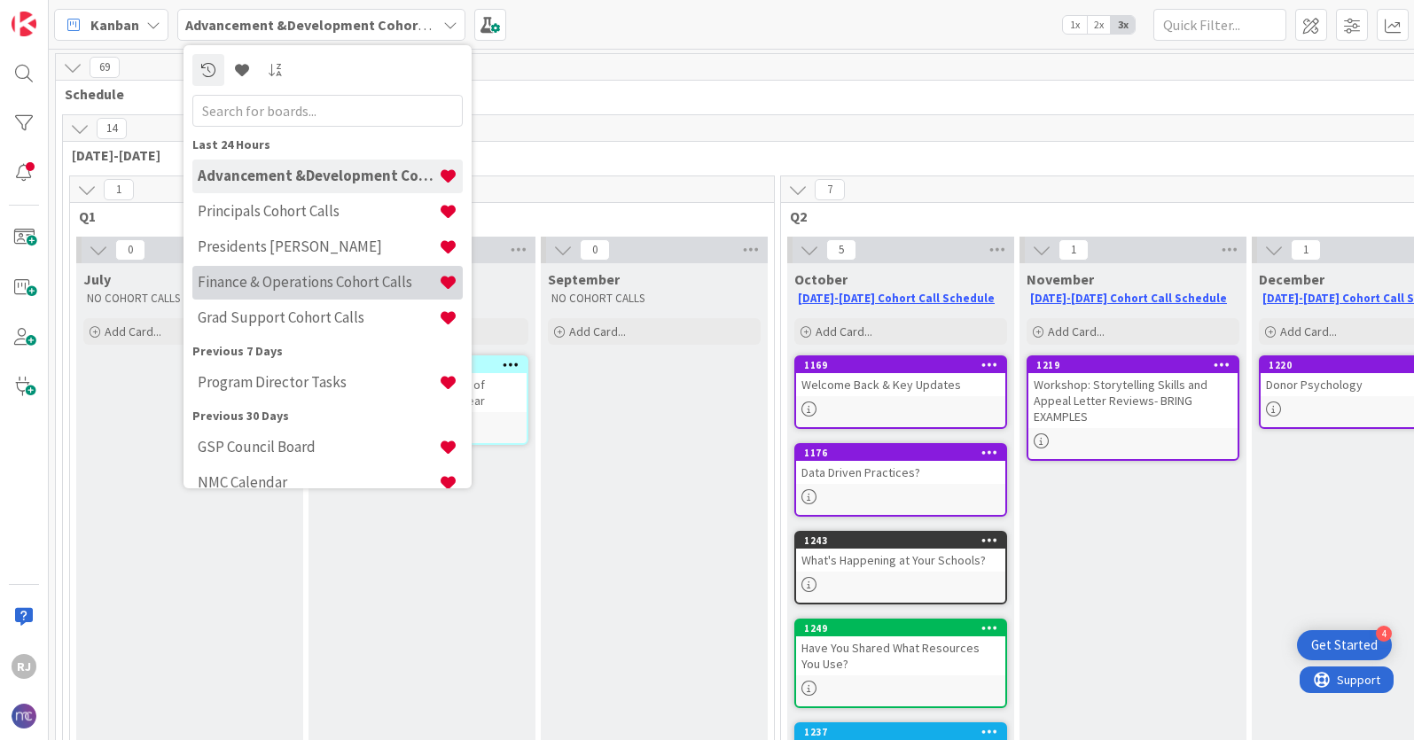
click at [245, 284] on h4 "Finance & Operations Cohort Calls" at bounding box center [318, 282] width 241 height 18
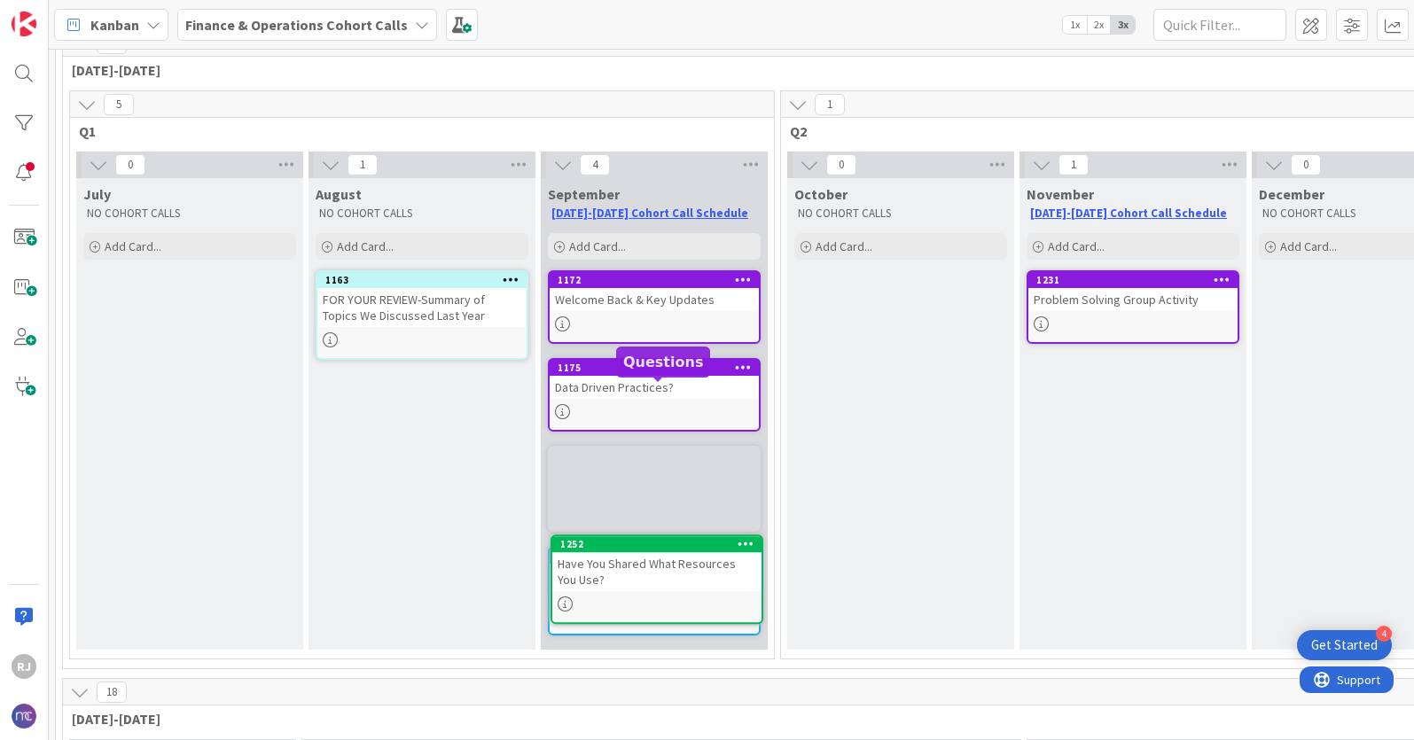
scroll to position [93, 0]
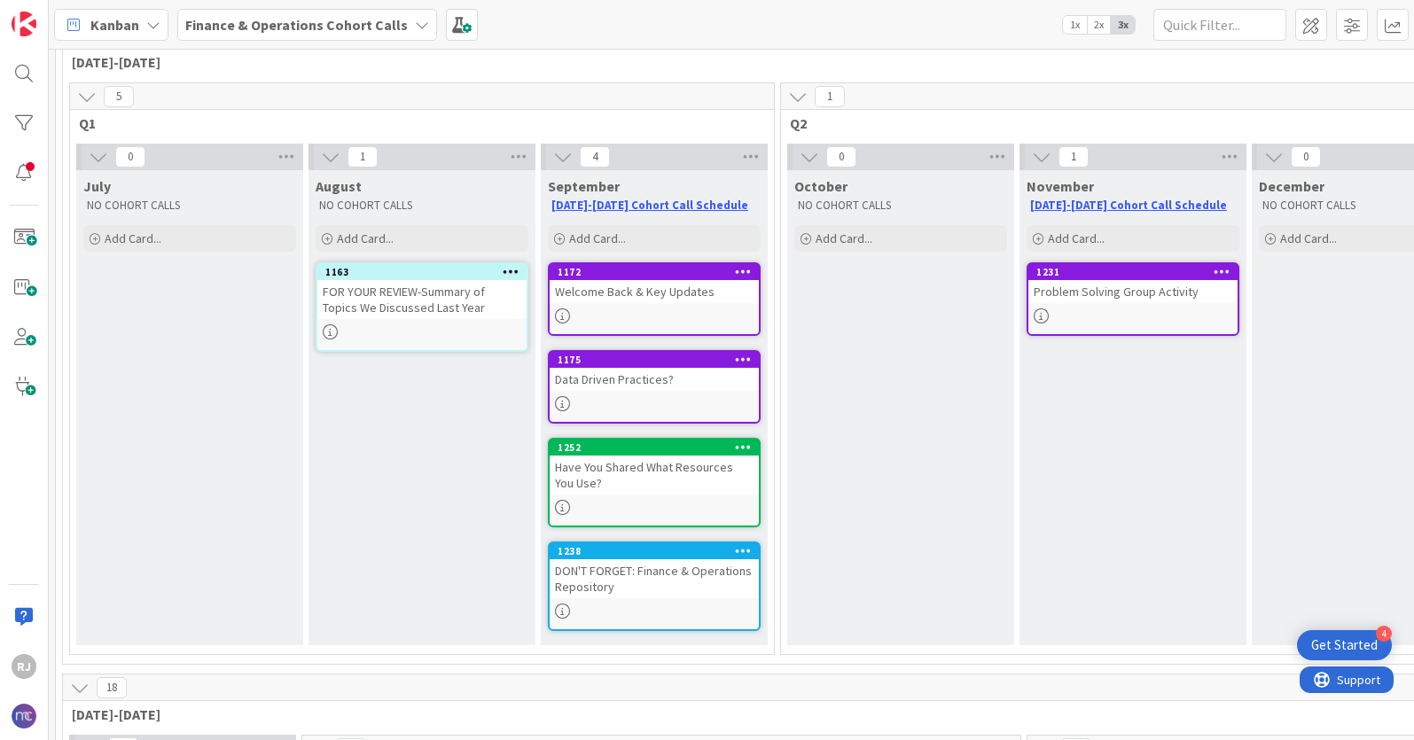
click at [322, 23] on b "Finance & Operations Cohort Calls" at bounding box center [296, 25] width 223 height 18
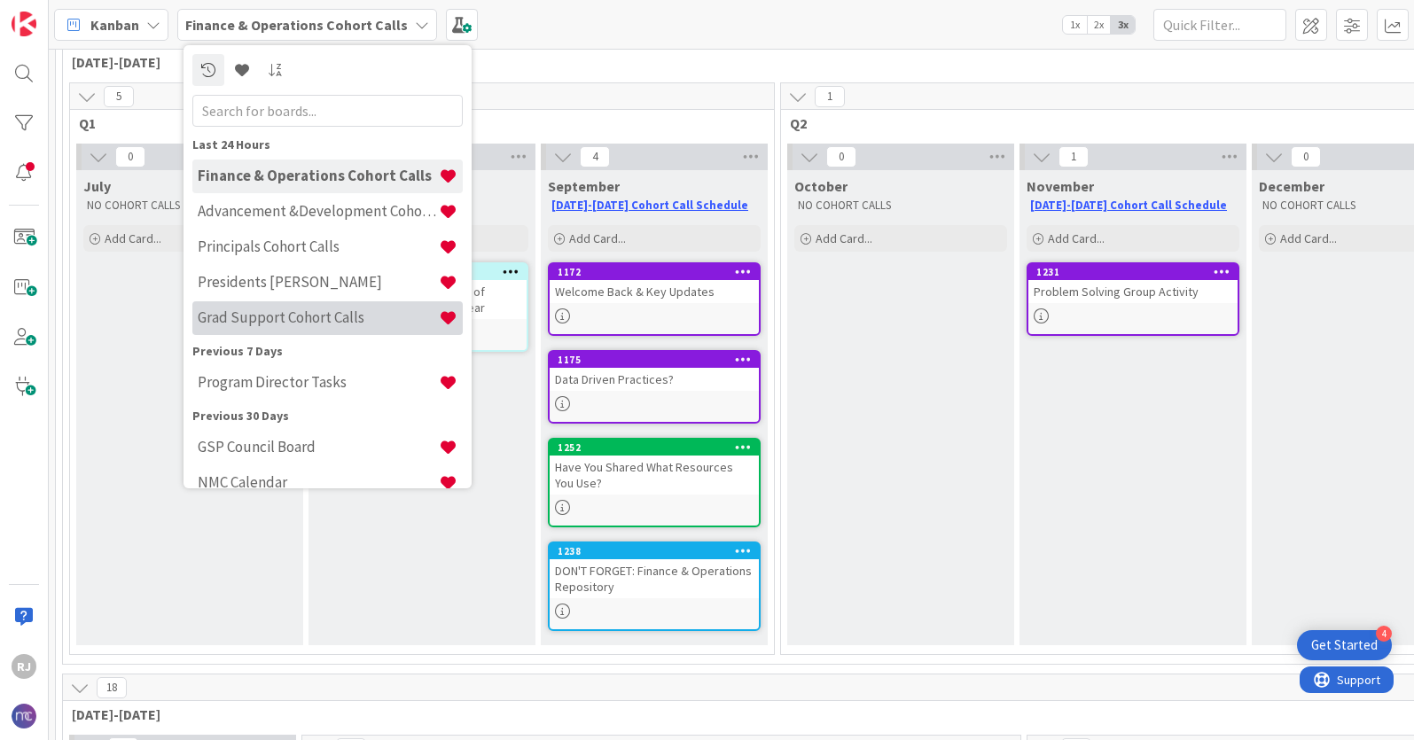
click at [328, 313] on h4 "Grad Support Cohort Calls" at bounding box center [318, 318] width 241 height 18
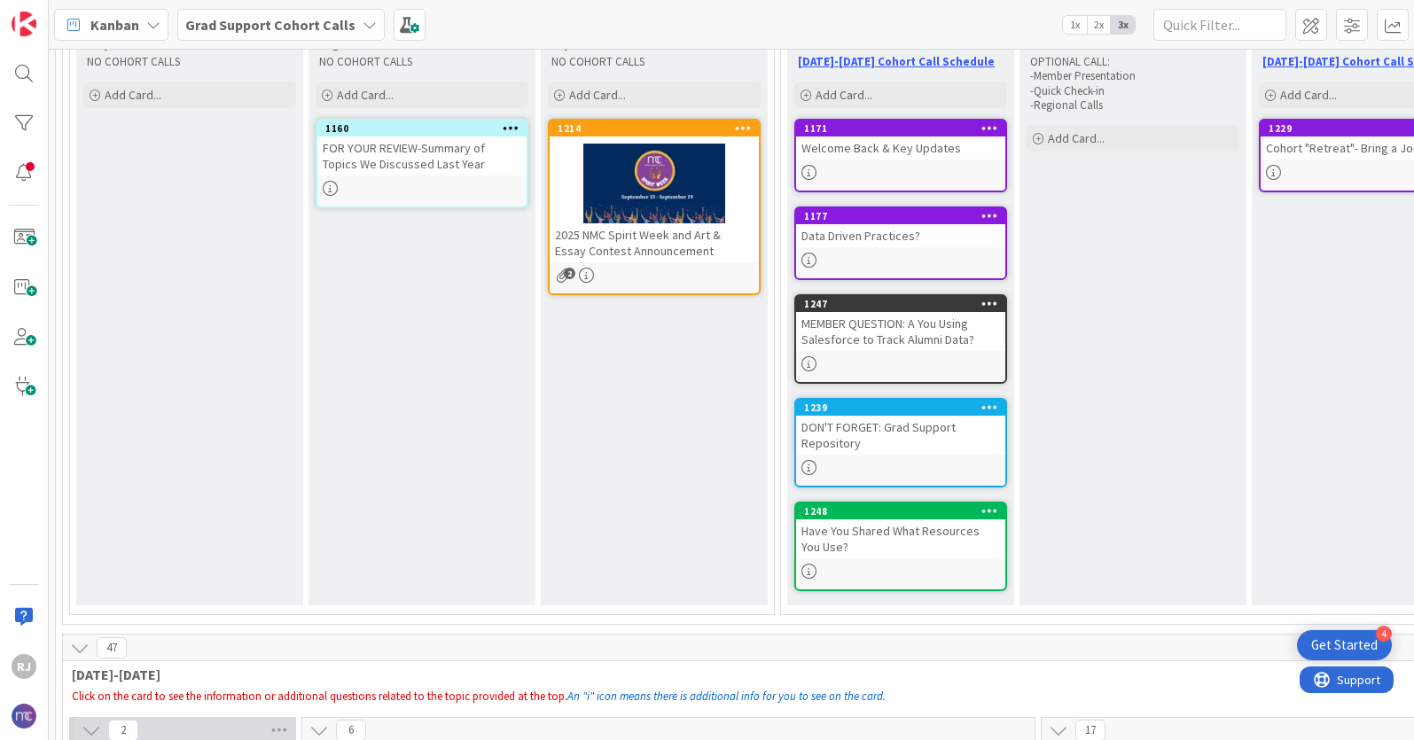
scroll to position [231, 0]
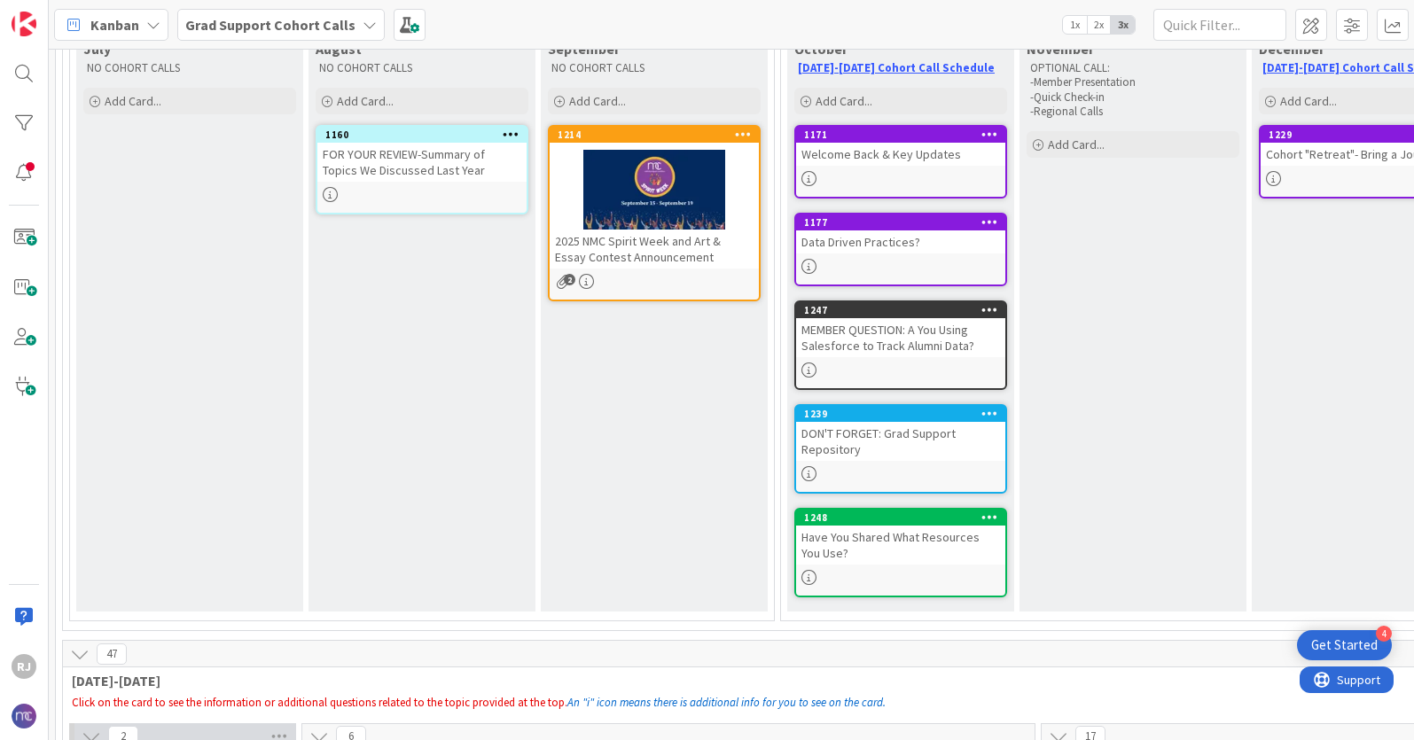
click at [363, 26] on icon at bounding box center [370, 25] width 14 height 14
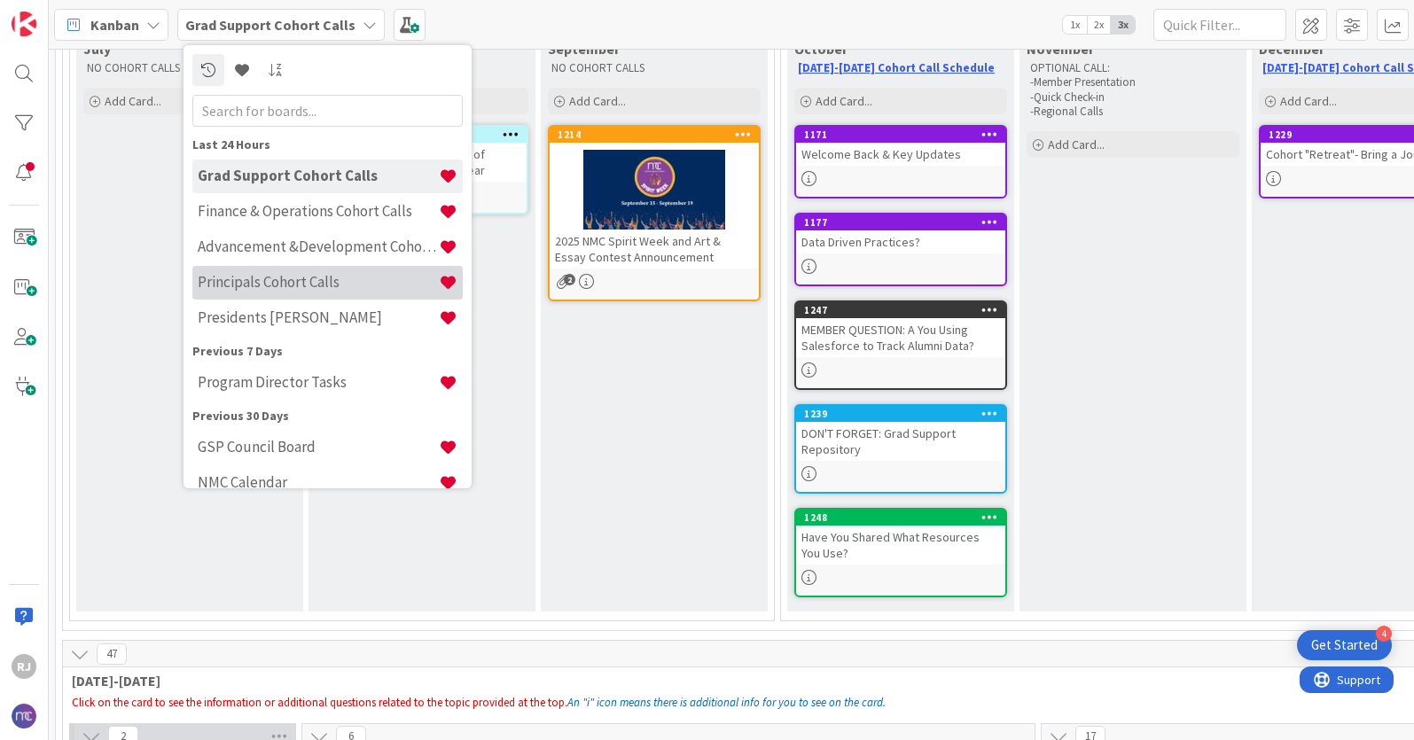
click at [286, 284] on h4 "Principals Cohort Calls" at bounding box center [318, 282] width 241 height 18
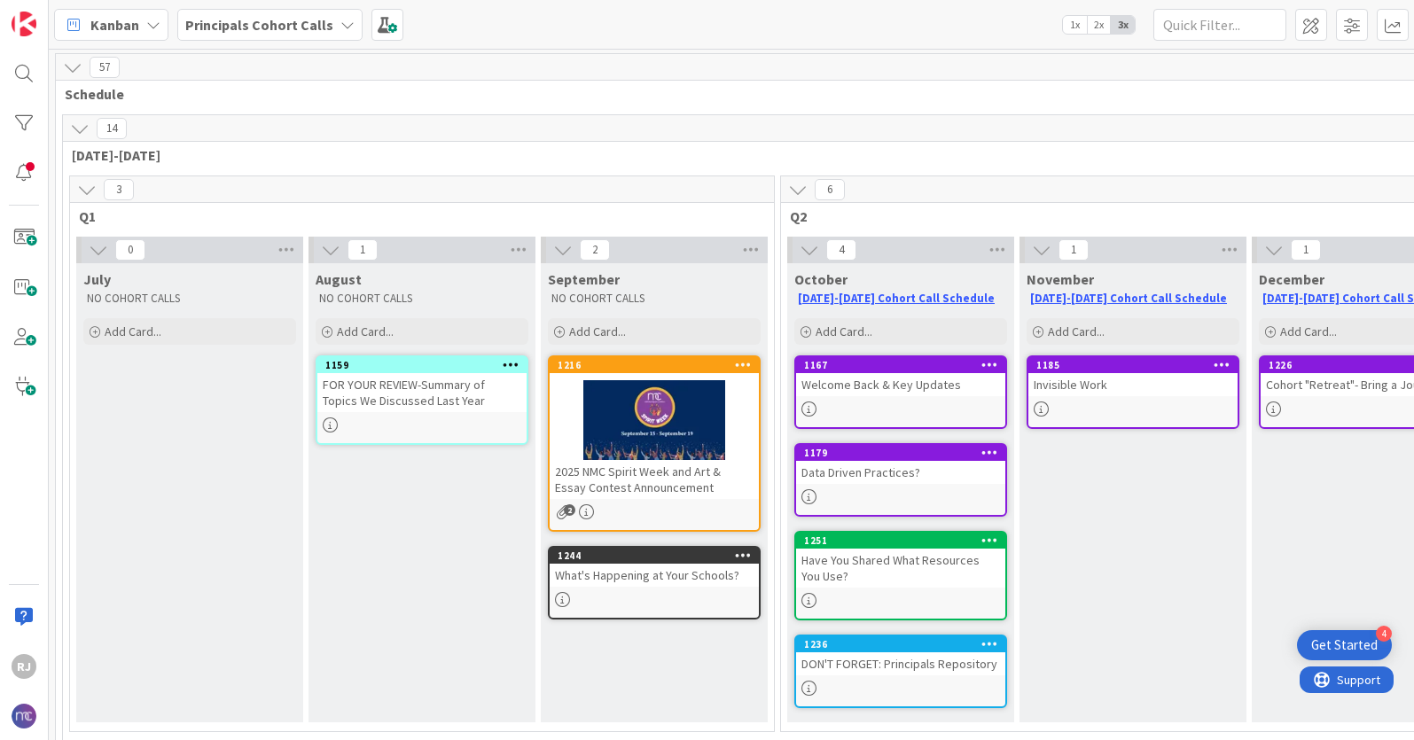
click at [322, 24] on b "Principals Cohort Calls" at bounding box center [259, 25] width 148 height 18
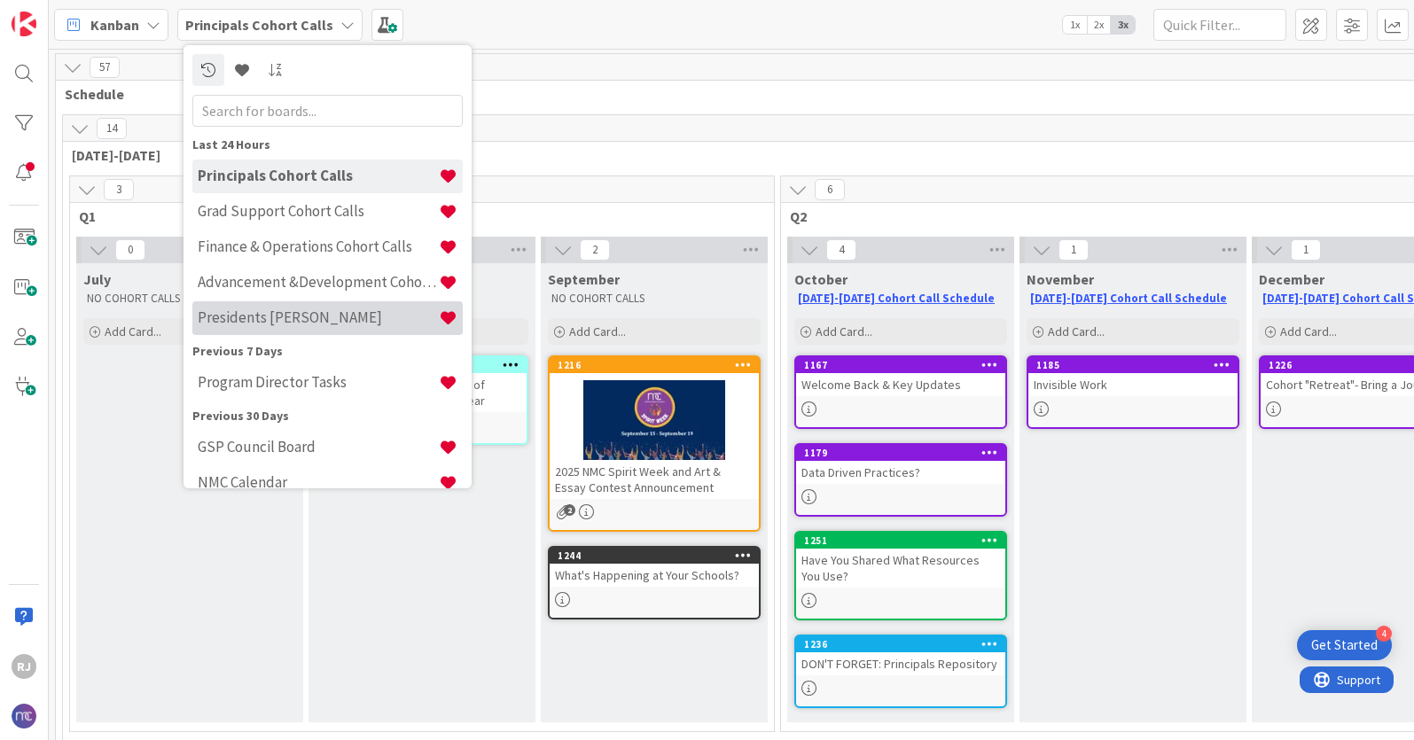
click at [307, 319] on h4 "Presidents [PERSON_NAME]" at bounding box center [318, 318] width 241 height 18
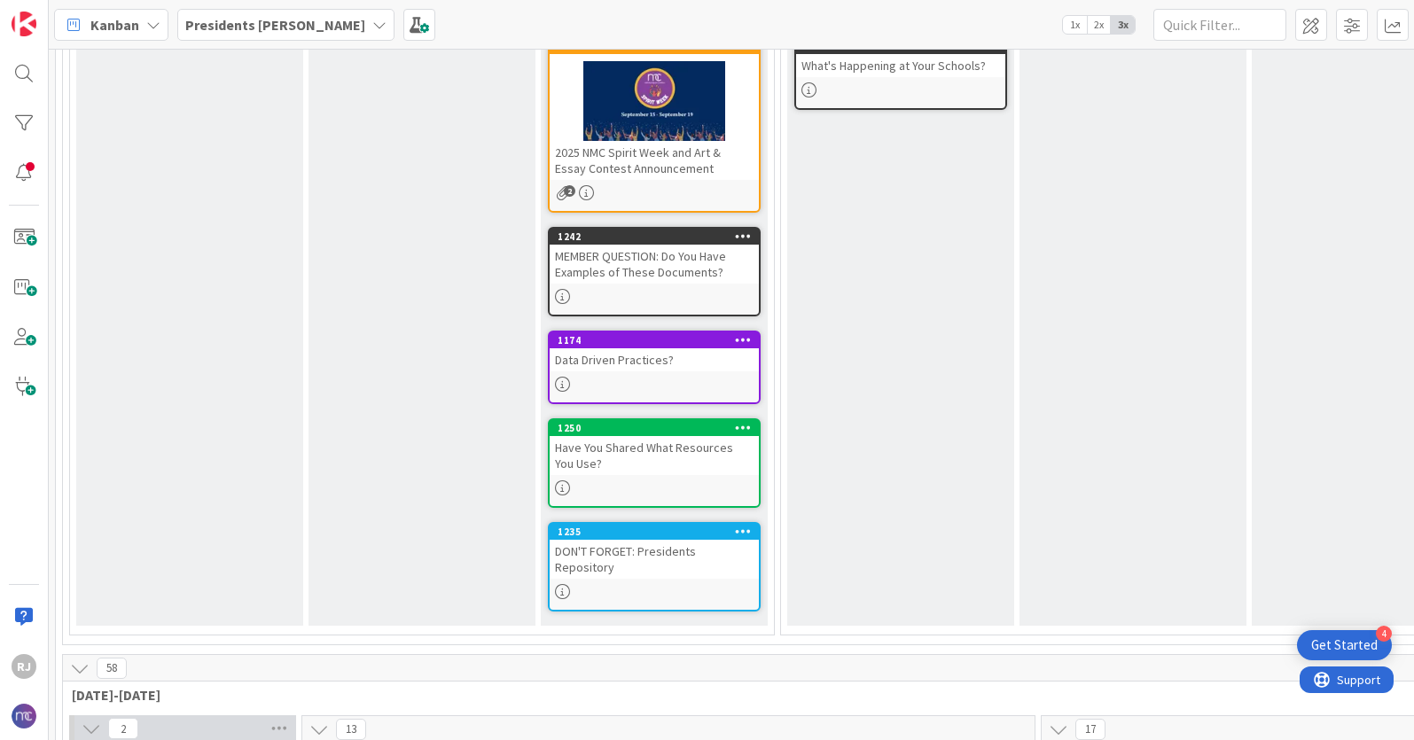
scroll to position [415, 0]
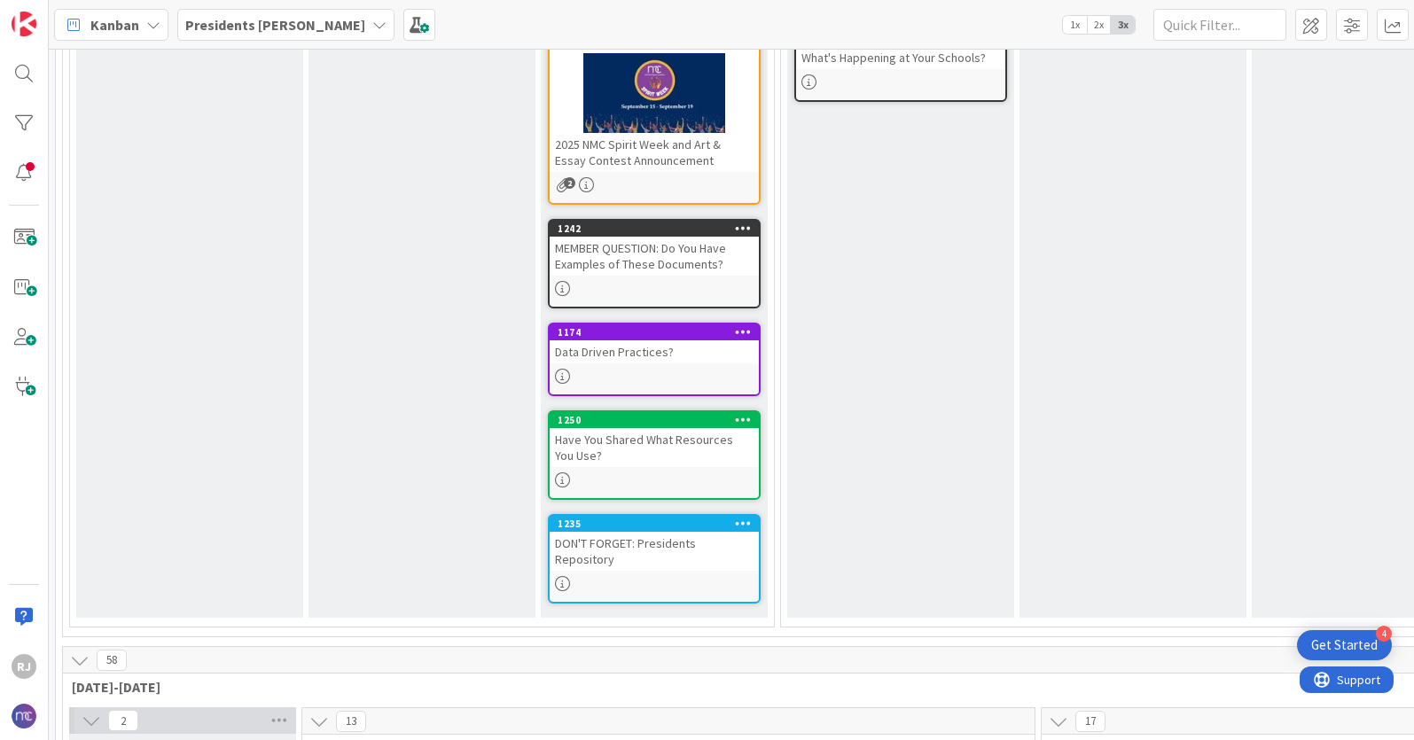
click at [333, 27] on div "Presidents [PERSON_NAME]" at bounding box center [285, 25] width 217 height 32
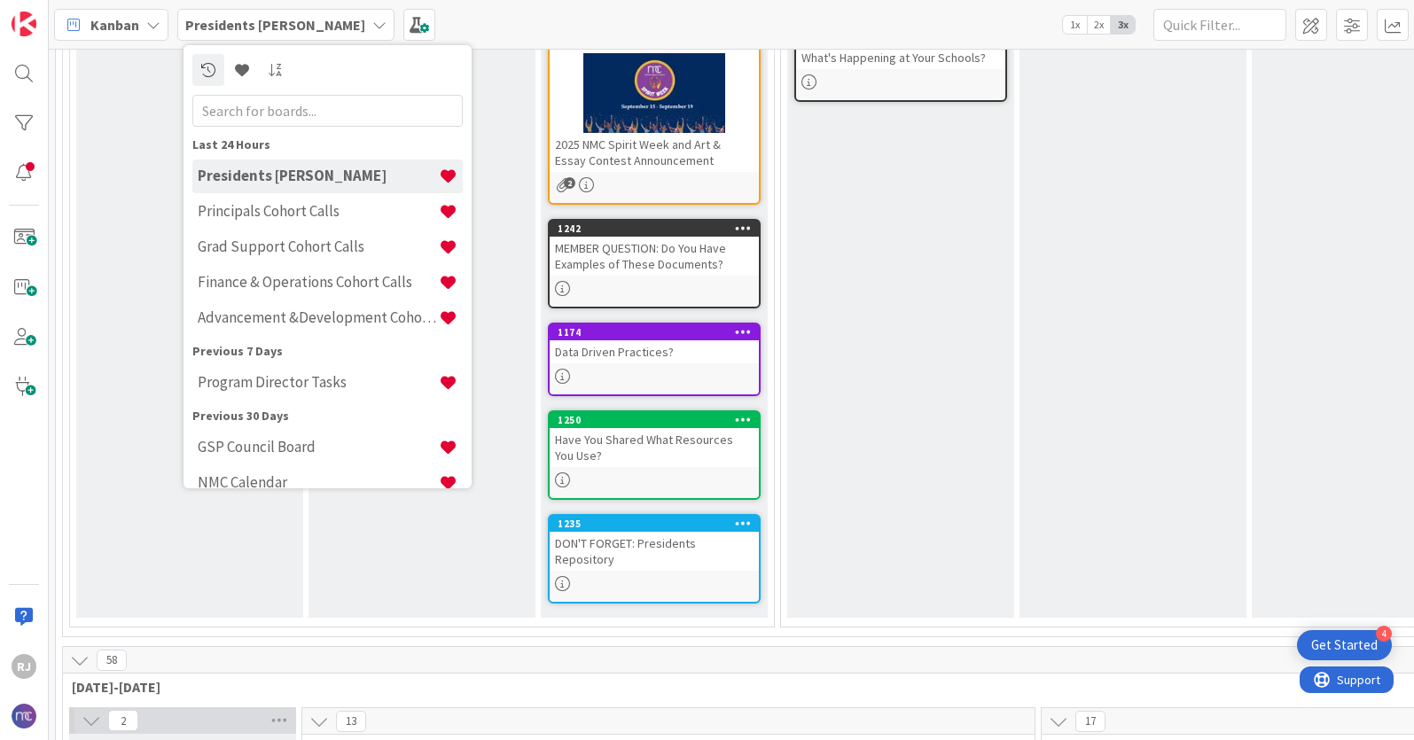
click at [1099, 364] on div "November [DATE]-[DATE] Cohort Call Schedule Add Card... 1218 Problem Solving Gr…" at bounding box center [1133, 233] width 227 height 770
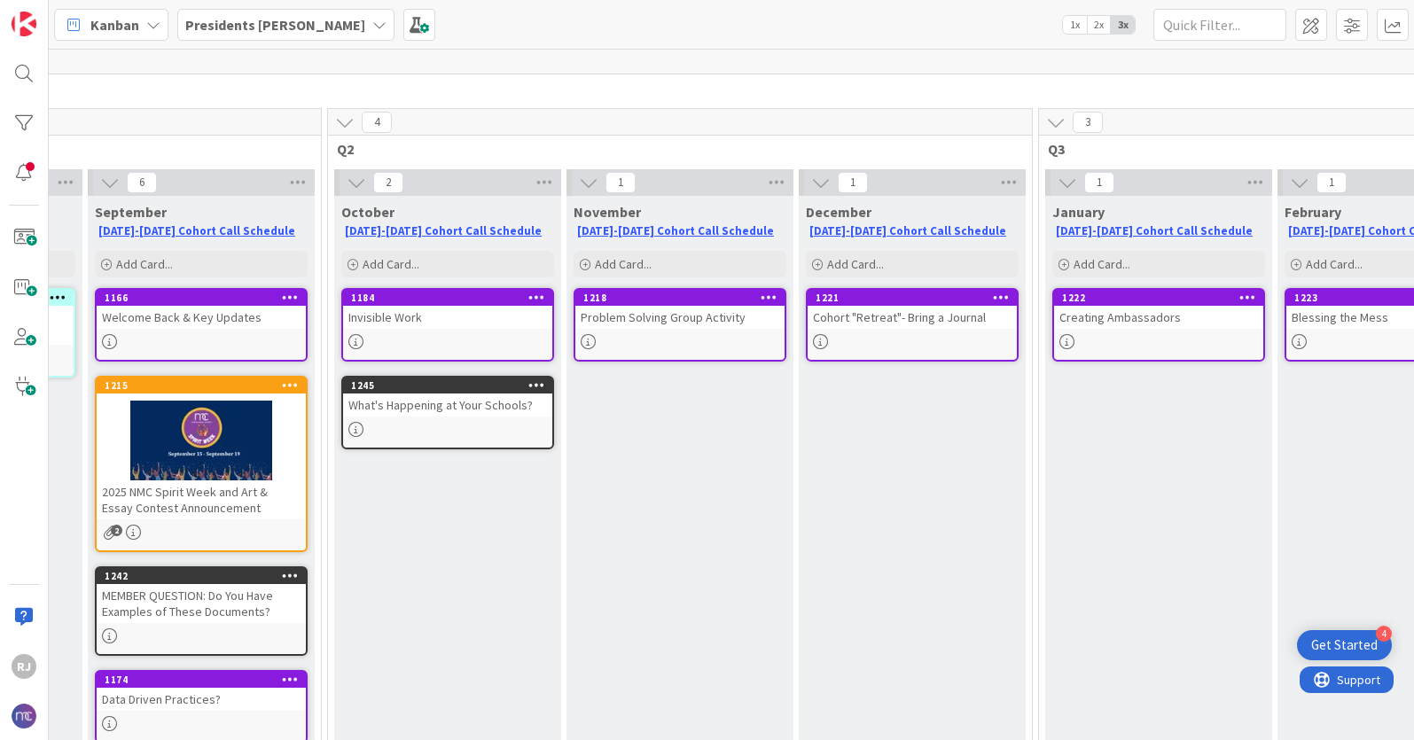
scroll to position [67, 0]
